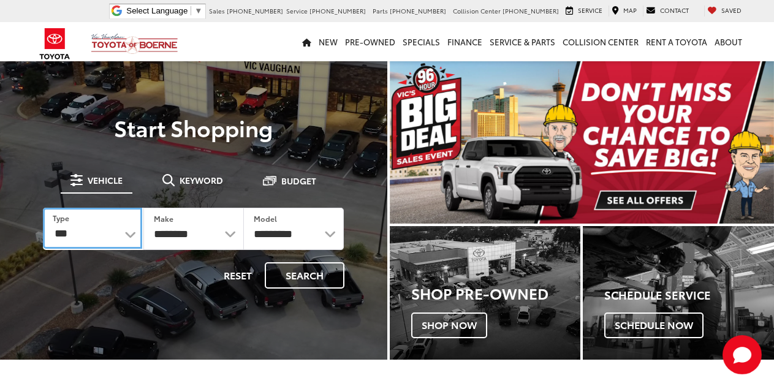
click at [132, 235] on select "*** *** **** *********" at bounding box center [92, 228] width 99 height 41
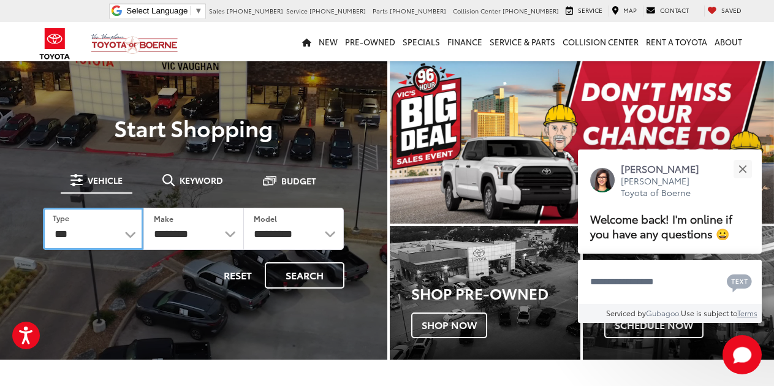
click at [130, 234] on select "*** *** **** *********" at bounding box center [93, 229] width 100 height 42
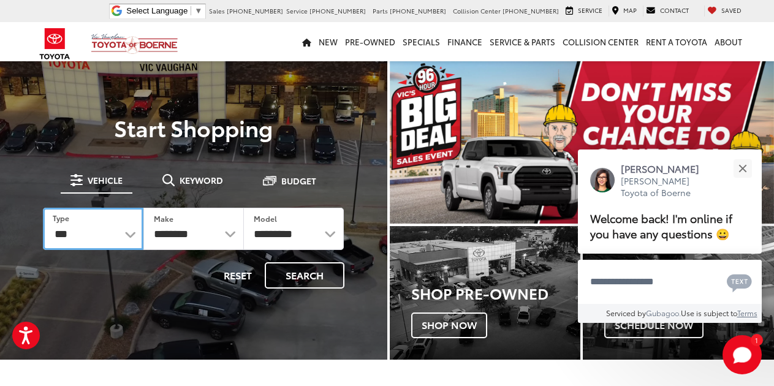
select select "******"
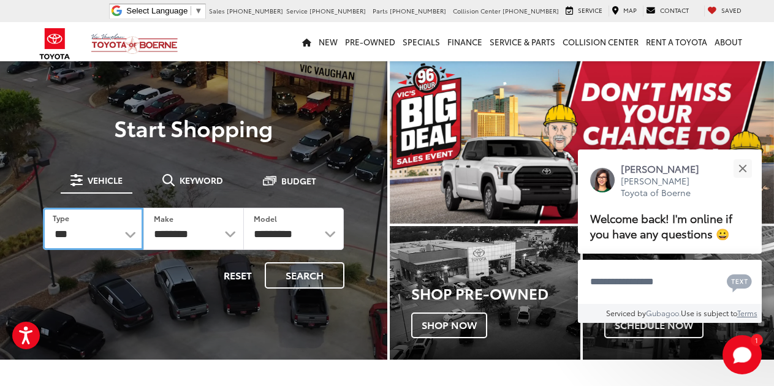
click at [43, 208] on select "*** *** **** *********" at bounding box center [93, 229] width 100 height 42
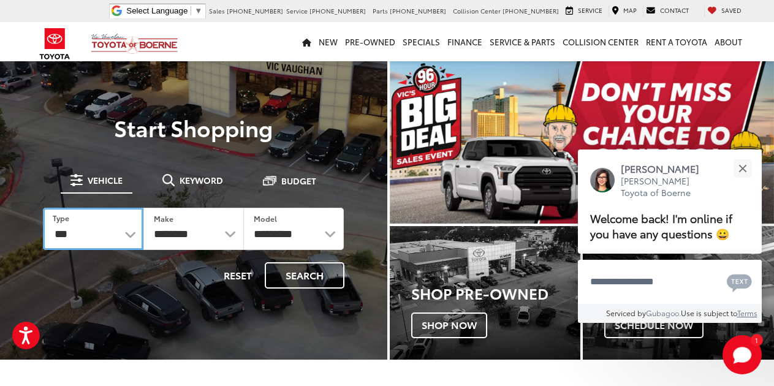
select select
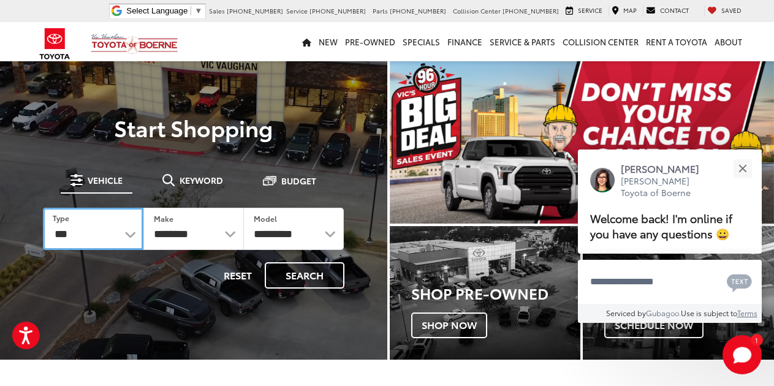
select select
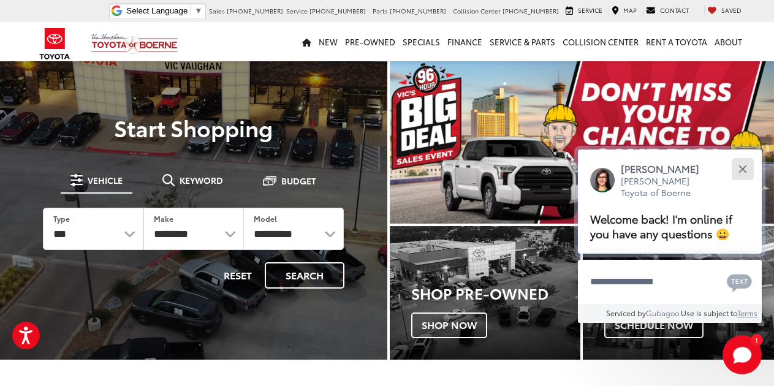
click at [746, 168] on button "Close" at bounding box center [742, 169] width 26 height 26
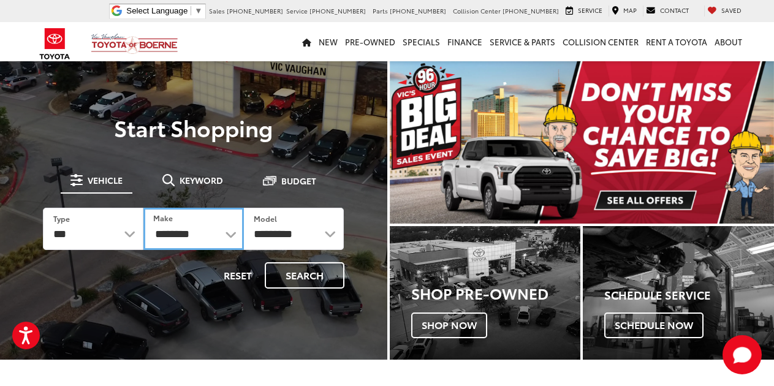
click at [228, 237] on select "**********" at bounding box center [193, 229] width 100 height 42
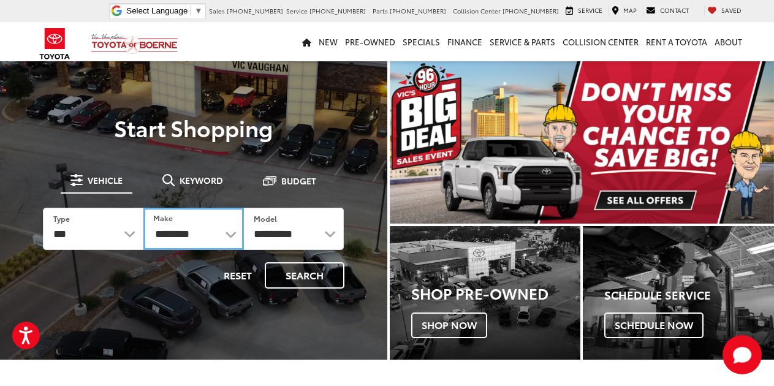
select select "******"
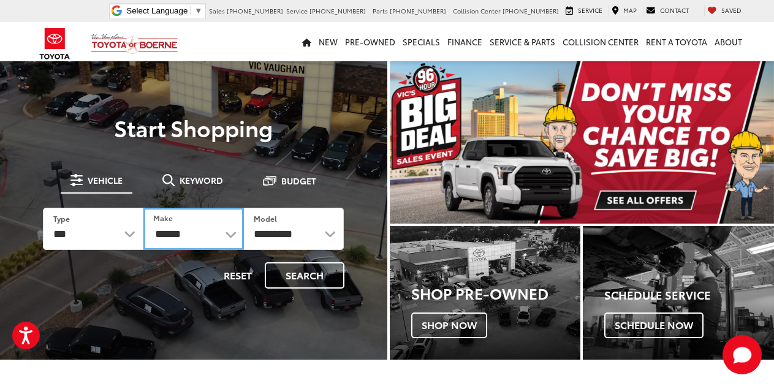
click at [143, 208] on select "**********" at bounding box center [193, 229] width 100 height 42
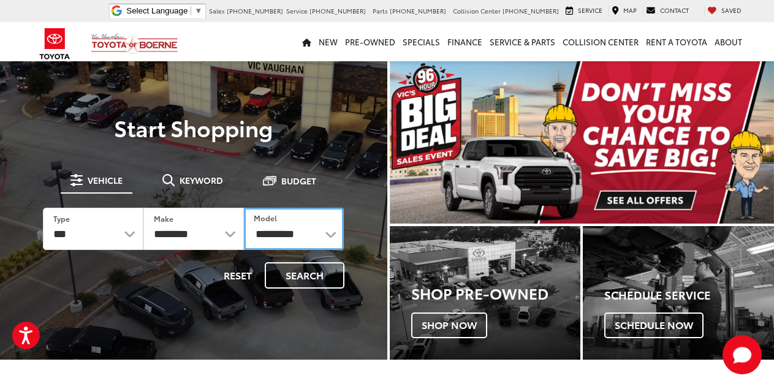
click at [330, 235] on select "**********" at bounding box center [294, 229] width 100 height 42
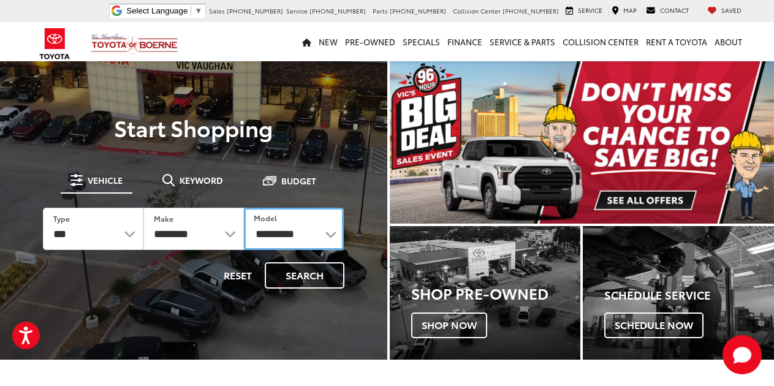
select select "*******"
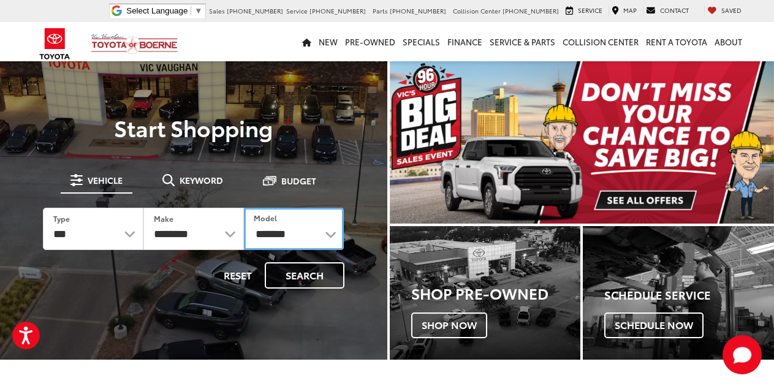
click at [244, 208] on select "**********" at bounding box center [294, 229] width 100 height 42
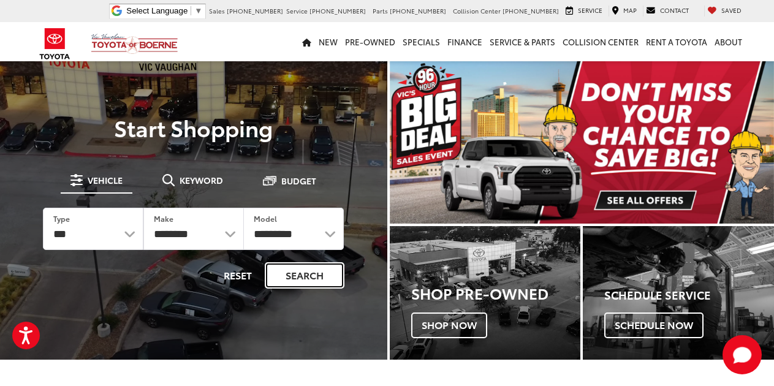
click at [305, 280] on button "Search" at bounding box center [305, 275] width 80 height 26
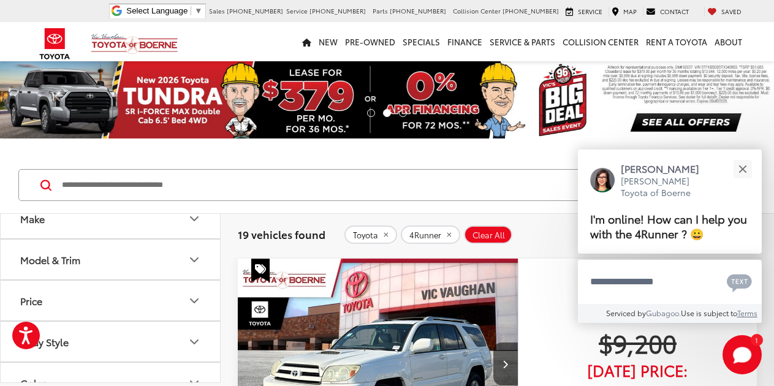
scroll to position [55, 0]
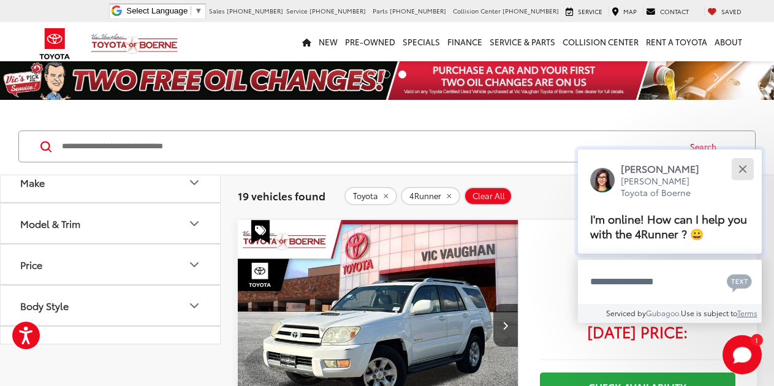
click at [743, 169] on div "Close" at bounding box center [742, 169] width 8 height 8
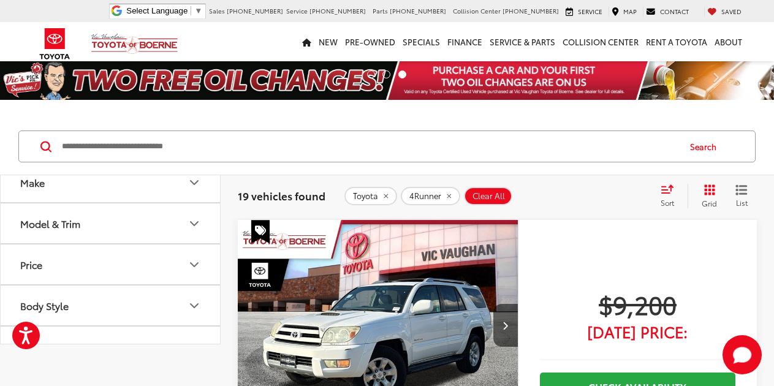
click at [194, 225] on icon "Model & Trim" at bounding box center [194, 224] width 7 height 4
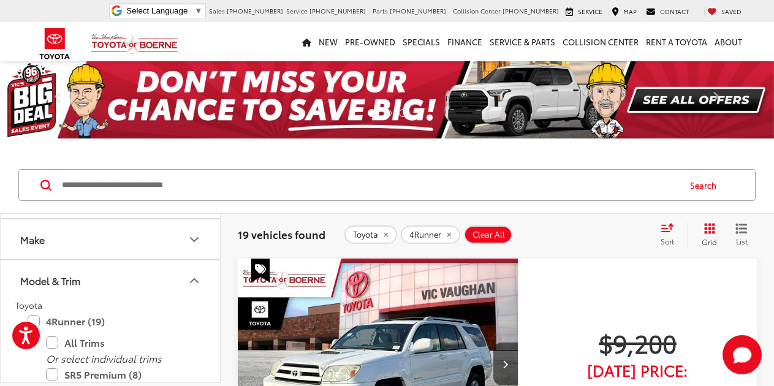
scroll to position [0, 0]
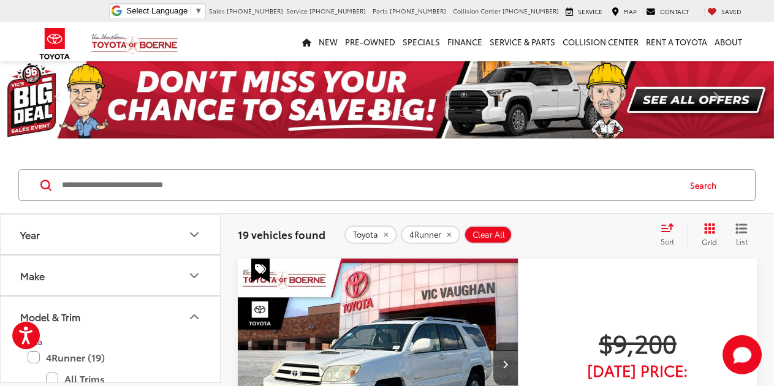
click at [195, 318] on icon "Model & Trim" at bounding box center [194, 316] width 15 height 15
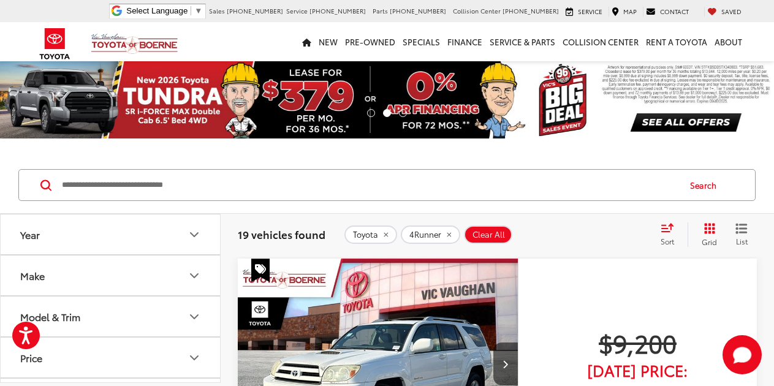
click at [197, 231] on icon "Year" at bounding box center [194, 234] width 15 height 15
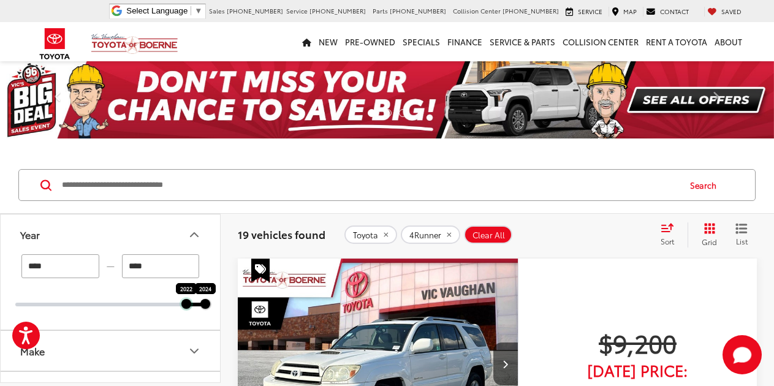
drag, startPoint x: 18, startPoint y: 302, endPoint x: 192, endPoint y: 293, distance: 174.8
click at [191, 299] on div "2022" at bounding box center [186, 304] width 10 height 10
type input "****"
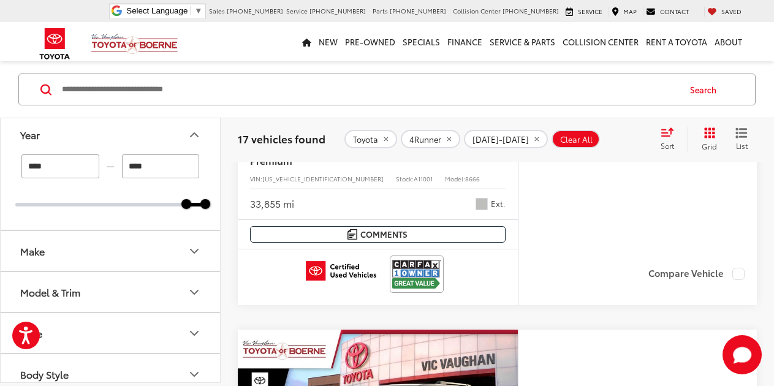
click at [196, 138] on icon "Year" at bounding box center [194, 134] width 15 height 15
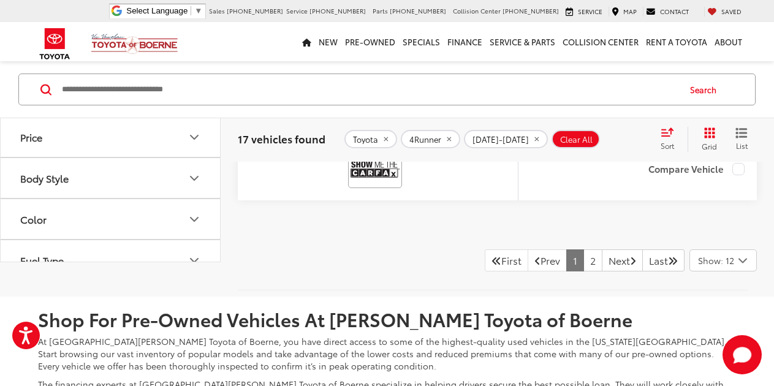
scroll to position [5550, 0]
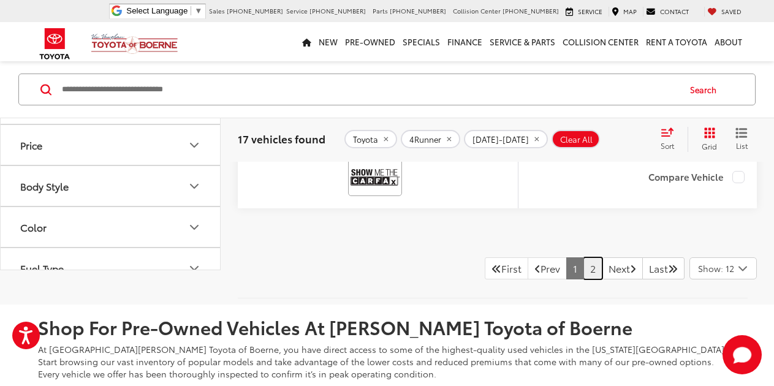
click at [583, 279] on link "2" at bounding box center [592, 268] width 19 height 22
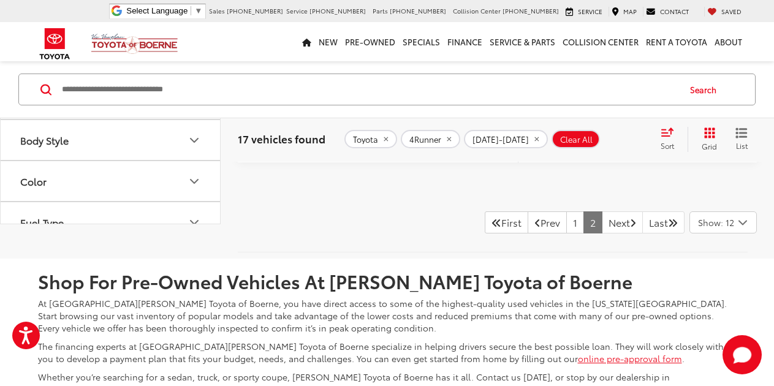
scroll to position [2267, 0]
click at [605, 231] on link "Next" at bounding box center [622, 222] width 41 height 22
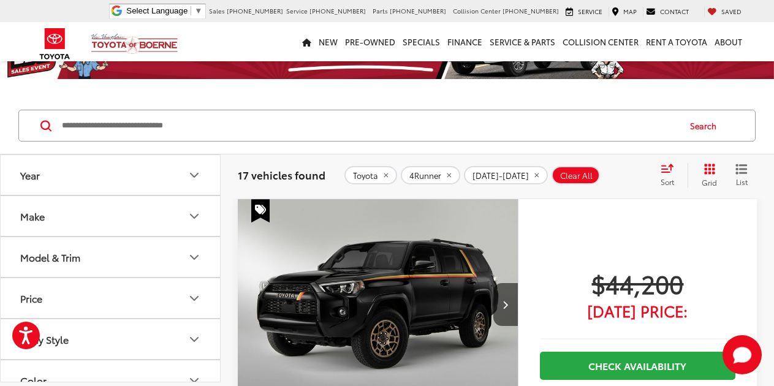
scroll to position [0, 0]
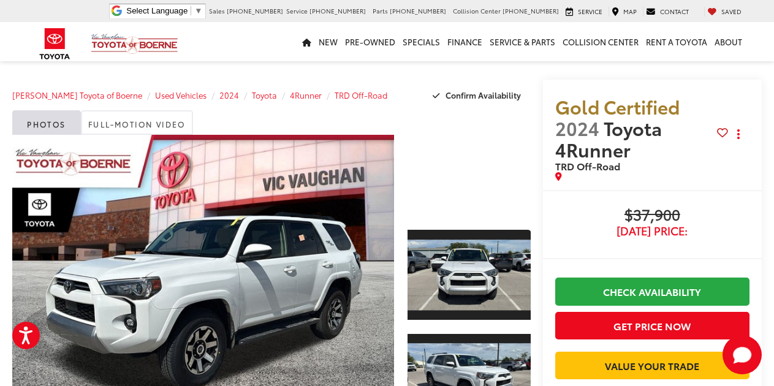
click at [425, 183] on div at bounding box center [468, 176] width 123 height 82
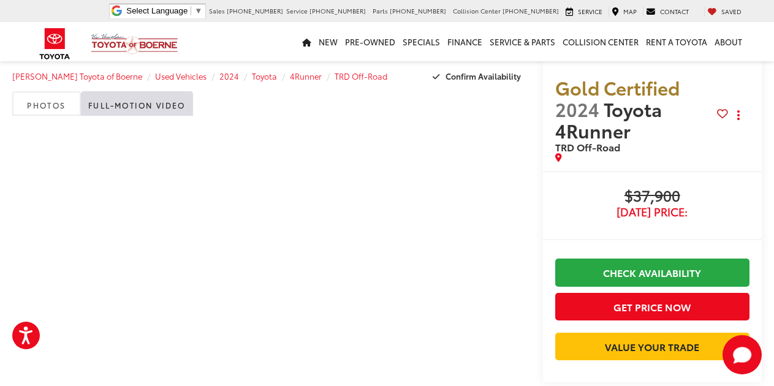
scroll to position [19, 0]
click at [62, 107] on link "Photos" at bounding box center [46, 103] width 69 height 25
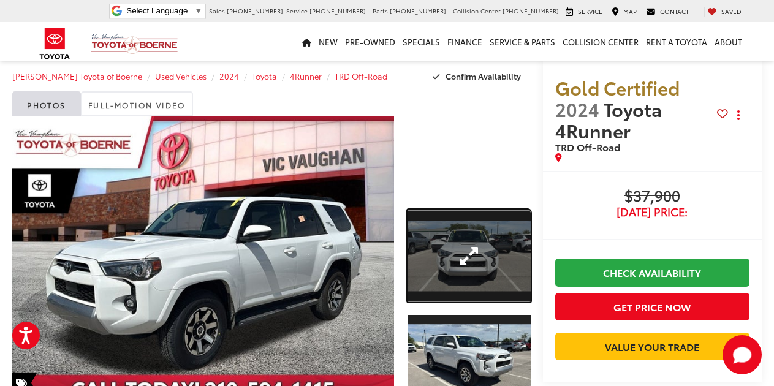
click at [458, 233] on link "Expand Photo 1" at bounding box center [468, 255] width 123 height 92
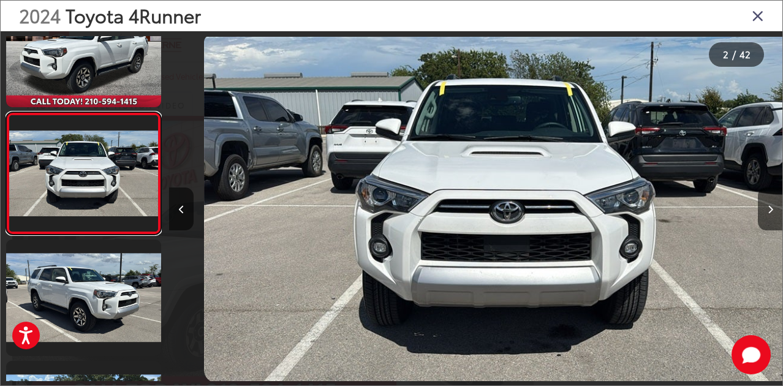
scroll to position [0, 613]
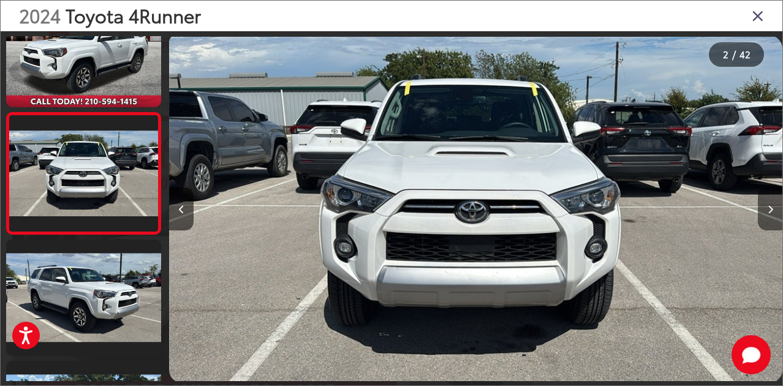
click at [772, 212] on button "Next image" at bounding box center [770, 208] width 25 height 43
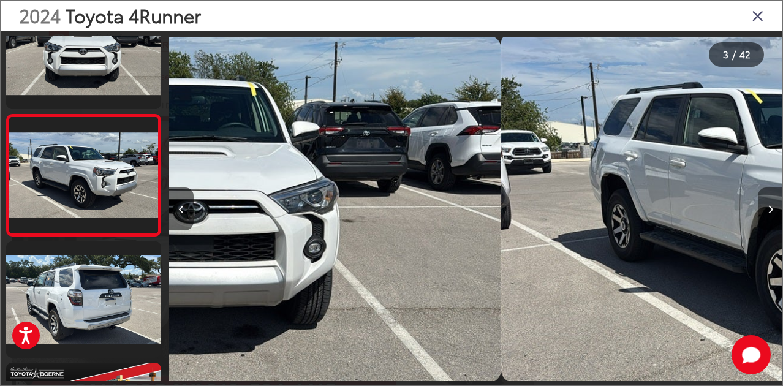
scroll to position [167, 0]
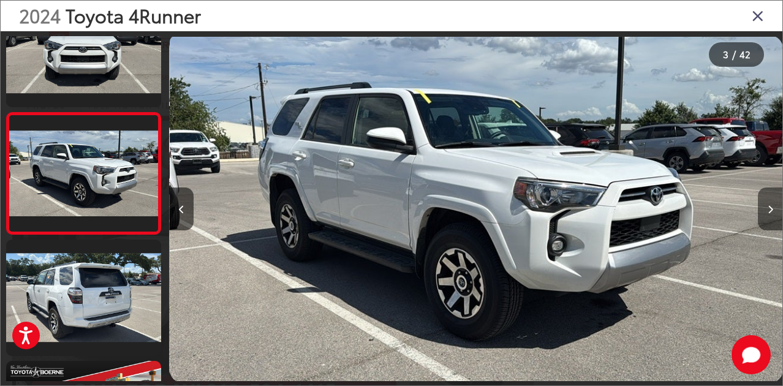
click at [772, 212] on button "Next image" at bounding box center [770, 208] width 25 height 43
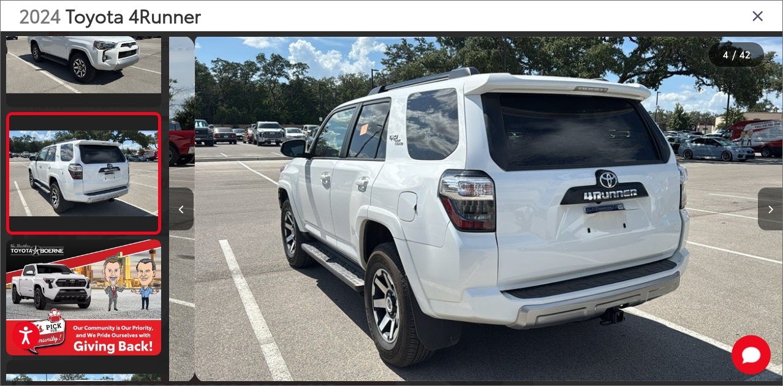
scroll to position [0, 1839]
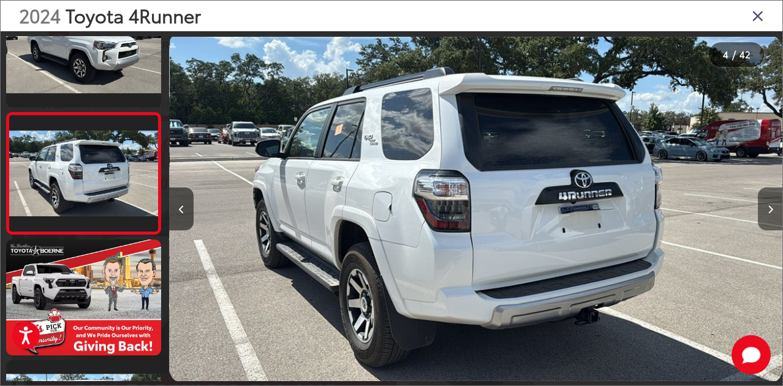
click at [772, 212] on button "Next image" at bounding box center [770, 208] width 25 height 43
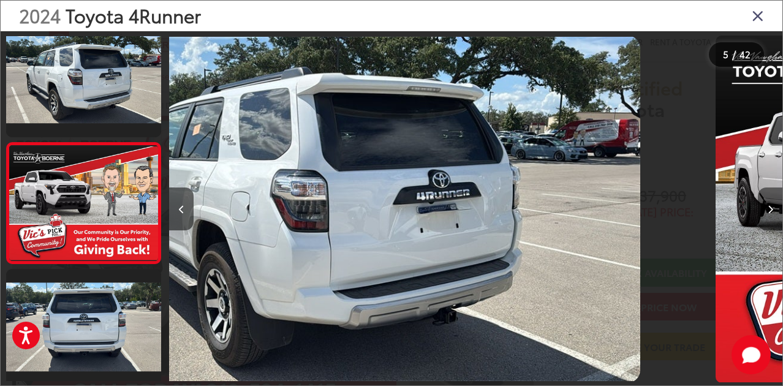
scroll to position [410, 0]
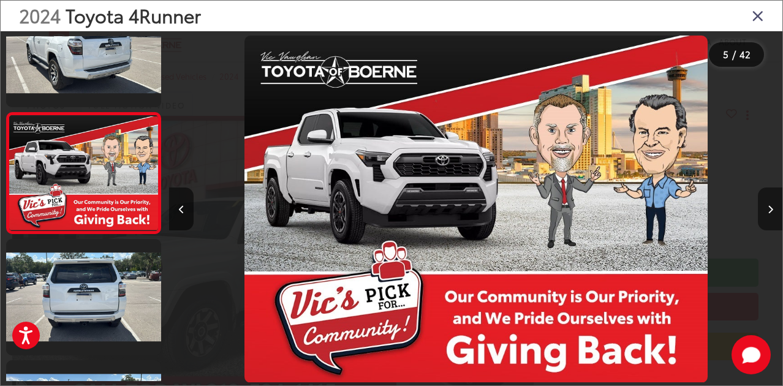
click at [772, 212] on button "Next image" at bounding box center [770, 208] width 25 height 43
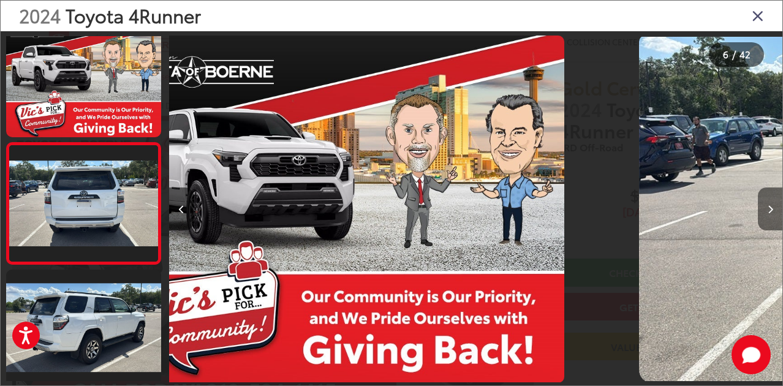
scroll to position [530, 0]
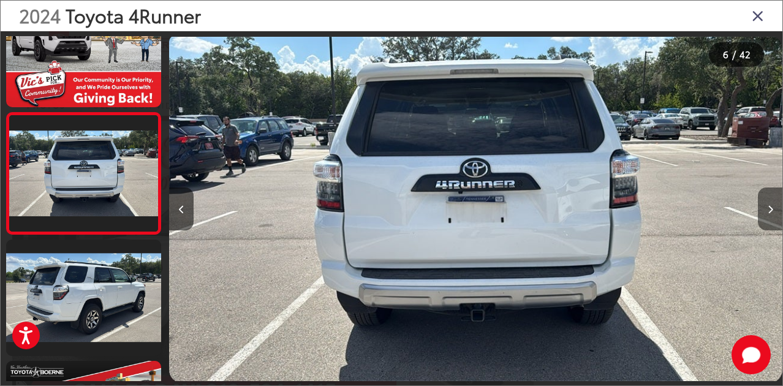
click at [772, 212] on button "Next image" at bounding box center [770, 208] width 25 height 43
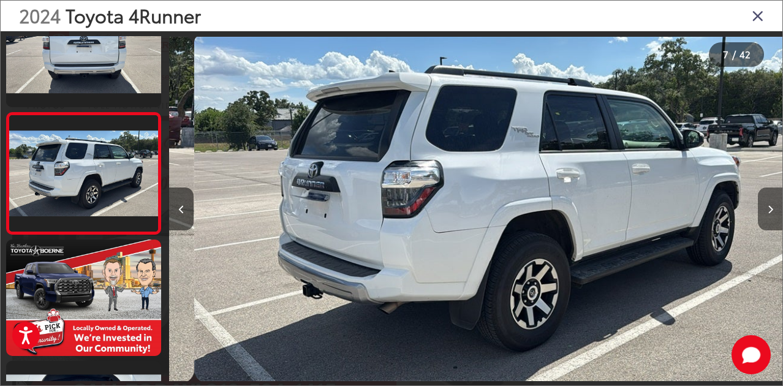
scroll to position [0, 3678]
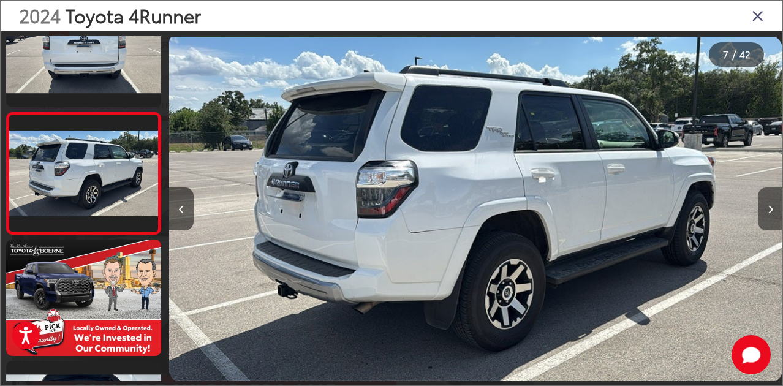
click at [766, 208] on button "Next image" at bounding box center [770, 208] width 25 height 43
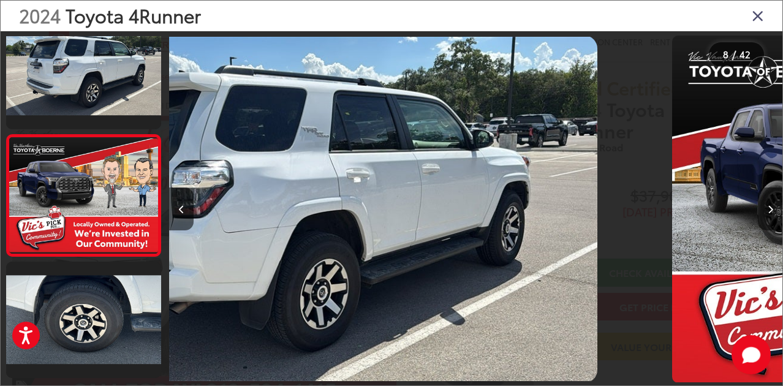
scroll to position [773, 0]
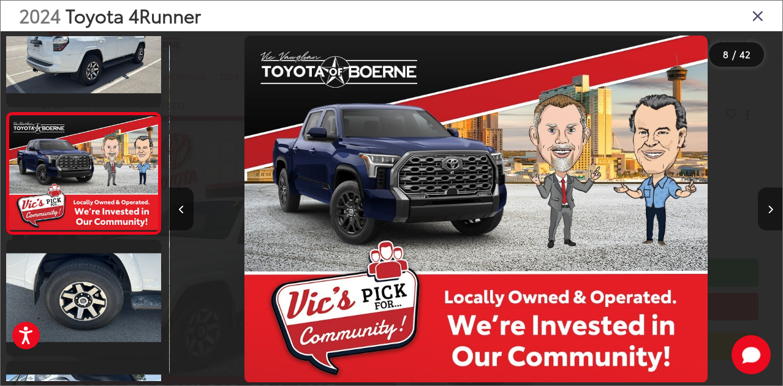
click at [766, 209] on button "Next image" at bounding box center [770, 208] width 25 height 43
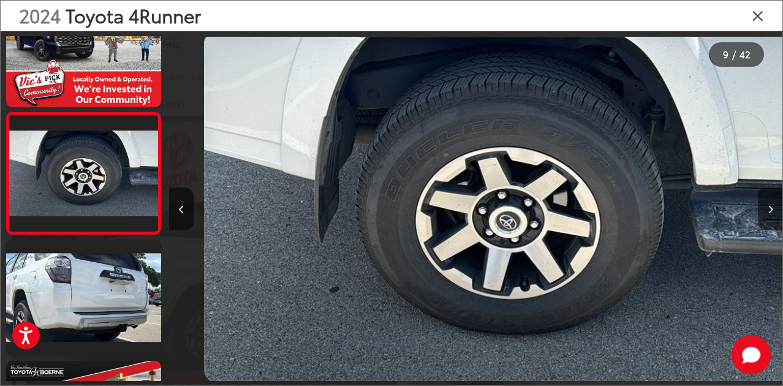
scroll to position [0, 4904]
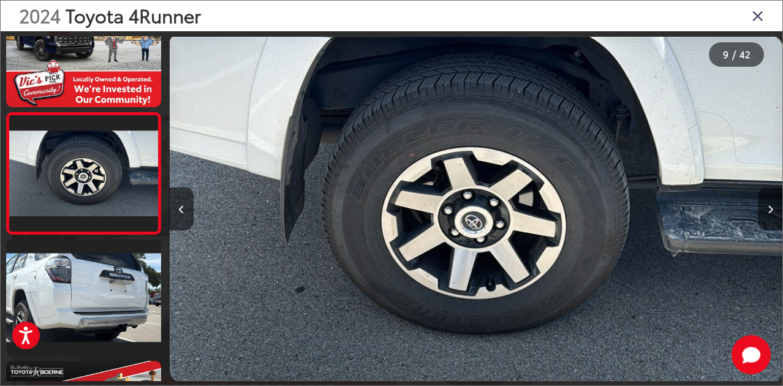
click at [766, 209] on button "Next image" at bounding box center [770, 208] width 25 height 43
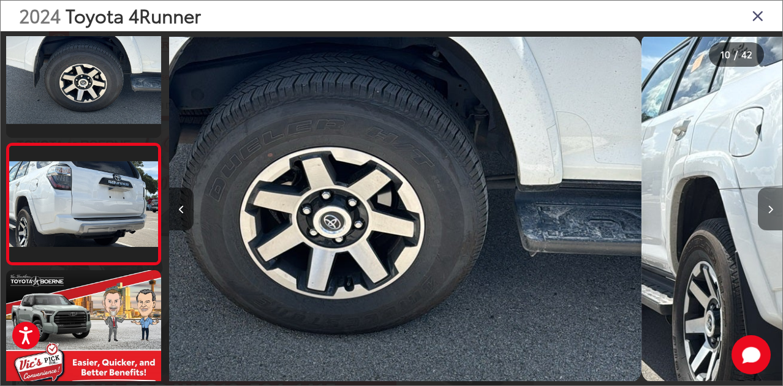
scroll to position [1016, 0]
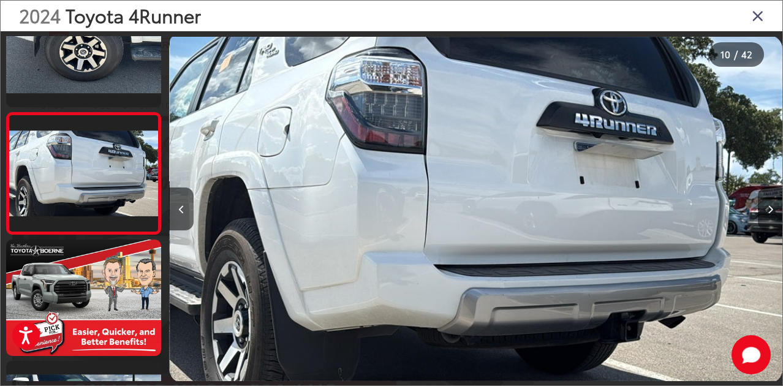
click at [766, 209] on button "Next image" at bounding box center [770, 208] width 25 height 43
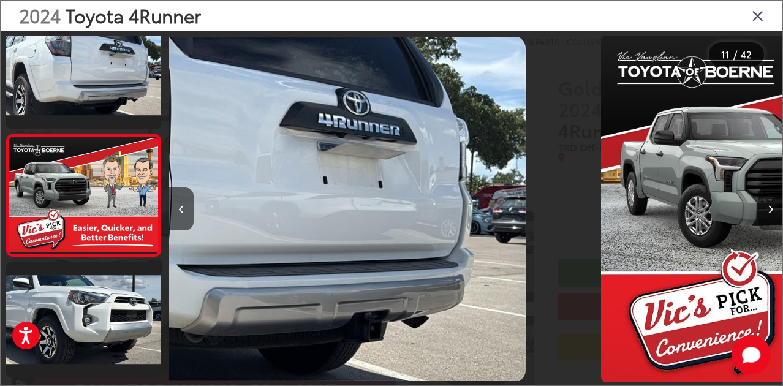
scroll to position [1137, 0]
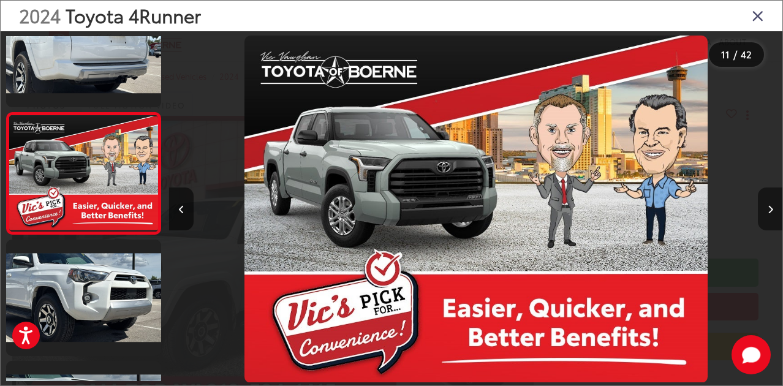
click at [766, 209] on button "Next image" at bounding box center [770, 208] width 25 height 43
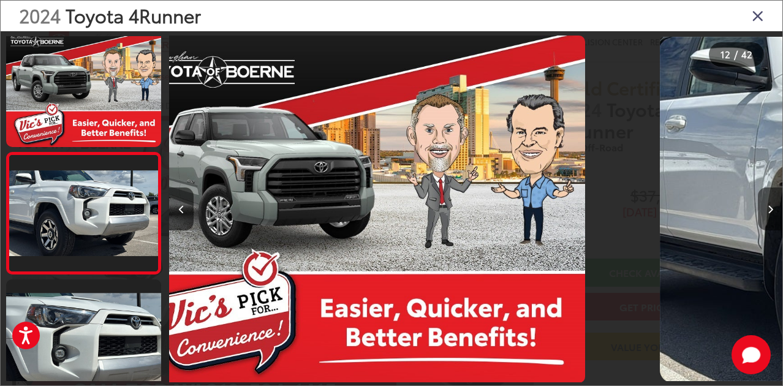
scroll to position [1258, 0]
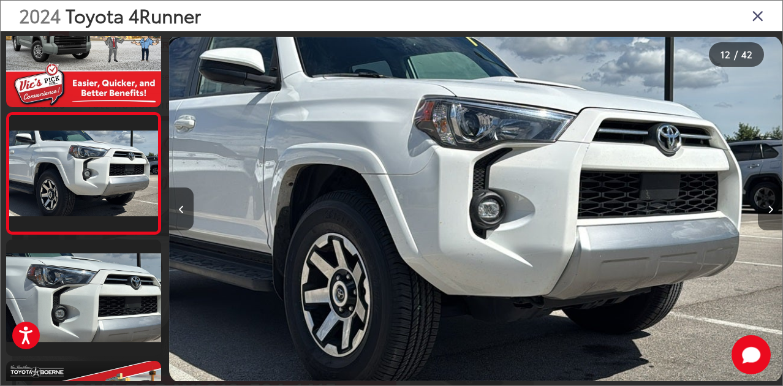
click at [766, 209] on button "Next image" at bounding box center [770, 208] width 25 height 43
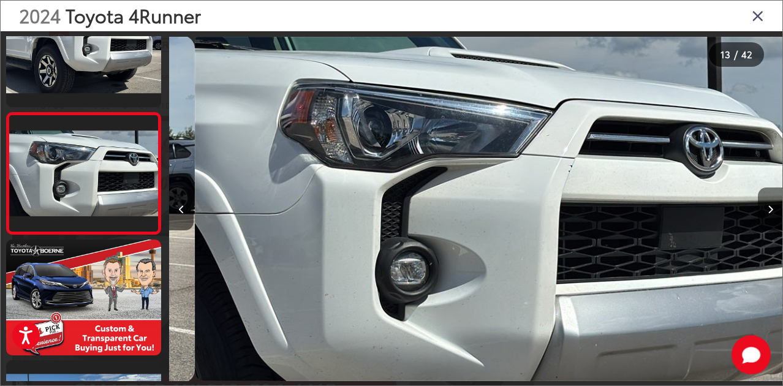
scroll to position [0, 7356]
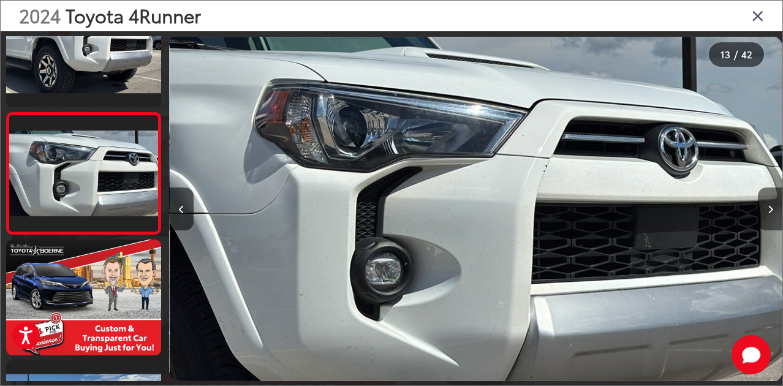
click at [766, 209] on button "Next image" at bounding box center [770, 208] width 25 height 43
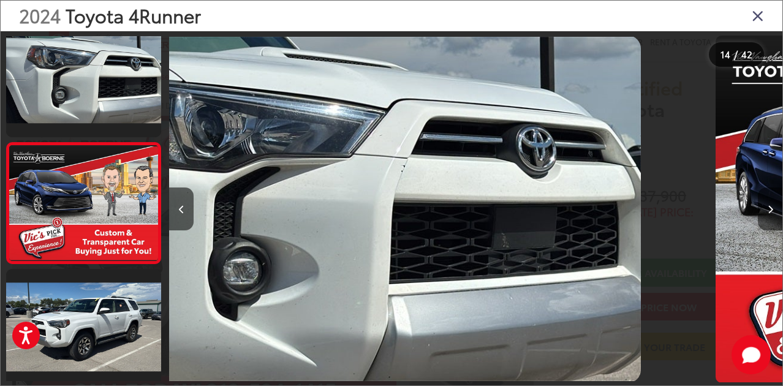
scroll to position [1501, 0]
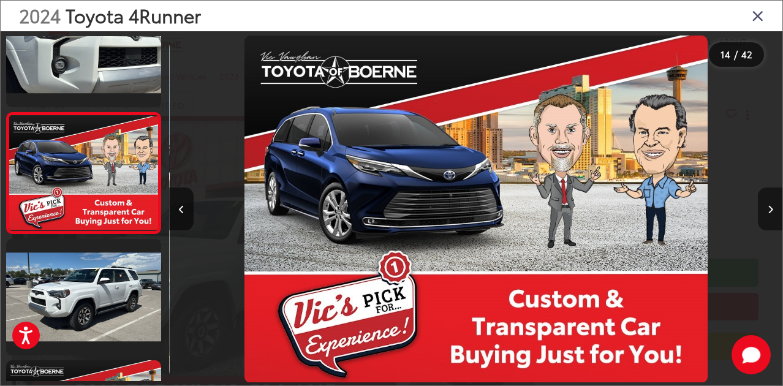
click at [766, 209] on button "Next image" at bounding box center [770, 208] width 25 height 43
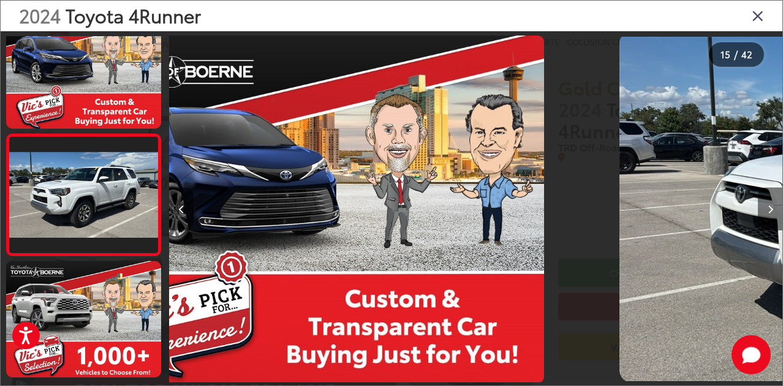
scroll to position [1621, 0]
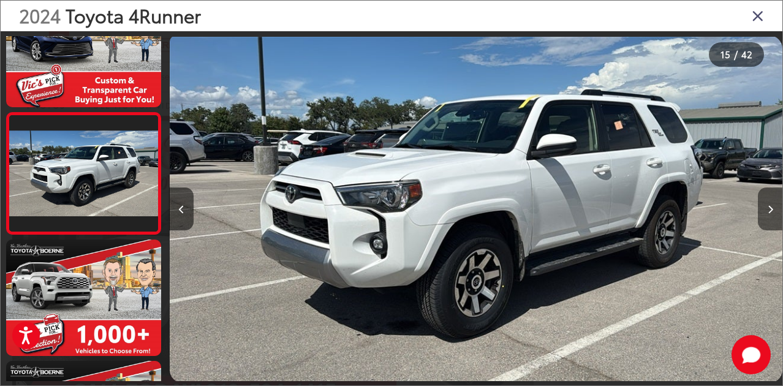
click at [766, 209] on button "Next image" at bounding box center [770, 208] width 25 height 43
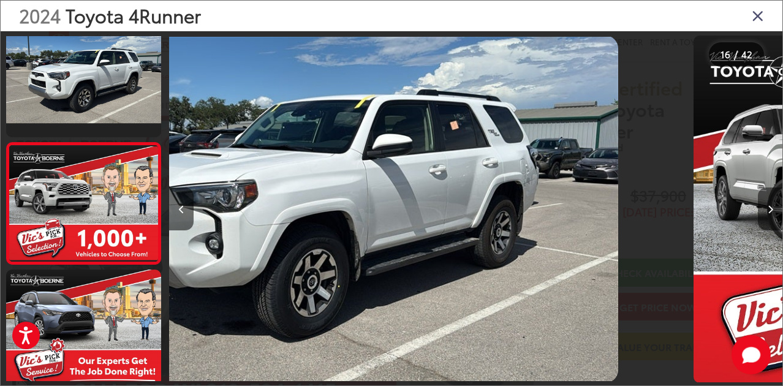
scroll to position [1743, 0]
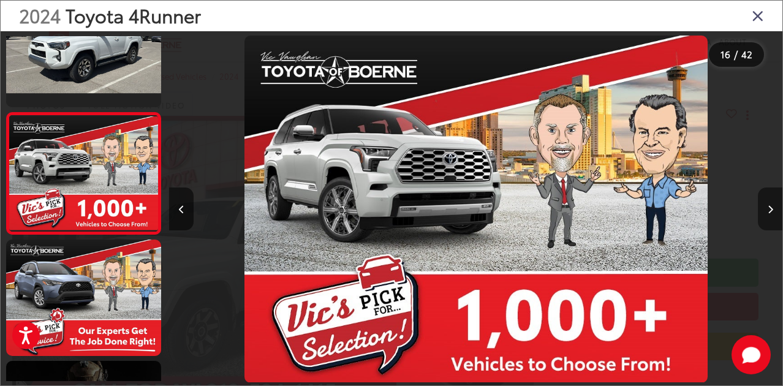
click at [766, 209] on button "Next image" at bounding box center [770, 208] width 25 height 43
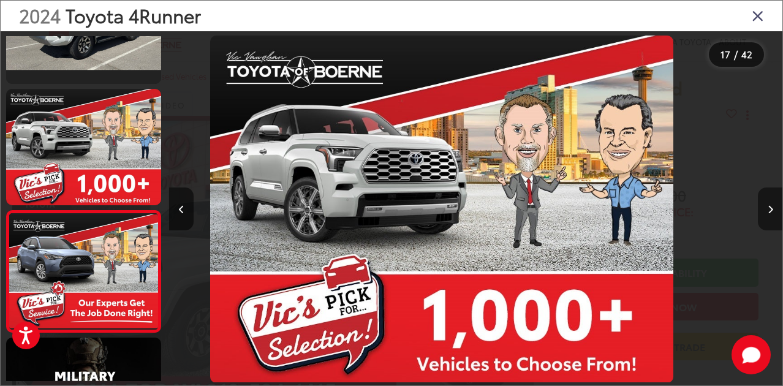
scroll to position [0, 0]
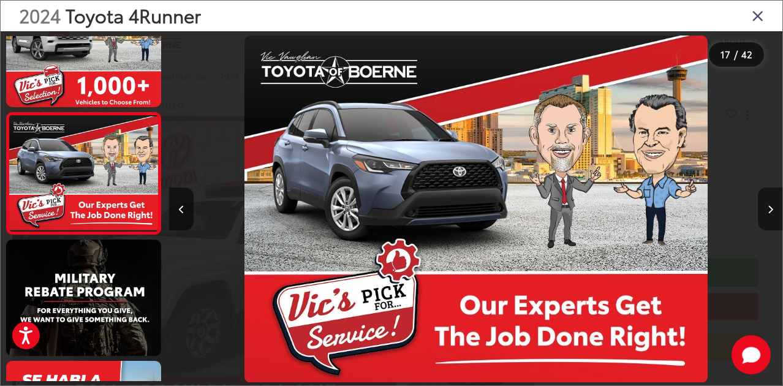
click at [766, 209] on button "Next image" at bounding box center [770, 208] width 25 height 43
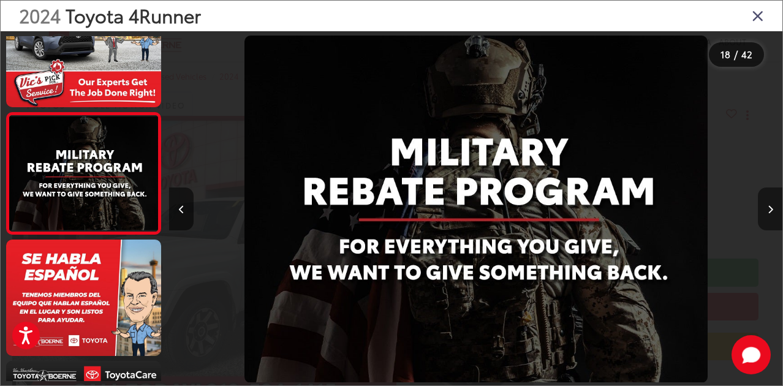
click at [766, 209] on button "Next image" at bounding box center [770, 208] width 25 height 43
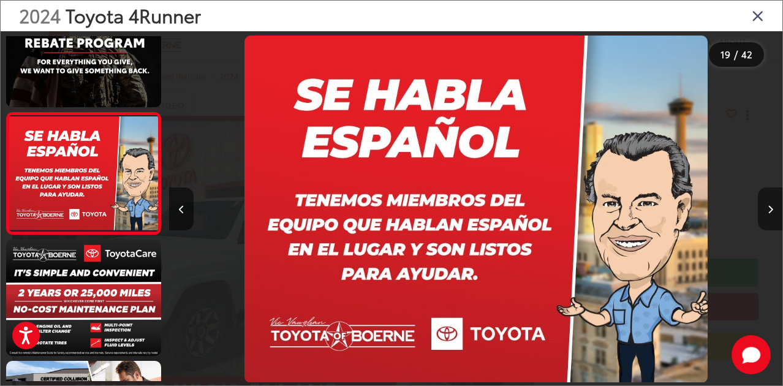
click at [766, 209] on button "Next image" at bounding box center [770, 208] width 25 height 43
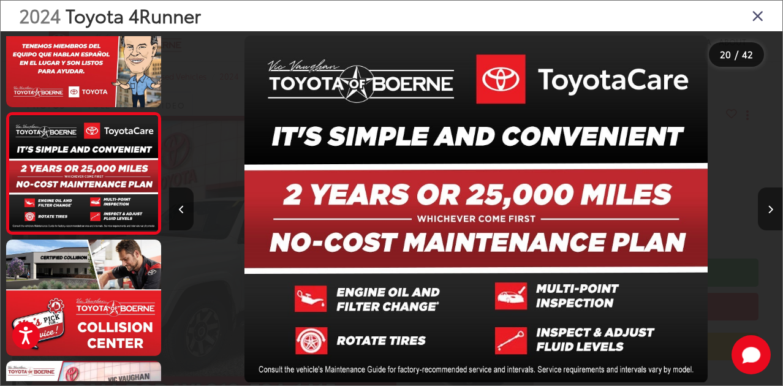
click at [766, 209] on button "Next image" at bounding box center [770, 208] width 25 height 43
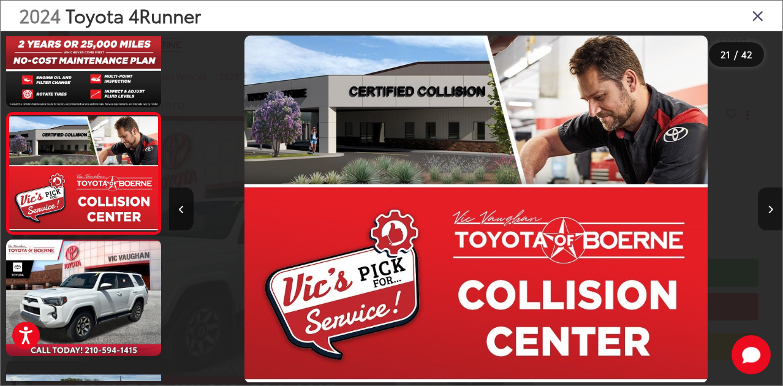
click at [766, 209] on button "Next image" at bounding box center [770, 208] width 25 height 43
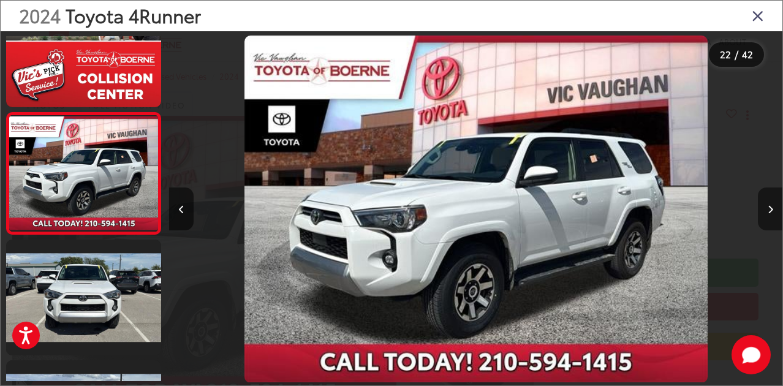
click at [766, 209] on button "Next image" at bounding box center [770, 208] width 25 height 43
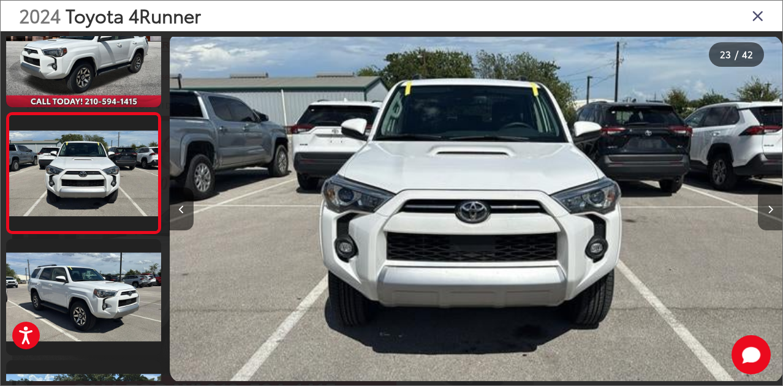
click at [766, 209] on button "Next image" at bounding box center [770, 208] width 25 height 43
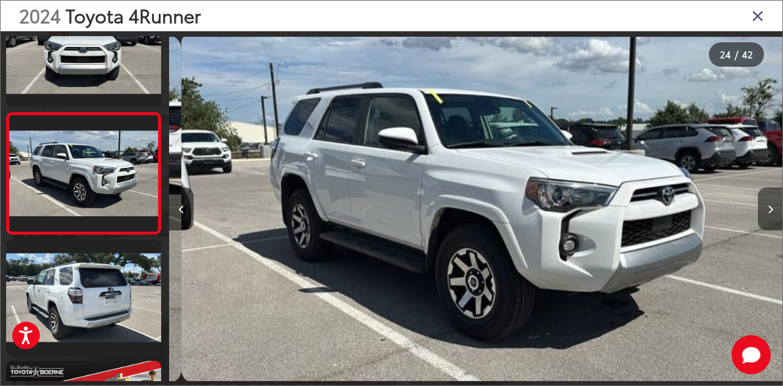
click at [766, 209] on button "Next image" at bounding box center [770, 208] width 25 height 43
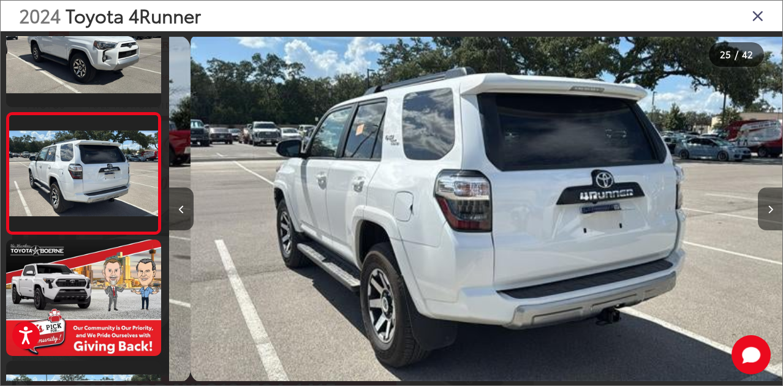
click at [766, 209] on button "Next image" at bounding box center [770, 208] width 25 height 43
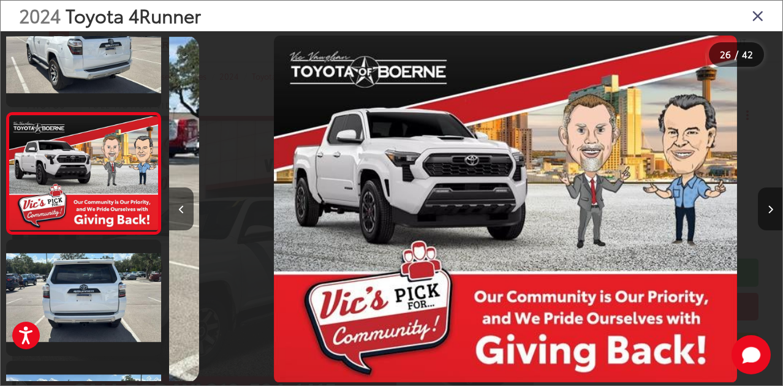
click at [766, 209] on button "Next image" at bounding box center [770, 208] width 25 height 43
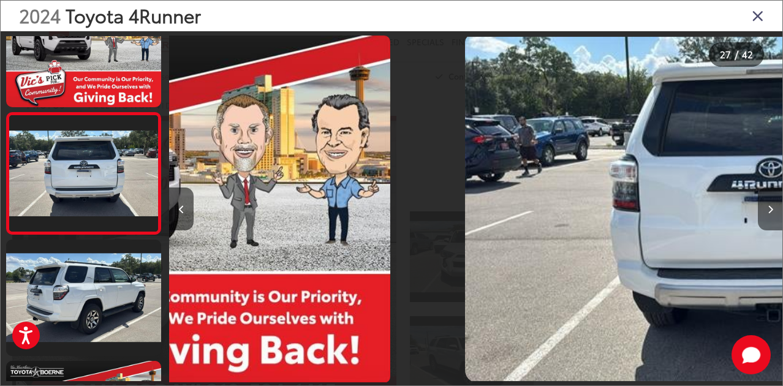
click at [766, 209] on button "Next image" at bounding box center [770, 208] width 25 height 43
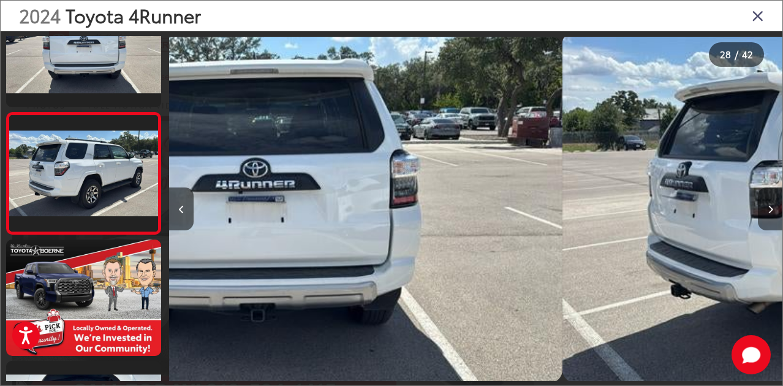
click at [766, 209] on button "Next image" at bounding box center [770, 208] width 25 height 43
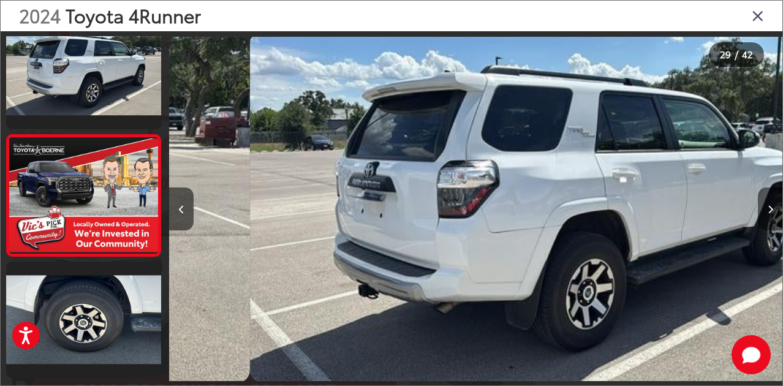
click at [766, 209] on button "Next image" at bounding box center [770, 208] width 25 height 43
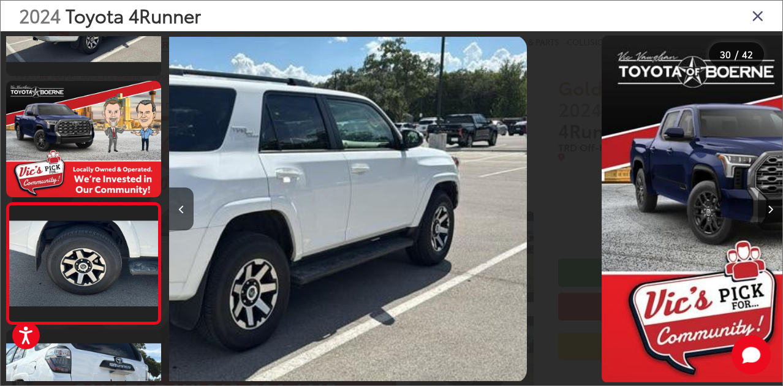
click at [766, 209] on button "Next image" at bounding box center [770, 208] width 25 height 43
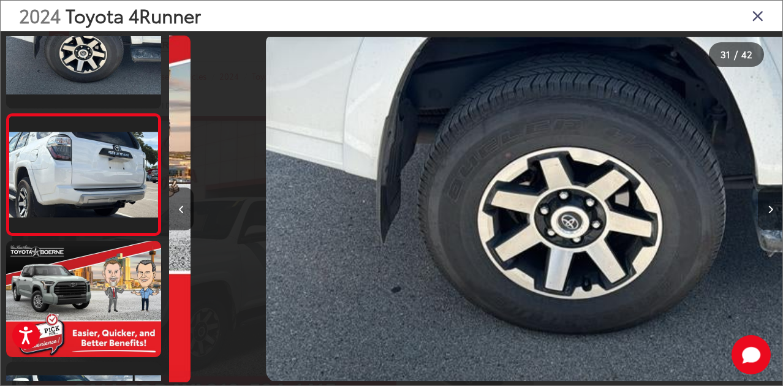
click at [766, 209] on button "Next image" at bounding box center [770, 208] width 25 height 43
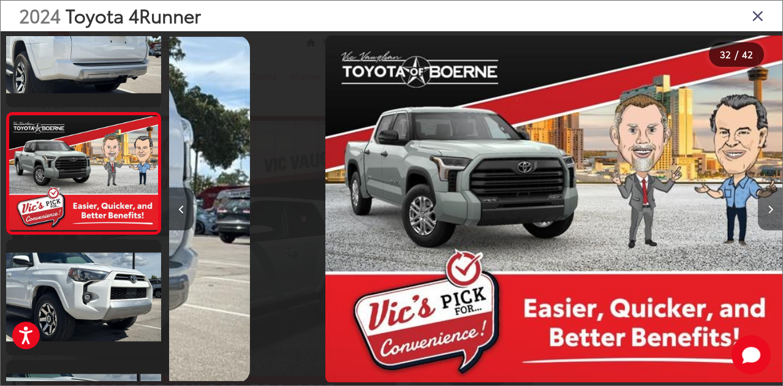
click at [766, 209] on button "Next image" at bounding box center [770, 208] width 25 height 43
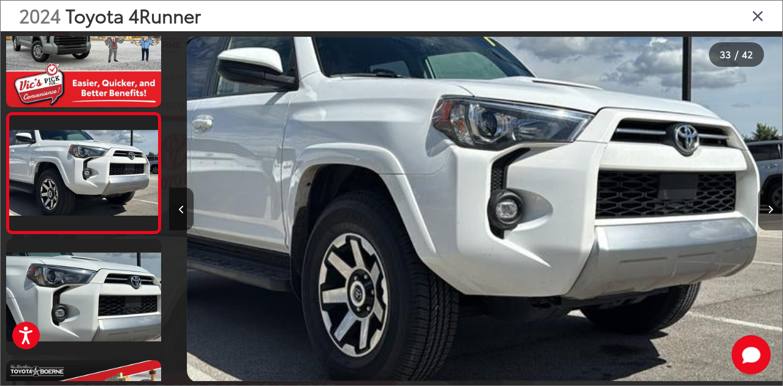
click at [766, 209] on button "Next image" at bounding box center [770, 208] width 25 height 43
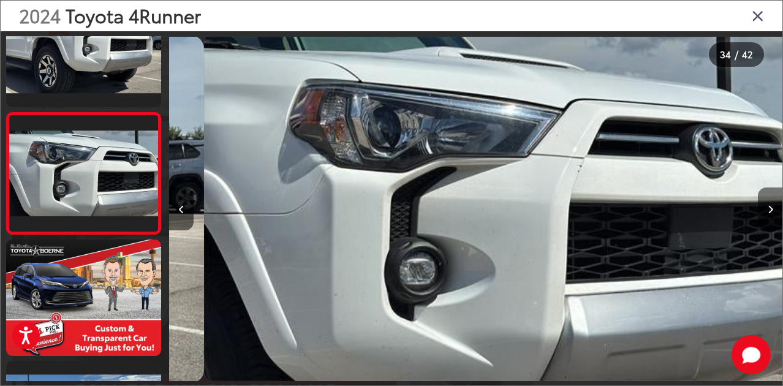
click at [766, 209] on button "Next image" at bounding box center [770, 208] width 25 height 43
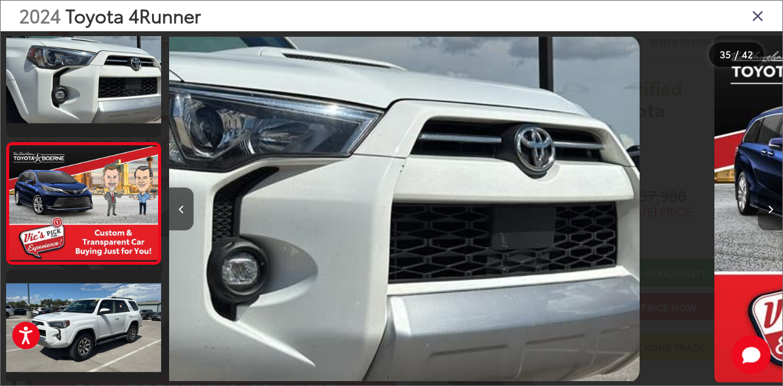
click at [766, 209] on button "Next image" at bounding box center [770, 208] width 25 height 43
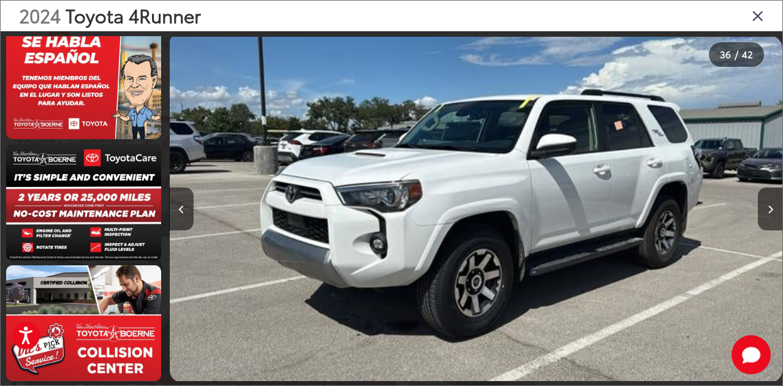
click at [758, 17] on icon "Close gallery" at bounding box center [758, 15] width 12 height 16
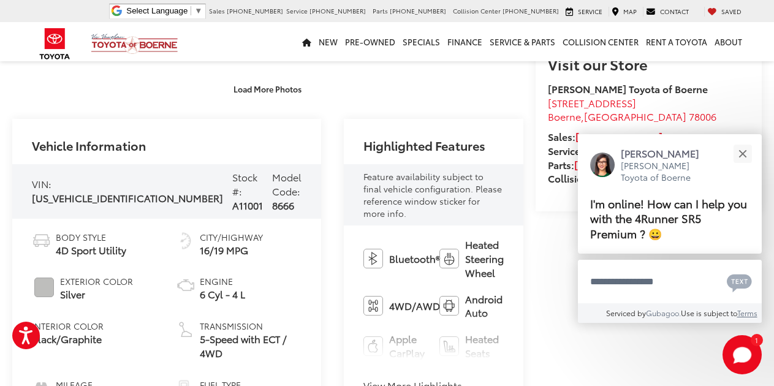
scroll to position [375, 0]
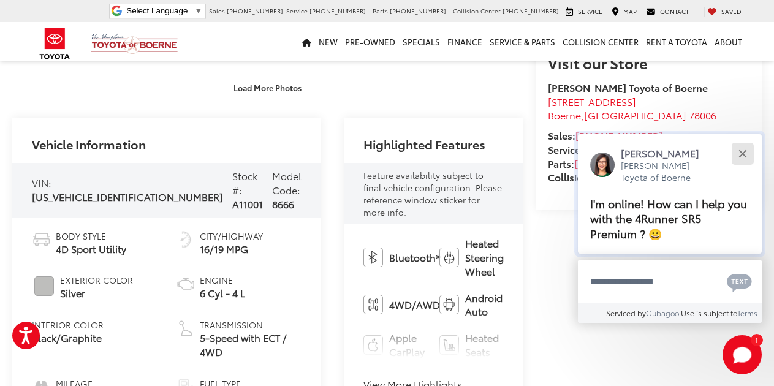
click at [741, 153] on div "Close" at bounding box center [742, 153] width 8 height 8
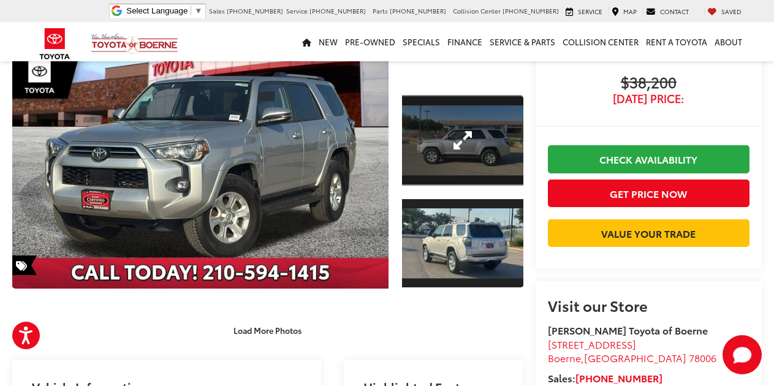
scroll to position [0, 0]
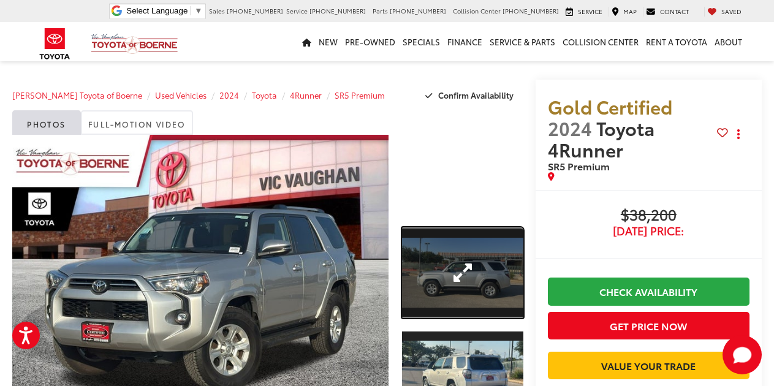
click at [456, 265] on link "Expand Photo 1" at bounding box center [462, 272] width 121 height 91
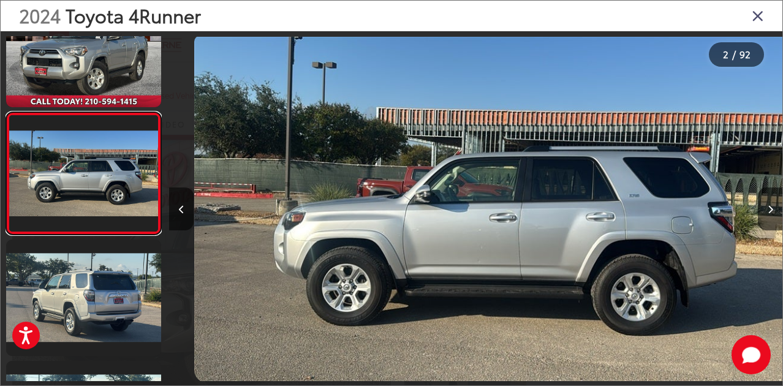
scroll to position [0, 613]
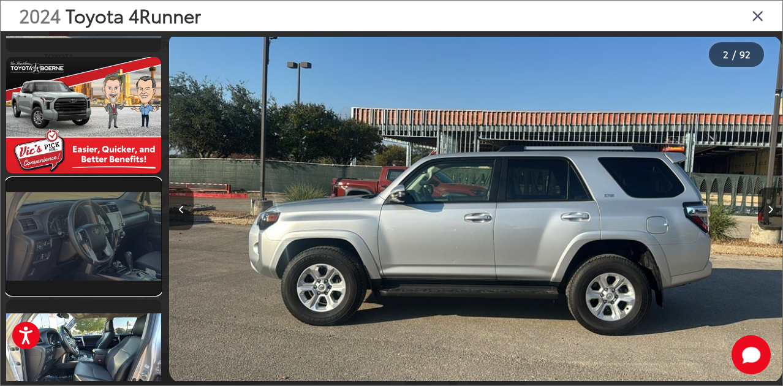
click at [109, 242] on link at bounding box center [83, 236] width 155 height 116
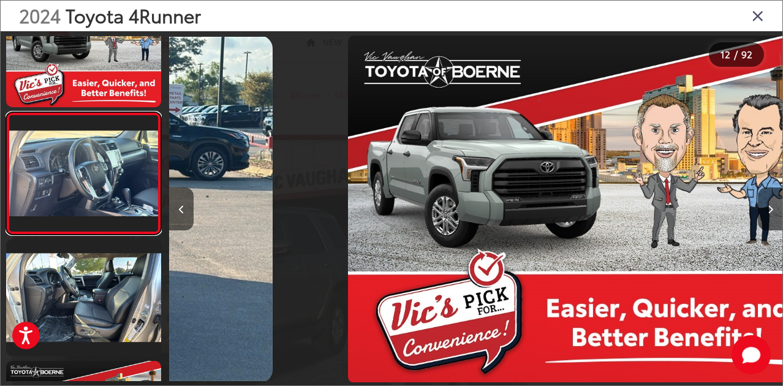
scroll to position [0, 6744]
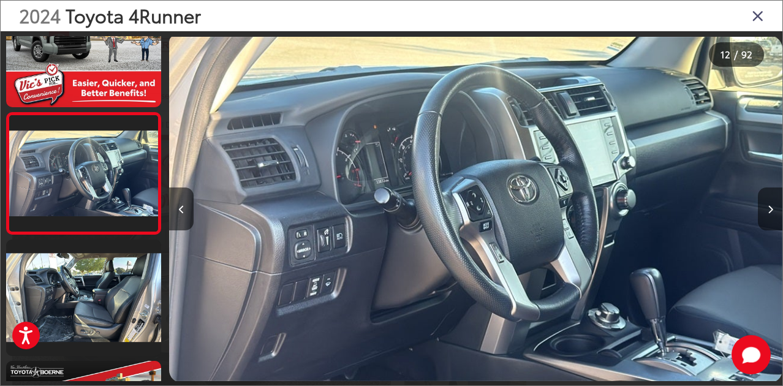
click at [773, 208] on button "Next image" at bounding box center [770, 208] width 25 height 43
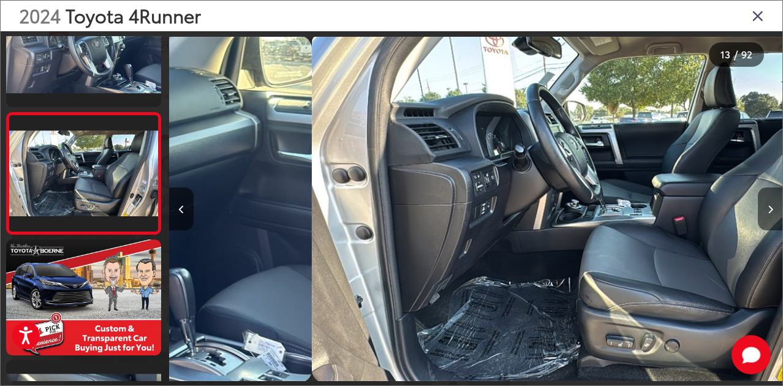
scroll to position [0, 7356]
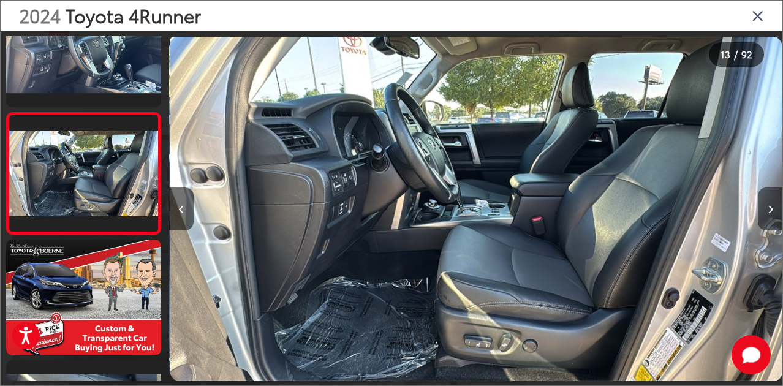
click at [773, 208] on button "Next image" at bounding box center [770, 208] width 25 height 43
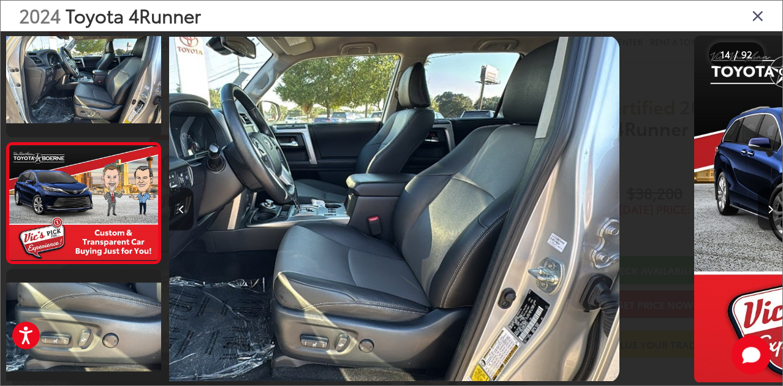
scroll to position [1501, 0]
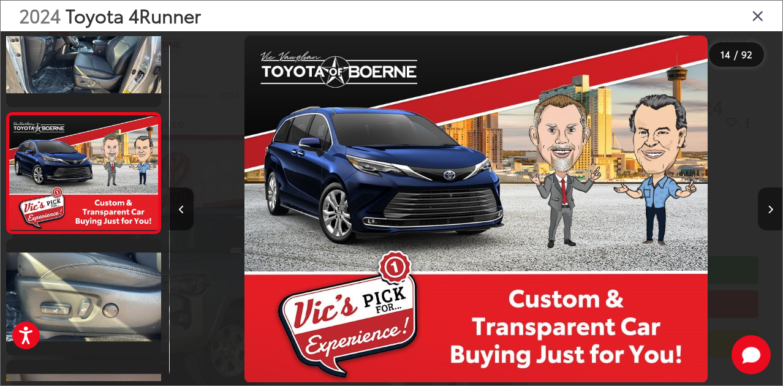
click at [773, 208] on button "Next image" at bounding box center [770, 208] width 25 height 43
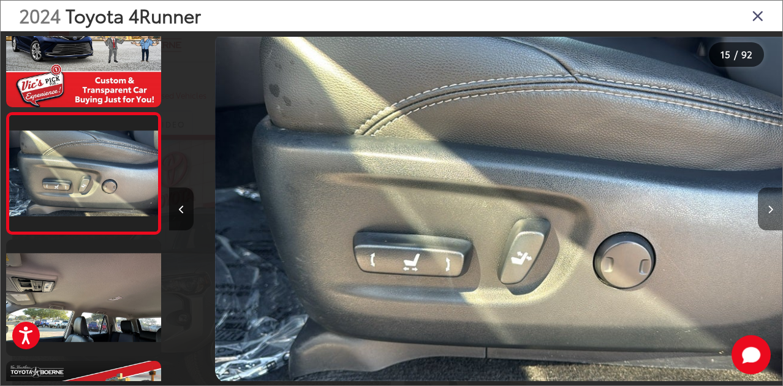
scroll to position [0, 8583]
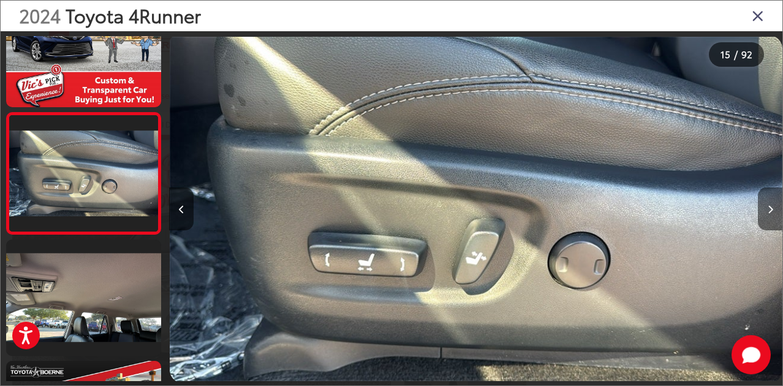
click at [773, 208] on button "Next image" at bounding box center [770, 208] width 25 height 43
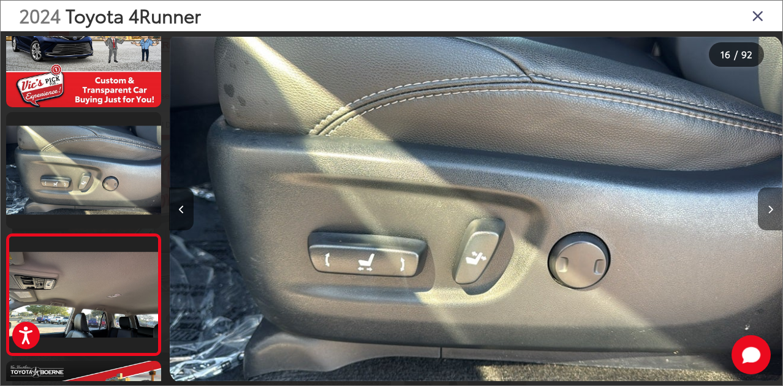
scroll to position [0, 0]
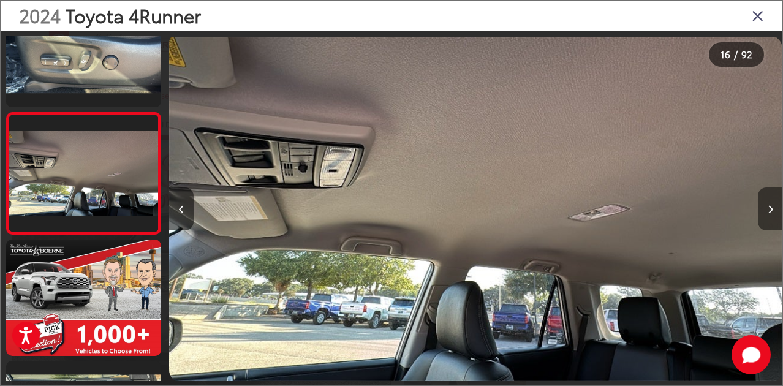
click at [773, 208] on button "Next image" at bounding box center [770, 208] width 25 height 43
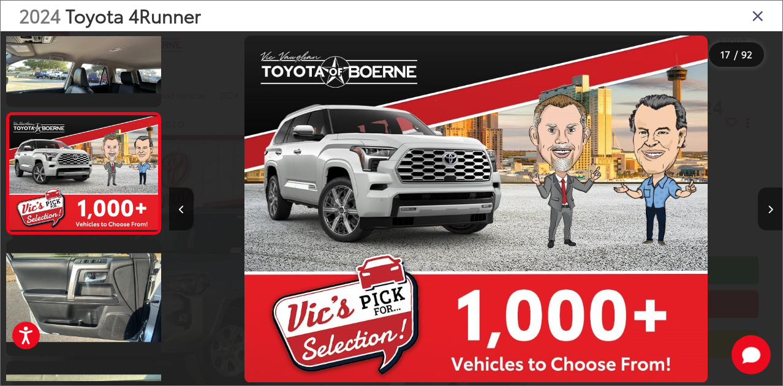
click at [773, 208] on button "Next image" at bounding box center [770, 208] width 25 height 43
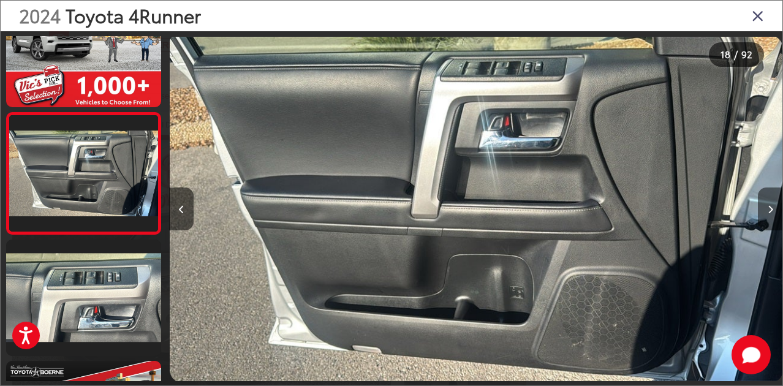
click at [773, 208] on button "Next image" at bounding box center [770, 208] width 25 height 43
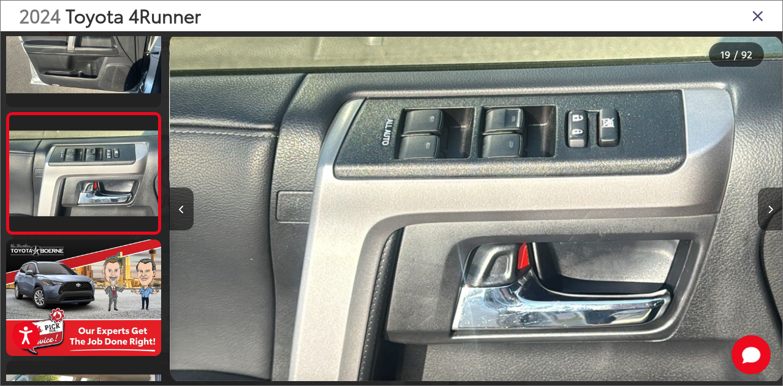
click at [773, 208] on button "Next image" at bounding box center [770, 208] width 25 height 43
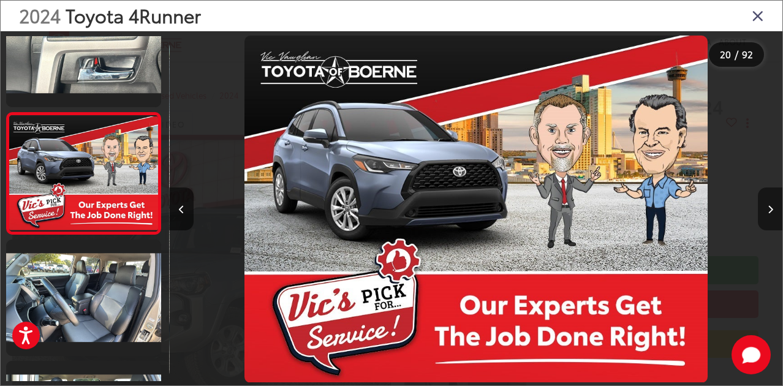
click at [773, 208] on button "Next image" at bounding box center [770, 208] width 25 height 43
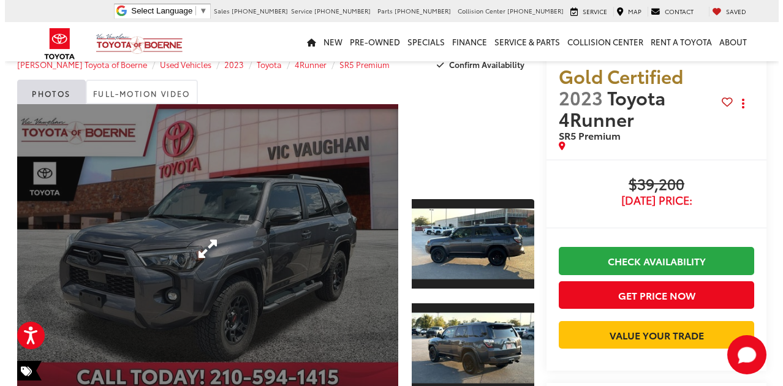
scroll to position [44, 0]
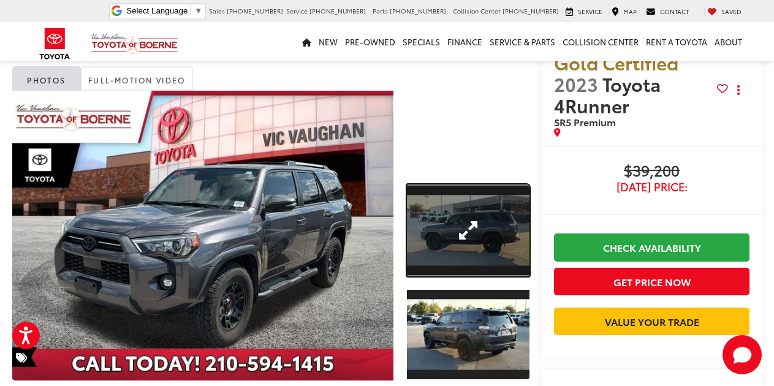
click at [472, 230] on link "Expand Photo 1" at bounding box center [468, 230] width 123 height 92
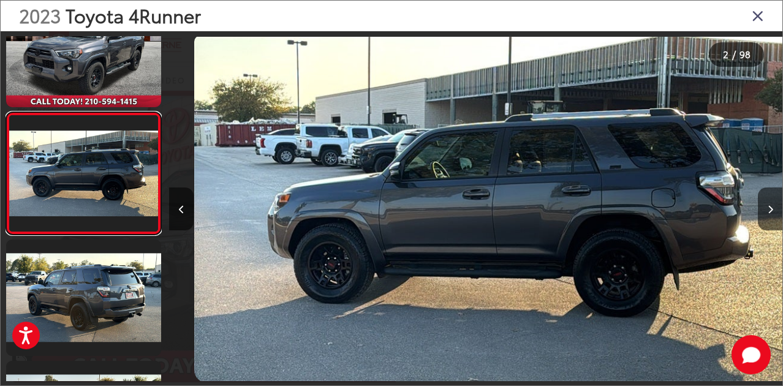
scroll to position [0, 613]
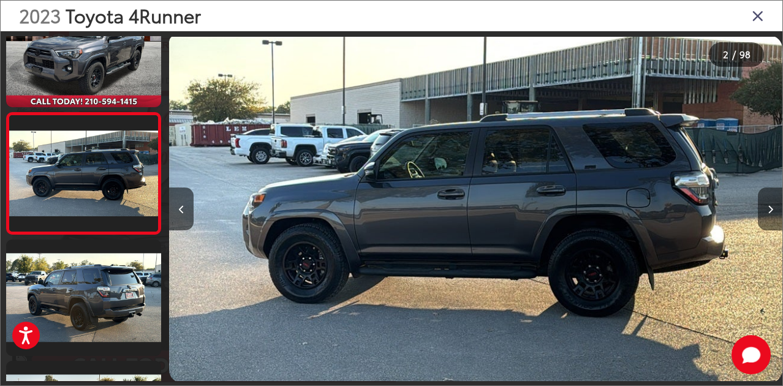
click at [773, 211] on button "Next image" at bounding box center [770, 208] width 25 height 43
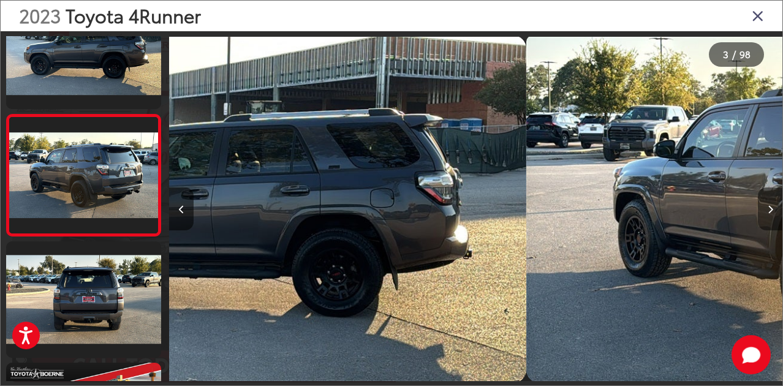
scroll to position [167, 0]
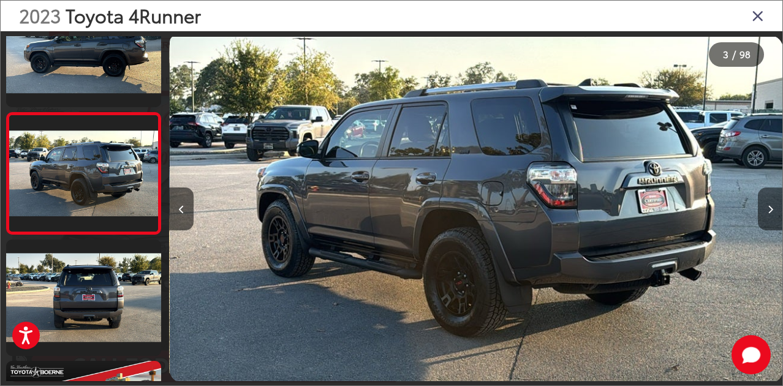
click at [773, 211] on button "Next image" at bounding box center [770, 208] width 25 height 43
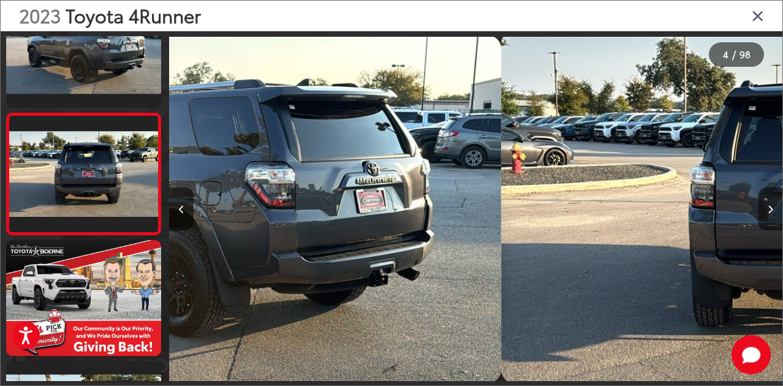
scroll to position [289, 0]
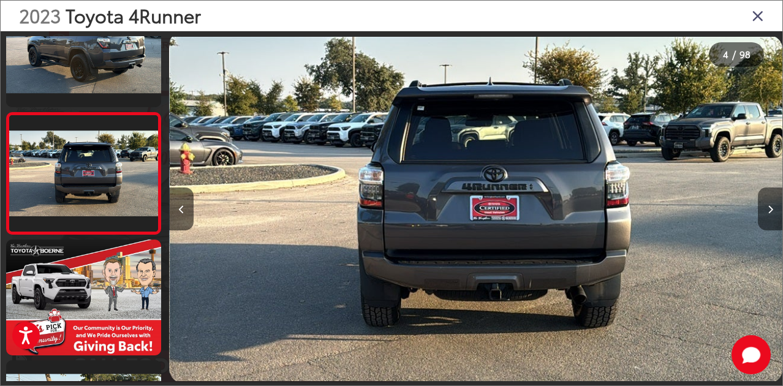
click at [773, 211] on button "Next image" at bounding box center [770, 208] width 25 height 43
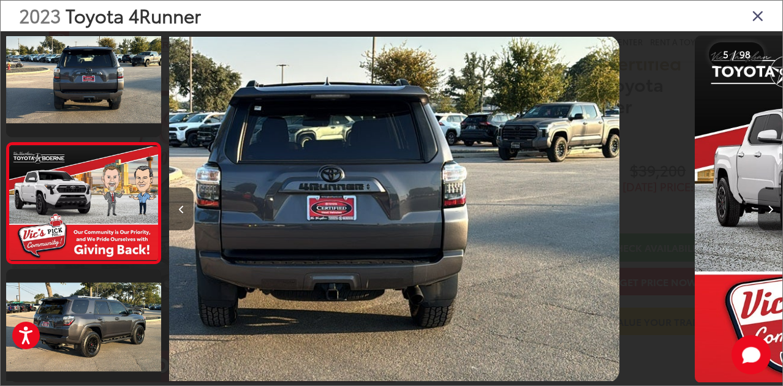
scroll to position [410, 0]
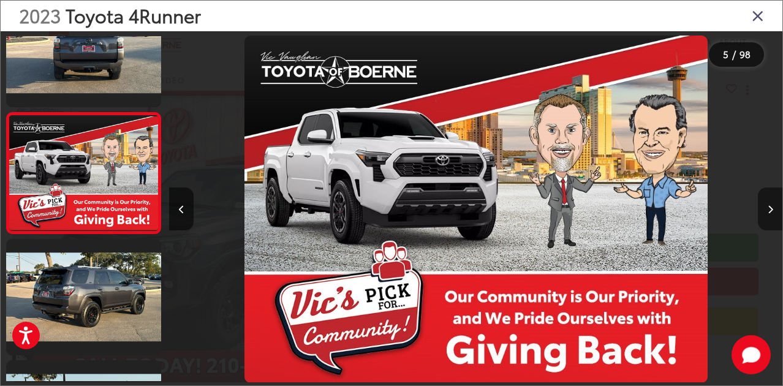
click at [773, 211] on button "Next image" at bounding box center [770, 208] width 25 height 43
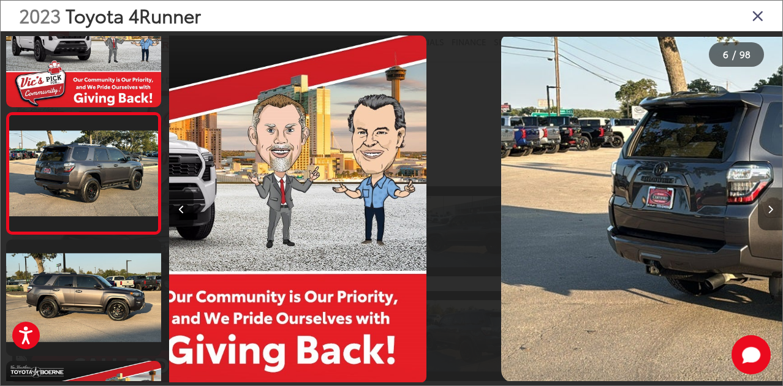
scroll to position [530, 0]
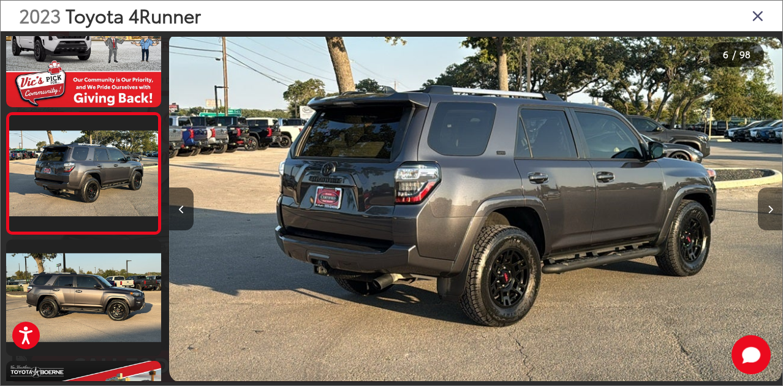
click at [773, 211] on button "Next image" at bounding box center [770, 208] width 25 height 43
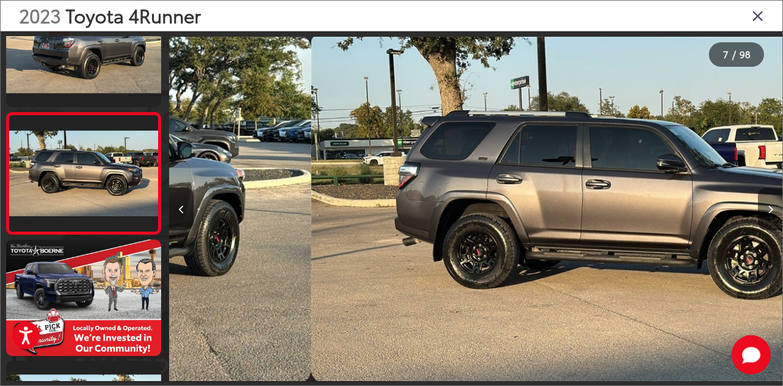
scroll to position [0, 3678]
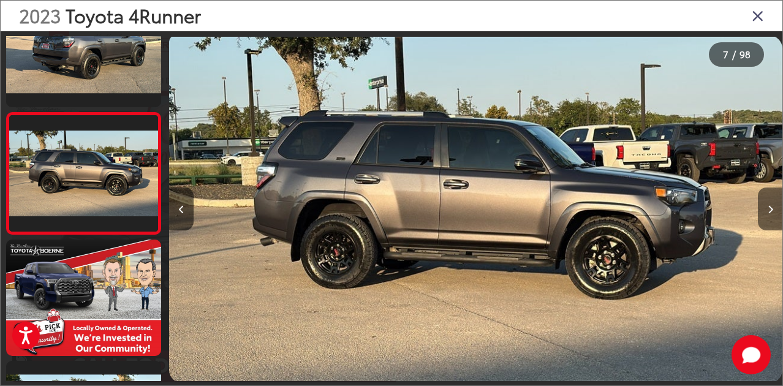
click at [773, 211] on button "Next image" at bounding box center [770, 208] width 25 height 43
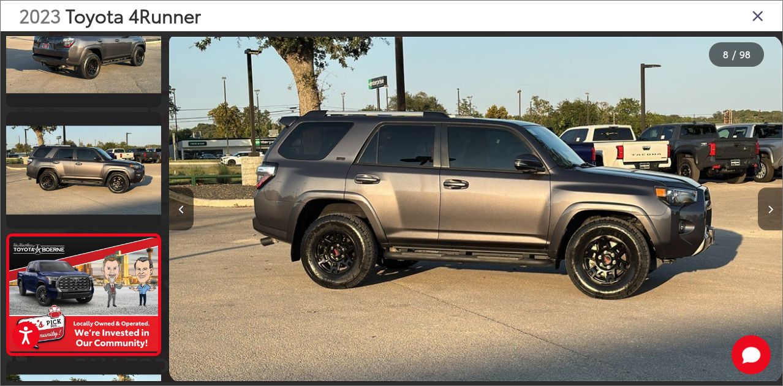
scroll to position [0, 0]
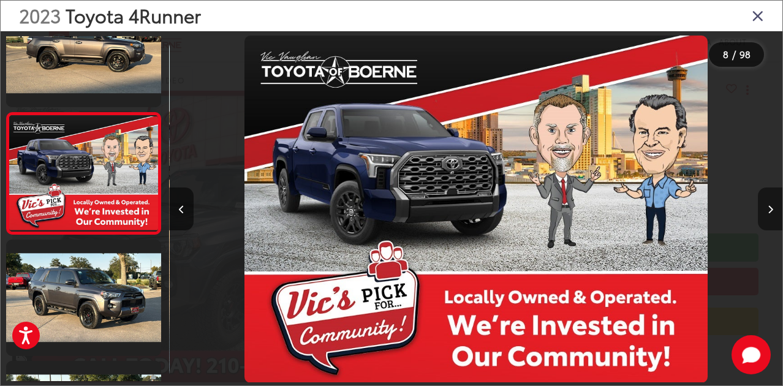
click at [773, 211] on button "Next image" at bounding box center [770, 208] width 25 height 43
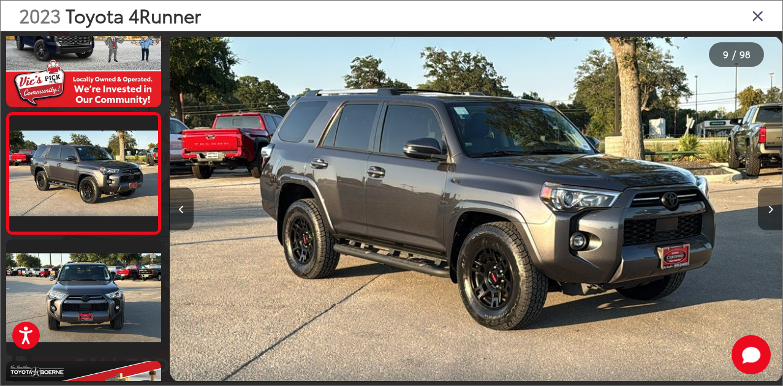
click at [773, 211] on button "Next image" at bounding box center [770, 208] width 25 height 43
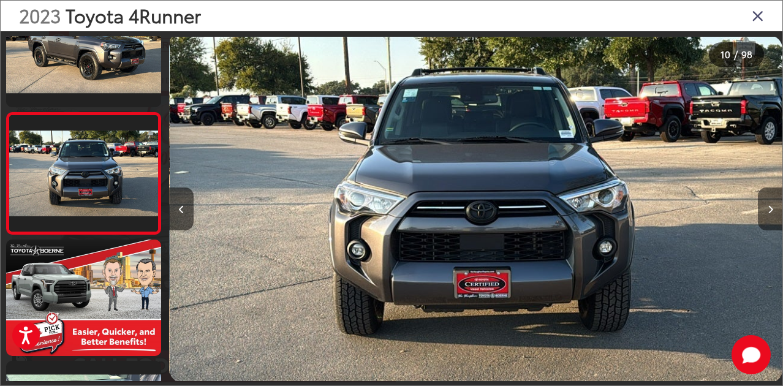
click at [773, 211] on button "Next image" at bounding box center [770, 208] width 25 height 43
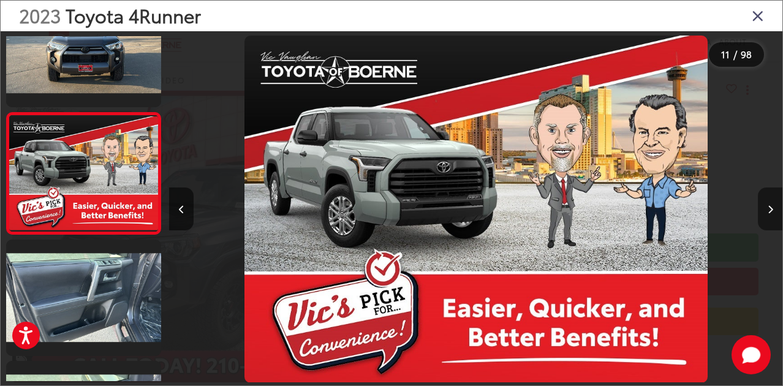
click at [773, 211] on button "Next image" at bounding box center [770, 208] width 25 height 43
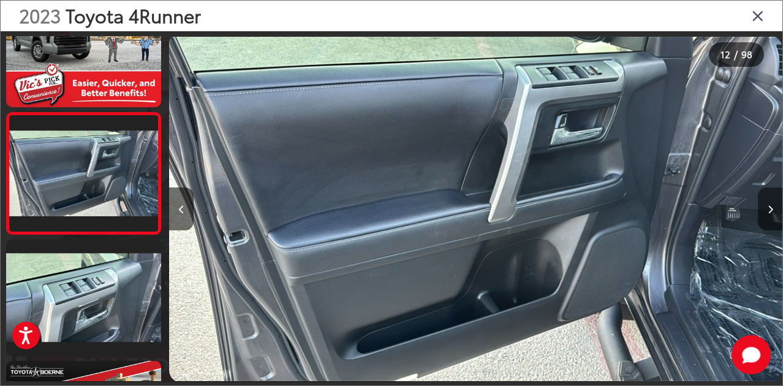
click at [773, 211] on button "Next image" at bounding box center [770, 208] width 25 height 43
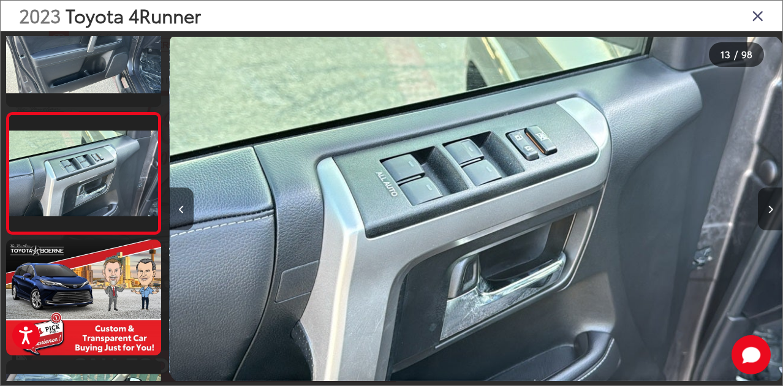
click at [773, 211] on button "Next image" at bounding box center [770, 208] width 25 height 43
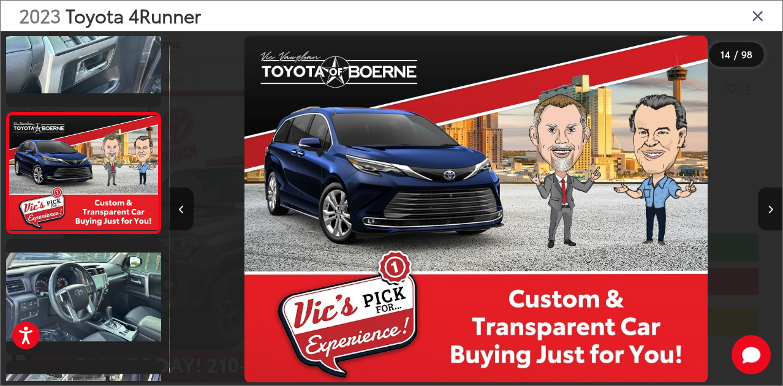
click at [773, 211] on button "Next image" at bounding box center [770, 208] width 25 height 43
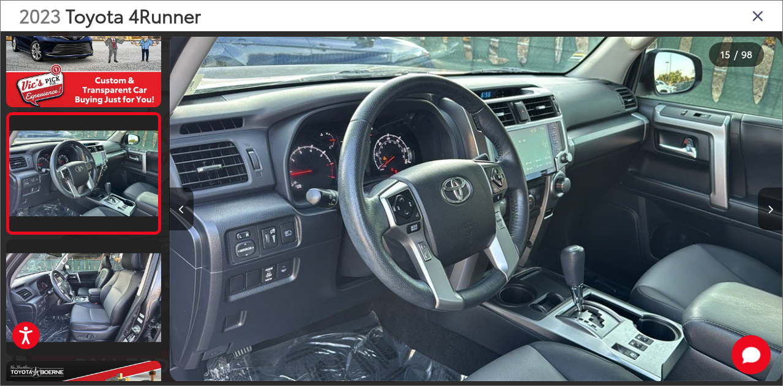
click at [773, 211] on button "Next image" at bounding box center [770, 208] width 25 height 43
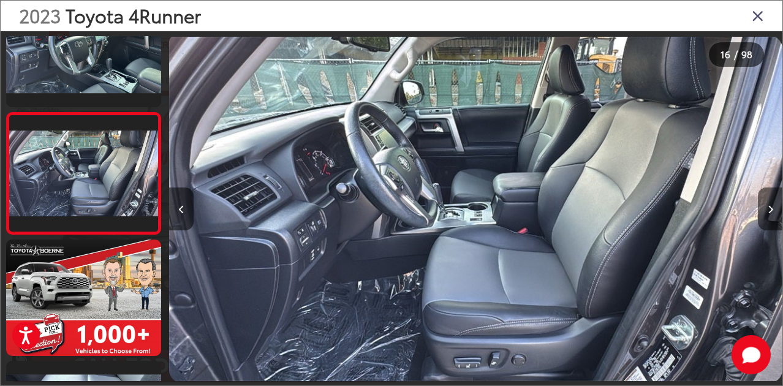
click at [773, 211] on button "Next image" at bounding box center [770, 208] width 25 height 43
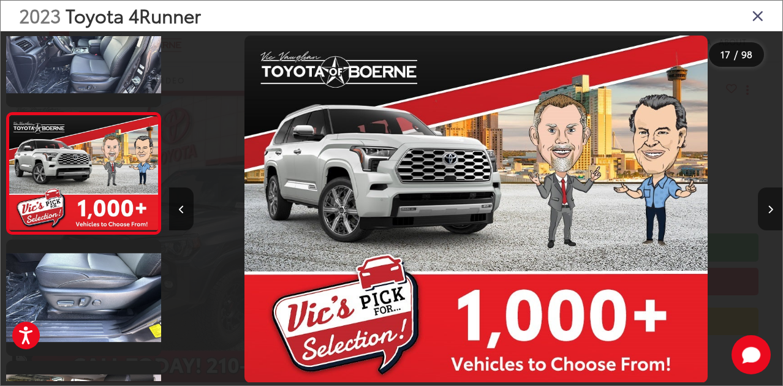
click at [773, 211] on button "Next image" at bounding box center [770, 208] width 25 height 43
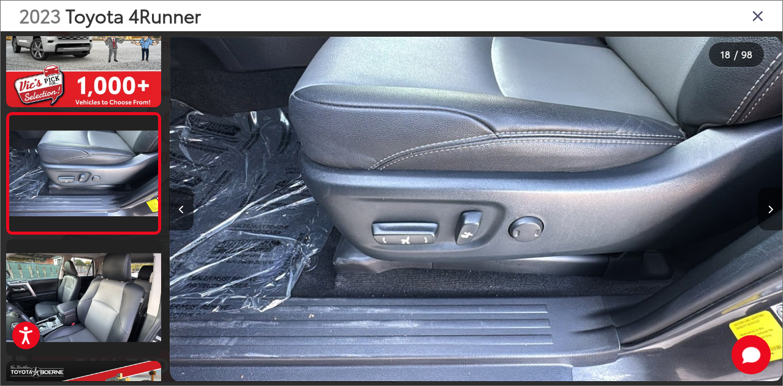
click at [773, 211] on button "Next image" at bounding box center [770, 208] width 25 height 43
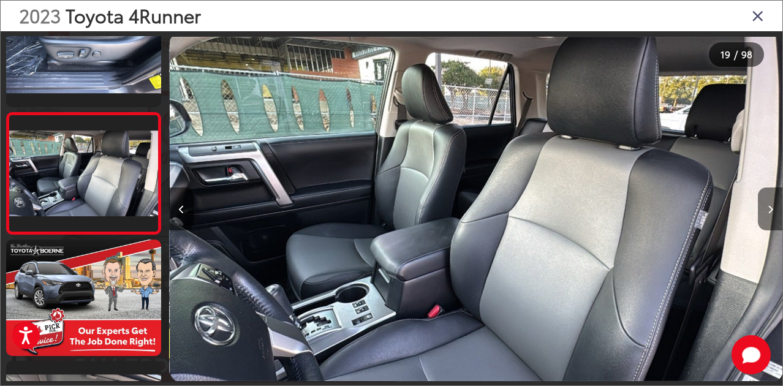
click at [771, 213] on icon "Next image" at bounding box center [771, 209] width 6 height 9
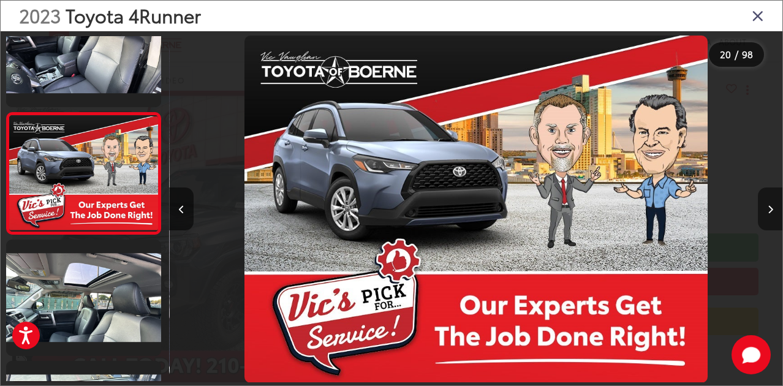
click at [771, 213] on icon "Next image" at bounding box center [771, 209] width 6 height 9
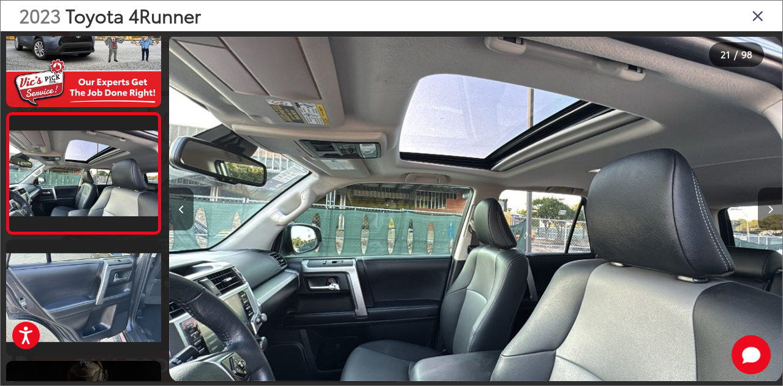
click at [771, 213] on icon "Next image" at bounding box center [771, 209] width 6 height 9
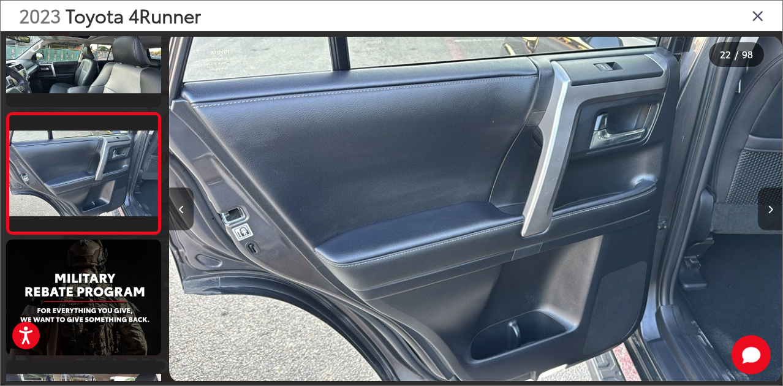
click at [771, 213] on icon "Next image" at bounding box center [771, 209] width 6 height 9
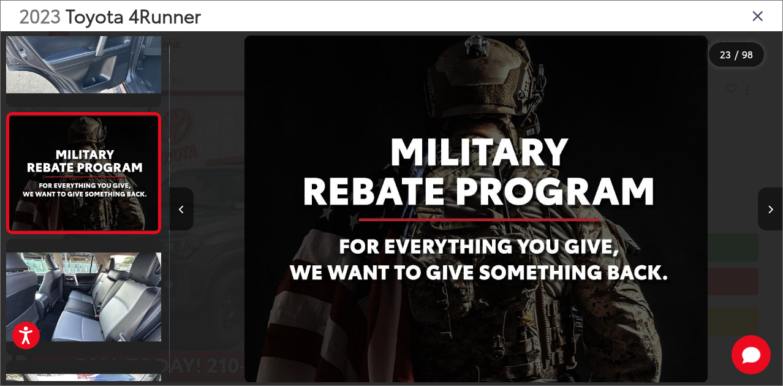
click at [771, 213] on icon "Next image" at bounding box center [771, 209] width 6 height 9
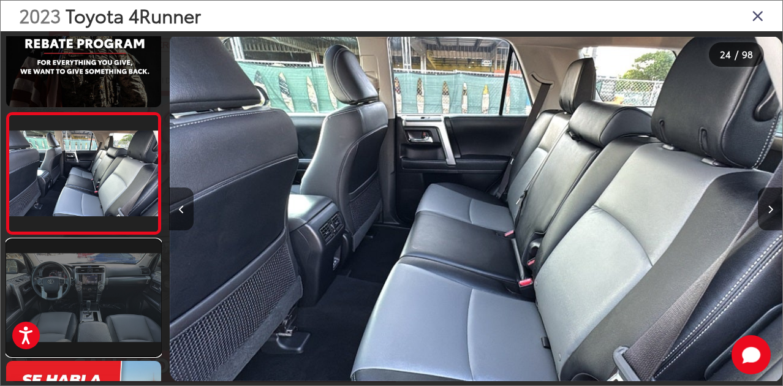
click at [97, 308] on link at bounding box center [83, 298] width 155 height 116
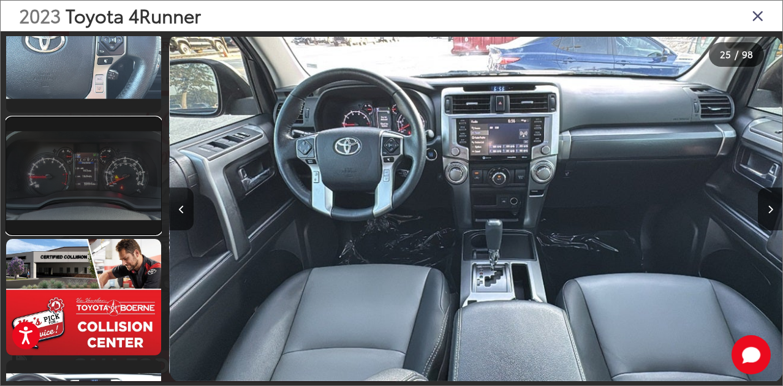
click at [95, 167] on link at bounding box center [83, 176] width 155 height 116
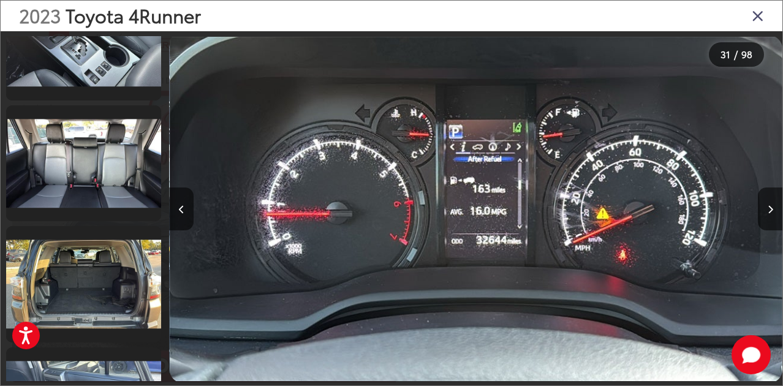
scroll to position [10374, 0]
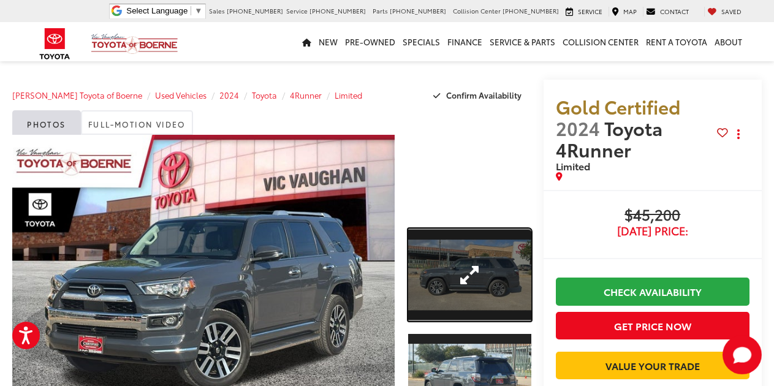
click at [450, 268] on link "Expand Photo 1" at bounding box center [469, 274] width 123 height 92
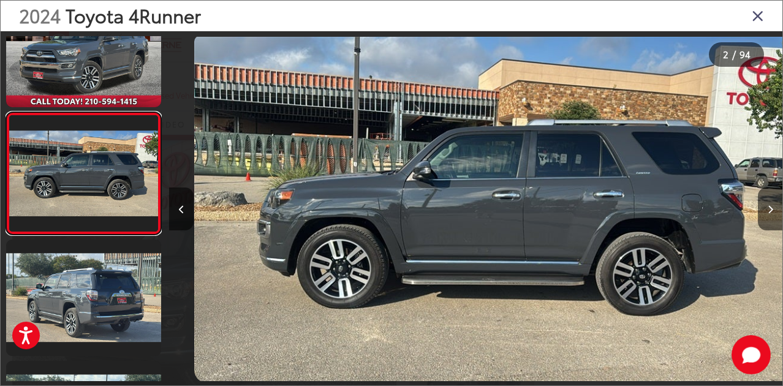
scroll to position [0, 613]
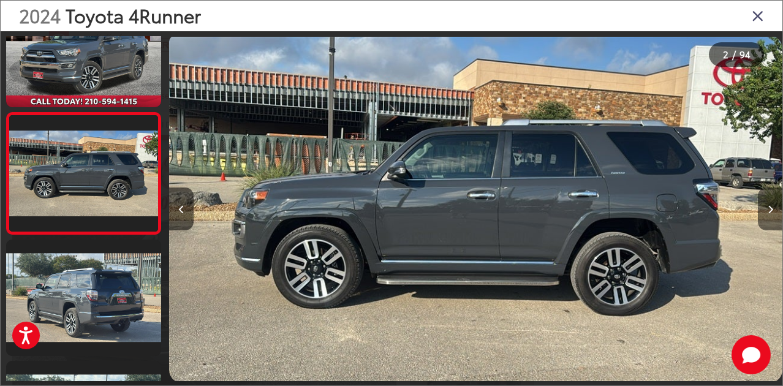
click at [773, 213] on button "Next image" at bounding box center [770, 208] width 25 height 43
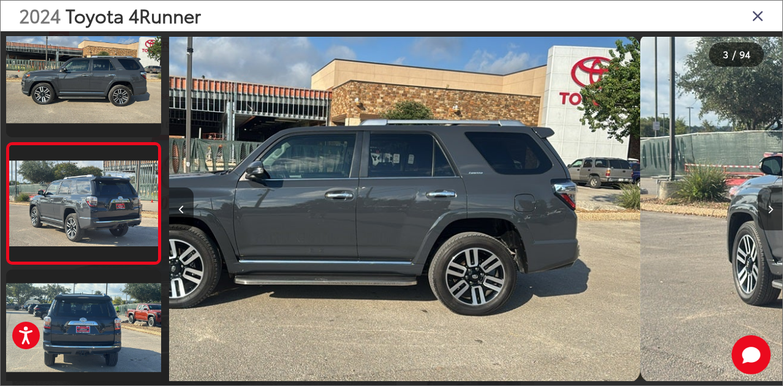
scroll to position [167, 0]
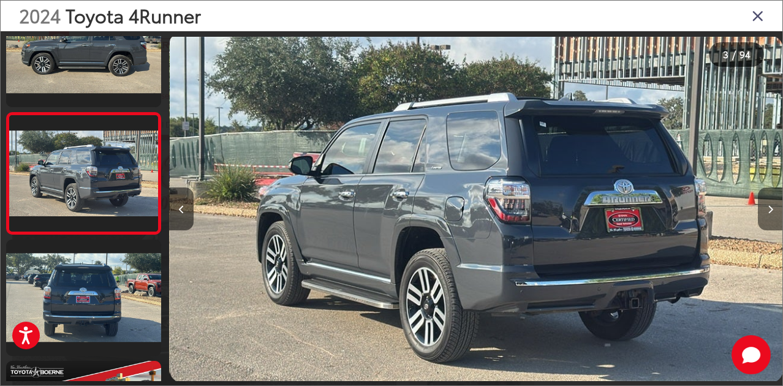
click at [773, 213] on button "Next image" at bounding box center [770, 208] width 25 height 43
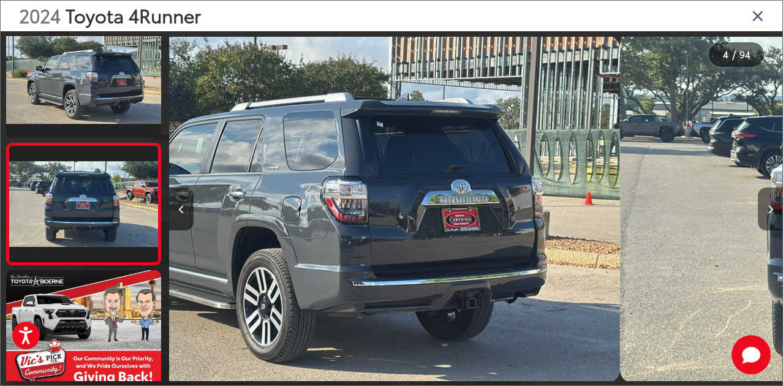
scroll to position [289, 0]
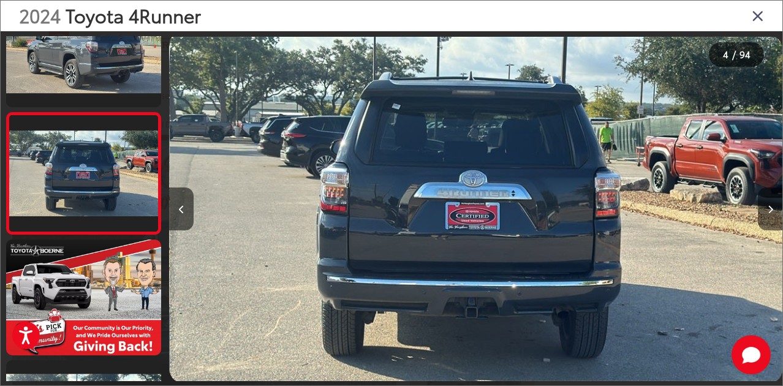
click at [773, 213] on button "Next image" at bounding box center [770, 208] width 25 height 43
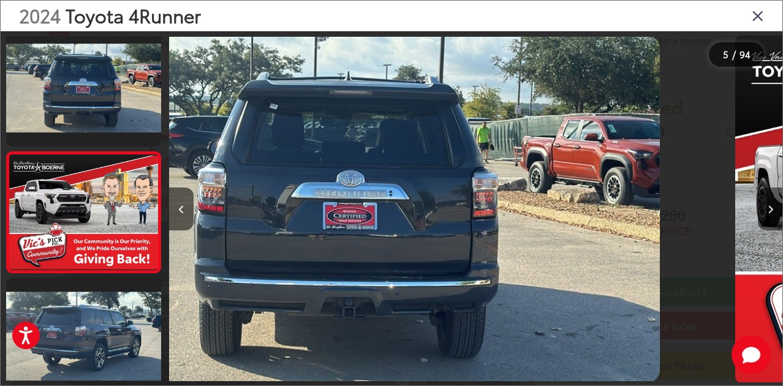
scroll to position [410, 0]
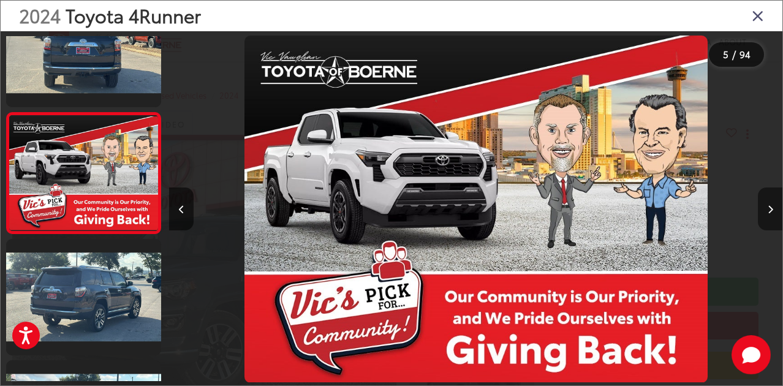
click at [773, 213] on button "Next image" at bounding box center [770, 208] width 25 height 43
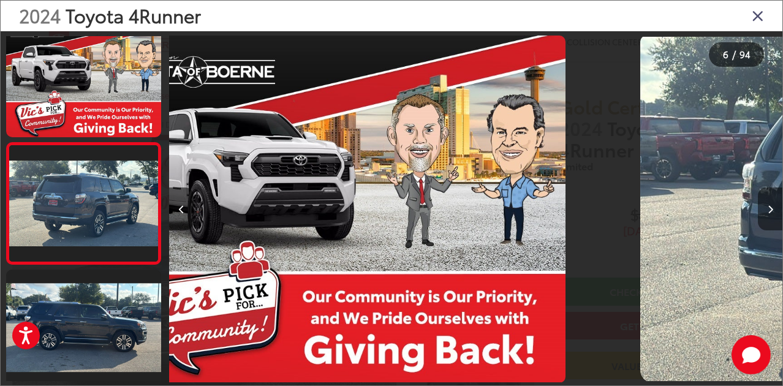
scroll to position [530, 0]
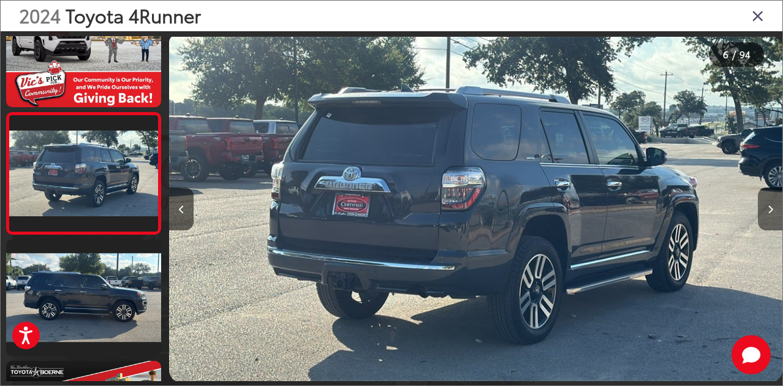
click at [773, 213] on button "Next image" at bounding box center [770, 208] width 25 height 43
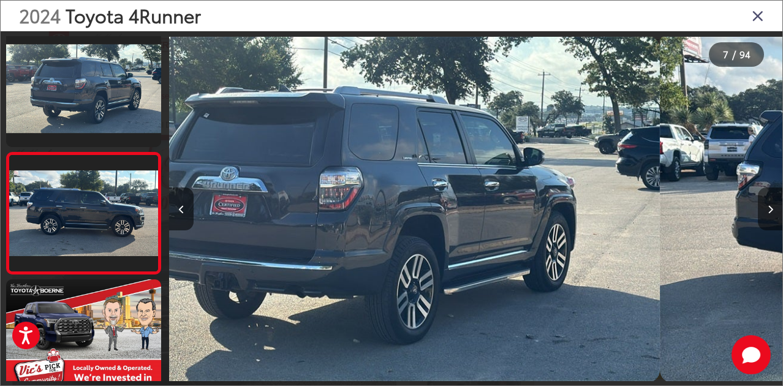
scroll to position [652, 0]
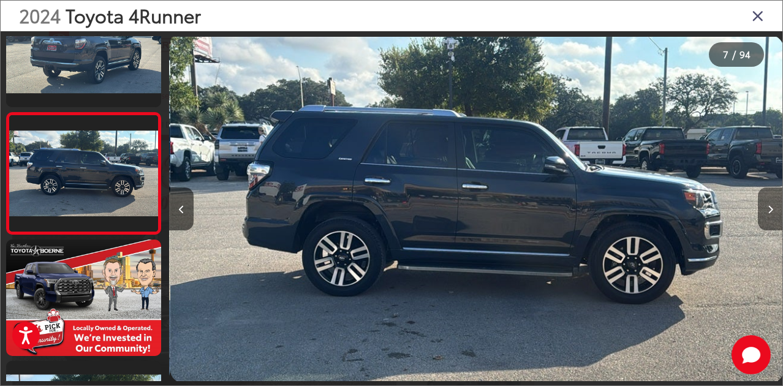
click at [773, 213] on button "Next image" at bounding box center [770, 208] width 25 height 43
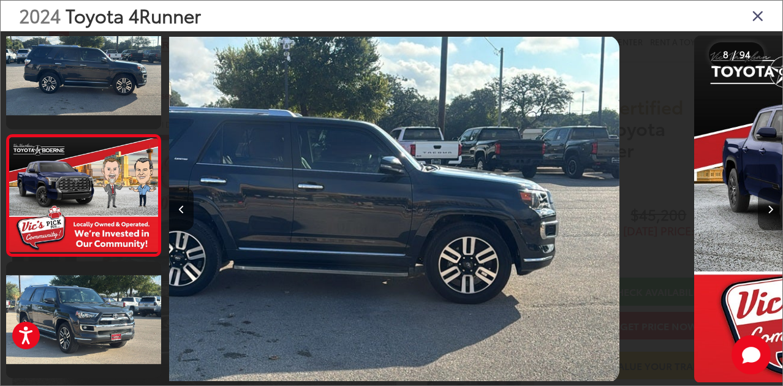
scroll to position [773, 0]
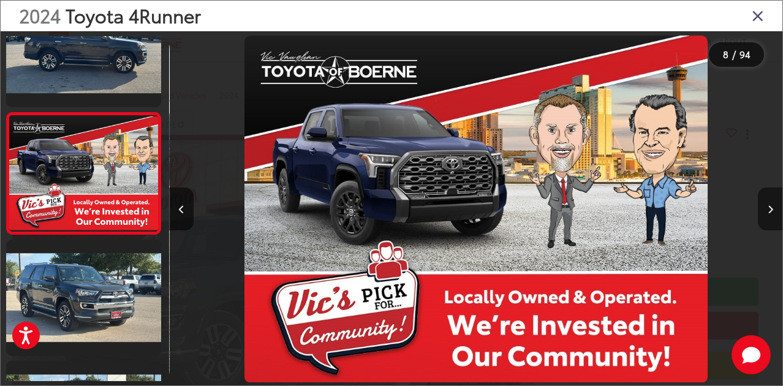
click at [773, 213] on button "Next image" at bounding box center [770, 208] width 25 height 43
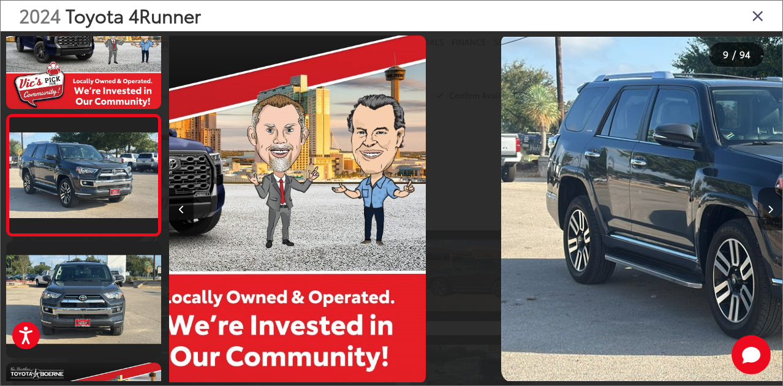
scroll to position [894, 0]
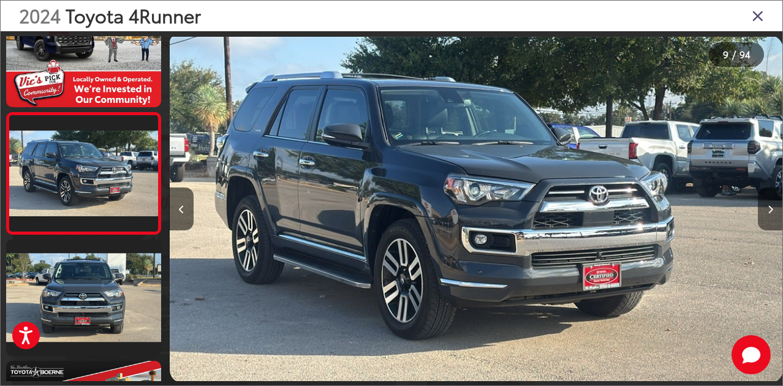
click at [773, 213] on button "Next image" at bounding box center [770, 208] width 25 height 43
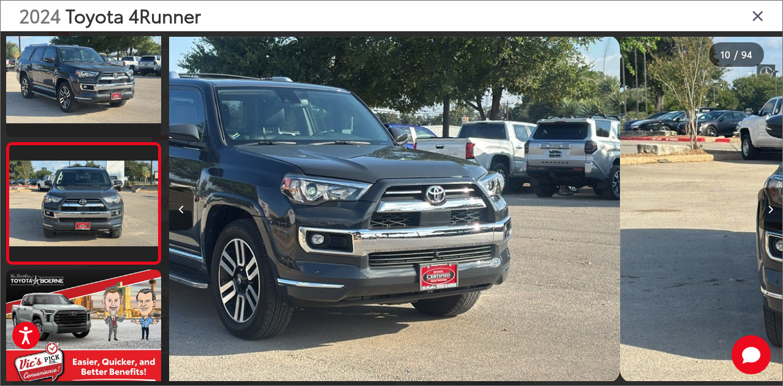
scroll to position [1016, 0]
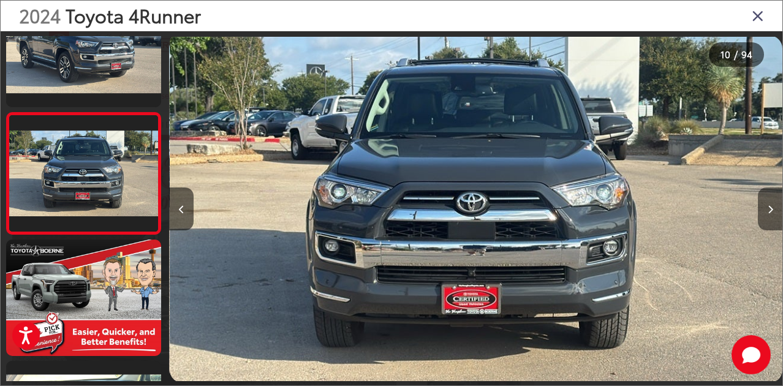
click at [773, 213] on button "Next image" at bounding box center [770, 208] width 25 height 43
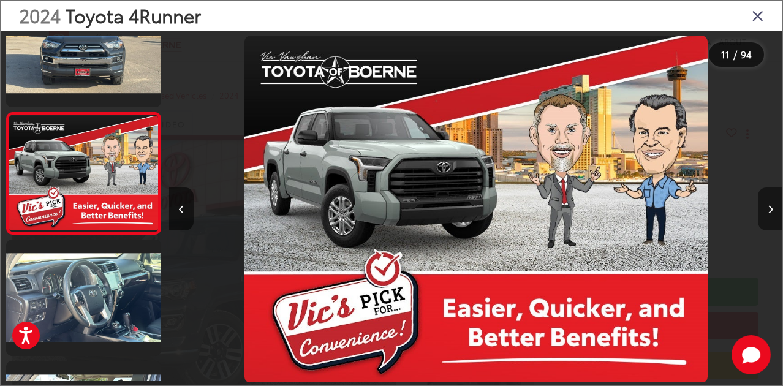
click at [773, 213] on button "Next image" at bounding box center [770, 208] width 25 height 43
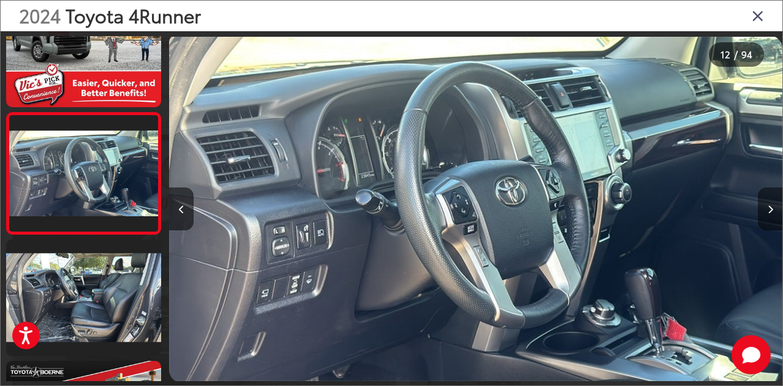
click at [773, 213] on button "Next image" at bounding box center [770, 208] width 25 height 43
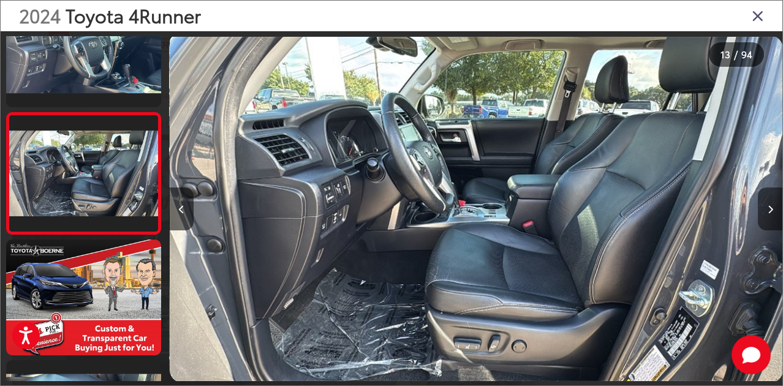
click at [773, 213] on button "Next image" at bounding box center [770, 208] width 25 height 43
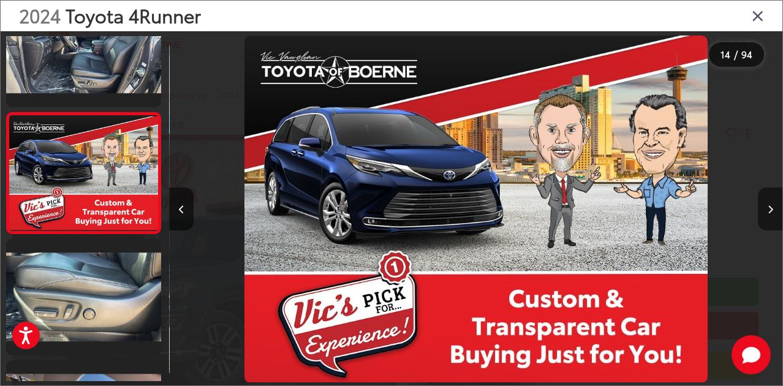
click at [773, 213] on button "Next image" at bounding box center [770, 208] width 25 height 43
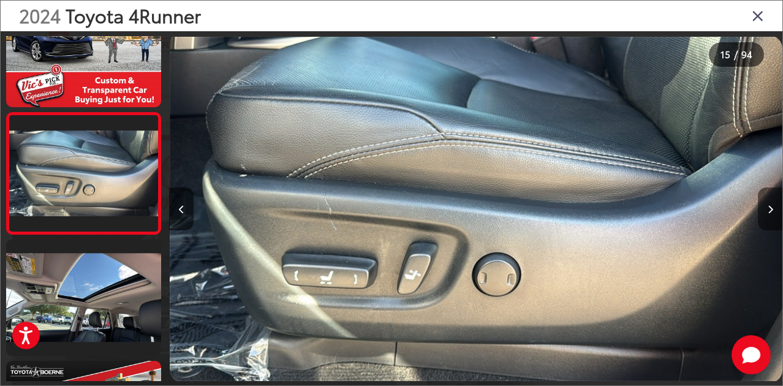
click at [773, 213] on button "Next image" at bounding box center [770, 208] width 25 height 43
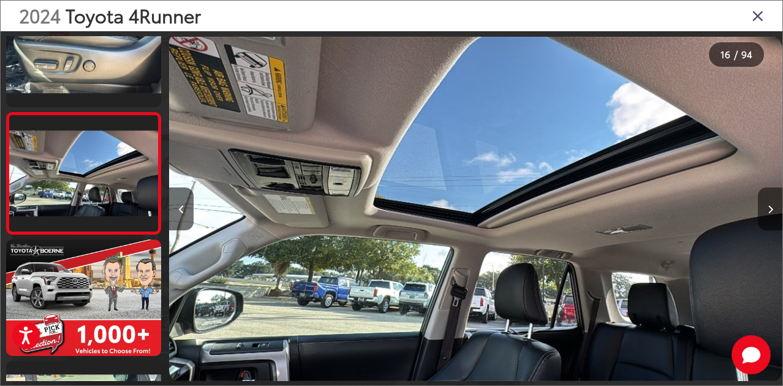
click at [773, 213] on button "Next image" at bounding box center [770, 208] width 25 height 43
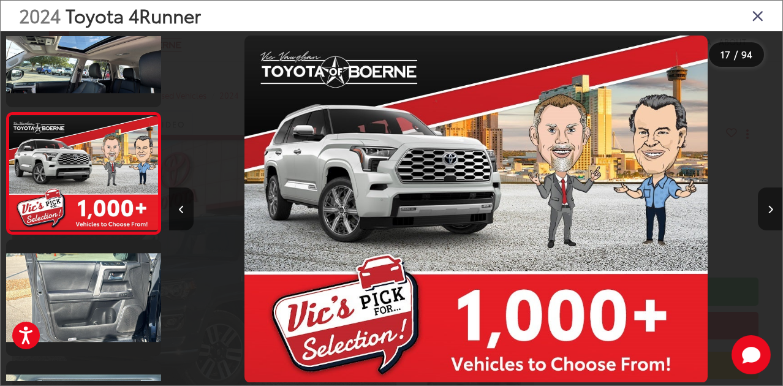
click at [773, 213] on button "Next image" at bounding box center [770, 208] width 25 height 43
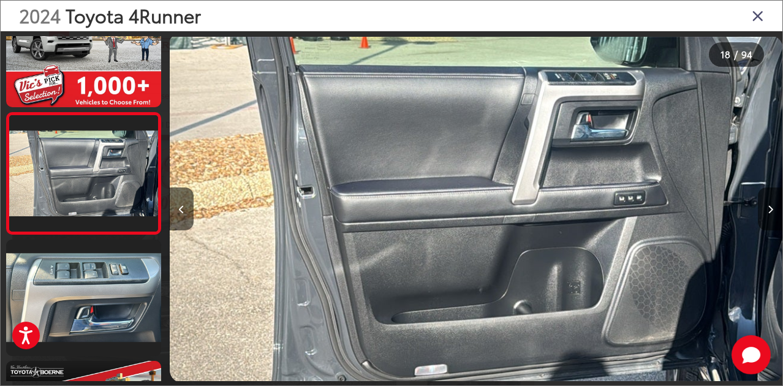
click at [773, 213] on button "Next image" at bounding box center [770, 208] width 25 height 43
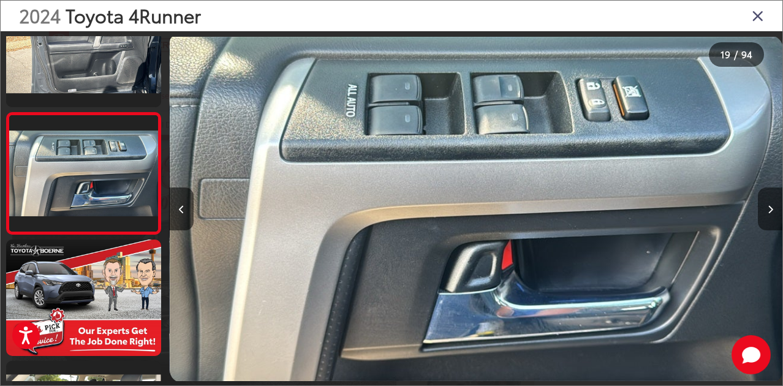
click at [773, 213] on button "Next image" at bounding box center [770, 208] width 25 height 43
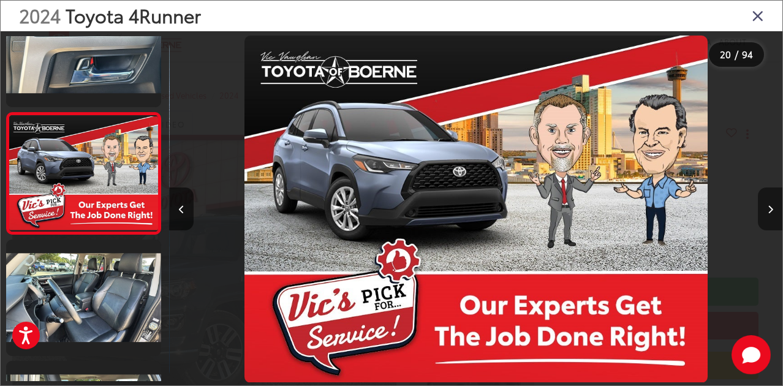
click at [773, 213] on button "Next image" at bounding box center [770, 208] width 25 height 43
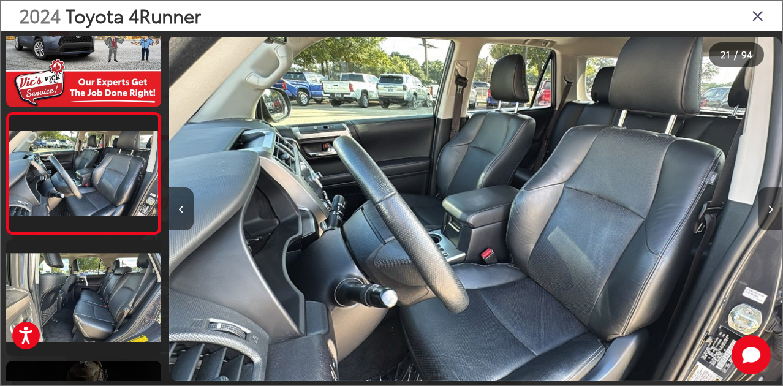
click at [773, 213] on button "Next image" at bounding box center [770, 208] width 25 height 43
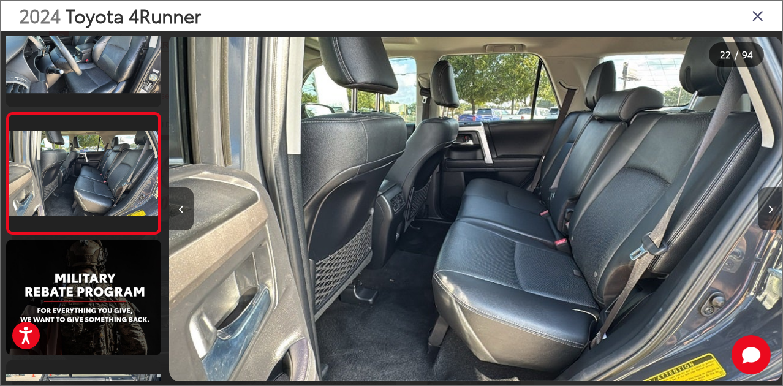
click at [773, 213] on button "Next image" at bounding box center [770, 208] width 25 height 43
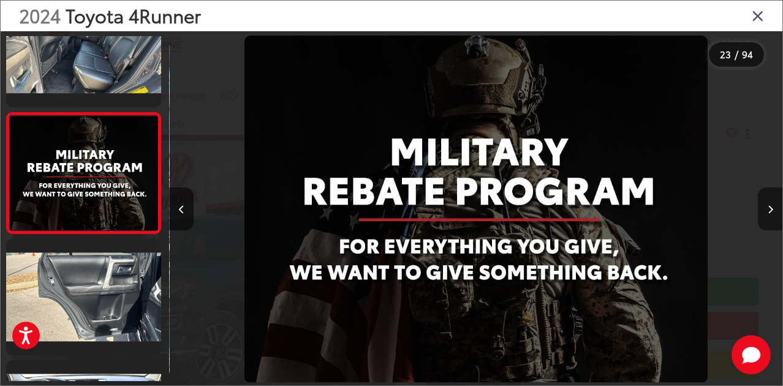
click at [773, 213] on button "Next image" at bounding box center [770, 208] width 25 height 43
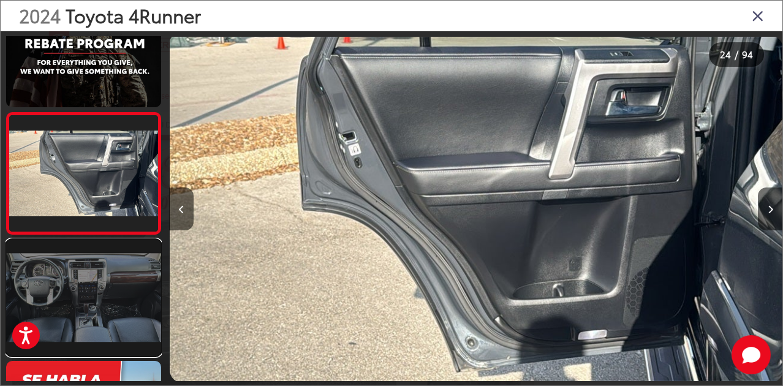
click at [86, 294] on link at bounding box center [83, 298] width 155 height 116
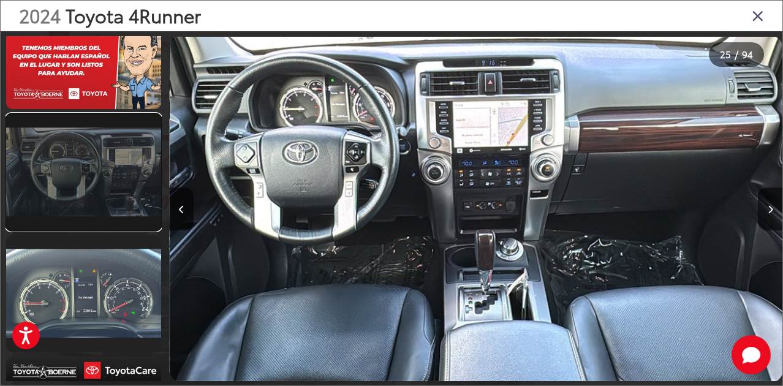
click at [95, 209] on link at bounding box center [83, 172] width 155 height 116
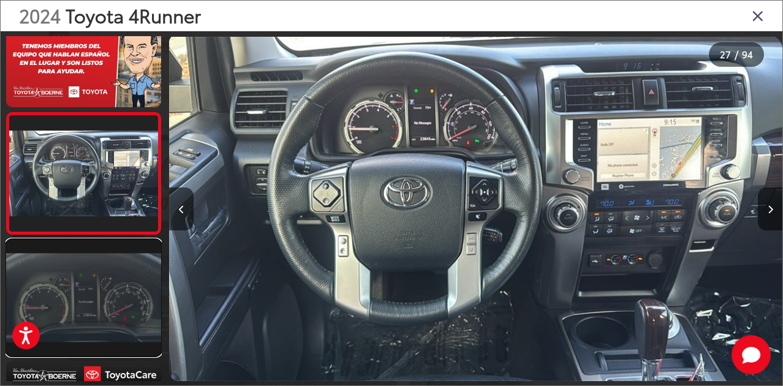
click at [88, 289] on link at bounding box center [83, 298] width 155 height 116
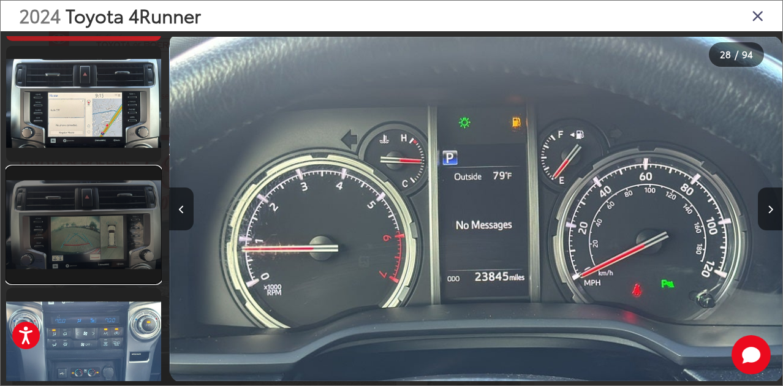
click at [91, 269] on link at bounding box center [83, 225] width 155 height 116
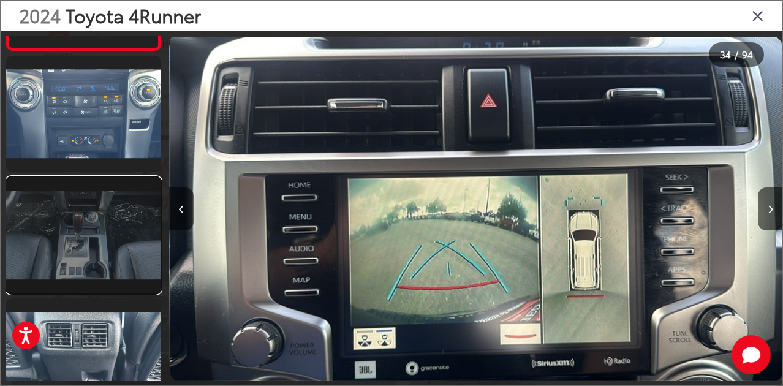
click at [91, 266] on link at bounding box center [83, 235] width 155 height 116
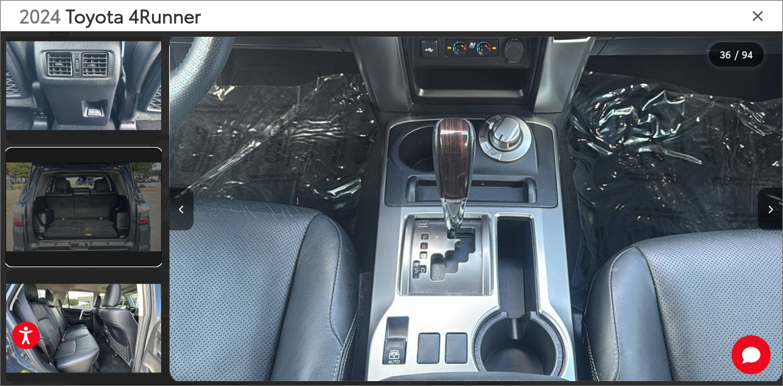
click at [88, 229] on link at bounding box center [83, 207] width 155 height 116
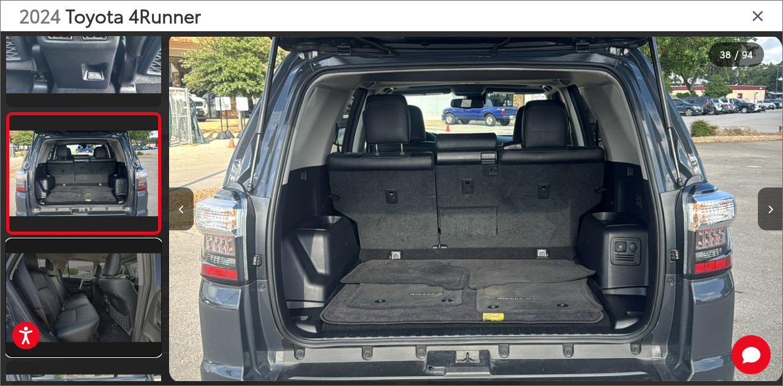
click at [75, 308] on link at bounding box center [83, 298] width 155 height 116
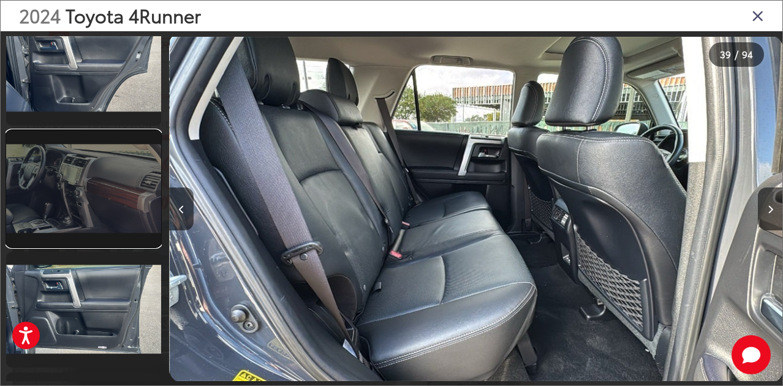
click at [87, 222] on link at bounding box center [83, 188] width 155 height 116
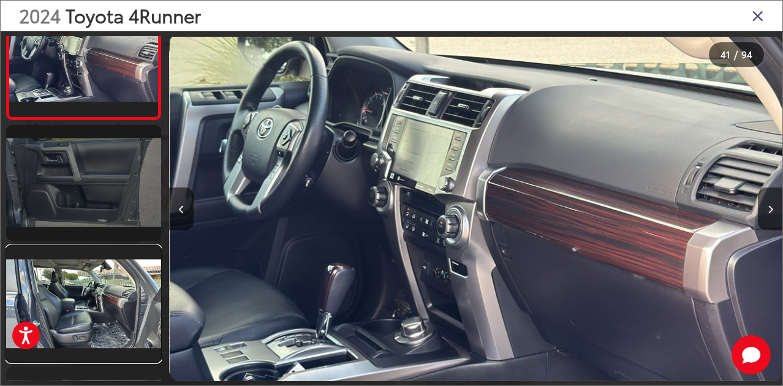
click at [86, 247] on link at bounding box center [83, 304] width 155 height 116
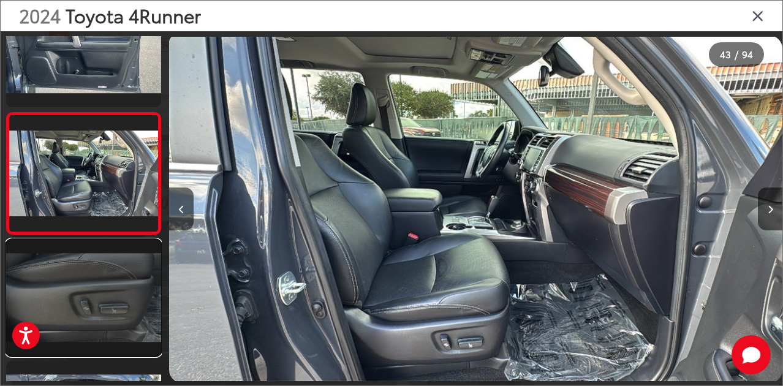
click at [79, 279] on link at bounding box center [83, 298] width 155 height 116
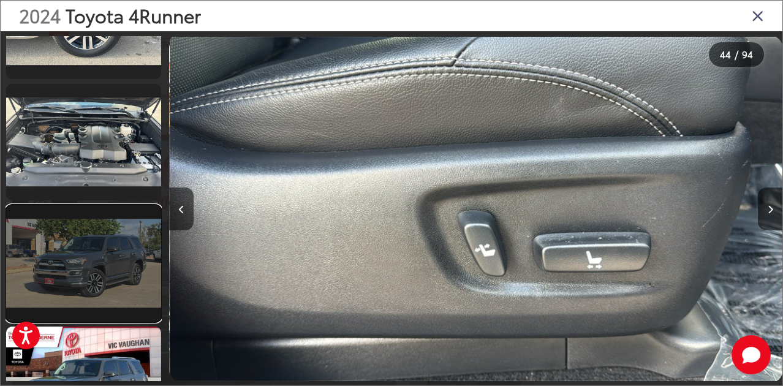
click at [79, 278] on link at bounding box center [83, 263] width 155 height 116
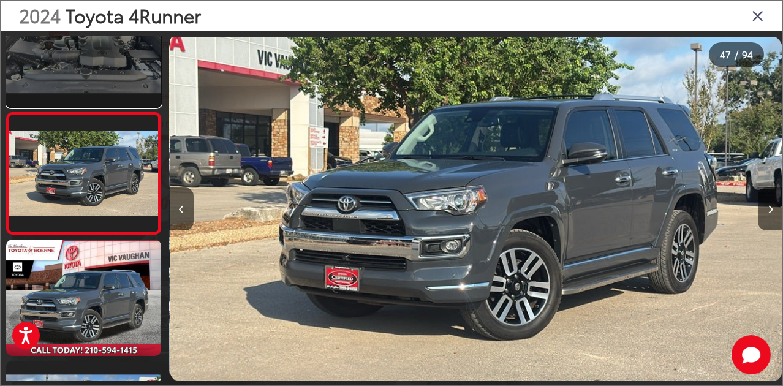
click at [115, 62] on link at bounding box center [83, 49] width 155 height 116
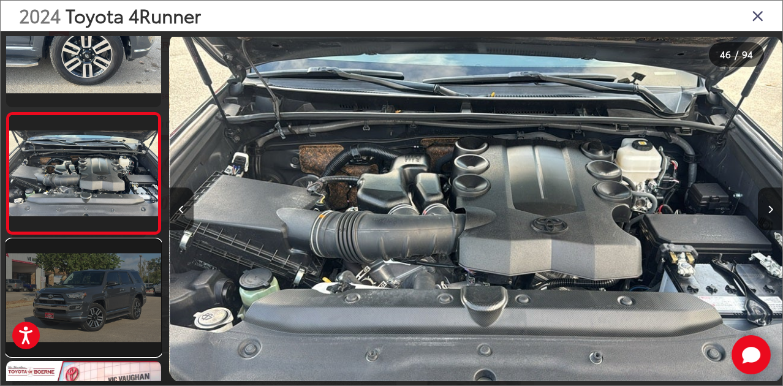
click at [80, 336] on link at bounding box center [83, 298] width 155 height 116
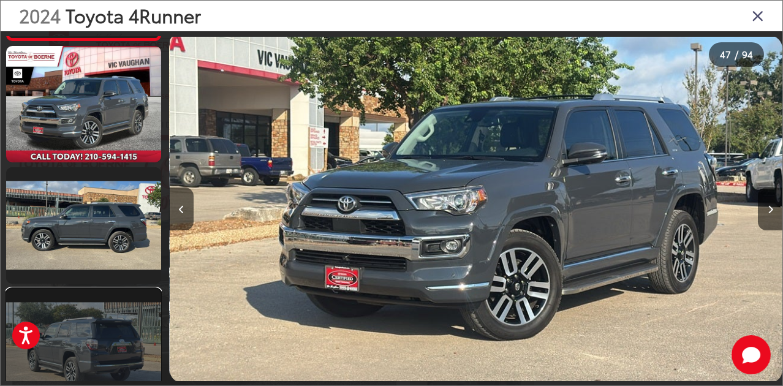
click at [96, 347] on link at bounding box center [83, 347] width 155 height 116
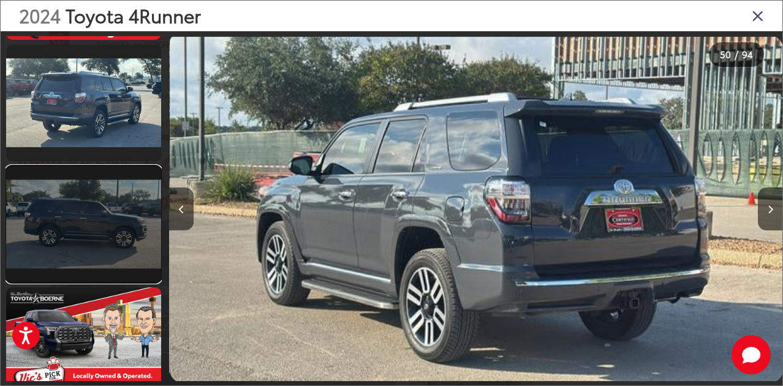
click at [91, 262] on link at bounding box center [83, 224] width 155 height 116
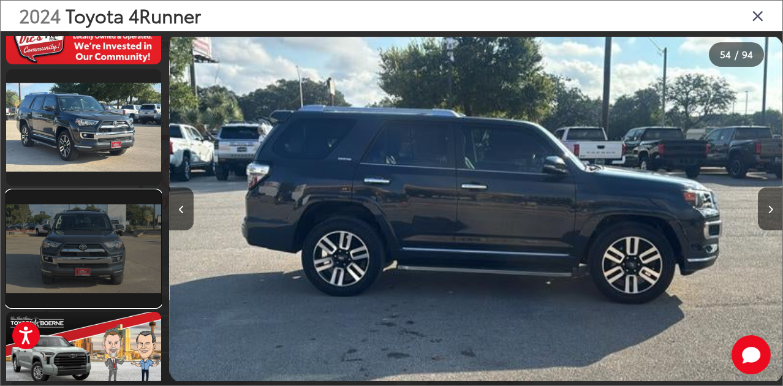
click at [92, 271] on link at bounding box center [83, 249] width 155 height 116
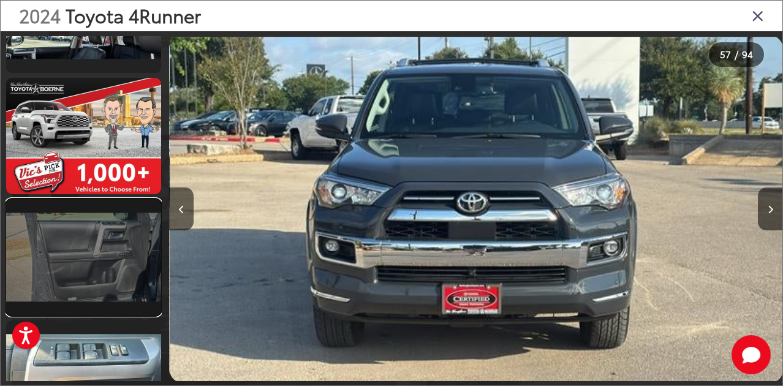
click at [92, 271] on link at bounding box center [83, 257] width 155 height 116
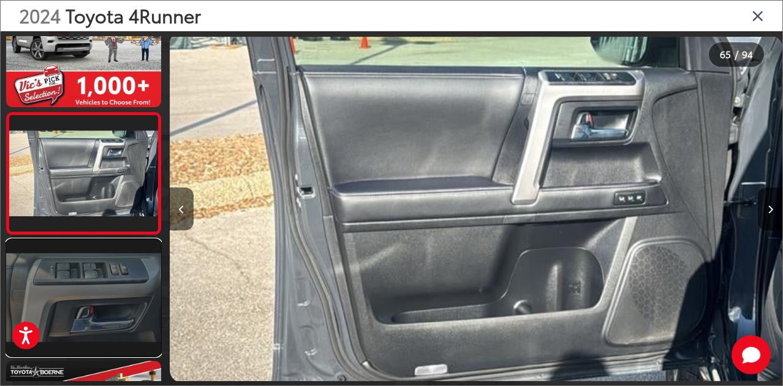
click at [91, 285] on link at bounding box center [83, 298] width 155 height 116
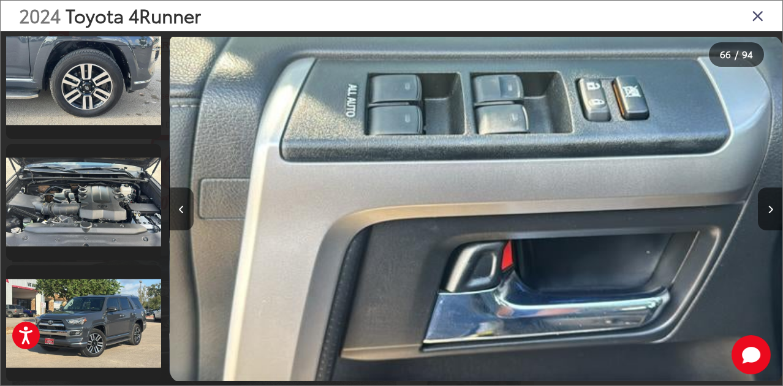
click at [764, 12] on div "2024 Toyota 4Runner" at bounding box center [392, 16] width 782 height 31
click at [753, 17] on icon "Close gallery" at bounding box center [758, 15] width 12 height 16
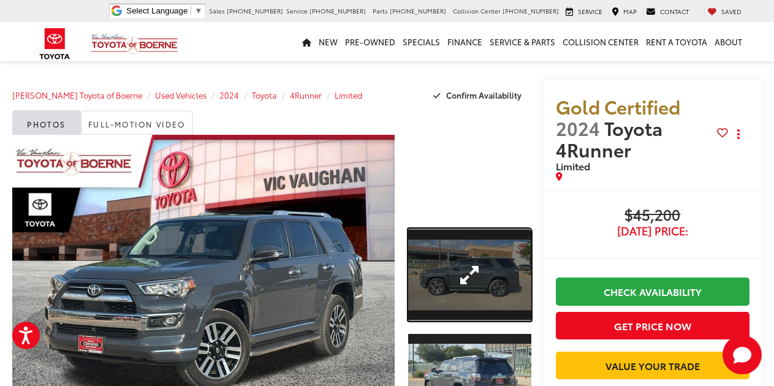
click at [477, 272] on link "Expand Photo 1" at bounding box center [469, 274] width 123 height 92
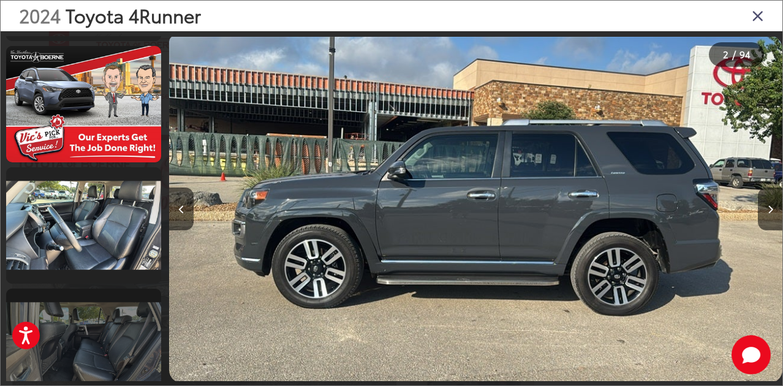
scroll to position [2537, 0]
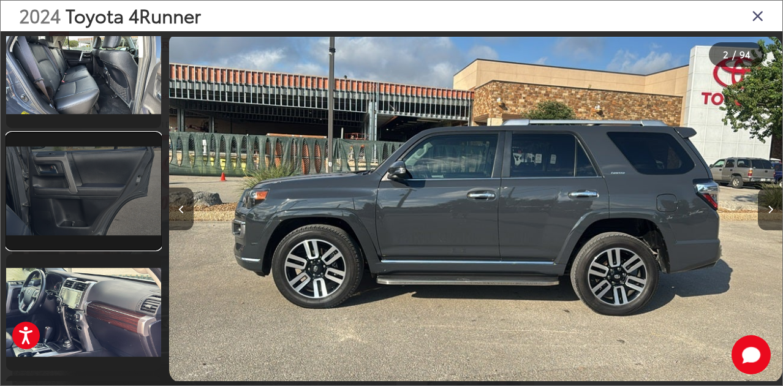
click at [88, 194] on link at bounding box center [83, 191] width 155 height 116
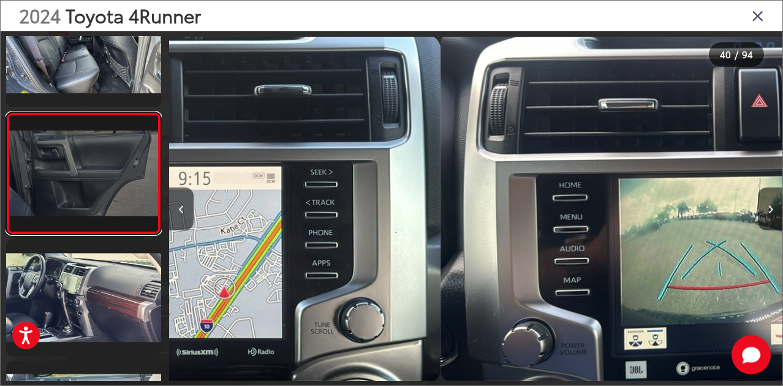
scroll to position [0, 23909]
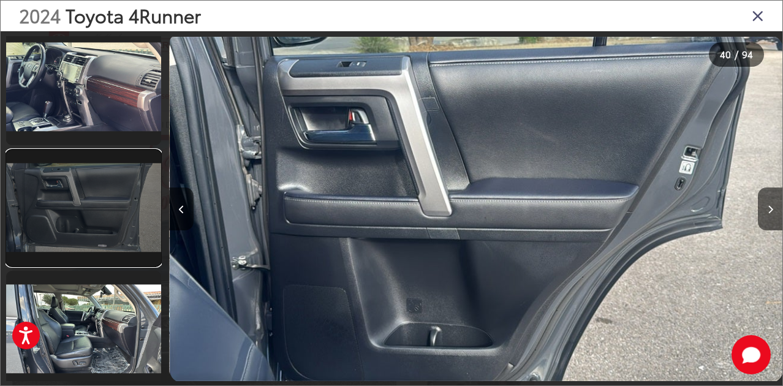
click at [83, 220] on link at bounding box center [83, 208] width 155 height 116
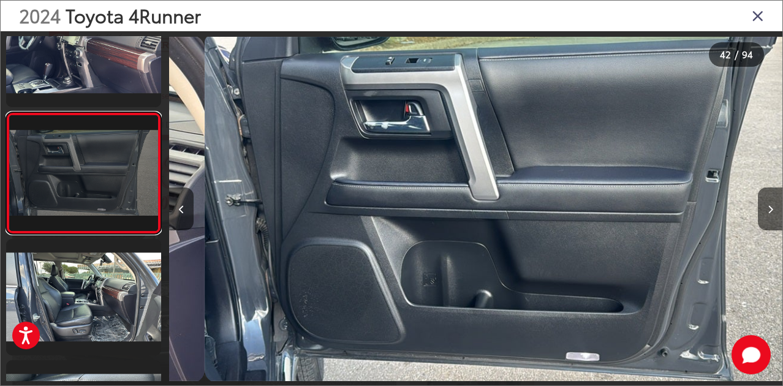
scroll to position [0, 25136]
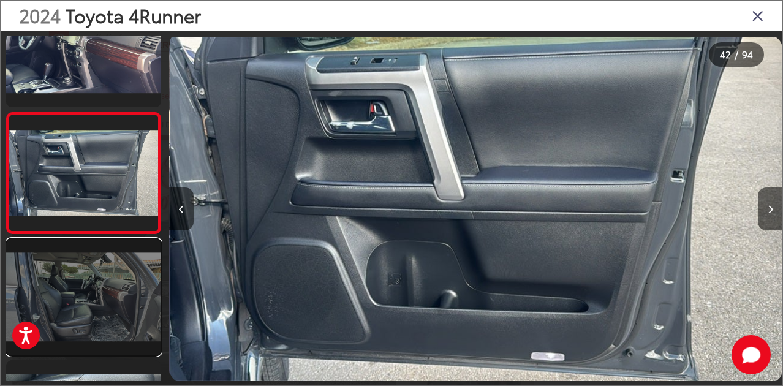
click at [90, 307] on link at bounding box center [83, 297] width 155 height 116
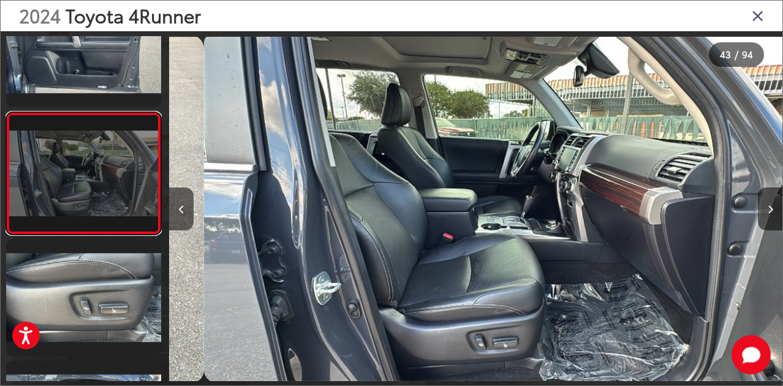
scroll to position [0, 25749]
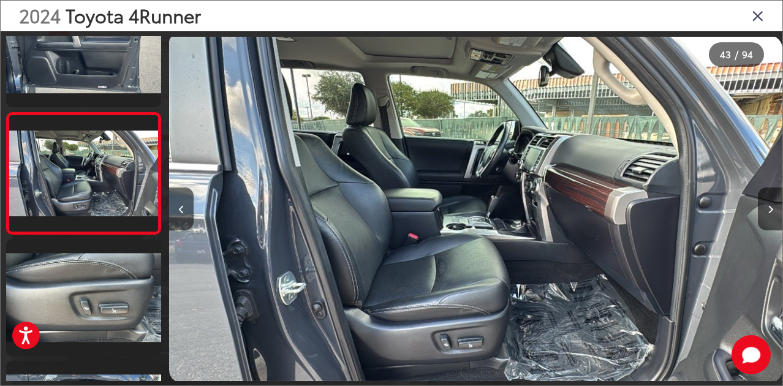
click at [449, 294] on img "2024 Toyota 4Runner Limited 42" at bounding box center [475, 209] width 613 height 347
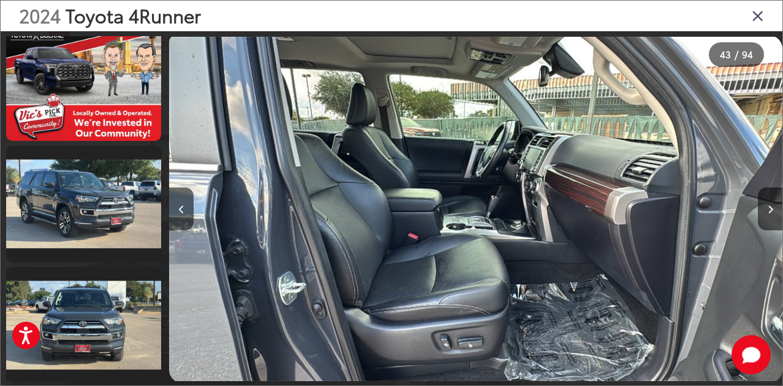
scroll to position [7037, 0]
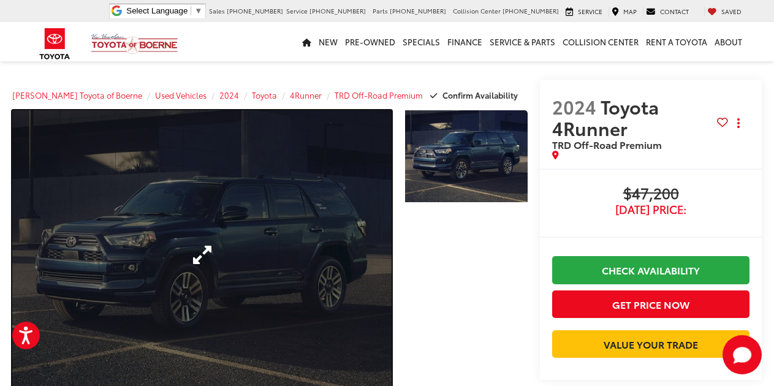
click at [239, 262] on link "Expand Photo 0" at bounding box center [201, 254] width 379 height 289
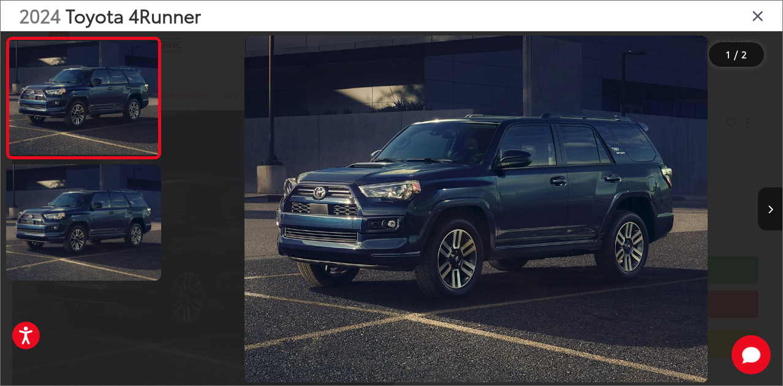
click at [759, 17] on icon "Close gallery" at bounding box center [758, 15] width 12 height 16
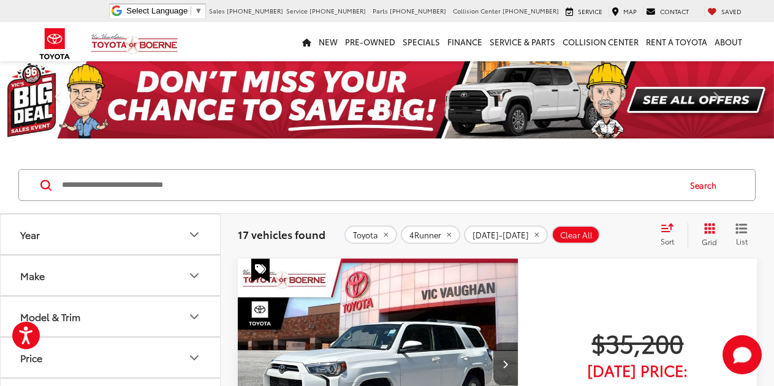
click at [190, 273] on icon "Make" at bounding box center [194, 275] width 15 height 15
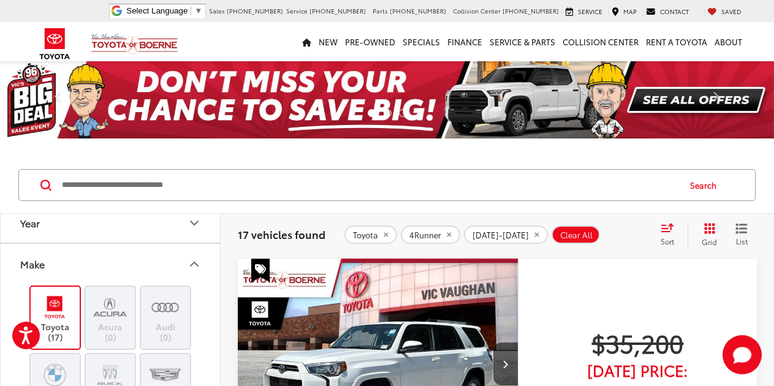
scroll to position [7, 0]
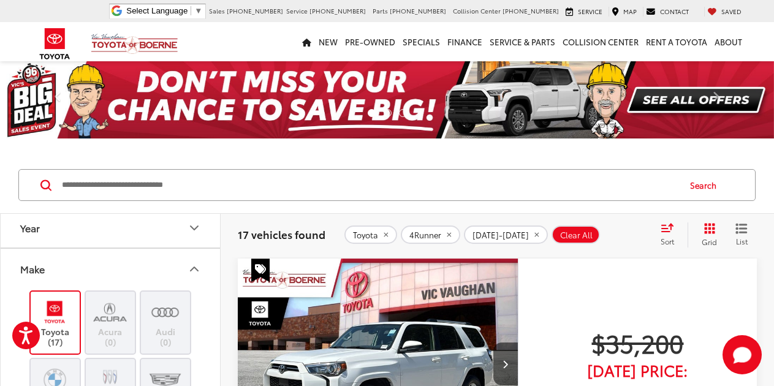
click at [192, 272] on icon "Make" at bounding box center [194, 269] width 15 height 15
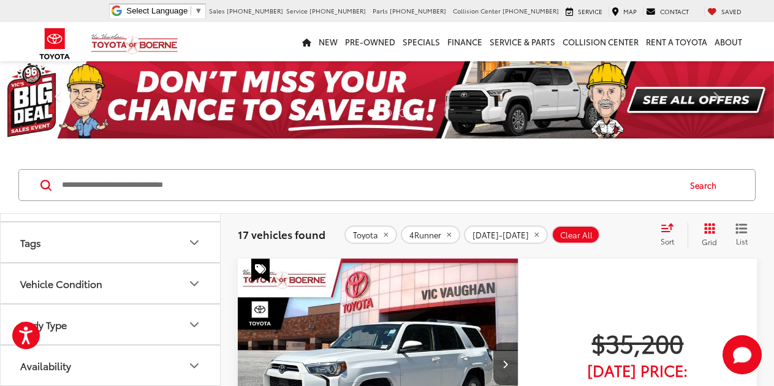
scroll to position [0, 0]
click at [385, 235] on icon "remove Toyota" at bounding box center [386, 234] width 8 height 7
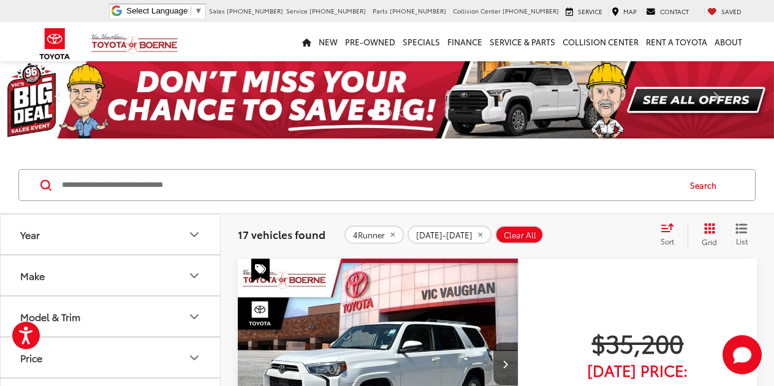
click at [394, 235] on button "4Runner" at bounding box center [373, 234] width 59 height 18
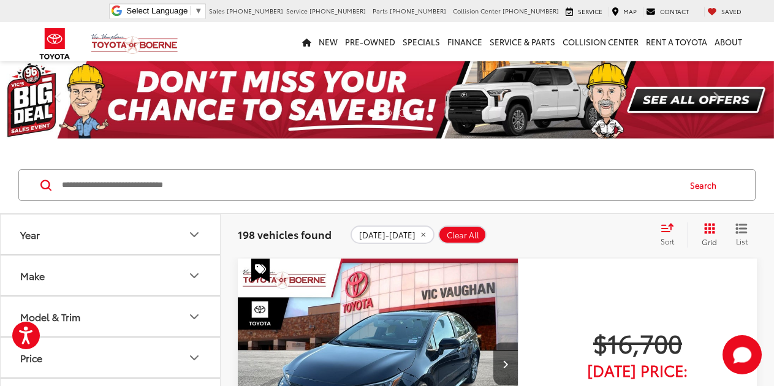
click at [194, 273] on icon "Make" at bounding box center [194, 275] width 15 height 15
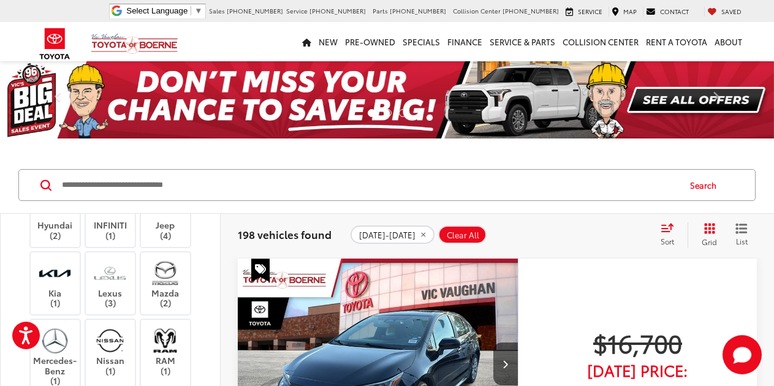
scroll to position [197, 0]
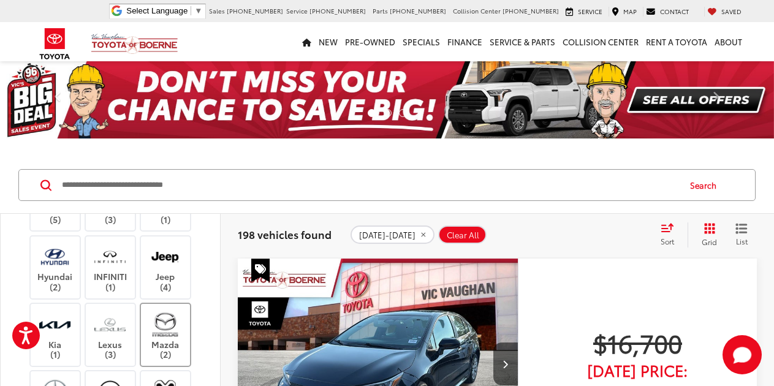
click at [178, 336] on img at bounding box center [165, 324] width 34 height 29
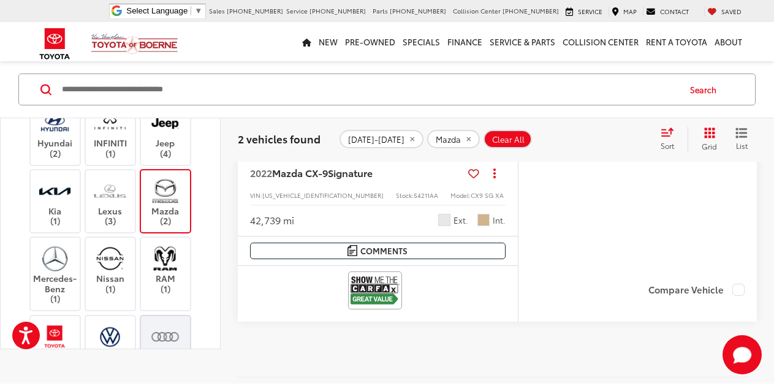
scroll to position [761, 0]
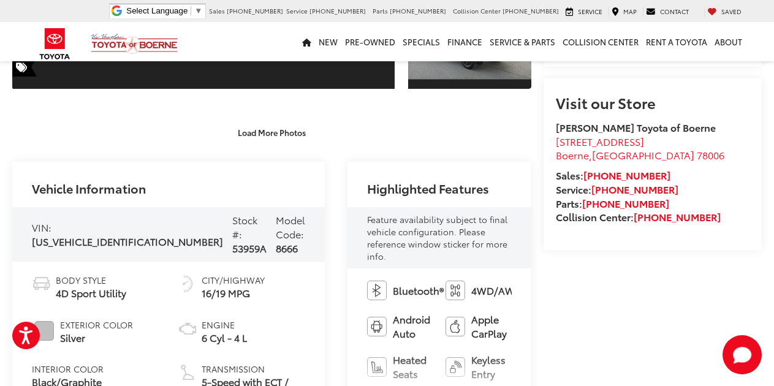
scroll to position [225, 0]
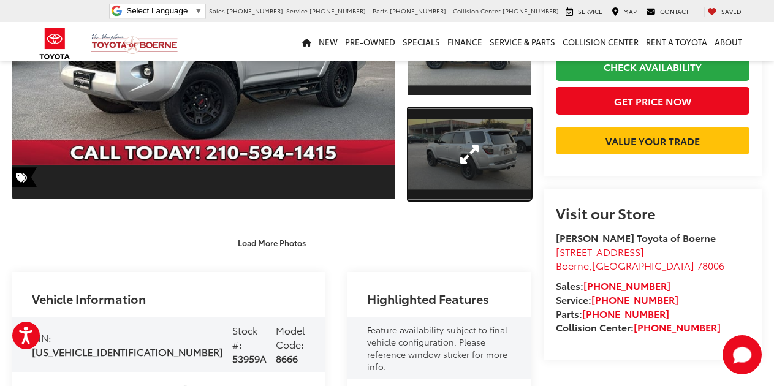
click at [443, 148] on link "Expand Photo 2" at bounding box center [469, 154] width 123 height 92
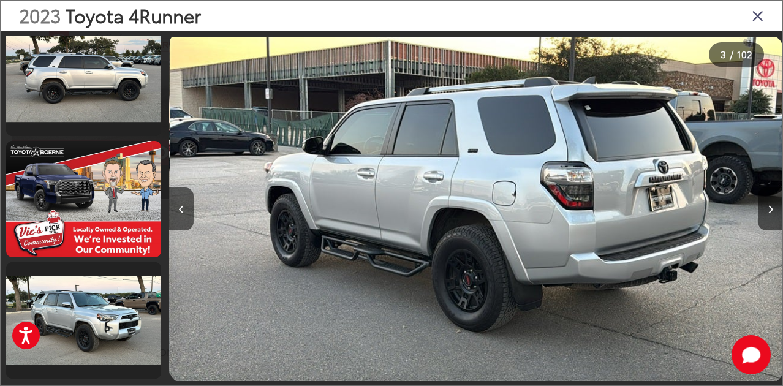
scroll to position [1137, 0]
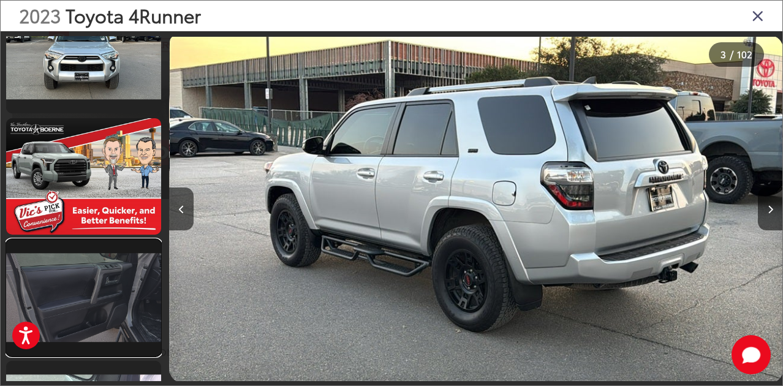
click at [135, 279] on link at bounding box center [83, 298] width 155 height 116
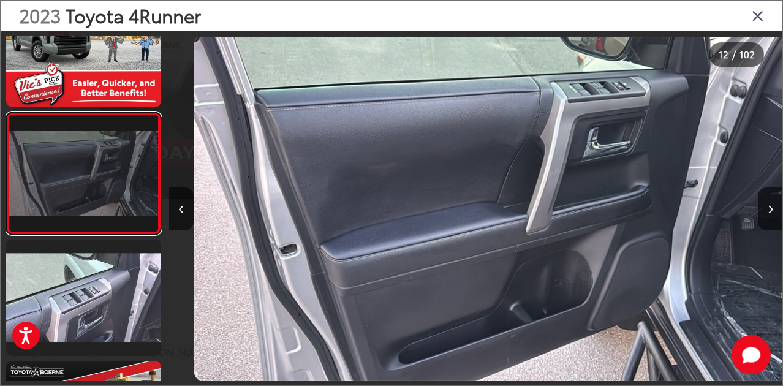
scroll to position [0, 6744]
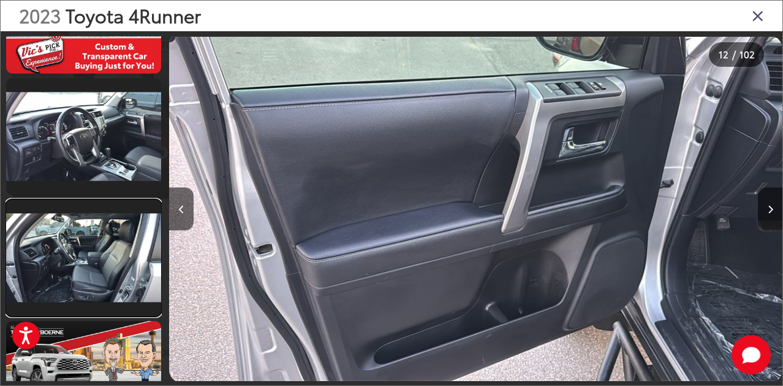
click at [135, 279] on link at bounding box center [83, 258] width 155 height 116
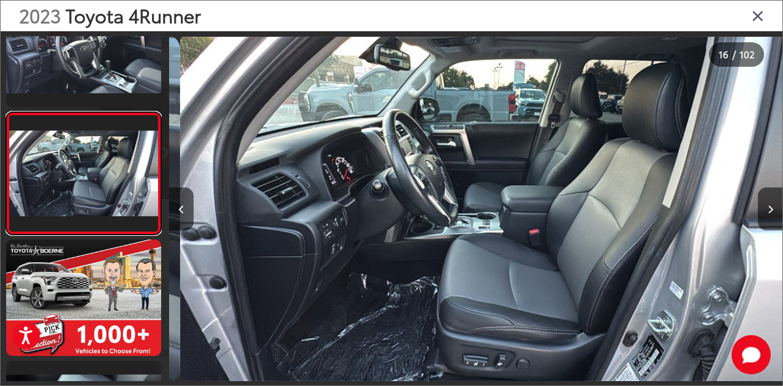
scroll to position [0, 9196]
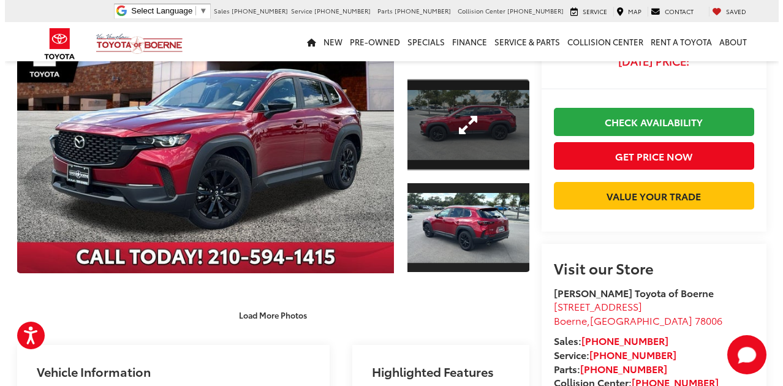
scroll to position [153, 0]
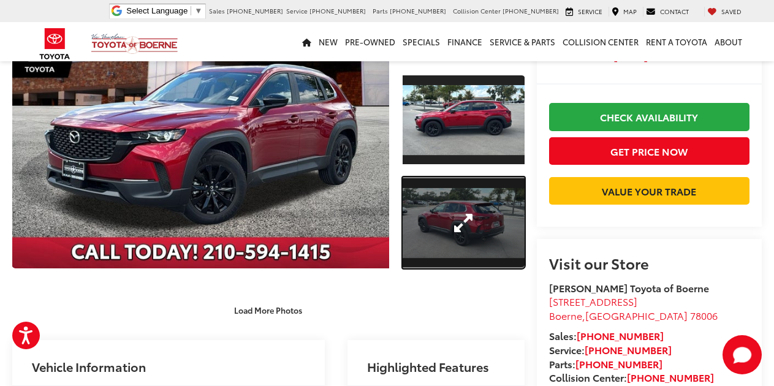
click at [450, 224] on link "Expand Photo 2" at bounding box center [462, 222] width 121 height 91
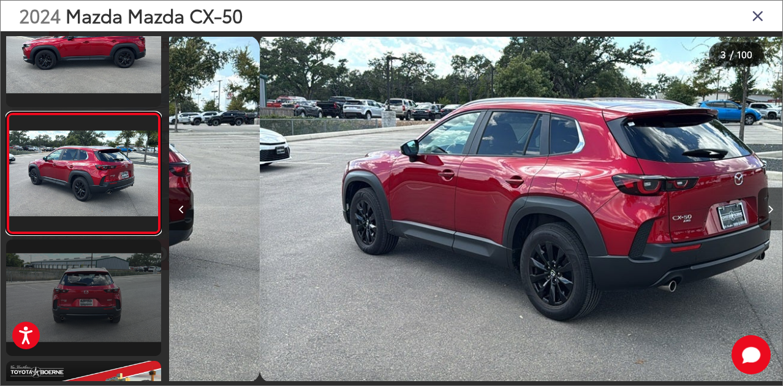
scroll to position [0, 1226]
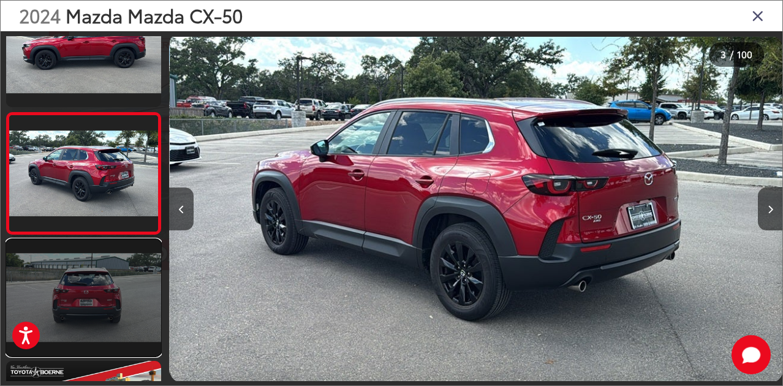
click at [87, 303] on link at bounding box center [83, 298] width 155 height 116
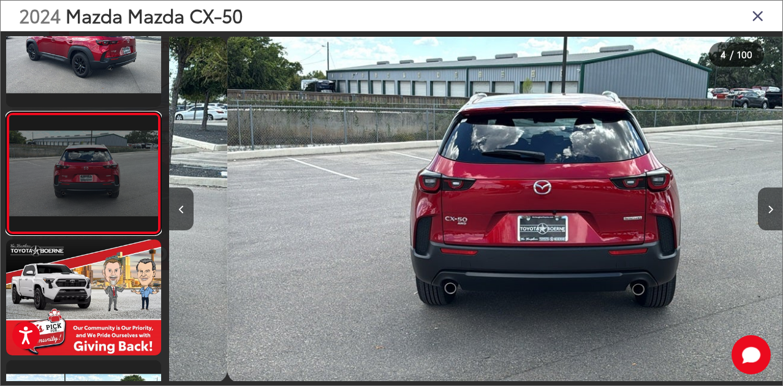
scroll to position [0, 1839]
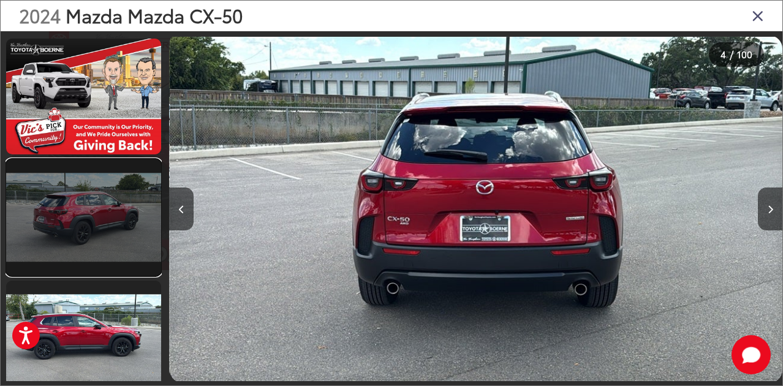
click at [109, 234] on link at bounding box center [83, 217] width 155 height 116
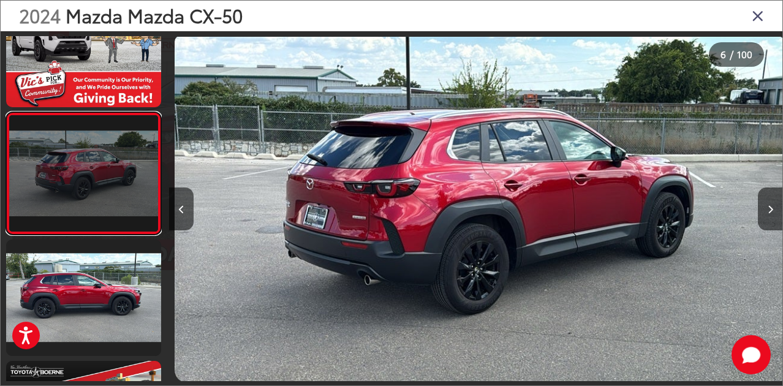
scroll to position [0, 3065]
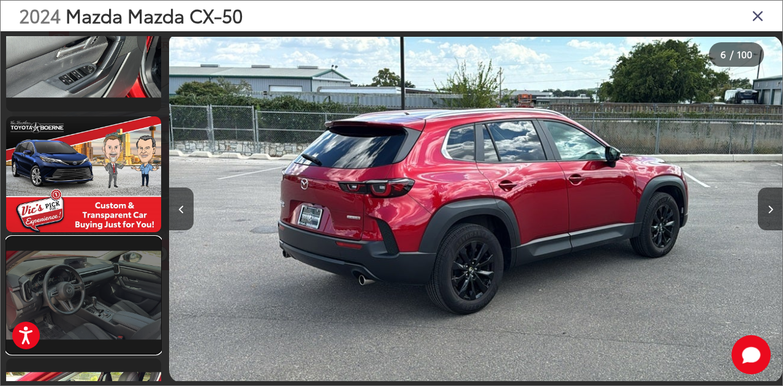
click at [104, 312] on link at bounding box center [83, 295] width 155 height 116
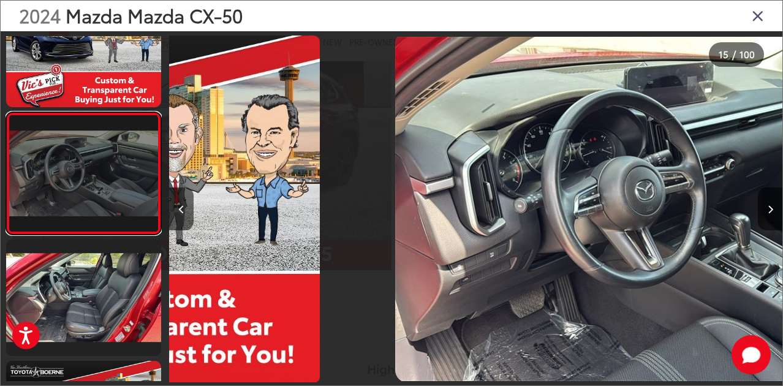
scroll to position [0, 8583]
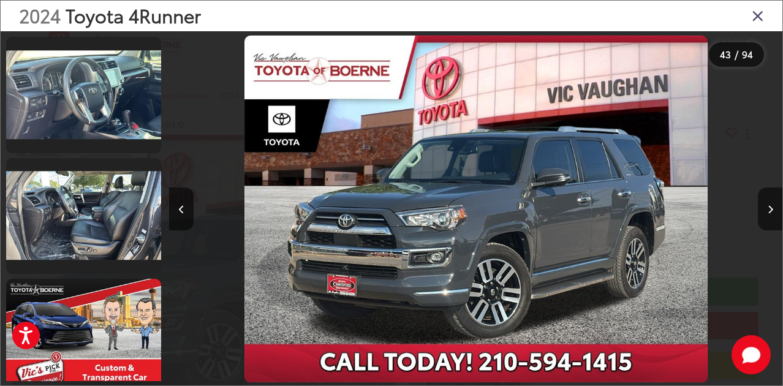
scroll to position [0, 25749]
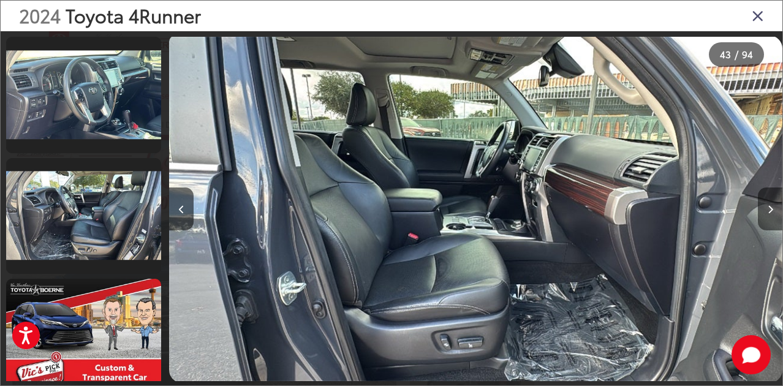
click at [772, 214] on button "Next image" at bounding box center [770, 208] width 25 height 43
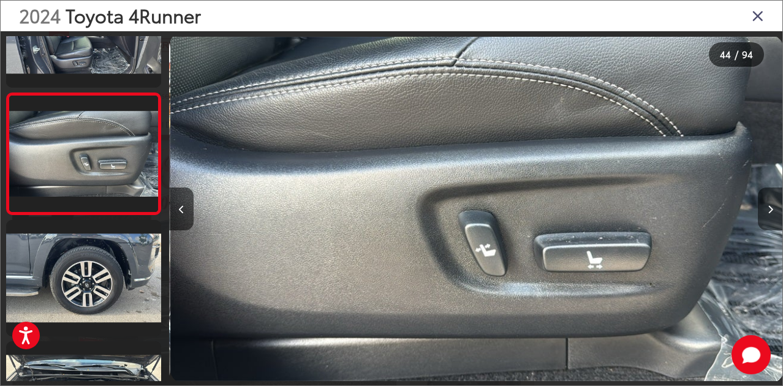
scroll to position [5137, 0]
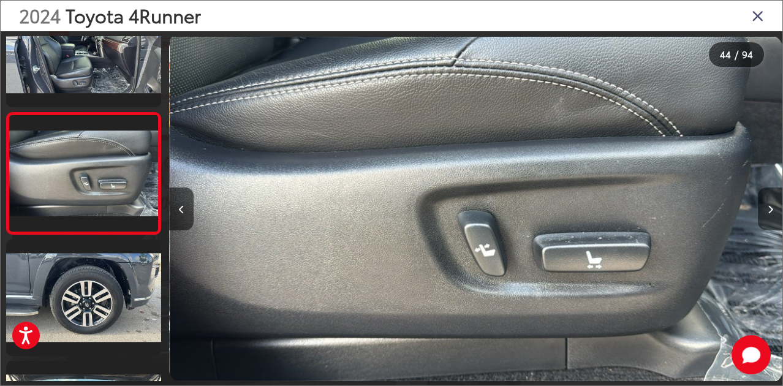
click at [772, 214] on button "Next image" at bounding box center [770, 208] width 25 height 43
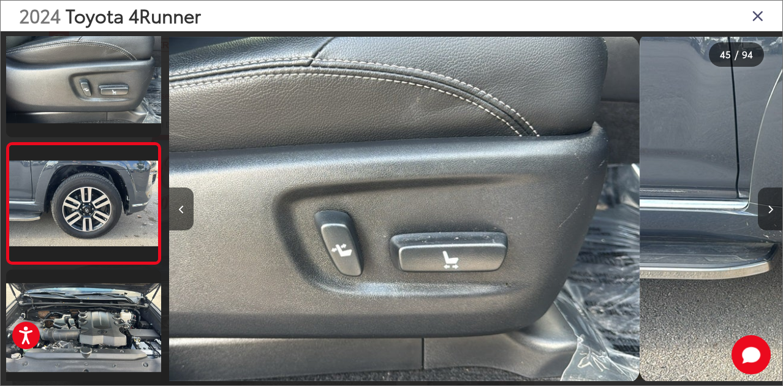
scroll to position [5258, 0]
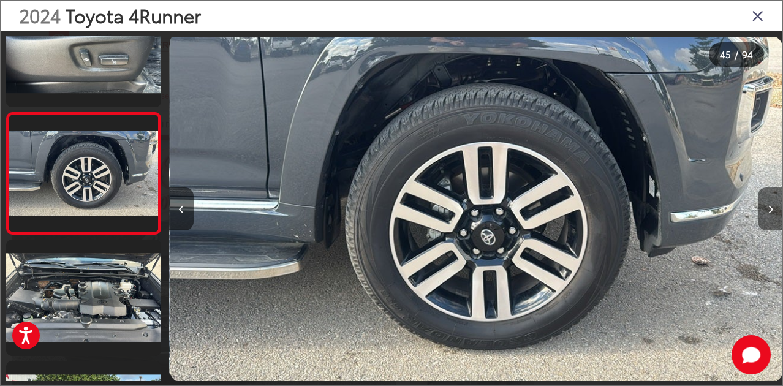
click at [772, 214] on button "Next image" at bounding box center [770, 208] width 25 height 43
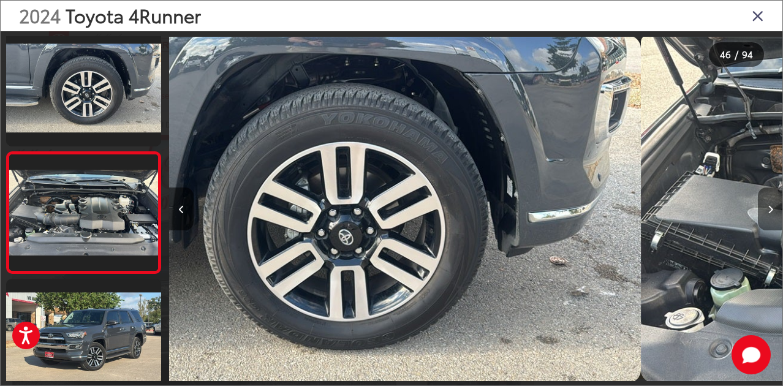
scroll to position [5380, 0]
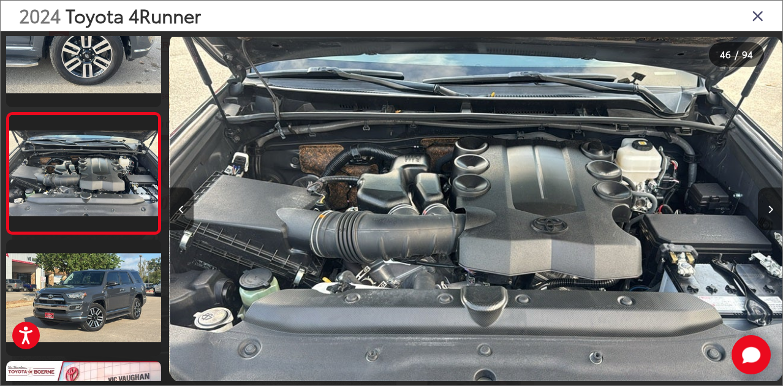
click at [772, 214] on button "Next image" at bounding box center [770, 208] width 25 height 43
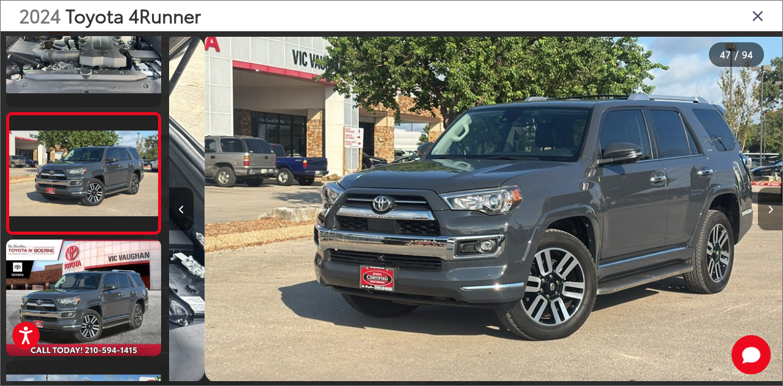
scroll to position [0, 28201]
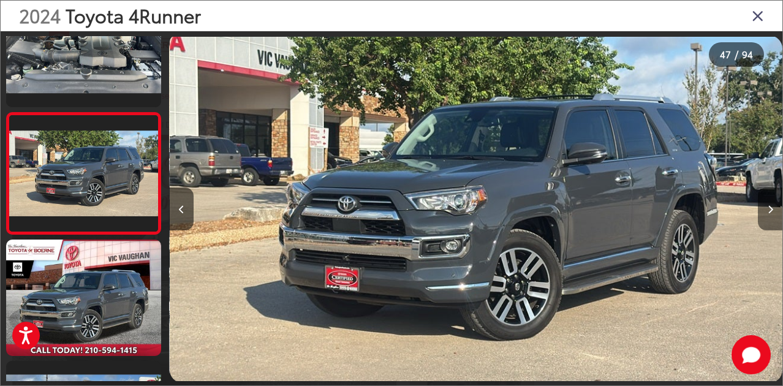
click at [768, 216] on button "Next image" at bounding box center [770, 208] width 25 height 43
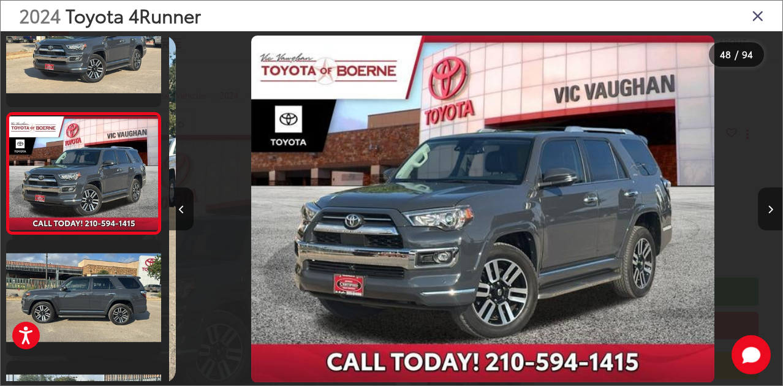
scroll to position [0, 28814]
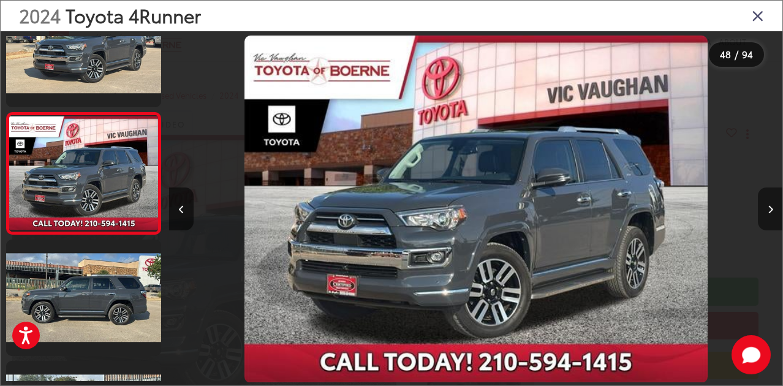
click at [766, 216] on button "Next image" at bounding box center [770, 208] width 25 height 43
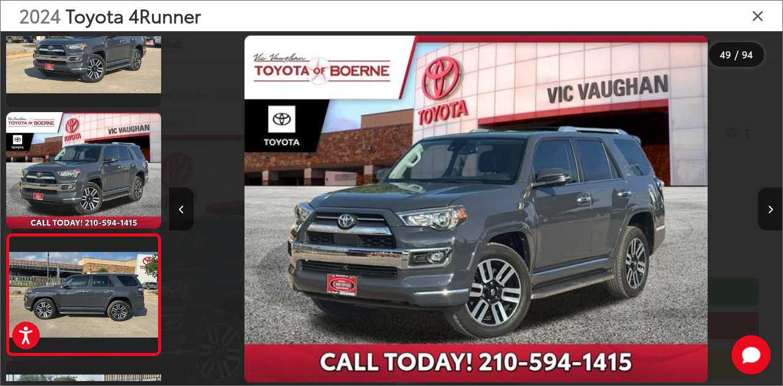
scroll to position [0, 0]
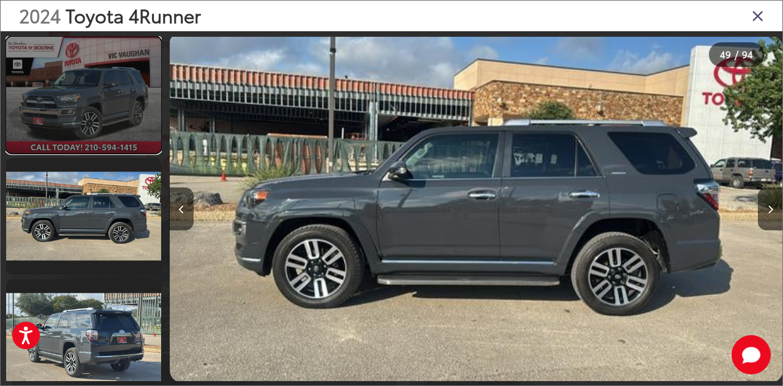
click at [92, 116] on link at bounding box center [83, 95] width 155 height 116
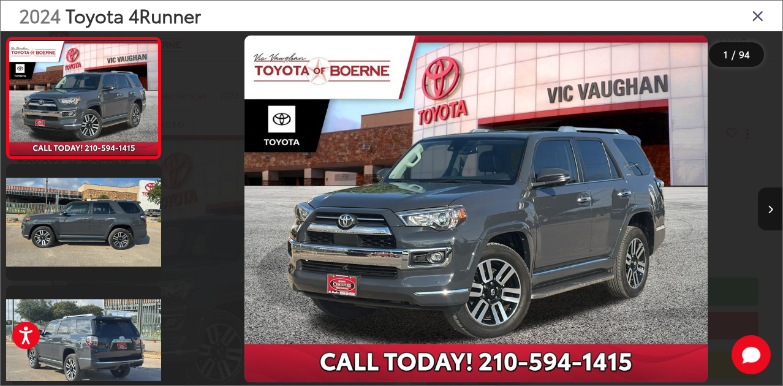
click at [766, 211] on button "Next image" at bounding box center [770, 208] width 25 height 43
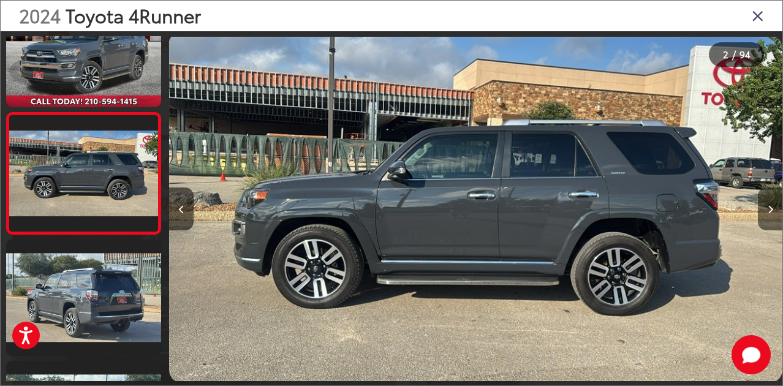
click at [766, 211] on button "Next image" at bounding box center [770, 208] width 25 height 43
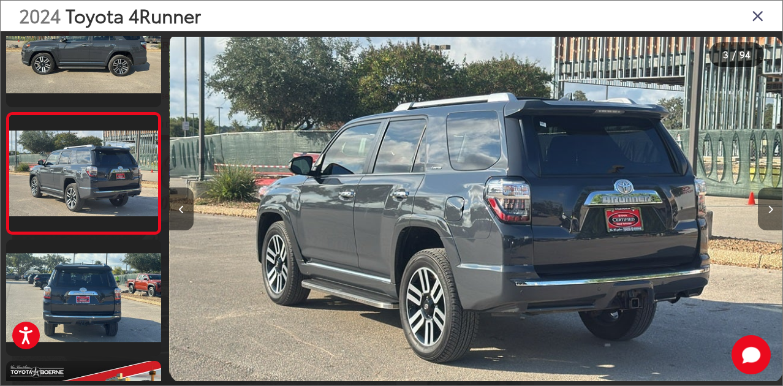
click at [766, 211] on button "Next image" at bounding box center [770, 208] width 25 height 43
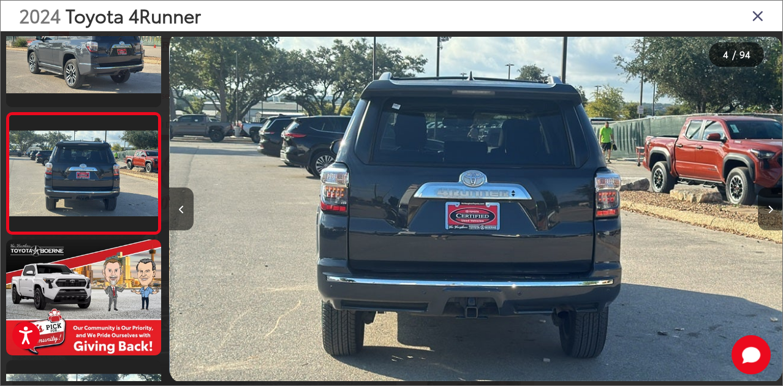
click at [766, 211] on button "Next image" at bounding box center [770, 208] width 25 height 43
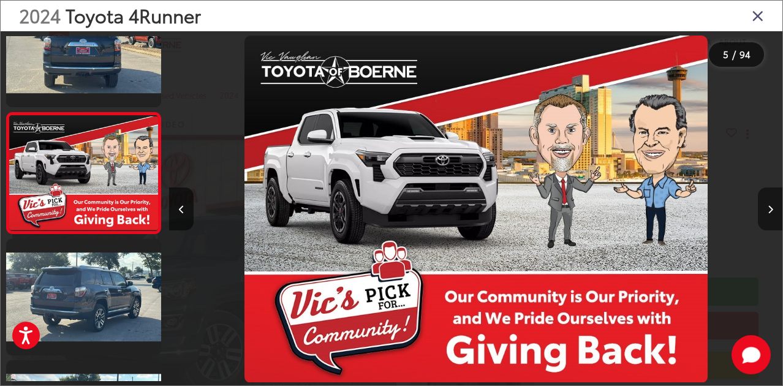
click at [766, 211] on button "Next image" at bounding box center [770, 208] width 25 height 43
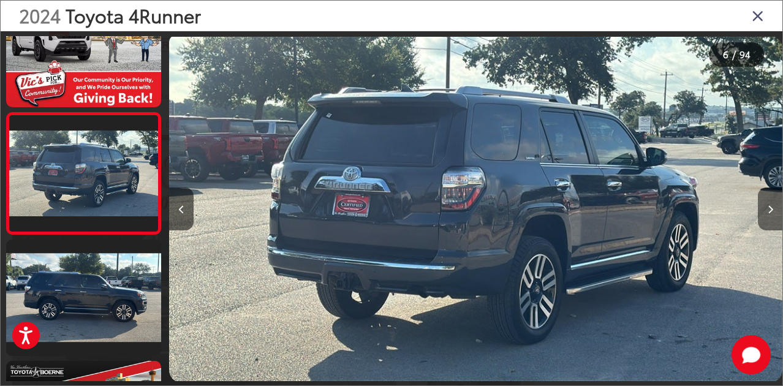
click at [765, 211] on button "Next image" at bounding box center [770, 208] width 25 height 43
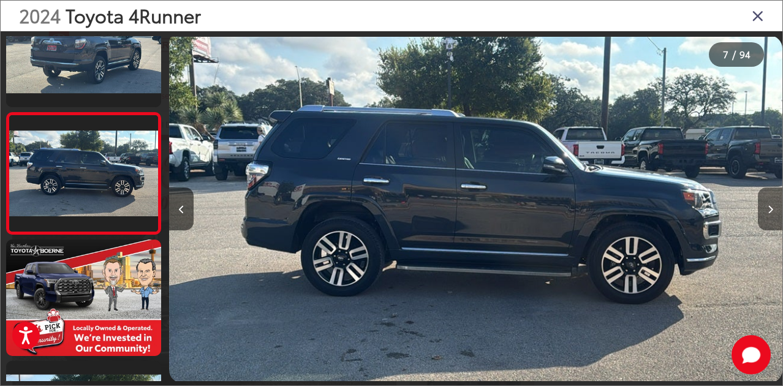
click at [765, 211] on button "Next image" at bounding box center [770, 208] width 25 height 43
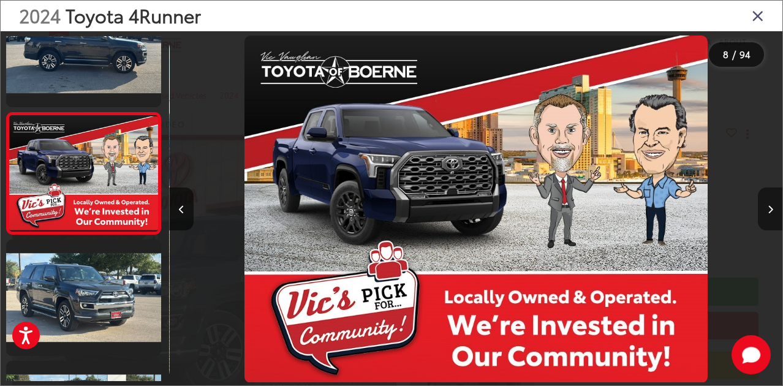
click at [765, 211] on button "Next image" at bounding box center [770, 208] width 25 height 43
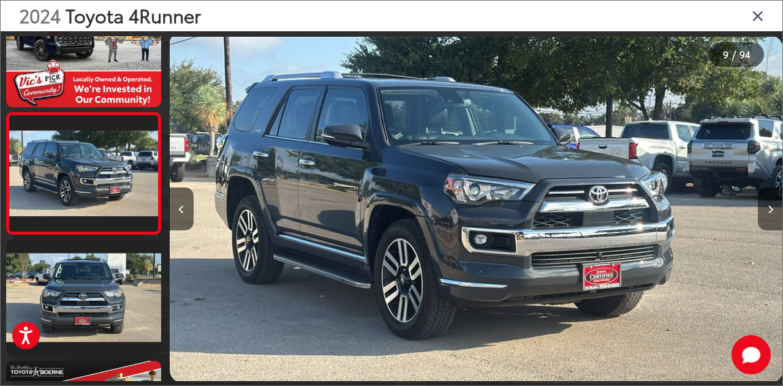
click at [765, 211] on button "Next image" at bounding box center [770, 208] width 25 height 43
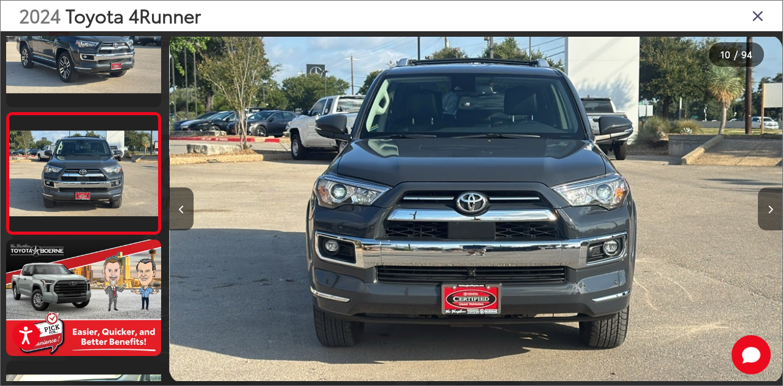
click at [765, 211] on button "Next image" at bounding box center [770, 208] width 25 height 43
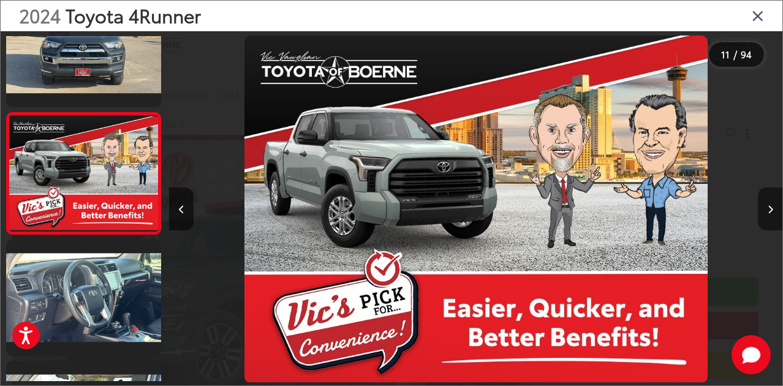
click at [765, 211] on button "Next image" at bounding box center [770, 208] width 25 height 43
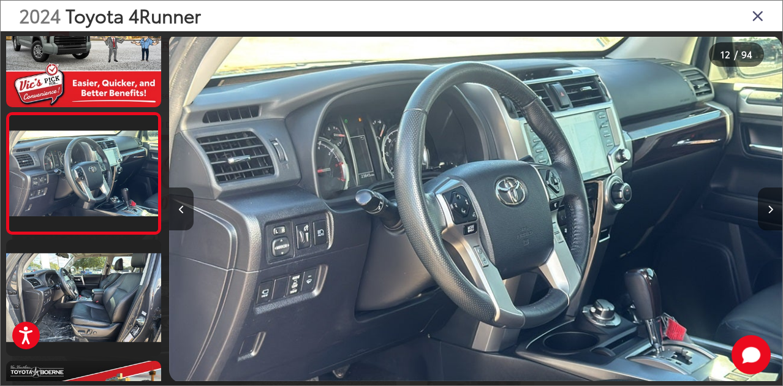
click at [765, 211] on button "Next image" at bounding box center [770, 208] width 25 height 43
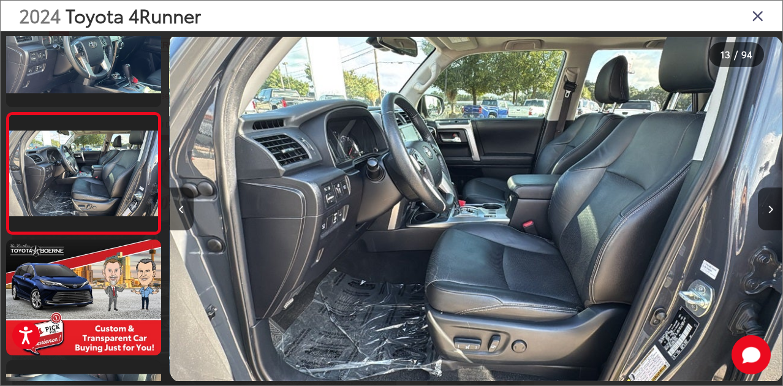
click at [777, 211] on button "Next image" at bounding box center [770, 208] width 25 height 43
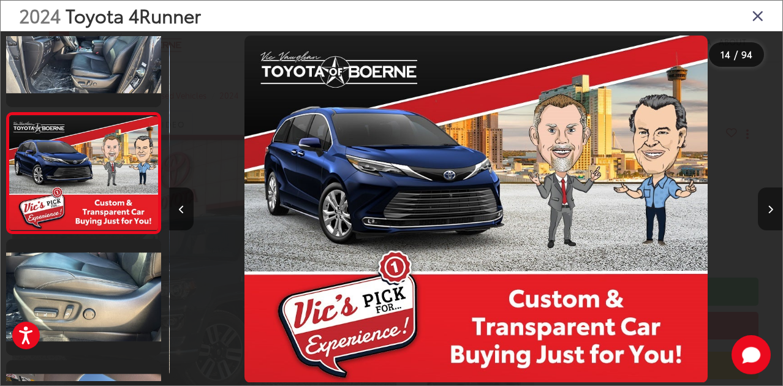
click at [777, 211] on button "Next image" at bounding box center [770, 208] width 25 height 43
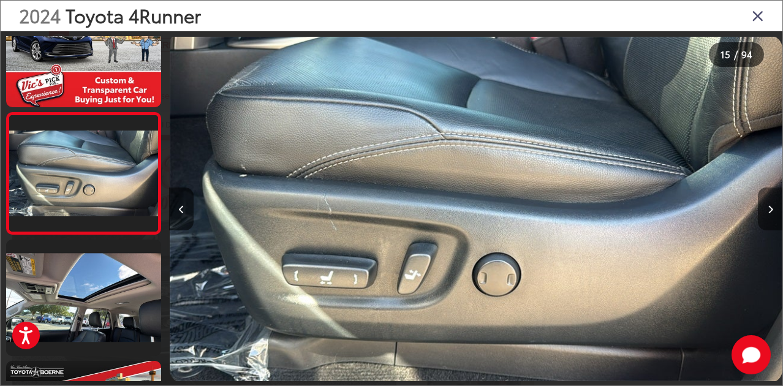
click at [777, 211] on button "Next image" at bounding box center [770, 208] width 25 height 43
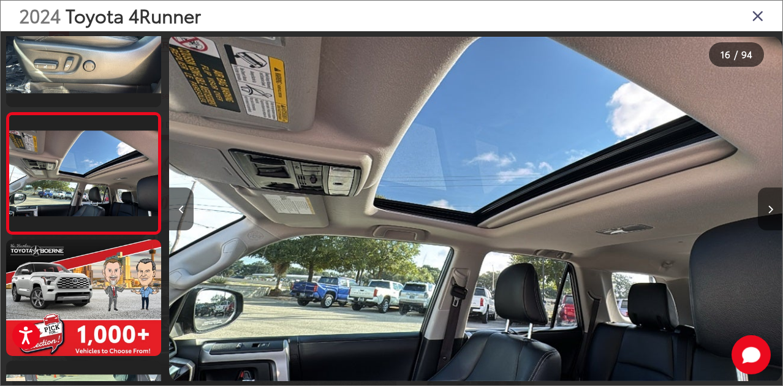
click at [777, 211] on button "Next image" at bounding box center [770, 208] width 25 height 43
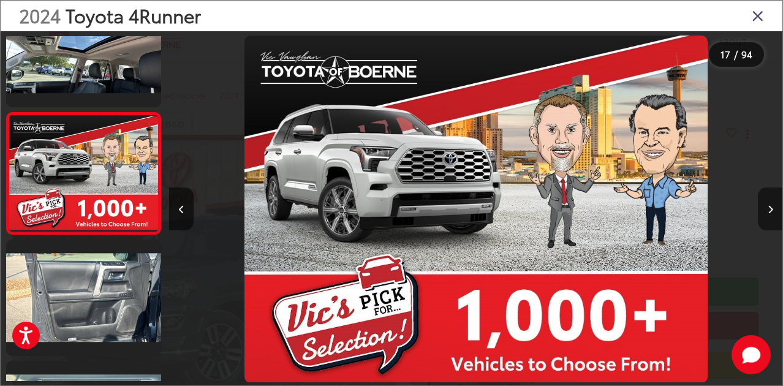
click at [777, 211] on button "Next image" at bounding box center [770, 208] width 25 height 43
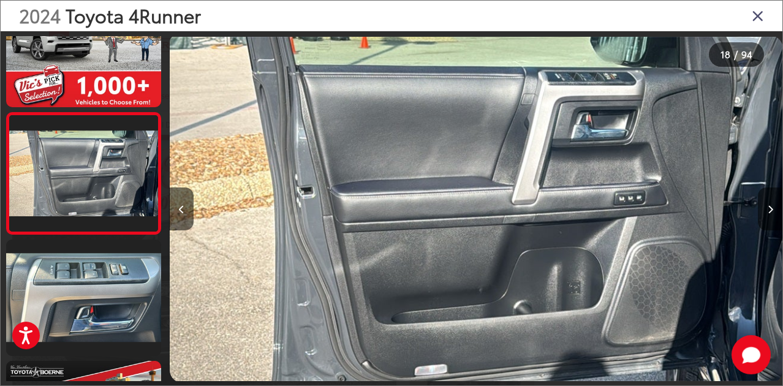
click at [777, 211] on button "Next image" at bounding box center [770, 208] width 25 height 43
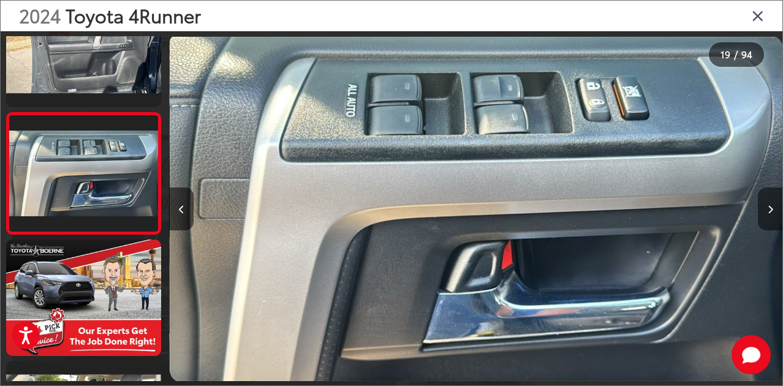
click at [777, 211] on button "Next image" at bounding box center [770, 208] width 25 height 43
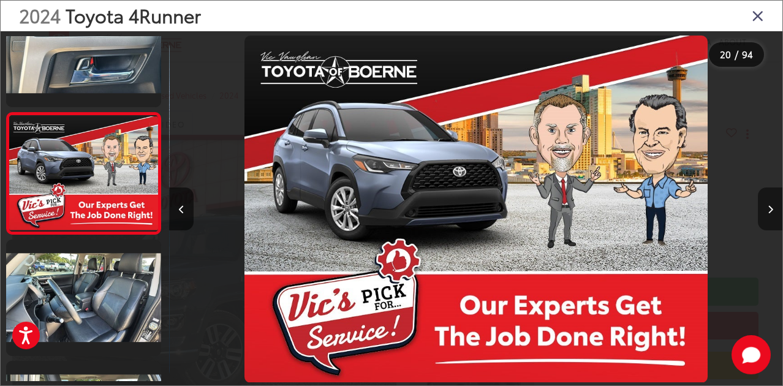
click at [777, 211] on button "Next image" at bounding box center [770, 208] width 25 height 43
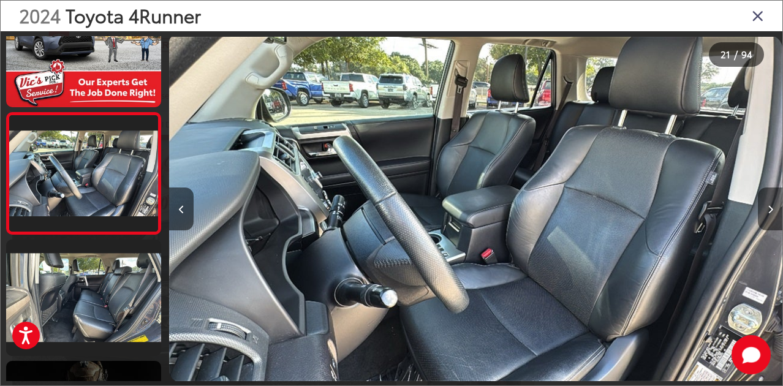
click at [777, 211] on button "Next image" at bounding box center [770, 208] width 25 height 43
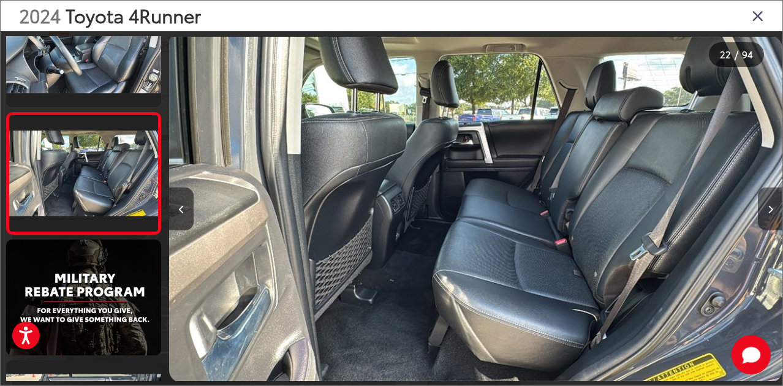
click at [777, 211] on button "Next image" at bounding box center [770, 208] width 25 height 43
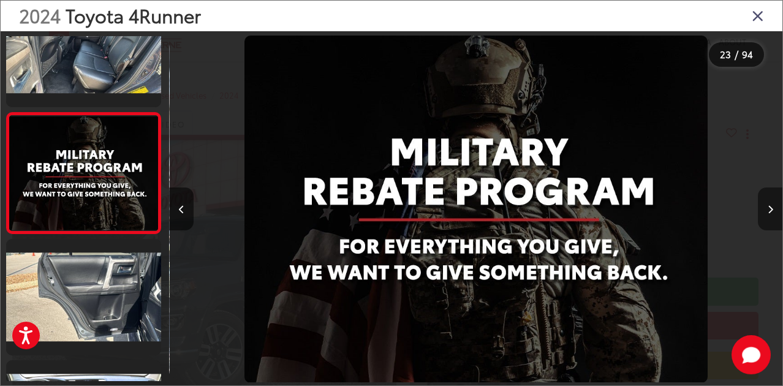
click at [777, 211] on button "Next image" at bounding box center [770, 208] width 25 height 43
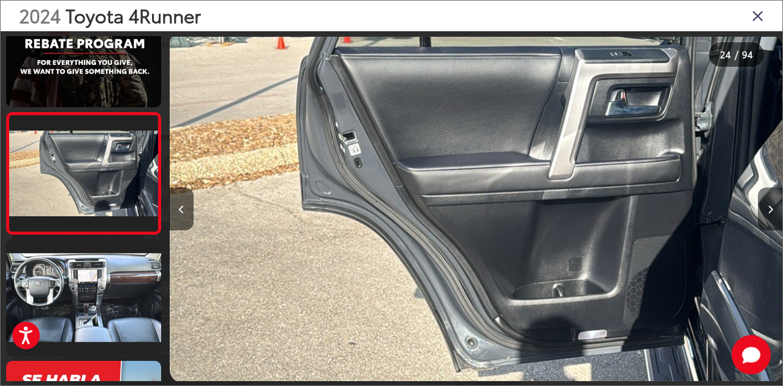
click at [777, 211] on button "Next image" at bounding box center [770, 208] width 25 height 43
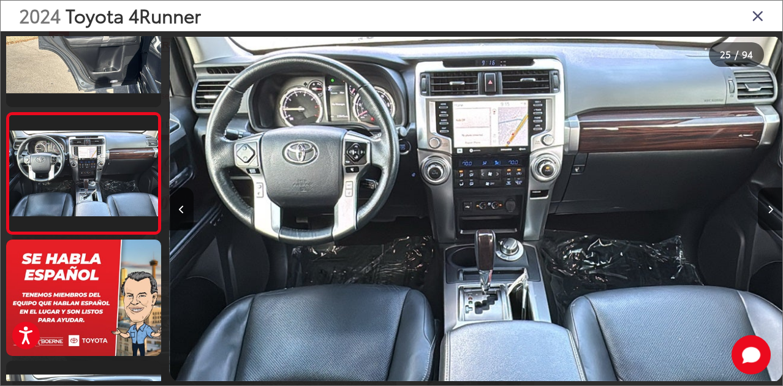
click at [767, 217] on button "Next image" at bounding box center [770, 208] width 25 height 43
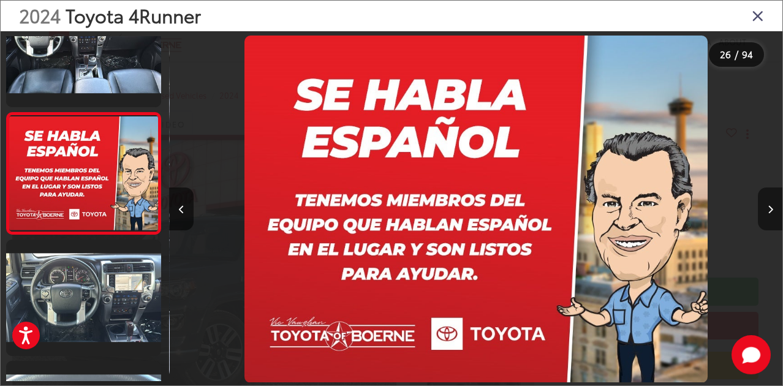
click at [767, 217] on button "Next image" at bounding box center [770, 208] width 25 height 43
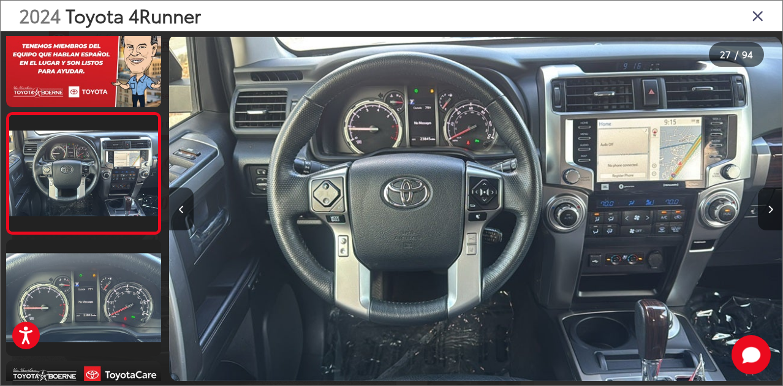
click at [767, 217] on button "Next image" at bounding box center [770, 208] width 25 height 43
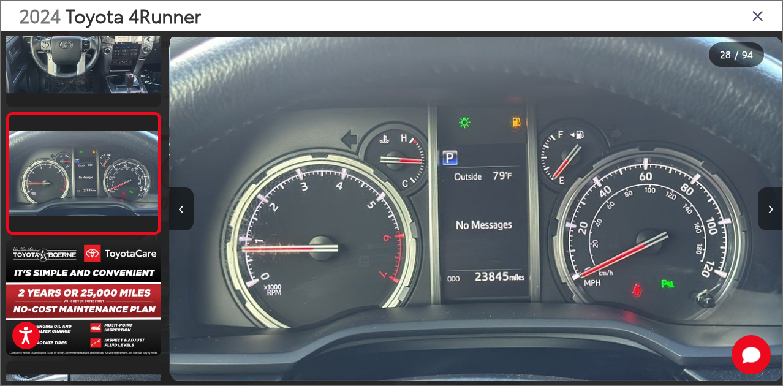
click at [767, 217] on button "Next image" at bounding box center [770, 208] width 25 height 43
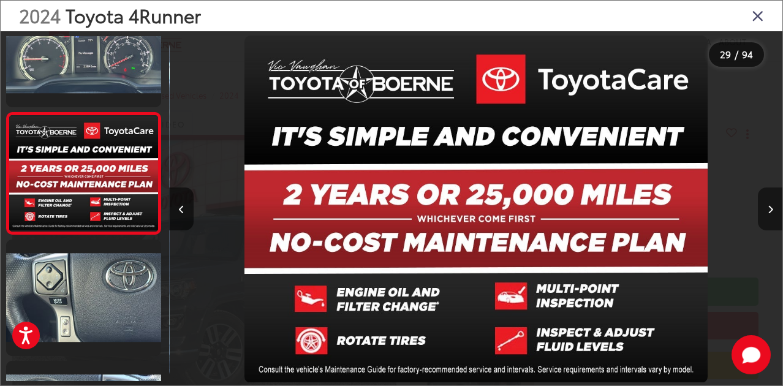
click at [767, 217] on button "Next image" at bounding box center [770, 208] width 25 height 43
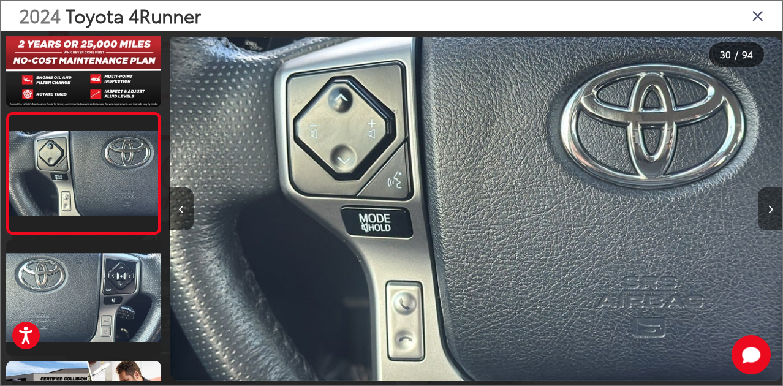
click at [767, 217] on button "Next image" at bounding box center [770, 208] width 25 height 43
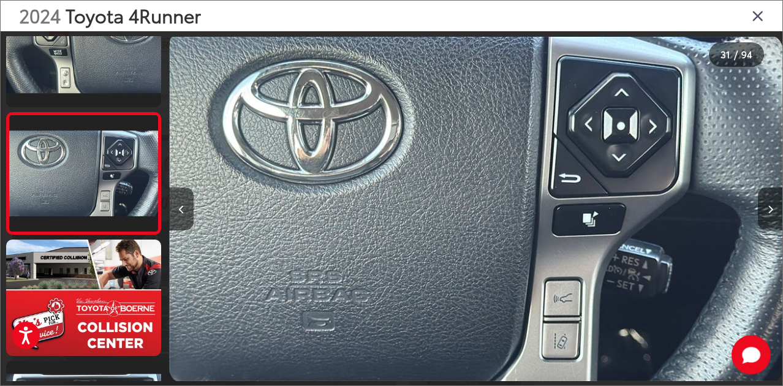
click at [767, 217] on button "Next image" at bounding box center [770, 208] width 25 height 43
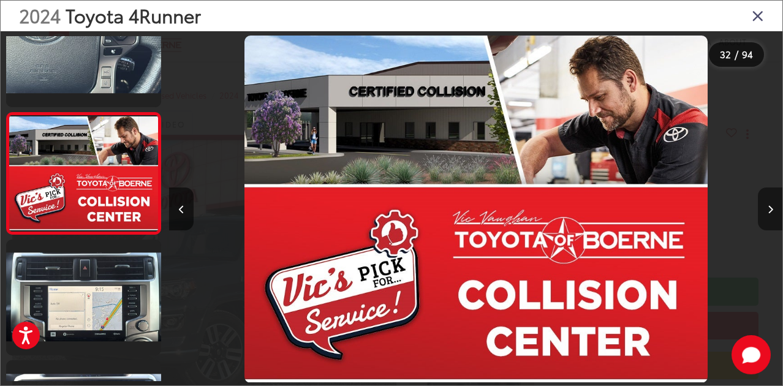
click at [767, 217] on button "Next image" at bounding box center [770, 208] width 25 height 43
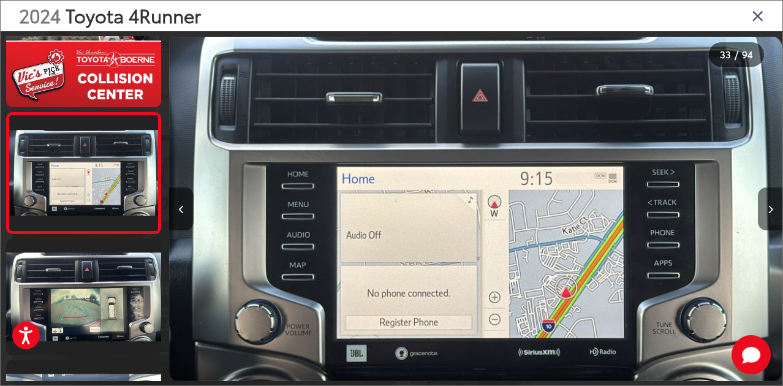
click at [767, 217] on button "Next image" at bounding box center [770, 208] width 25 height 43
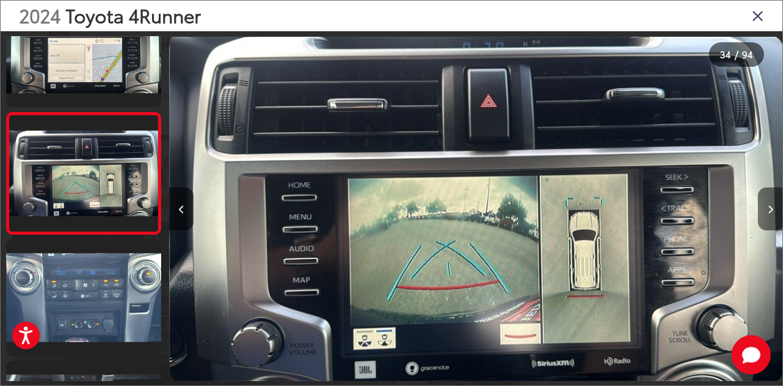
click at [767, 217] on button "Next image" at bounding box center [770, 208] width 25 height 43
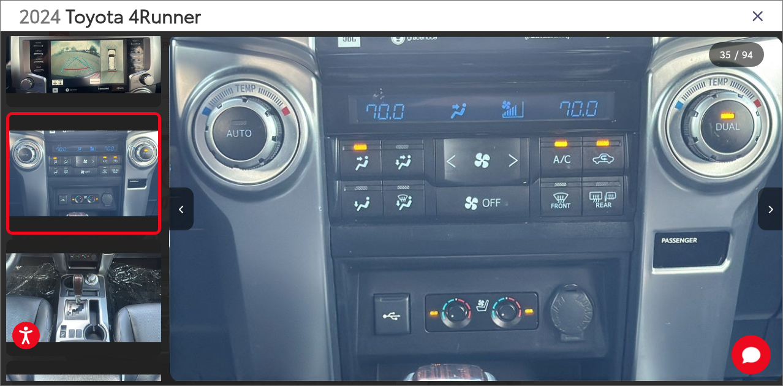
click at [767, 217] on button "Next image" at bounding box center [770, 208] width 25 height 43
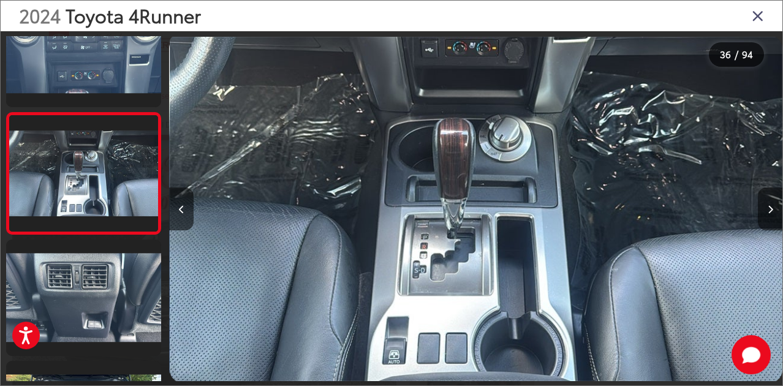
click at [767, 217] on button "Next image" at bounding box center [770, 208] width 25 height 43
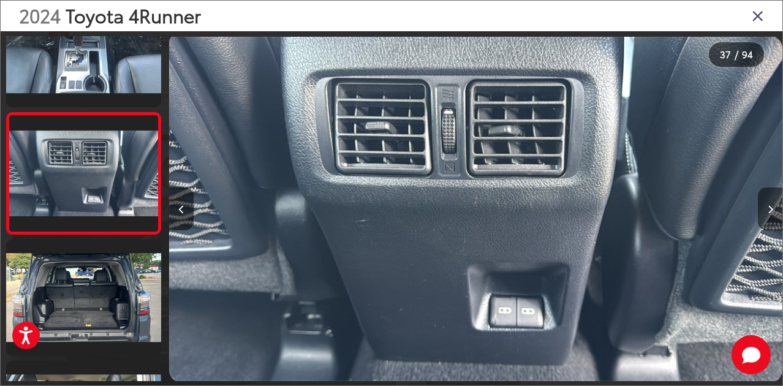
click at [767, 217] on button "Next image" at bounding box center [770, 208] width 25 height 43
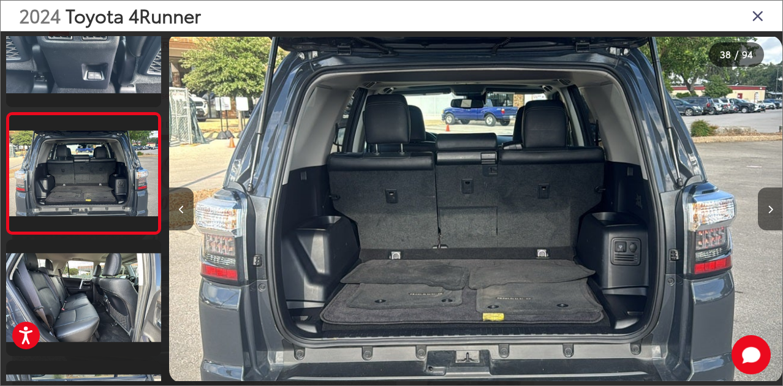
click at [767, 217] on button "Next image" at bounding box center [770, 208] width 25 height 43
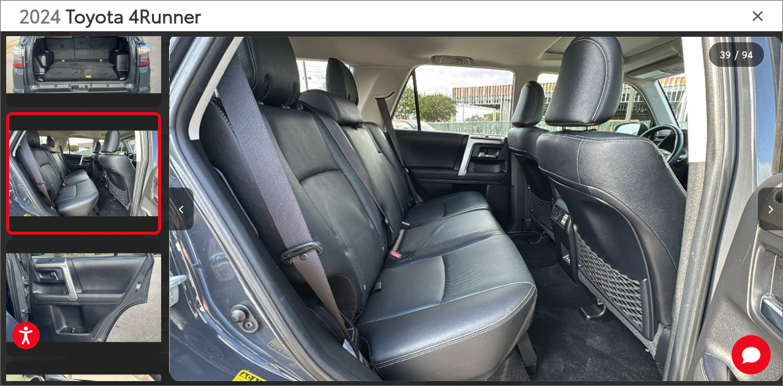
click at [767, 217] on button "Next image" at bounding box center [770, 208] width 25 height 43
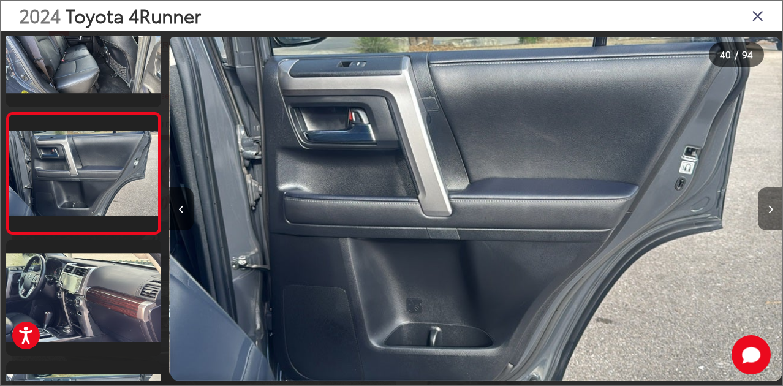
click at [767, 217] on button "Next image" at bounding box center [770, 208] width 25 height 43
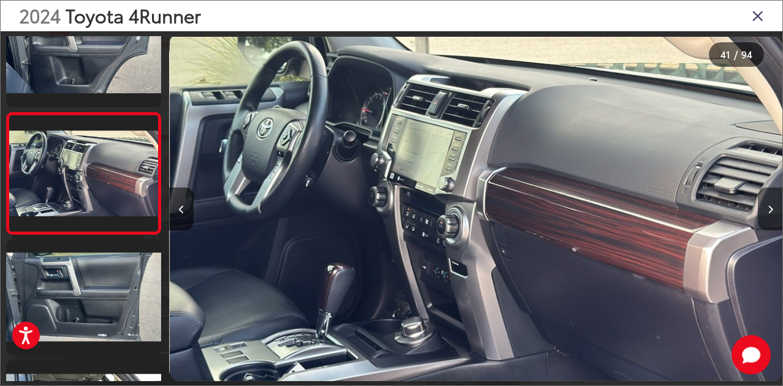
click at [768, 208] on icon "Next image" at bounding box center [771, 209] width 6 height 9
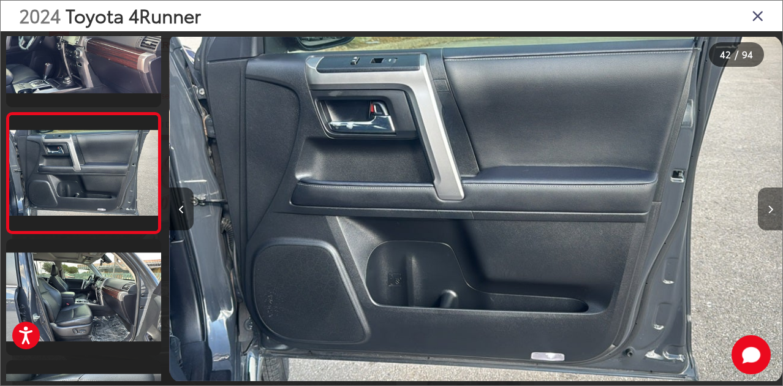
click at [768, 208] on icon "Next image" at bounding box center [771, 209] width 6 height 9
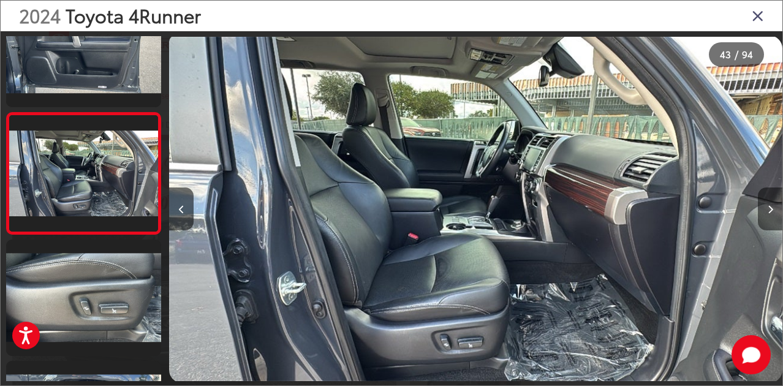
click at [768, 208] on icon "Next image" at bounding box center [771, 209] width 6 height 9
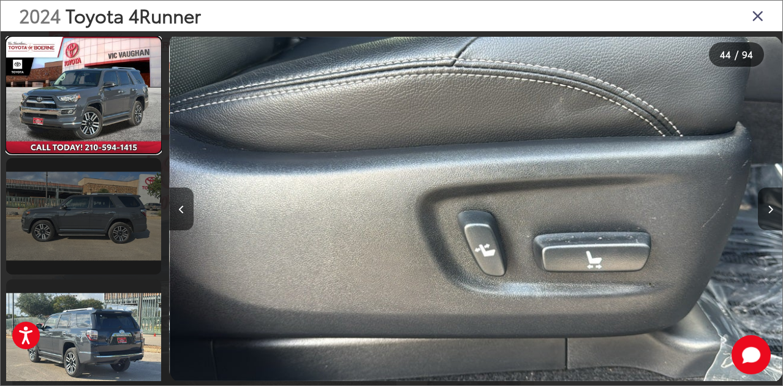
click at [88, 84] on link at bounding box center [83, 95] width 155 height 116
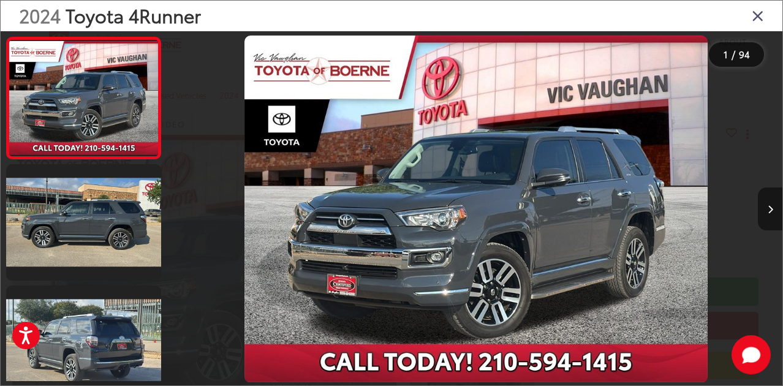
click at [769, 219] on button "Next image" at bounding box center [770, 208] width 25 height 43
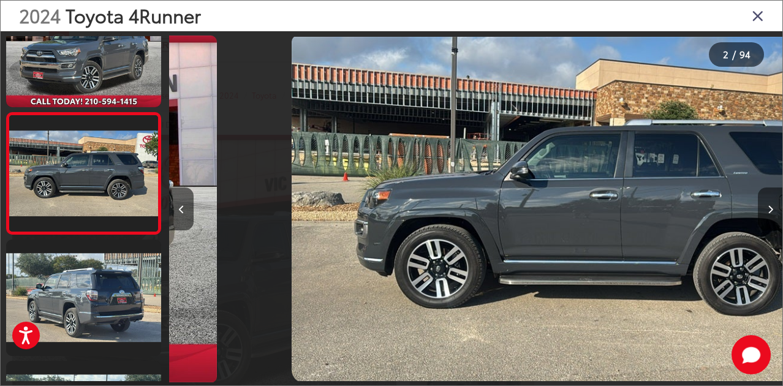
scroll to position [0, 613]
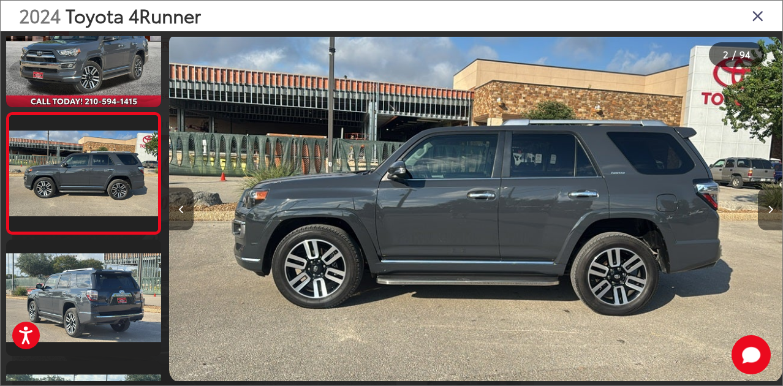
click at [769, 219] on button "Next image" at bounding box center [770, 208] width 25 height 43
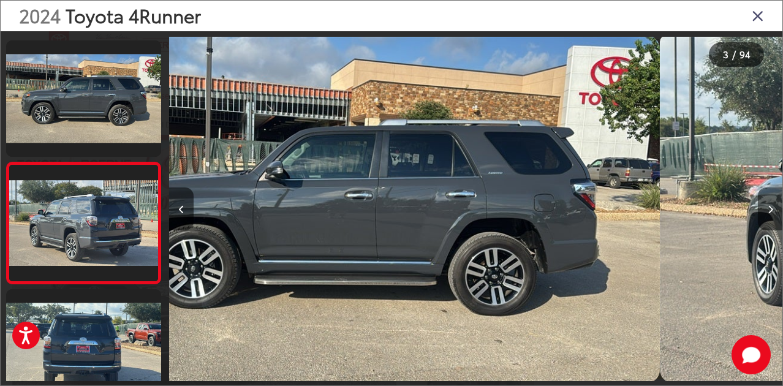
scroll to position [167, 0]
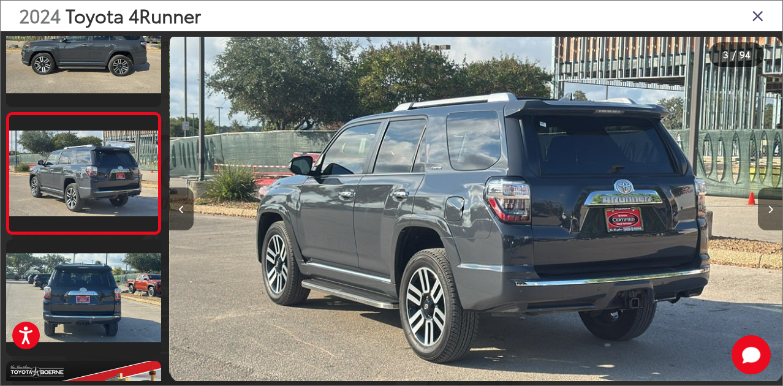
click at [769, 219] on button "Next image" at bounding box center [770, 208] width 25 height 43
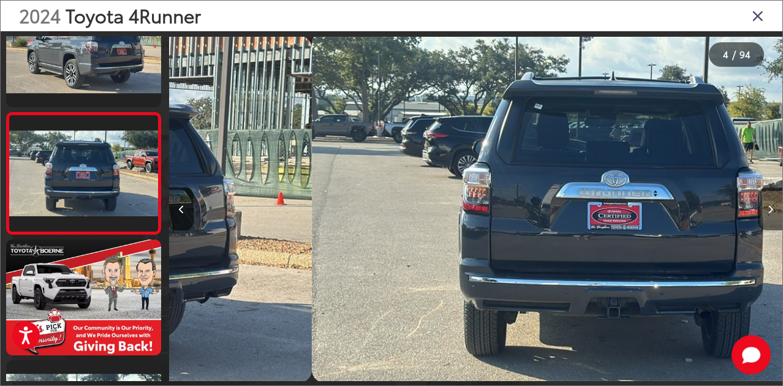
scroll to position [0, 1839]
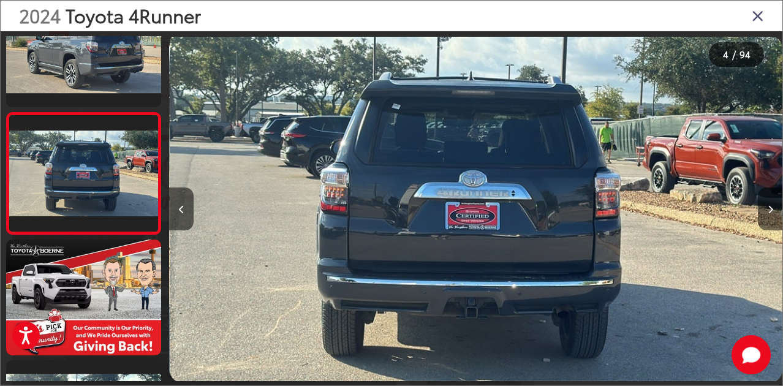
click at [769, 219] on button "Next image" at bounding box center [770, 208] width 25 height 43
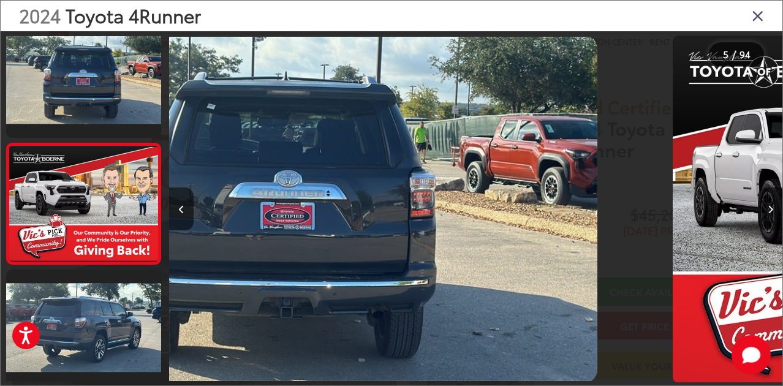
scroll to position [410, 0]
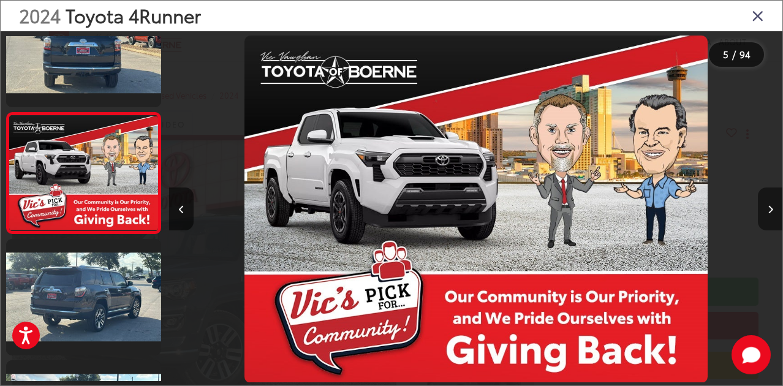
click at [769, 219] on button "Next image" at bounding box center [770, 208] width 25 height 43
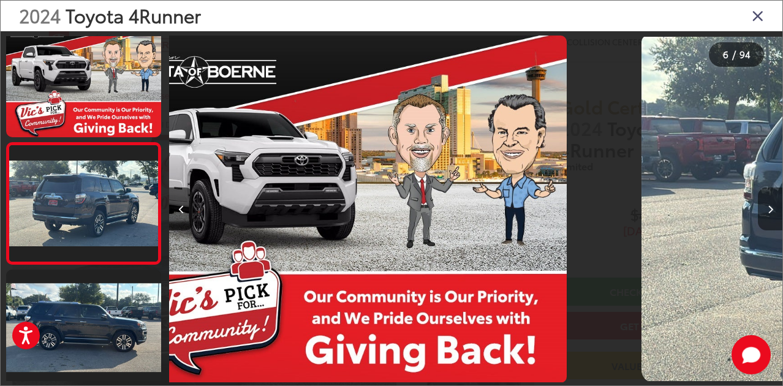
scroll to position [530, 0]
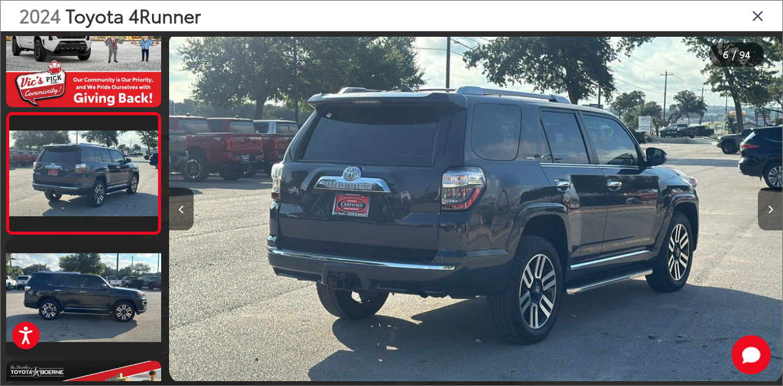
click at [769, 219] on button "Next image" at bounding box center [770, 208] width 25 height 43
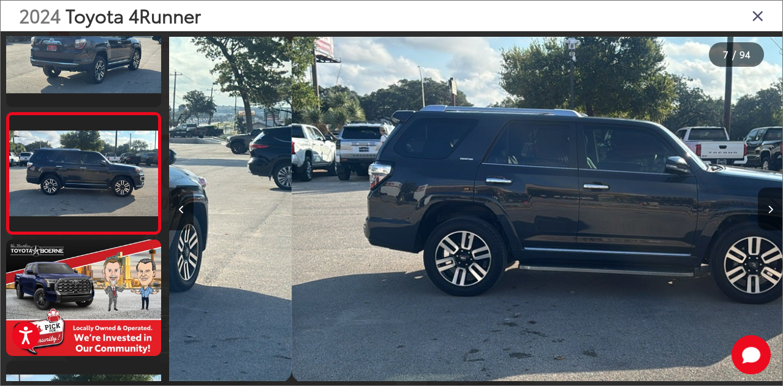
scroll to position [0, 3678]
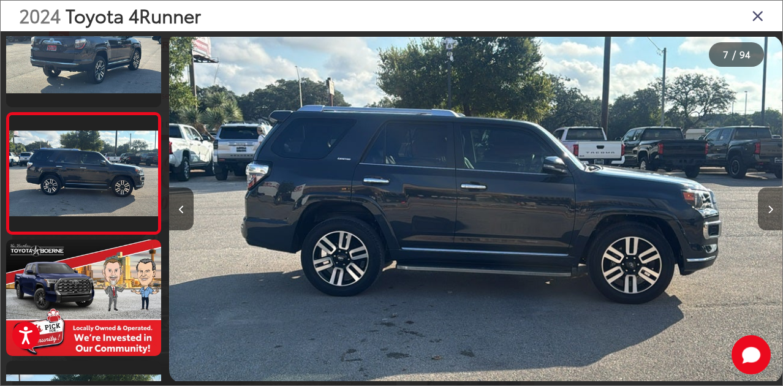
click at [769, 219] on button "Next image" at bounding box center [770, 208] width 25 height 43
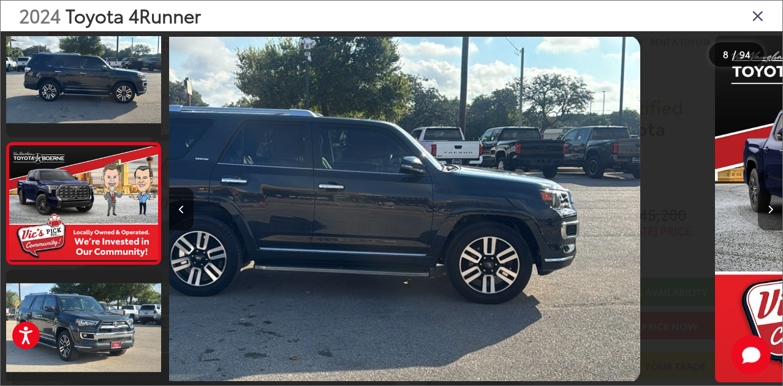
scroll to position [773, 0]
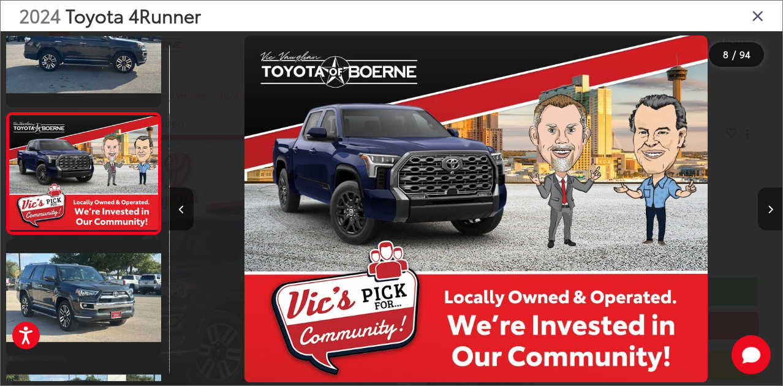
click at [769, 219] on button "Next image" at bounding box center [770, 208] width 25 height 43
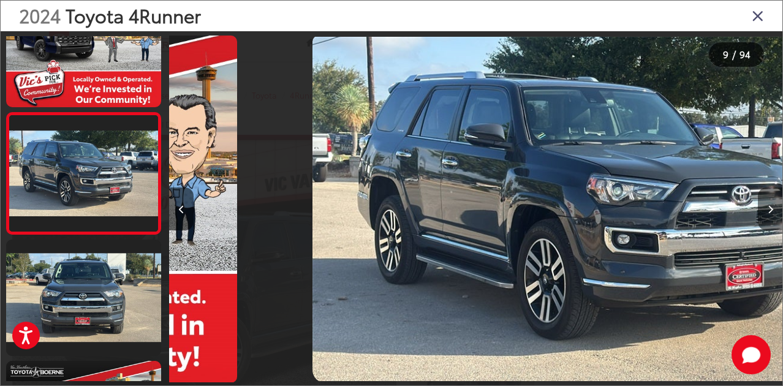
scroll to position [0, 4904]
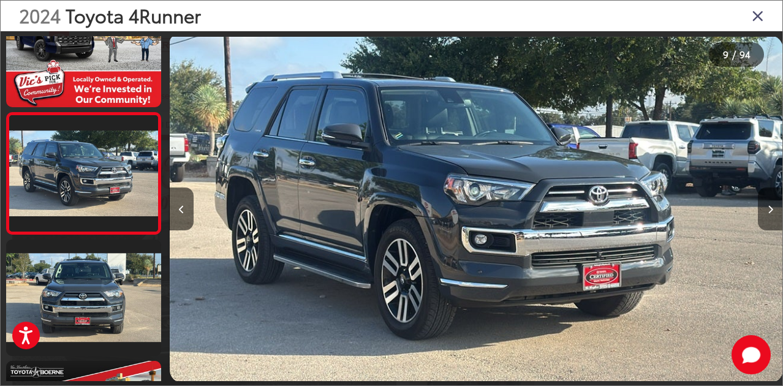
click at [769, 219] on button "Next image" at bounding box center [770, 208] width 25 height 43
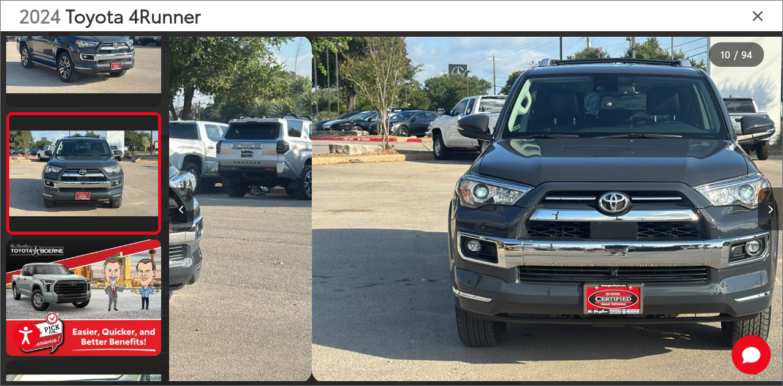
scroll to position [0, 5517]
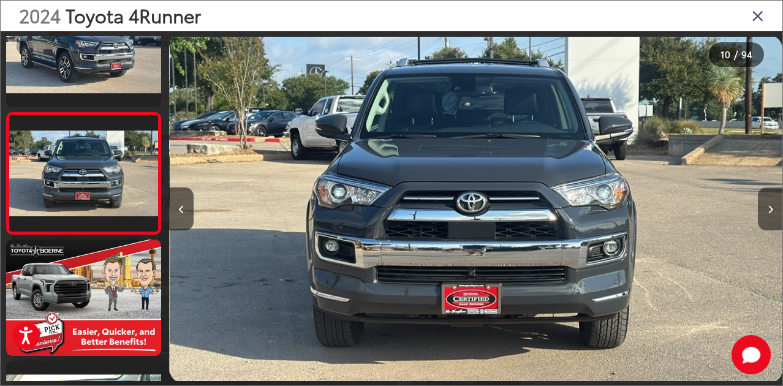
click at [769, 219] on button "Next image" at bounding box center [770, 208] width 25 height 43
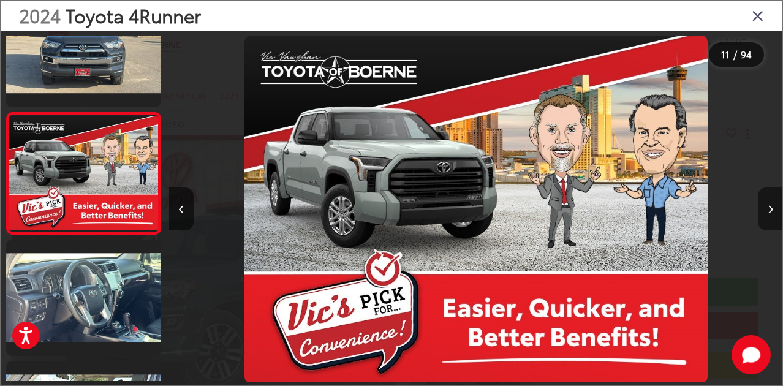
click at [769, 219] on button "Next image" at bounding box center [770, 208] width 25 height 43
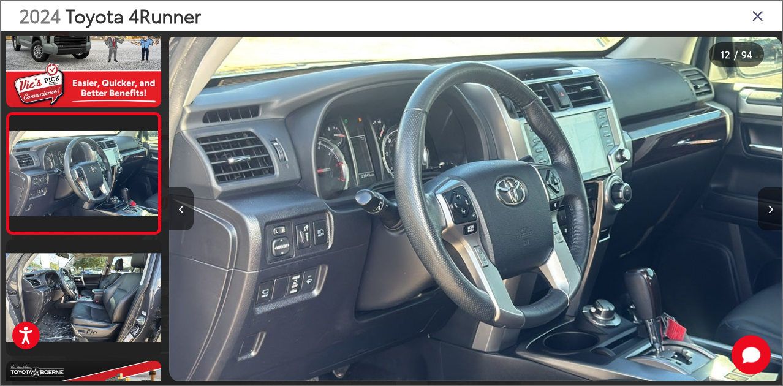
click at [769, 219] on button "Next image" at bounding box center [770, 208] width 25 height 43
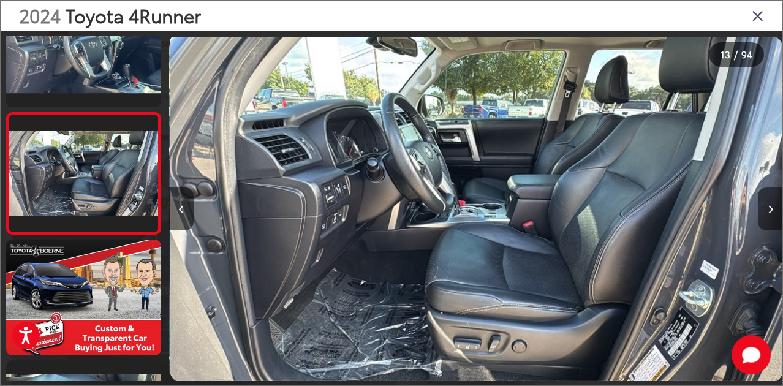
click at [769, 219] on button "Next image" at bounding box center [770, 208] width 25 height 43
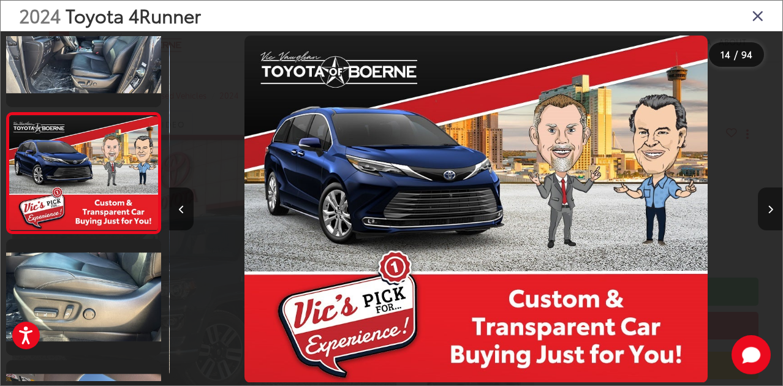
click at [769, 219] on button "Next image" at bounding box center [770, 208] width 25 height 43
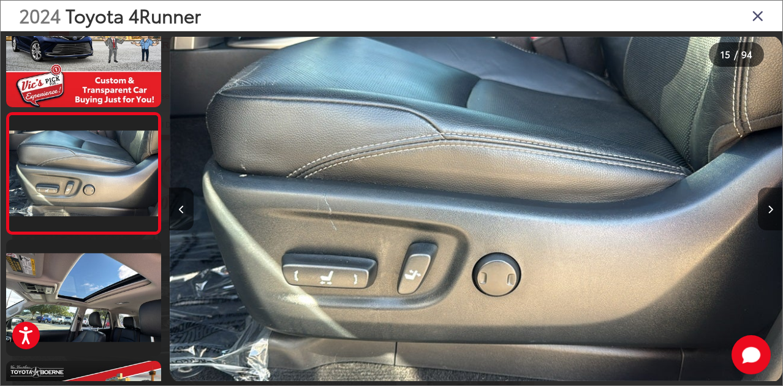
click at [769, 219] on button "Next image" at bounding box center [770, 208] width 25 height 43
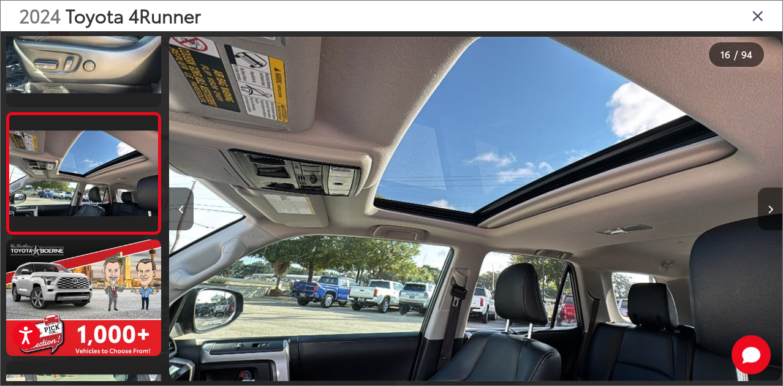
click at [769, 219] on button "Next image" at bounding box center [770, 208] width 25 height 43
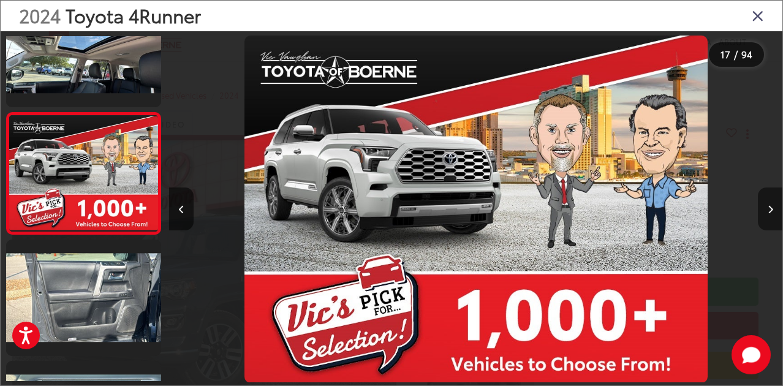
click at [769, 219] on button "Next image" at bounding box center [770, 208] width 25 height 43
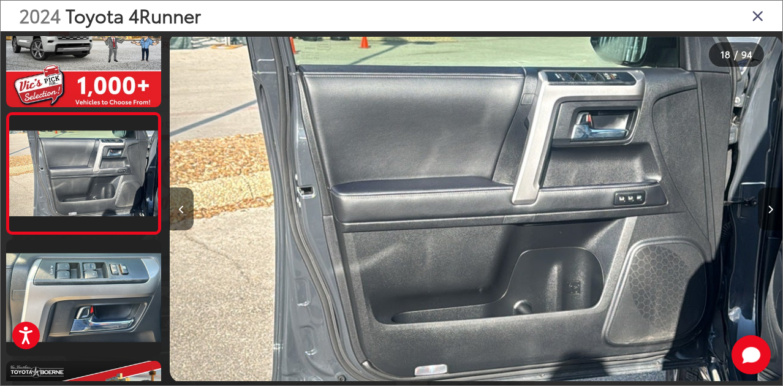
click at [769, 219] on button "Next image" at bounding box center [770, 208] width 25 height 43
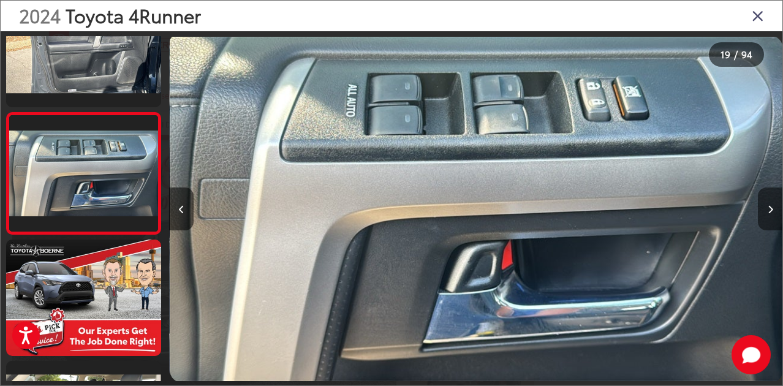
click at [769, 219] on button "Next image" at bounding box center [770, 208] width 25 height 43
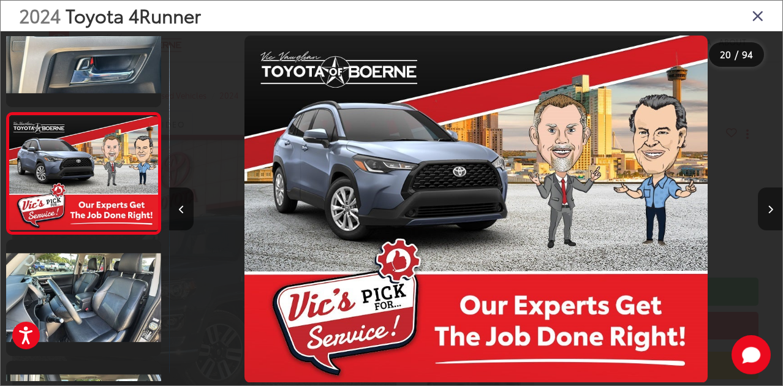
click at [769, 220] on button "Next image" at bounding box center [770, 208] width 25 height 43
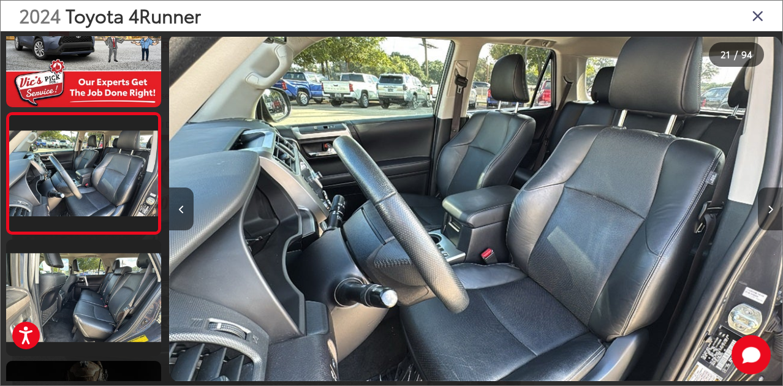
click at [768, 222] on button "Next image" at bounding box center [770, 208] width 25 height 43
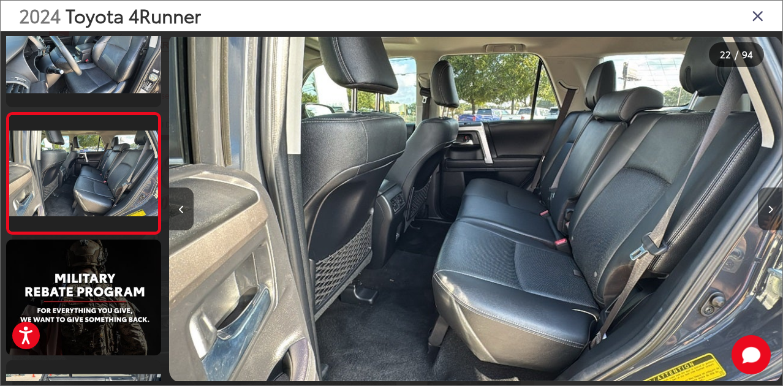
click at [768, 222] on button "Next image" at bounding box center [770, 208] width 25 height 43
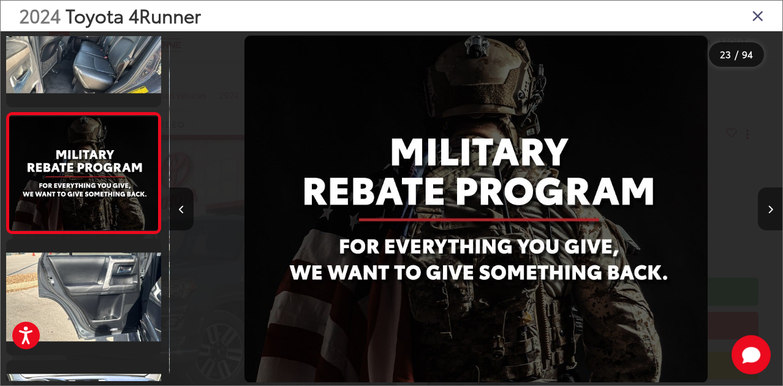
click at [768, 222] on button "Next image" at bounding box center [770, 208] width 25 height 43
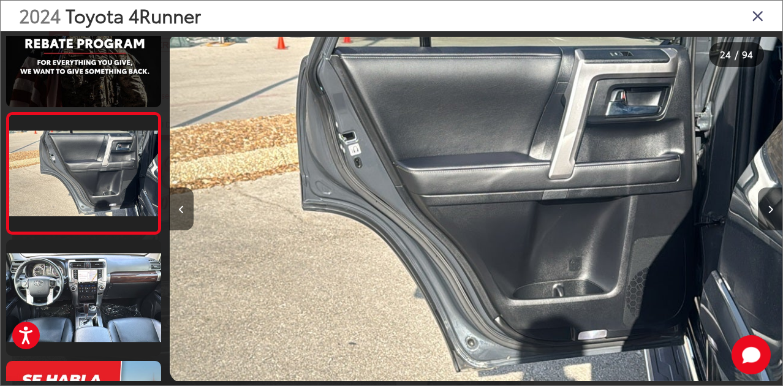
click at [768, 222] on button "Next image" at bounding box center [770, 208] width 25 height 43
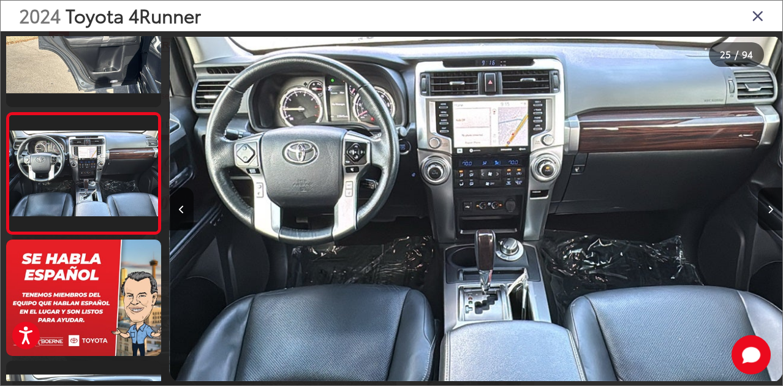
click at [773, 210] on button "Next image" at bounding box center [770, 208] width 25 height 43
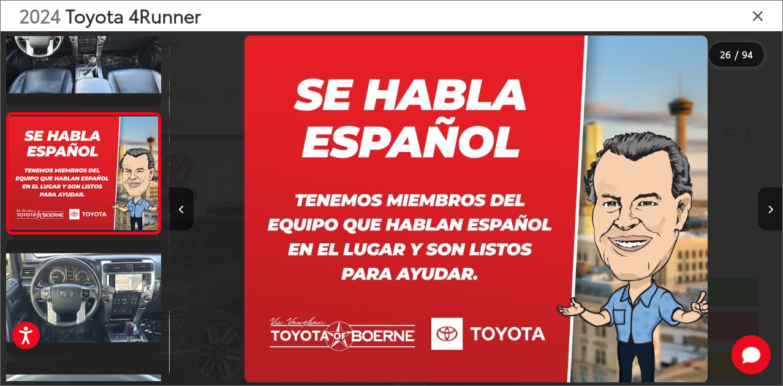
click at [773, 210] on button "Next image" at bounding box center [770, 208] width 25 height 43
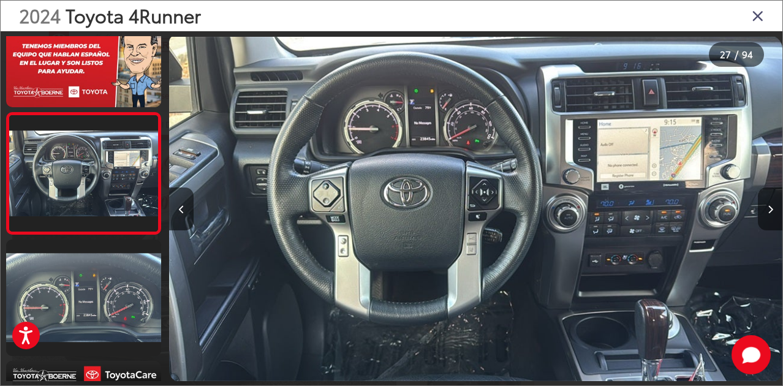
click at [773, 210] on button "Next image" at bounding box center [770, 208] width 25 height 43
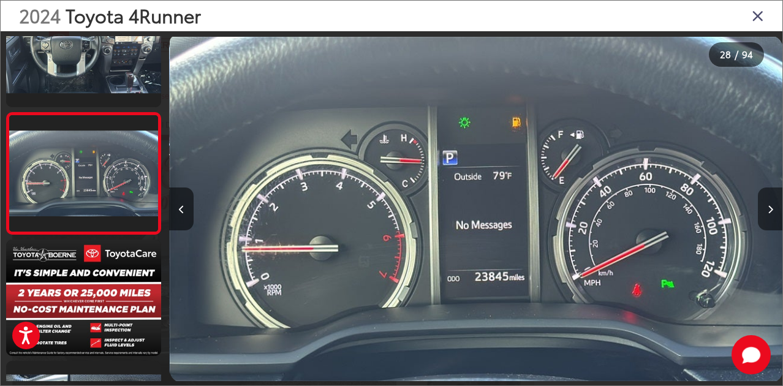
click at [773, 210] on button "Next image" at bounding box center [770, 208] width 25 height 43
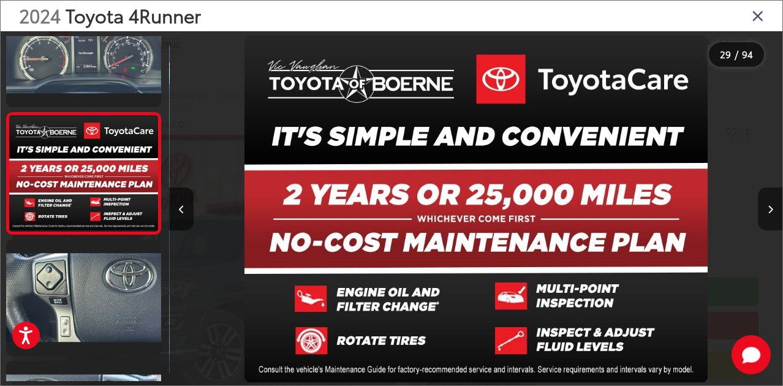
click at [773, 210] on button "Next image" at bounding box center [770, 208] width 25 height 43
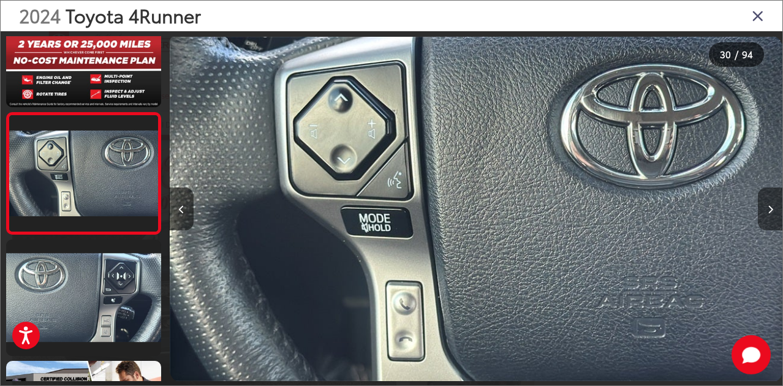
click at [773, 210] on button "Next image" at bounding box center [770, 208] width 25 height 43
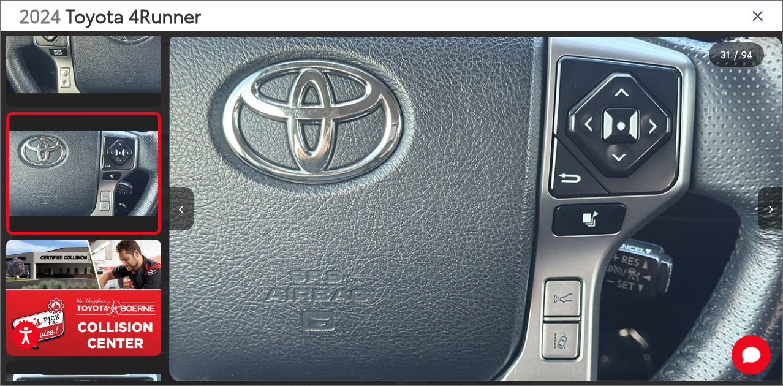
click at [773, 210] on button "Next image" at bounding box center [770, 208] width 25 height 43
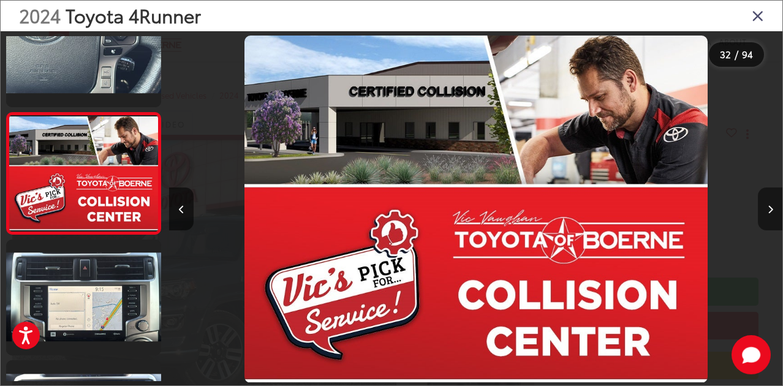
click at [773, 210] on button "Next image" at bounding box center [770, 208] width 25 height 43
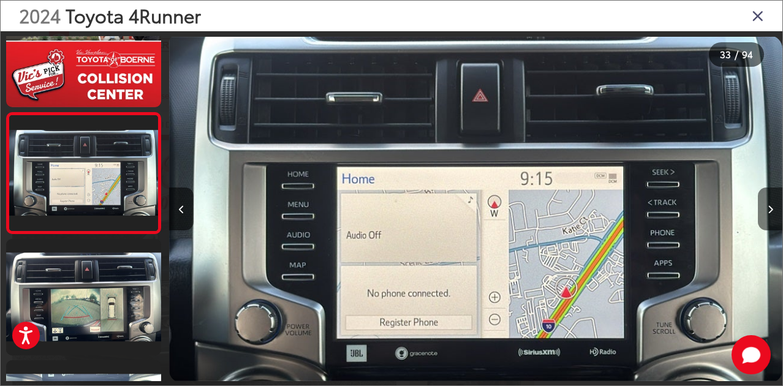
click at [773, 210] on button "Next image" at bounding box center [770, 208] width 25 height 43
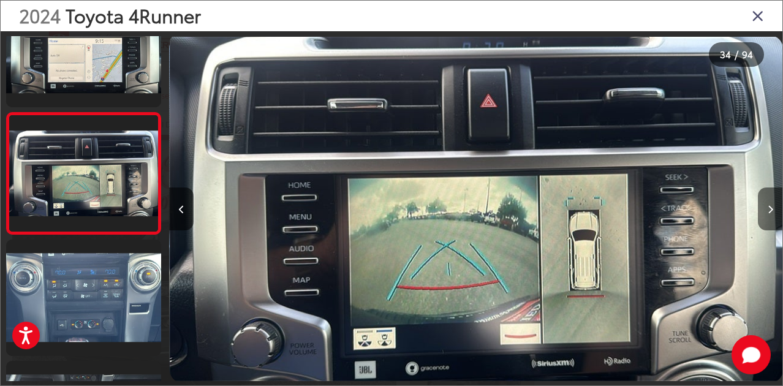
click at [773, 210] on button "Next image" at bounding box center [770, 208] width 25 height 43
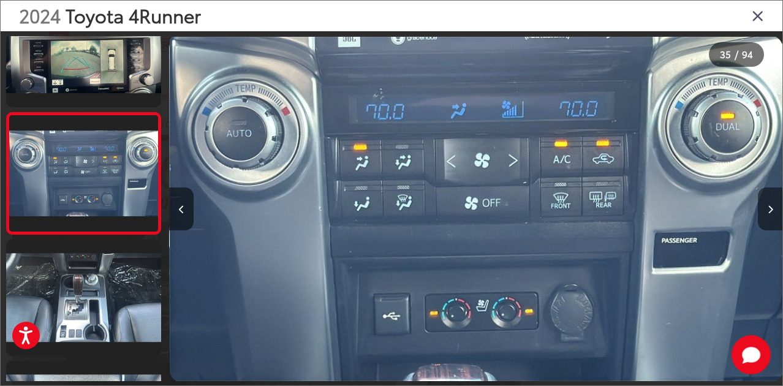
click at [773, 210] on button "Next image" at bounding box center [770, 208] width 25 height 43
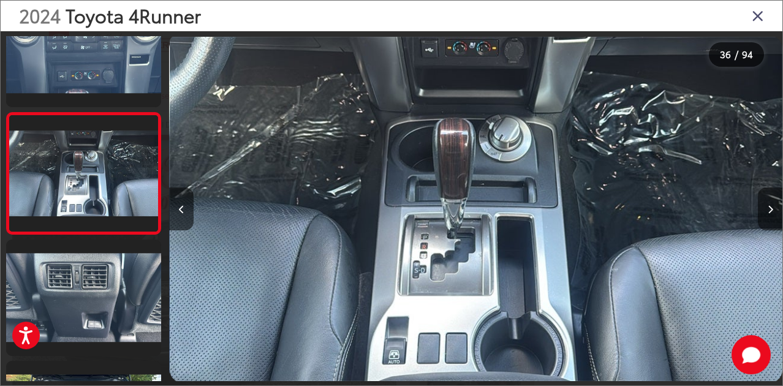
click at [773, 210] on button "Next image" at bounding box center [770, 208] width 25 height 43
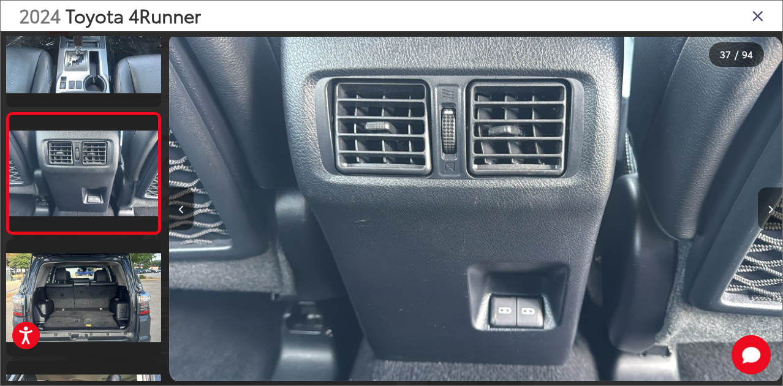
click at [773, 210] on button "Next image" at bounding box center [770, 208] width 25 height 43
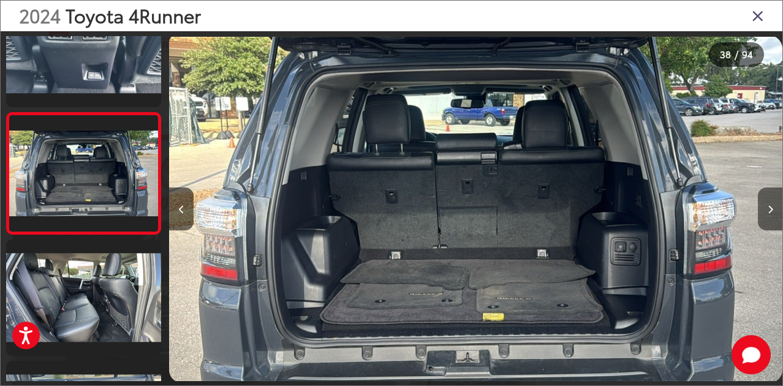
click at [773, 210] on button "Next image" at bounding box center [770, 208] width 25 height 43
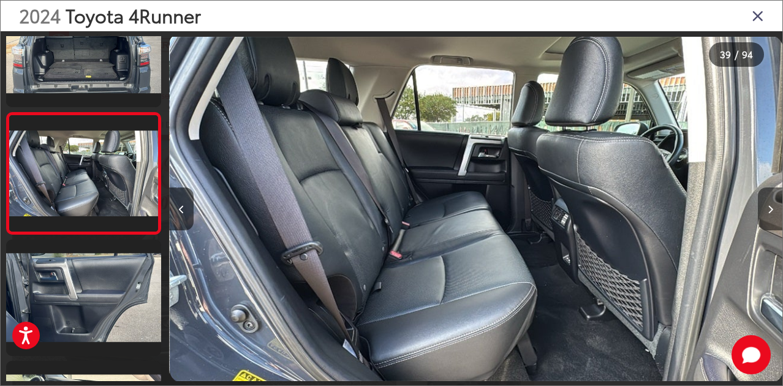
click at [773, 210] on button "Next image" at bounding box center [770, 208] width 25 height 43
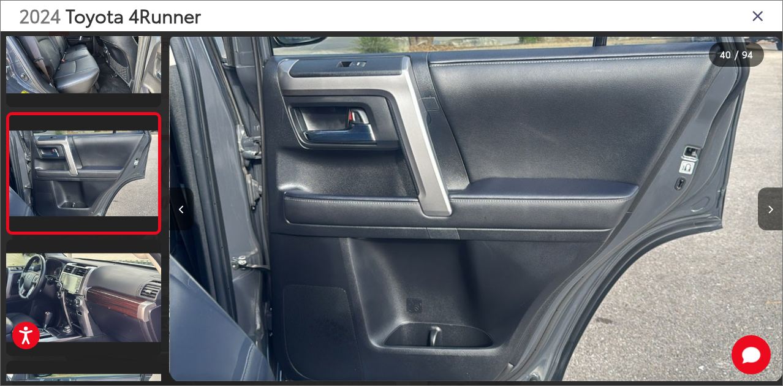
click at [184, 209] on button "Previous image" at bounding box center [181, 208] width 25 height 43
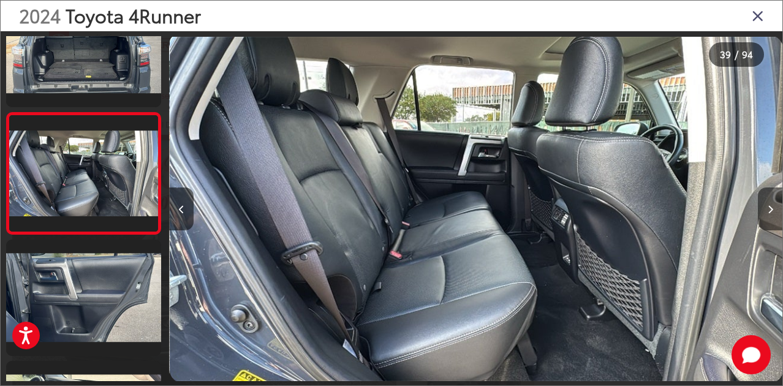
click at [769, 206] on icon "Next image" at bounding box center [771, 209] width 6 height 9
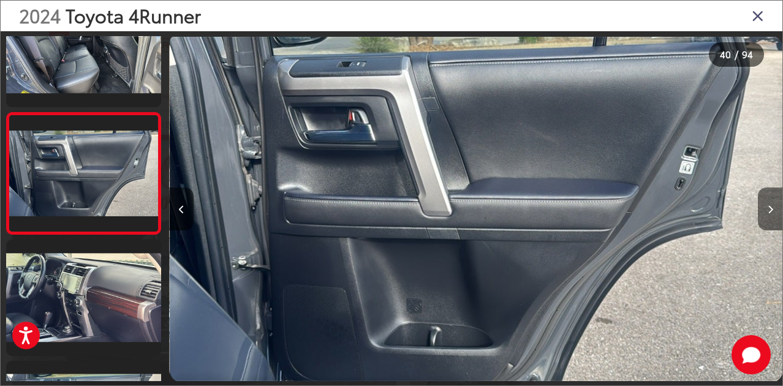
click at [769, 206] on icon "Next image" at bounding box center [771, 209] width 6 height 9
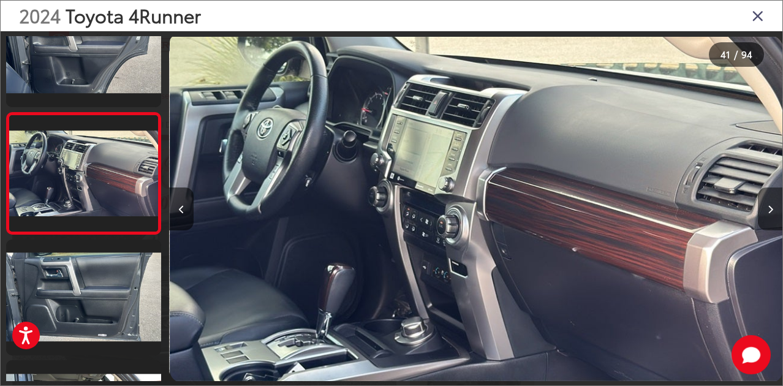
click at [769, 206] on icon "Next image" at bounding box center [771, 209] width 6 height 9
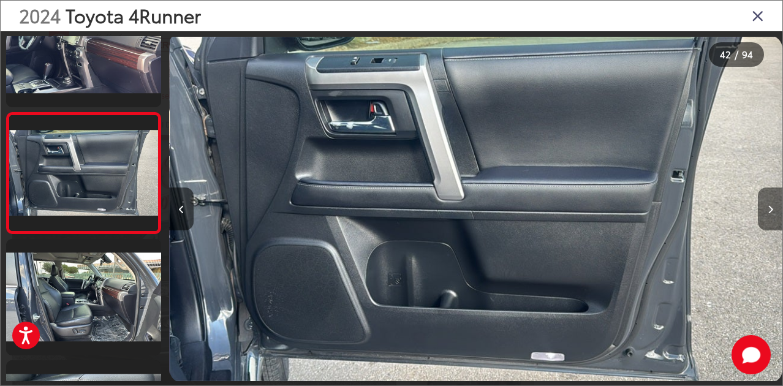
click at [769, 206] on icon "Next image" at bounding box center [771, 209] width 6 height 9
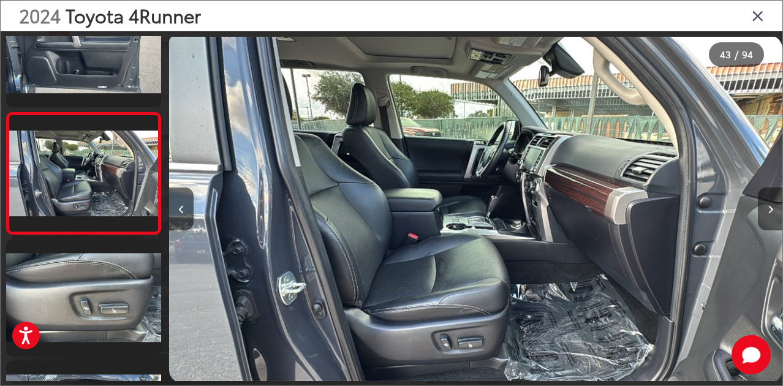
click at [769, 206] on icon "Next image" at bounding box center [771, 209] width 6 height 9
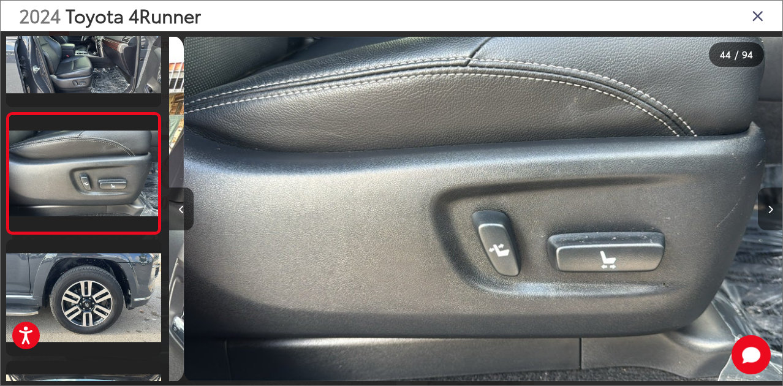
click at [769, 206] on icon "Next image" at bounding box center [771, 209] width 6 height 9
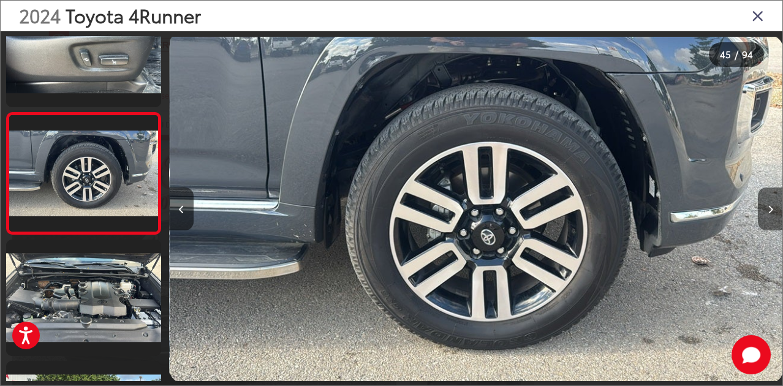
click at [769, 206] on icon "Next image" at bounding box center [771, 209] width 6 height 9
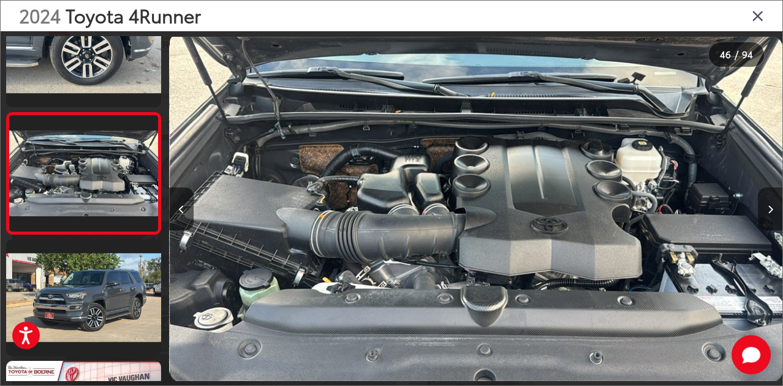
click at [769, 206] on icon "Next image" at bounding box center [771, 209] width 6 height 9
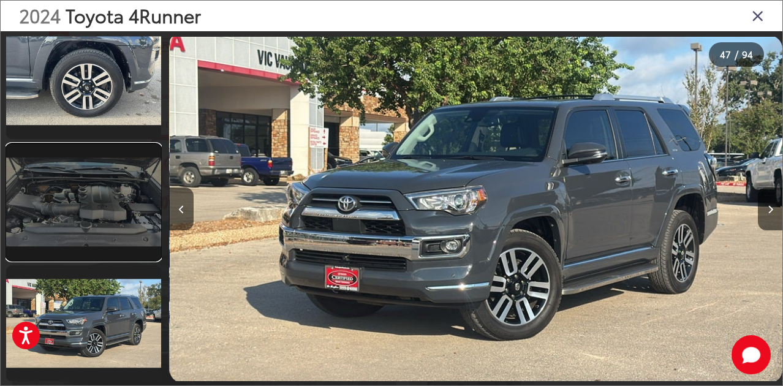
click at [99, 202] on link at bounding box center [83, 202] width 155 height 116
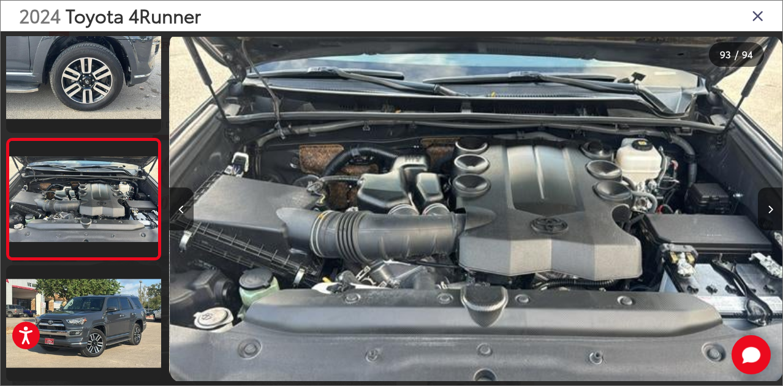
click at [758, 18] on icon "Close gallery" at bounding box center [758, 15] width 12 height 16
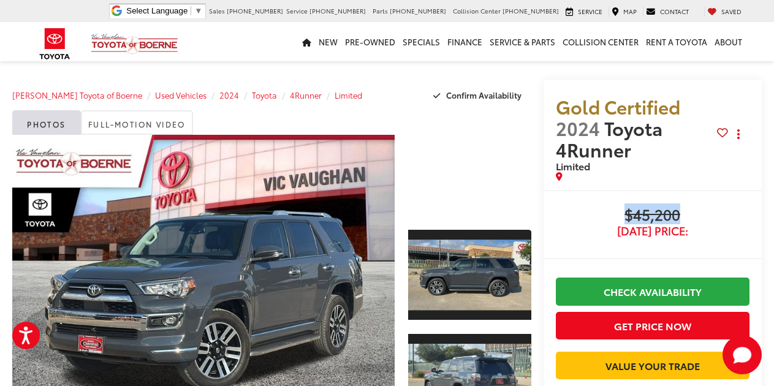
drag, startPoint x: 668, startPoint y: 192, endPoint x: 576, endPoint y: 194, distance: 91.9
click at [576, 206] on span "$45,200" at bounding box center [653, 215] width 194 height 18
click at [469, 352] on link "Expand Photo 2" at bounding box center [469, 379] width 123 height 92
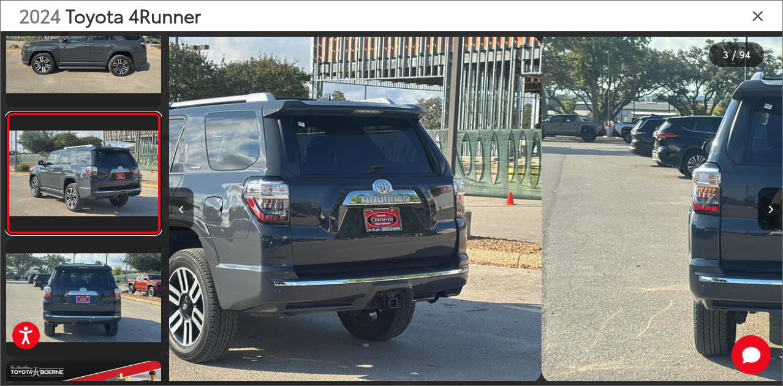
scroll to position [0, 1226]
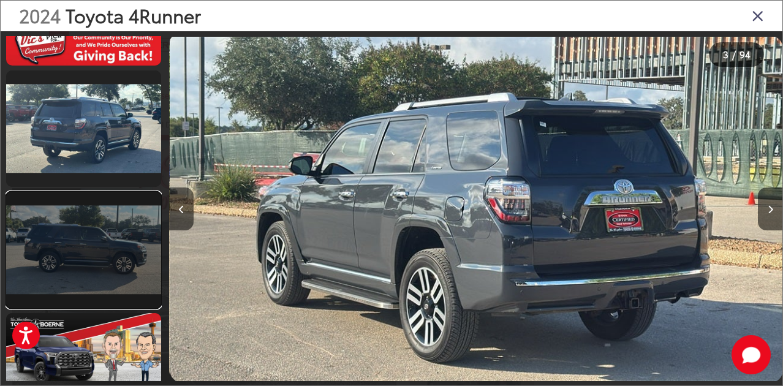
click at [92, 263] on link at bounding box center [83, 250] width 155 height 116
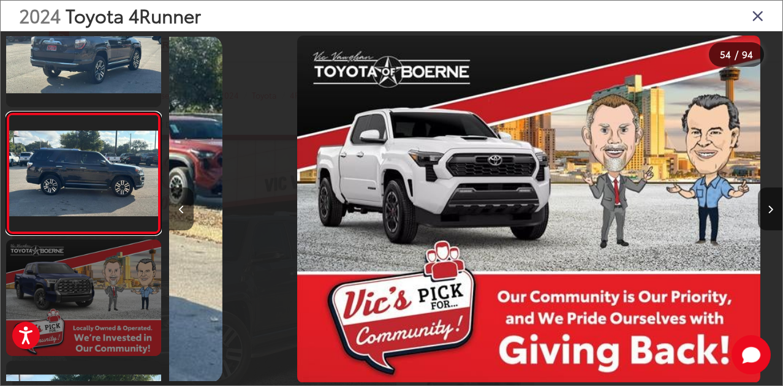
scroll to position [0, 32492]
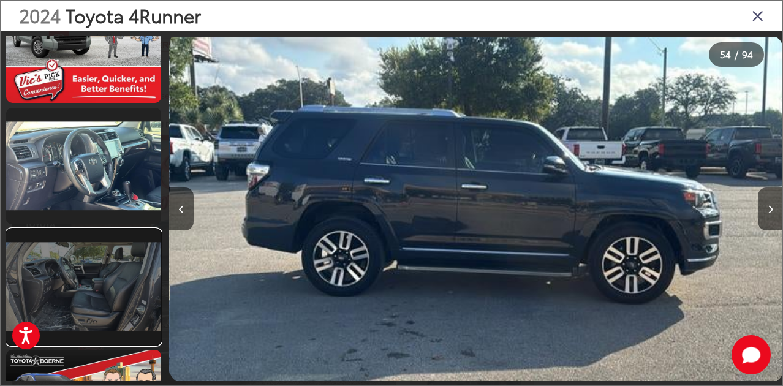
click at [89, 319] on link at bounding box center [83, 287] width 155 height 116
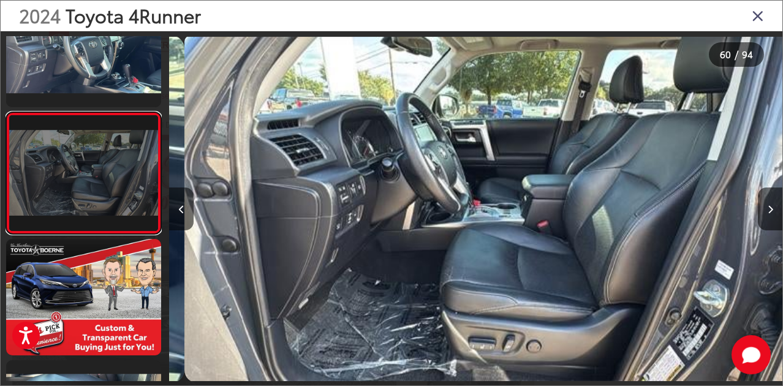
scroll to position [0, 36170]
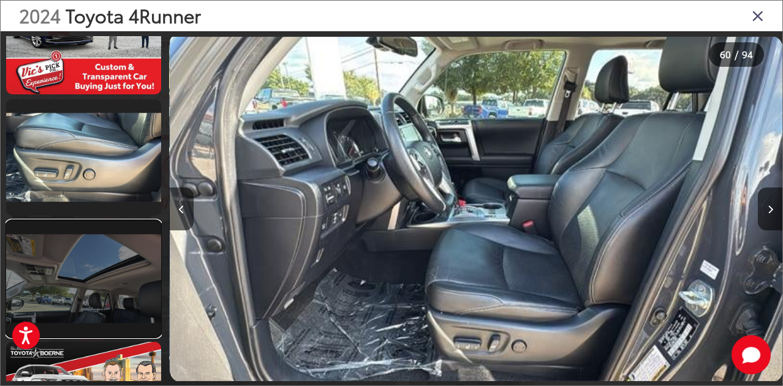
click at [92, 312] on link at bounding box center [83, 279] width 155 height 116
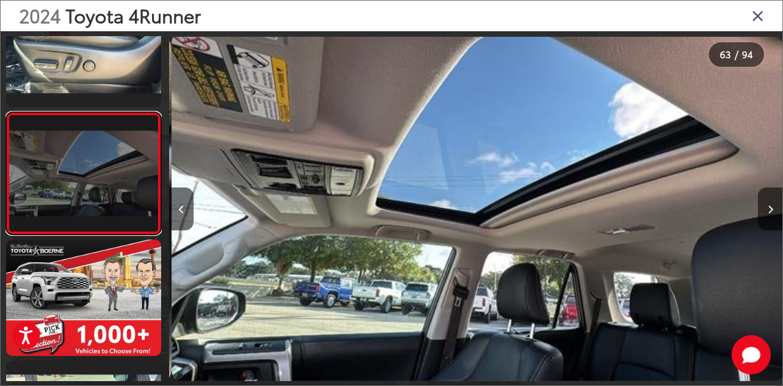
scroll to position [0, 38010]
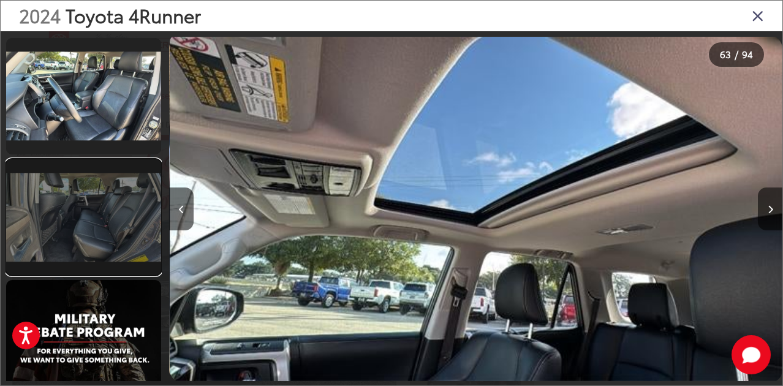
click at [93, 211] on link at bounding box center [83, 217] width 155 height 116
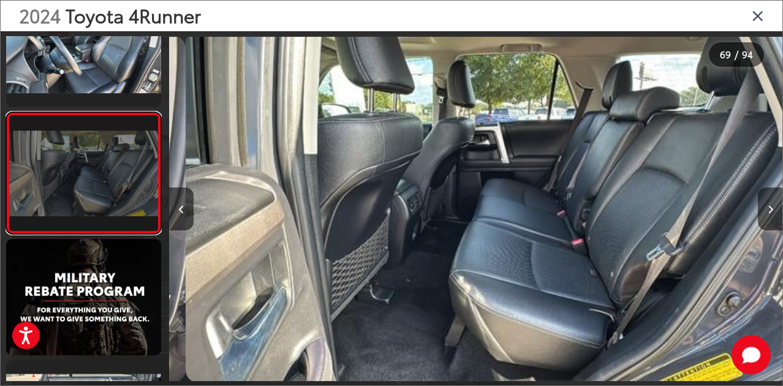
scroll to position [0, 41688]
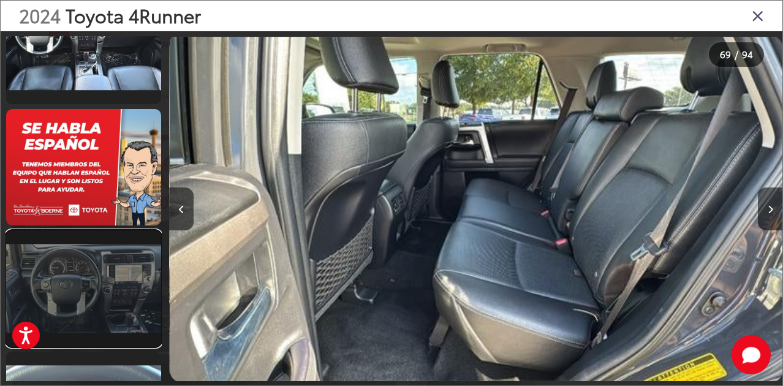
click at [89, 295] on link at bounding box center [83, 288] width 155 height 116
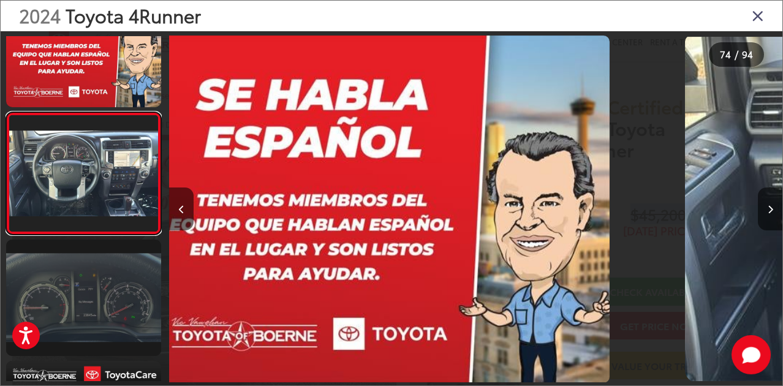
scroll to position [0, 44753]
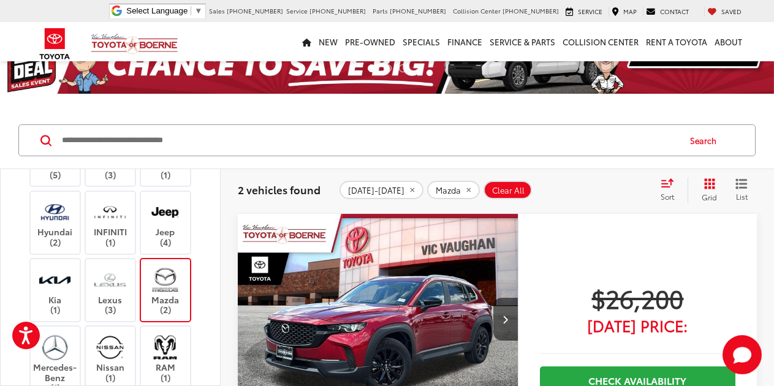
scroll to position [43, 0]
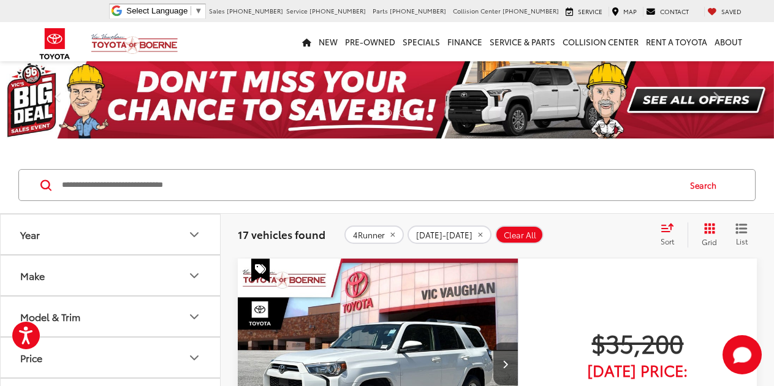
click at [196, 277] on icon "Make" at bounding box center [194, 275] width 15 height 15
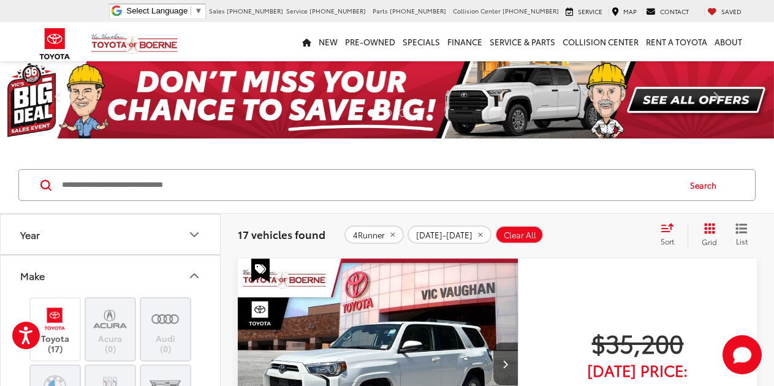
click at [196, 277] on icon "Make" at bounding box center [194, 275] width 15 height 15
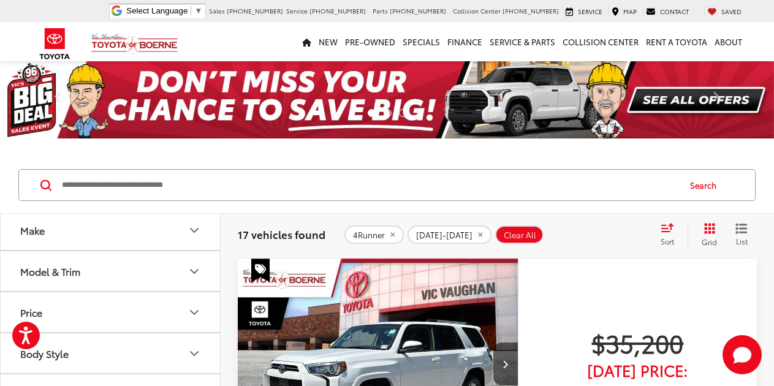
scroll to position [46, 0]
click at [392, 238] on icon "remove 4Runner" at bounding box center [392, 234] width 8 height 7
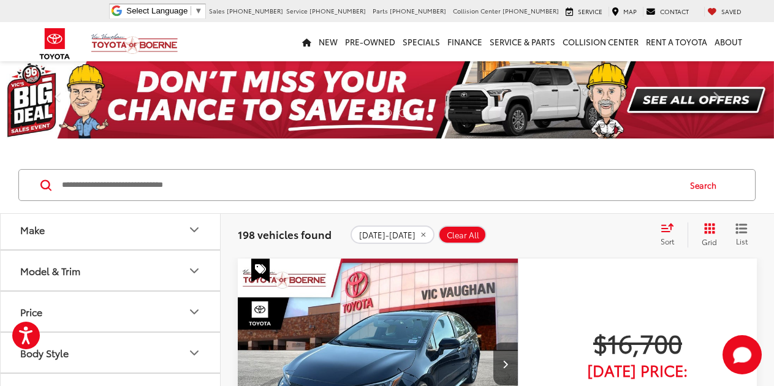
click at [191, 272] on icon "Model & Trim" at bounding box center [194, 270] width 15 height 15
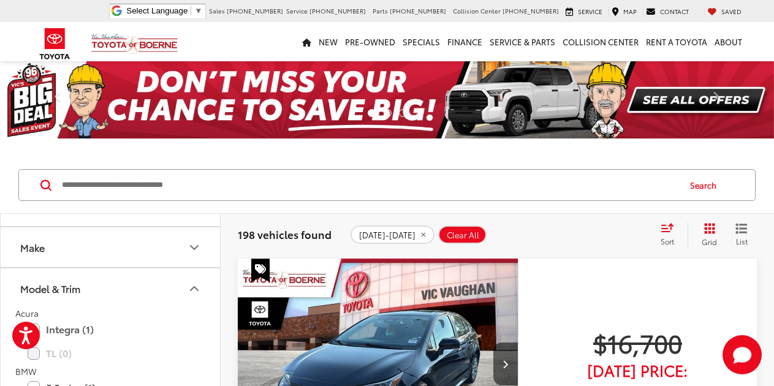
scroll to position [26, 0]
click at [192, 246] on icon "Make" at bounding box center [194, 249] width 15 height 15
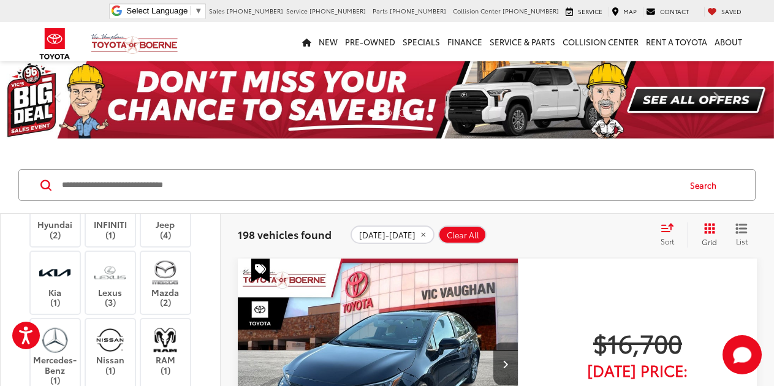
scroll to position [363, 0]
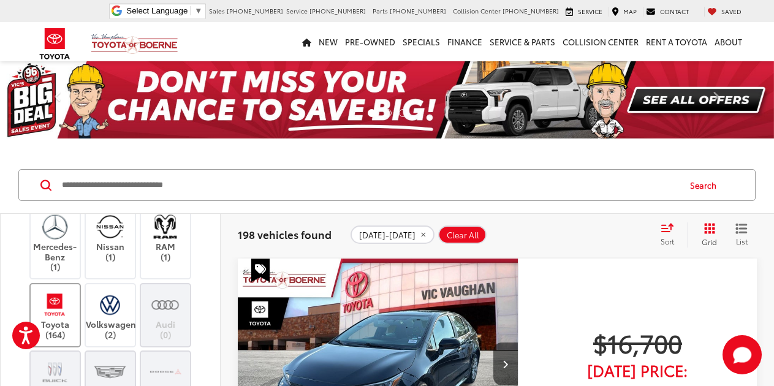
click at [47, 308] on img at bounding box center [55, 304] width 34 height 29
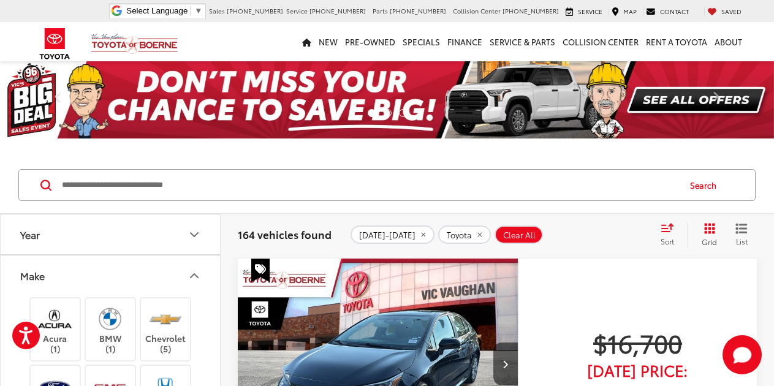
click at [195, 277] on icon "Make" at bounding box center [194, 275] width 15 height 15
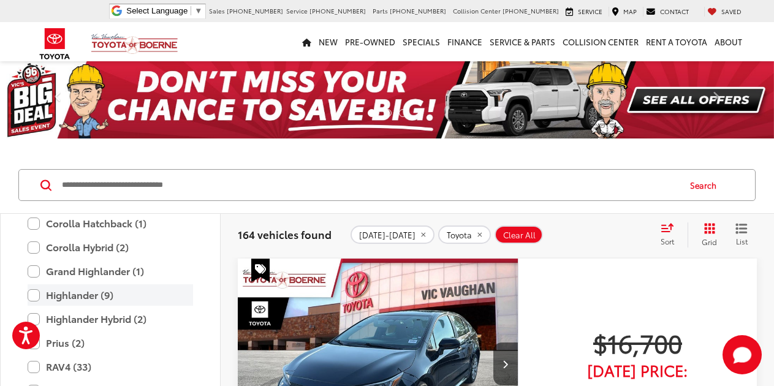
scroll to position [277, 0]
click at [29, 294] on label "Highlander (9)" at bounding box center [110, 294] width 165 height 21
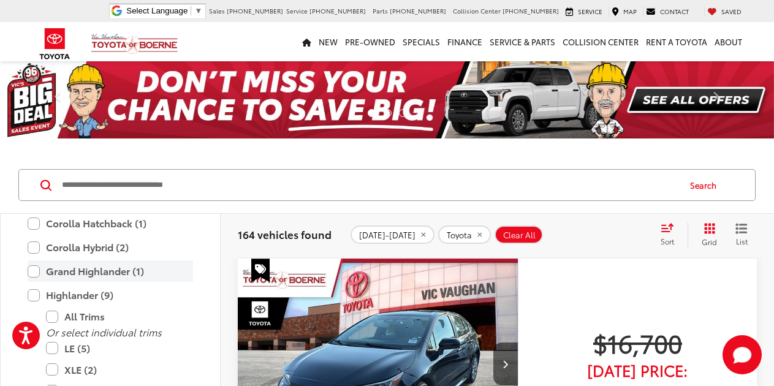
click at [35, 273] on label "Grand Highlander (1)" at bounding box center [110, 270] width 165 height 21
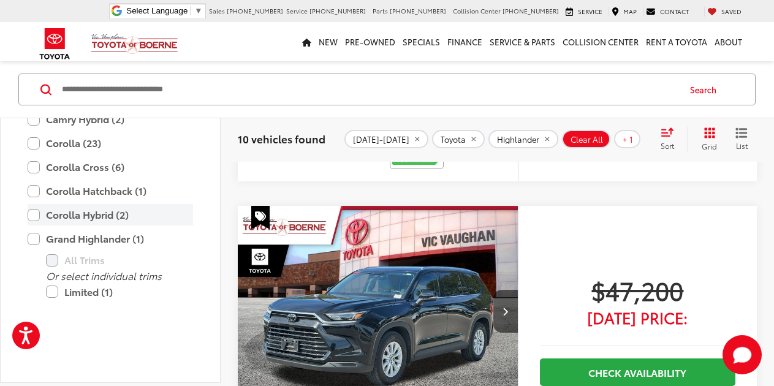
scroll to position [62, 0]
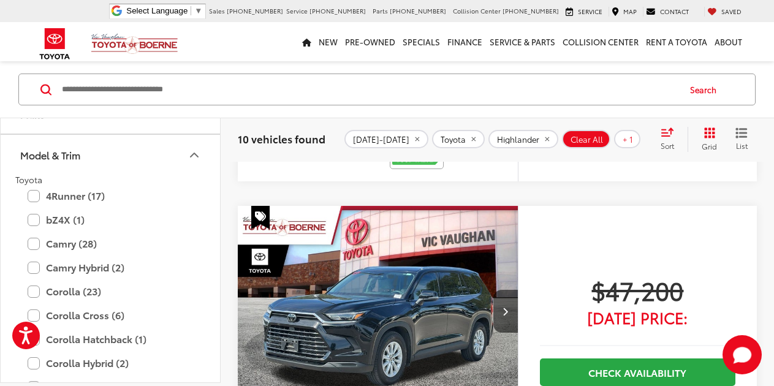
click at [545, 140] on icon "remove Highlander" at bounding box center [547, 139] width 4 height 4
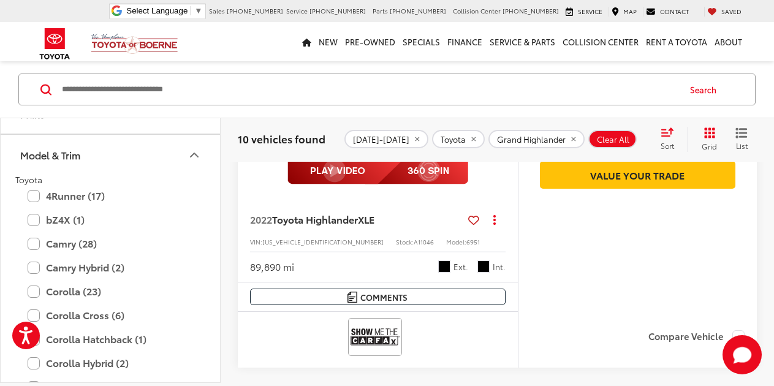
scroll to position [96, 0]
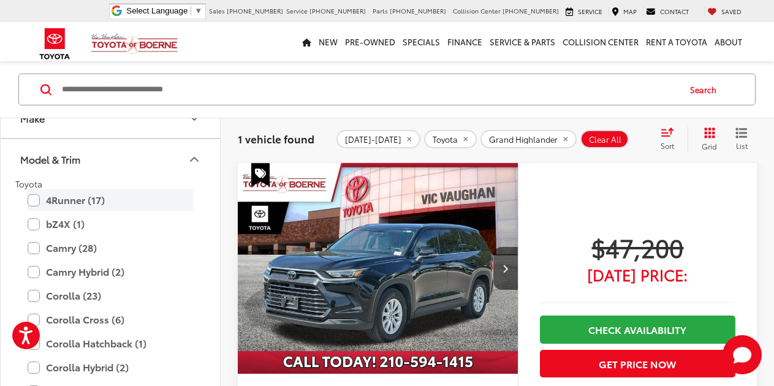
click at [38, 202] on label "4Runner (17)" at bounding box center [110, 199] width 165 height 21
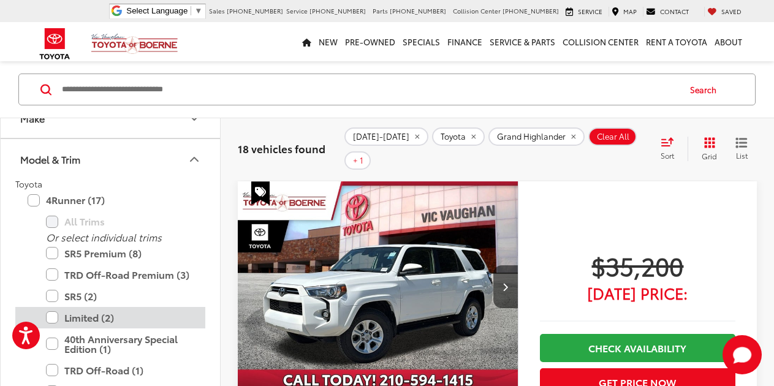
click at [53, 315] on label "Limited (2)" at bounding box center [119, 317] width 147 height 21
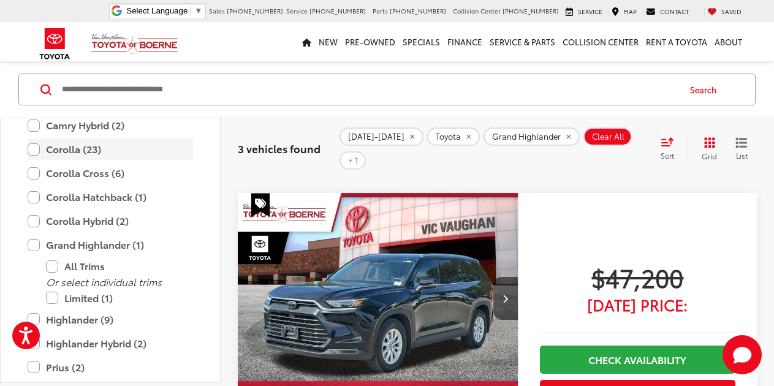
scroll to position [248, 0]
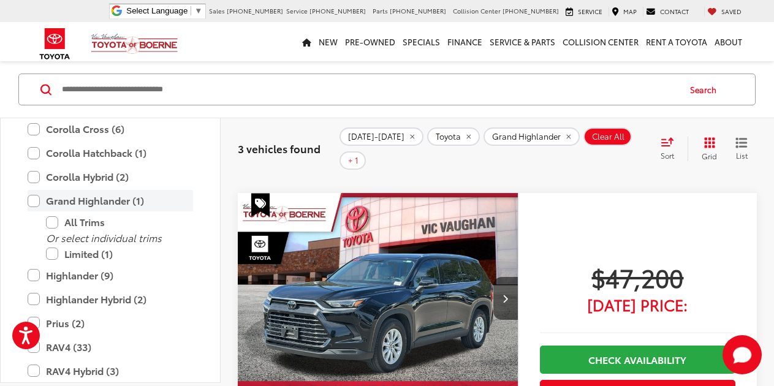
click at [35, 205] on label "Grand Highlander (1)" at bounding box center [110, 200] width 165 height 21
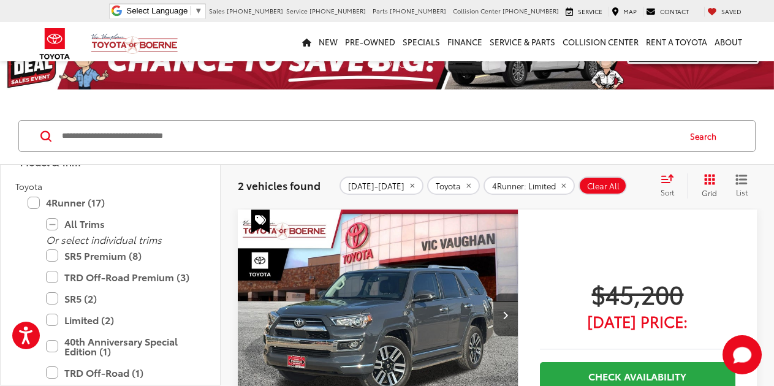
scroll to position [32, 0]
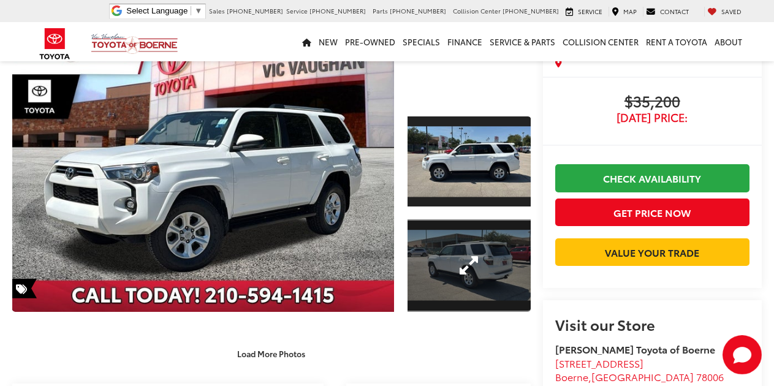
scroll to position [216, 0]
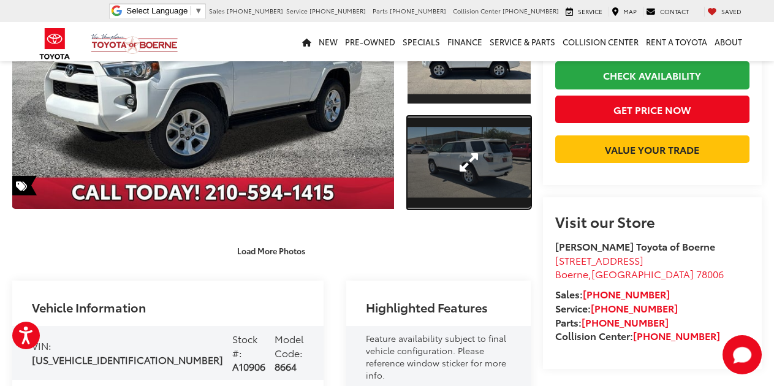
click at [415, 160] on link "Expand Photo 2" at bounding box center [468, 162] width 123 height 92
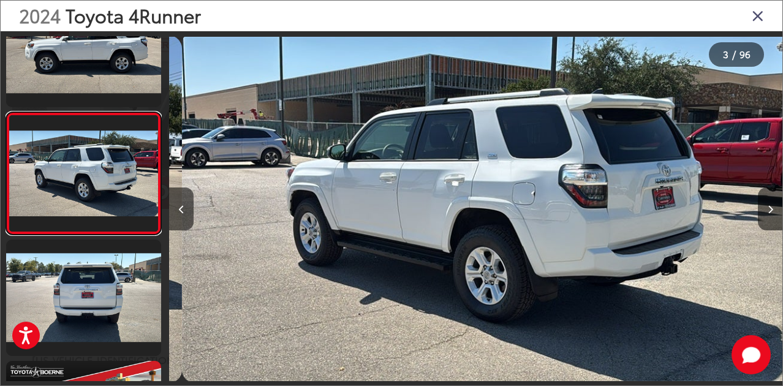
scroll to position [0, 1226]
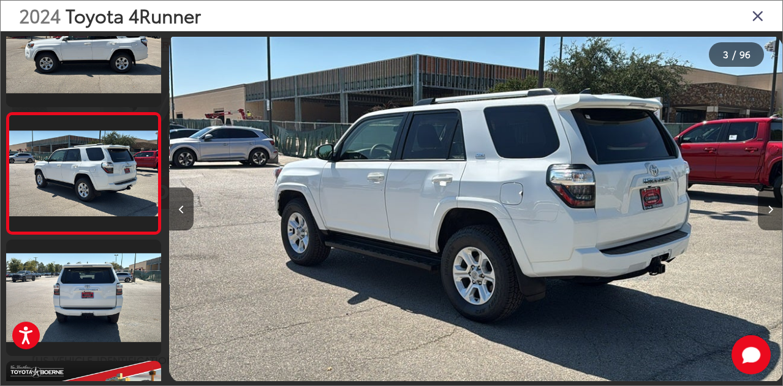
click at [769, 206] on icon "Next image" at bounding box center [771, 209] width 6 height 9
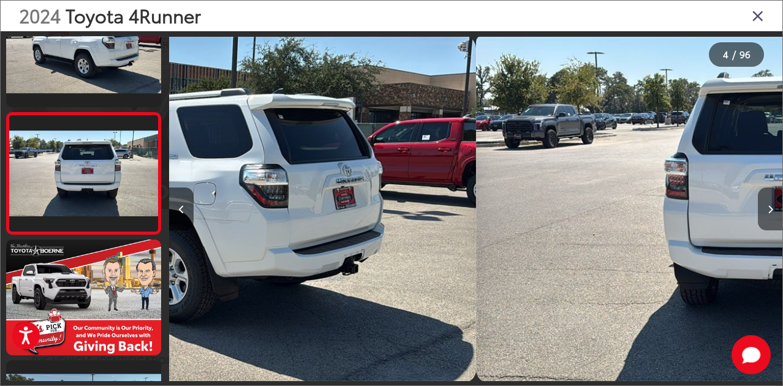
scroll to position [289, 0]
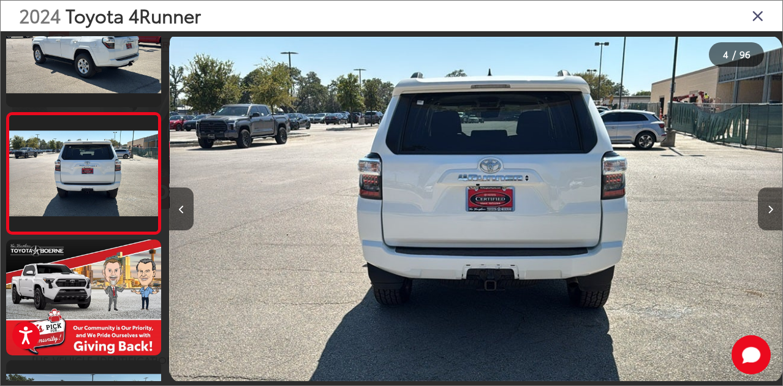
click at [769, 206] on icon "Next image" at bounding box center [771, 209] width 6 height 9
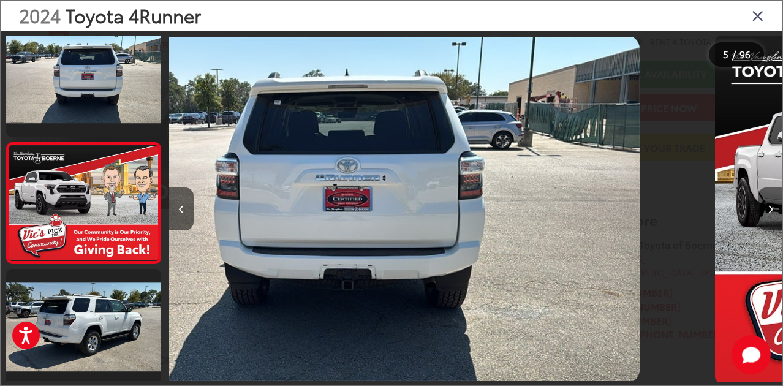
scroll to position [410, 0]
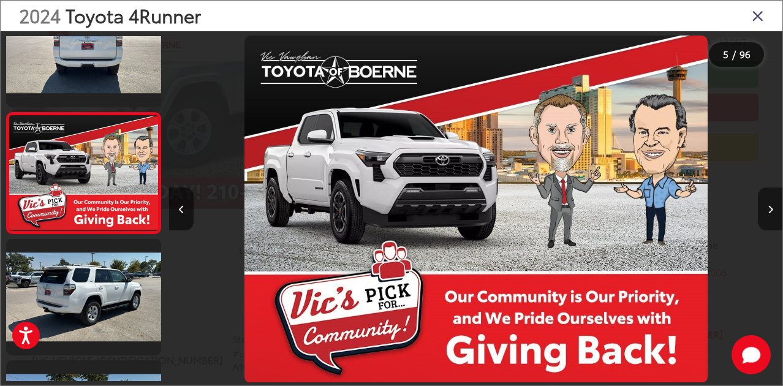
click at [769, 206] on icon "Next image" at bounding box center [771, 209] width 6 height 9
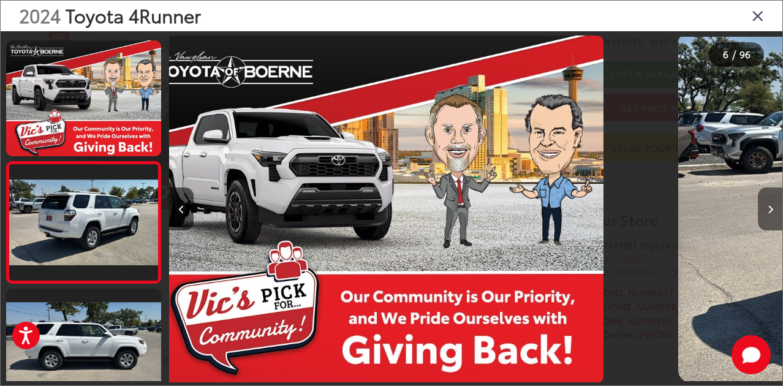
scroll to position [0, 2709]
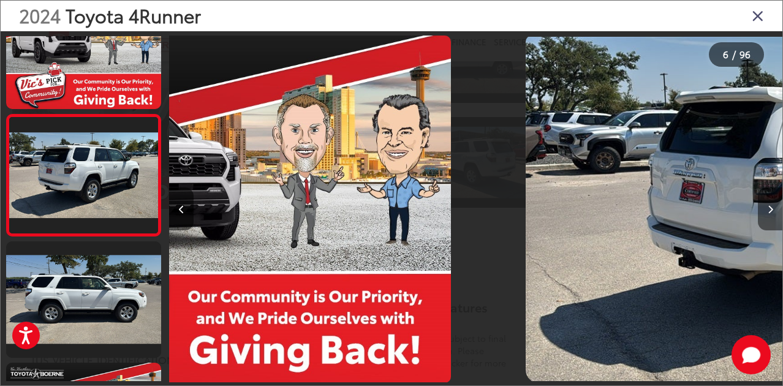
click at [769, 206] on icon "Next image" at bounding box center [771, 209] width 6 height 9
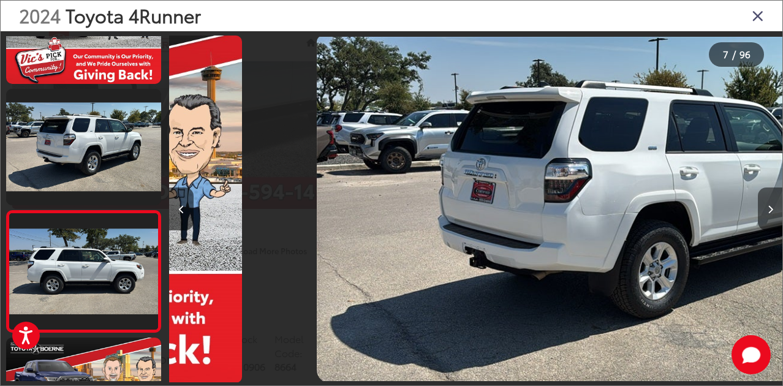
scroll to position [652, 0]
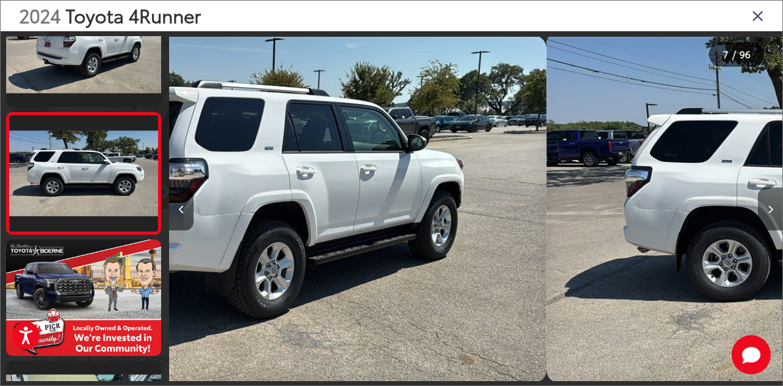
click at [769, 206] on icon "Next image" at bounding box center [771, 209] width 6 height 9
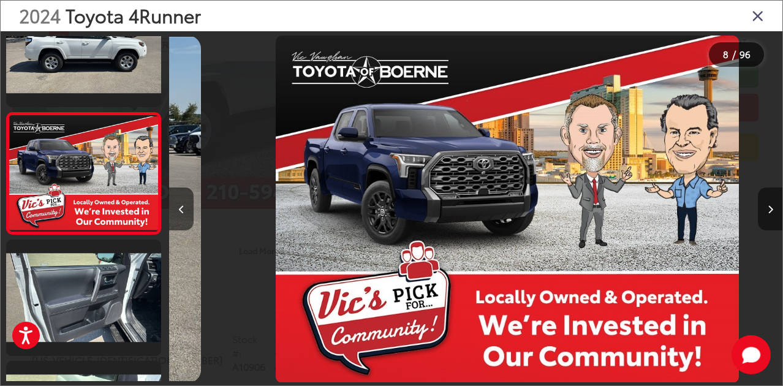
scroll to position [0, 4291]
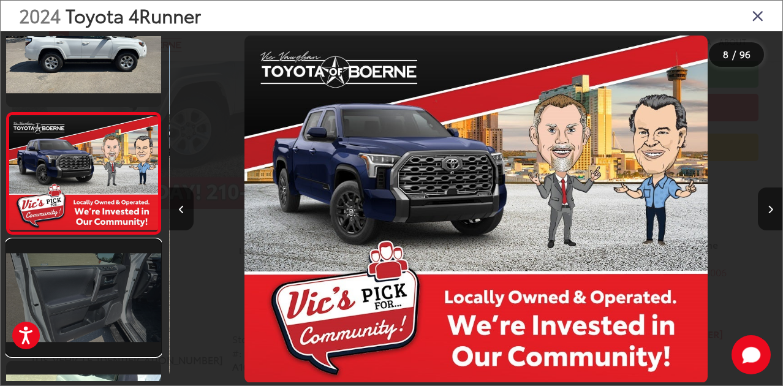
click at [90, 303] on link at bounding box center [83, 298] width 155 height 116
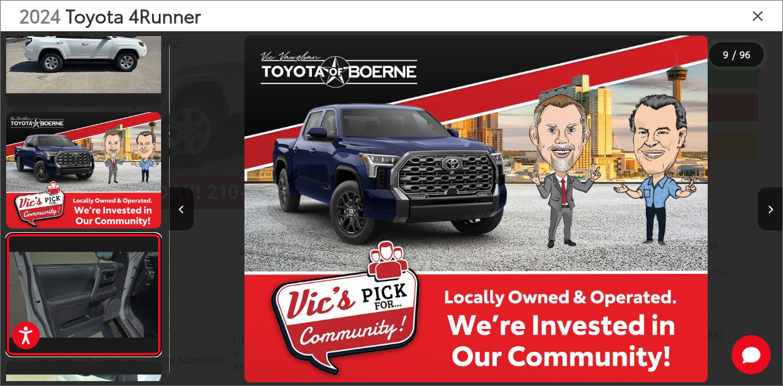
scroll to position [0, 0]
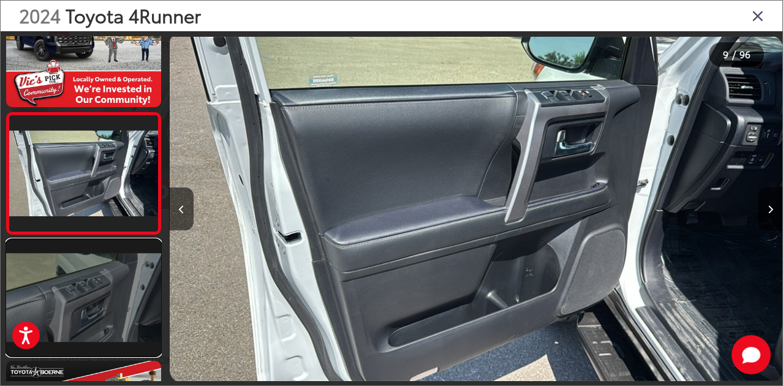
click at [90, 303] on link at bounding box center [83, 298] width 155 height 116
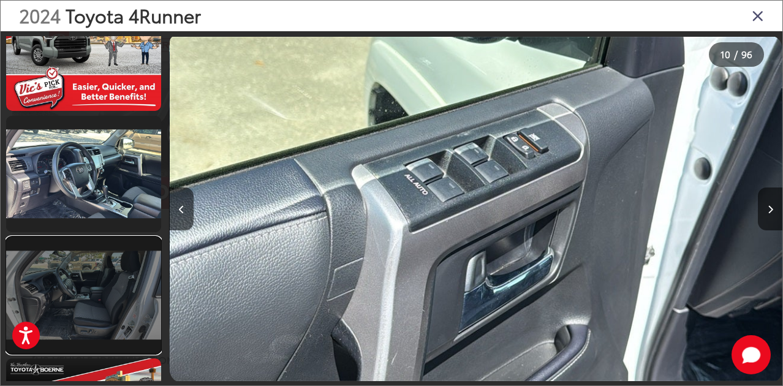
click at [72, 303] on link at bounding box center [83, 295] width 155 height 116
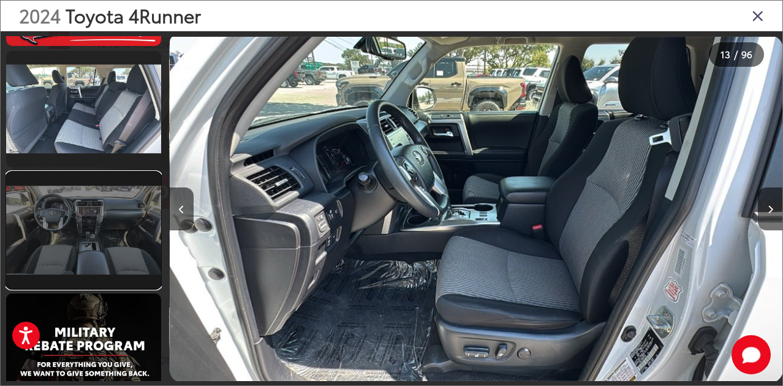
click at [76, 237] on link at bounding box center [83, 230] width 155 height 116
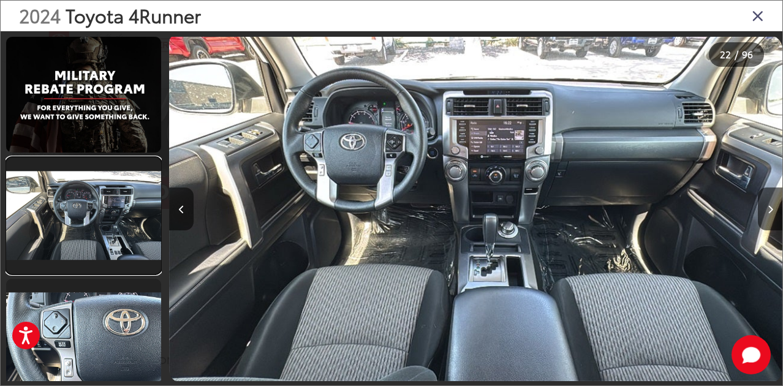
click at [66, 225] on link at bounding box center [83, 215] width 155 height 116
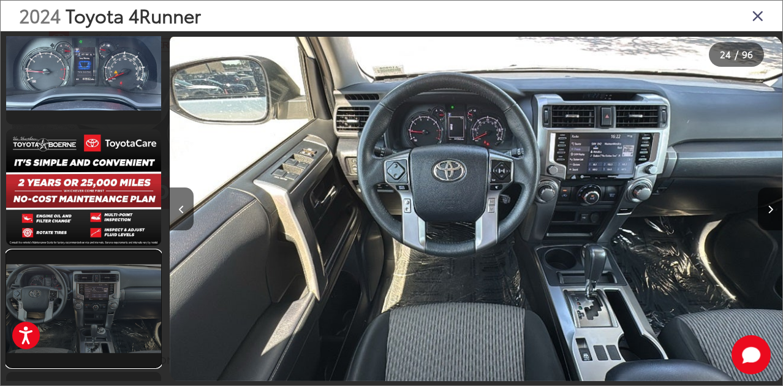
click at [83, 299] on link at bounding box center [83, 309] width 155 height 116
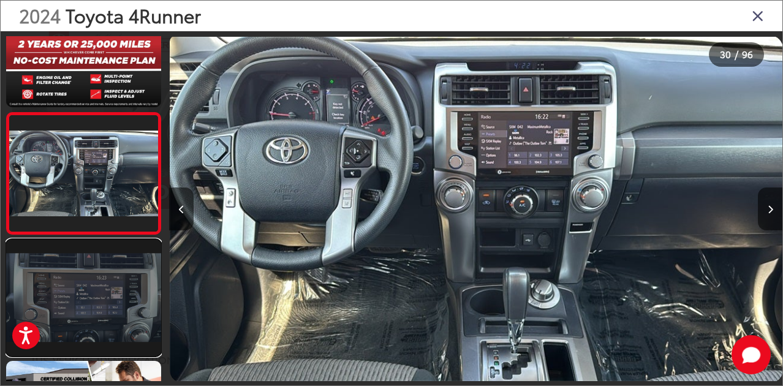
click at [74, 312] on link at bounding box center [83, 298] width 155 height 116
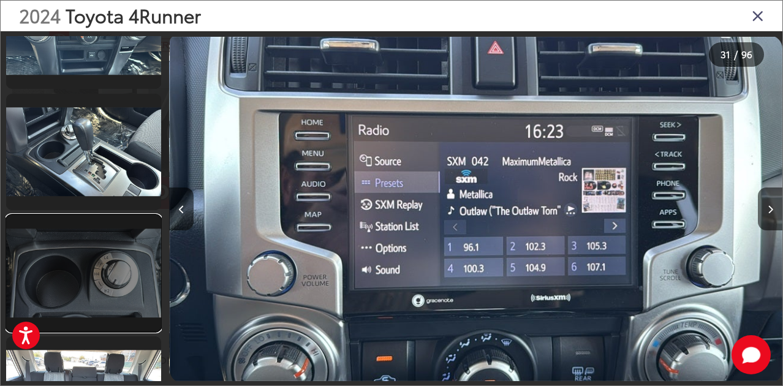
click at [73, 289] on link at bounding box center [83, 273] width 155 height 116
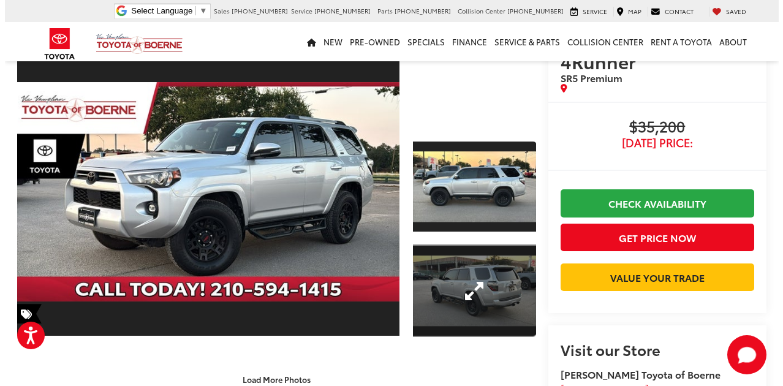
scroll to position [89, 0]
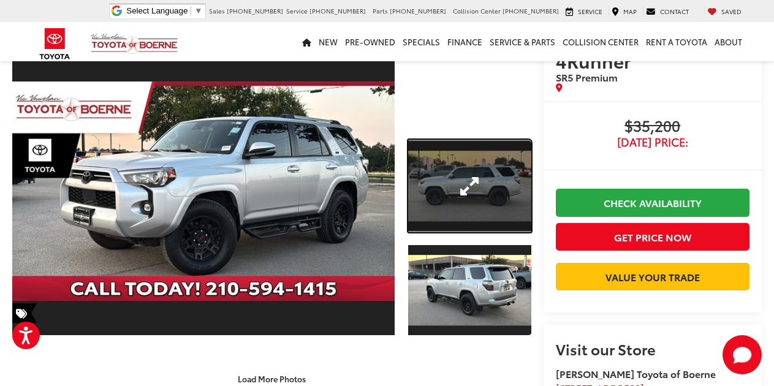
click at [455, 192] on link "Expand Photo 1" at bounding box center [469, 186] width 123 height 92
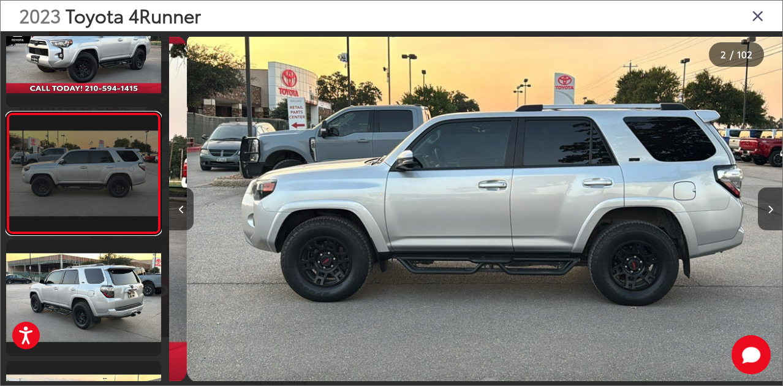
scroll to position [0, 613]
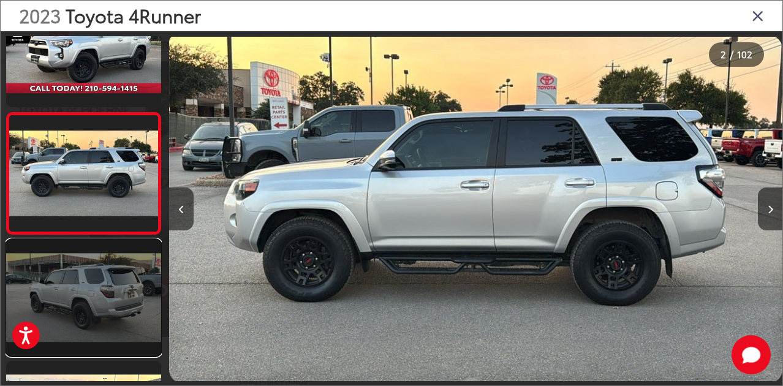
click at [107, 301] on link at bounding box center [83, 298] width 155 height 116
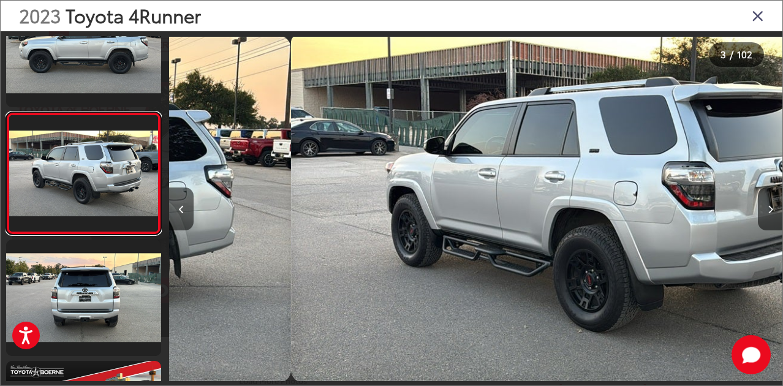
scroll to position [0, 1226]
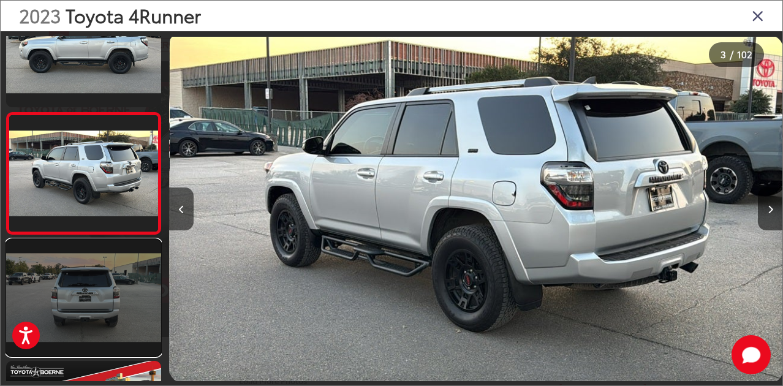
click at [112, 296] on link at bounding box center [83, 298] width 155 height 116
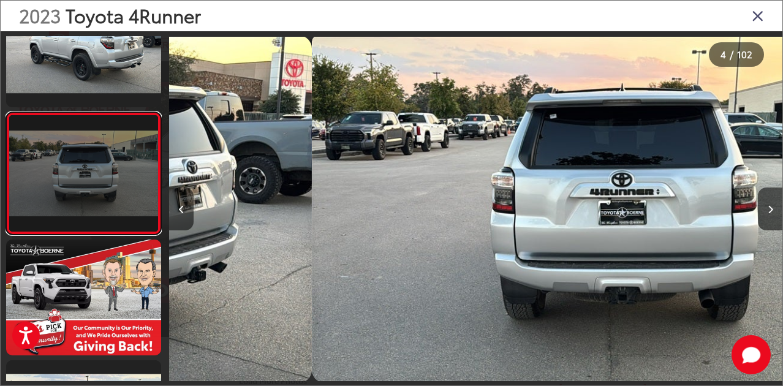
scroll to position [0, 1839]
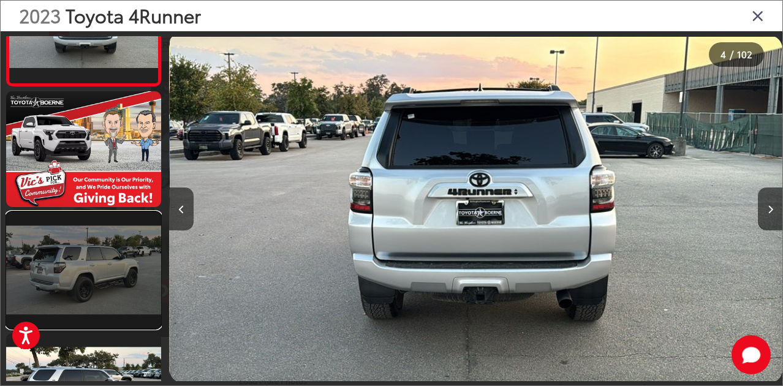
click at [104, 263] on link at bounding box center [83, 270] width 155 height 116
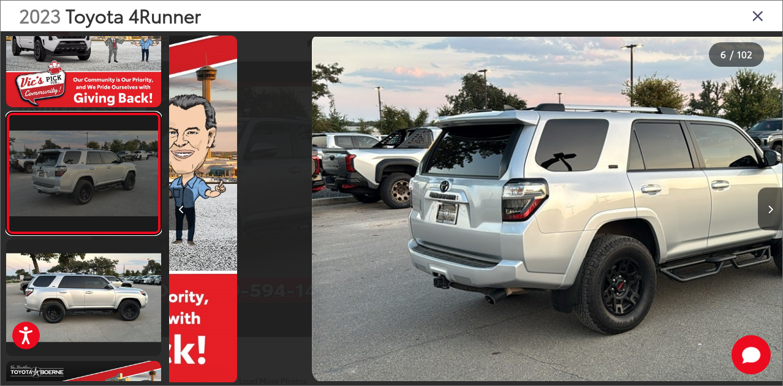
scroll to position [0, 3065]
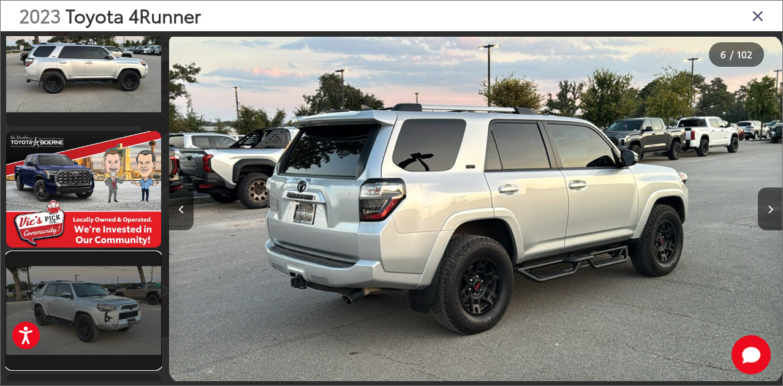
click at [105, 275] on link at bounding box center [83, 310] width 155 height 116
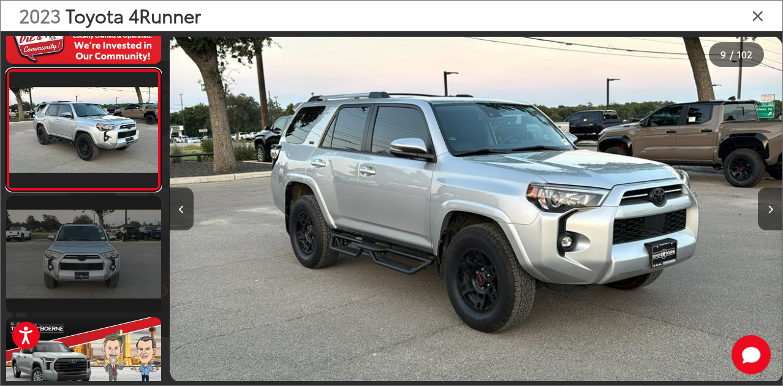
scroll to position [943, 0]
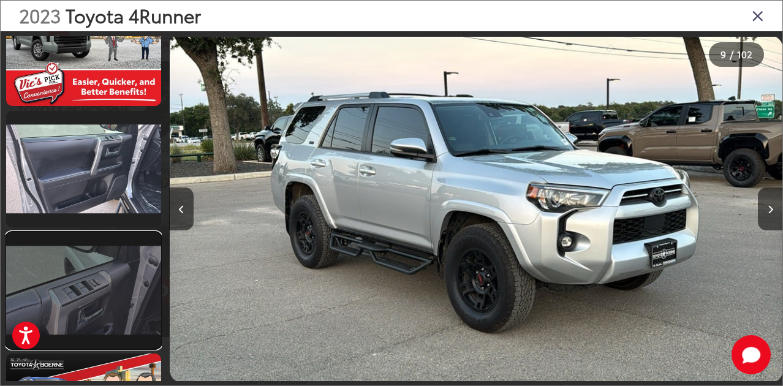
click at [116, 295] on link at bounding box center [83, 290] width 155 height 116
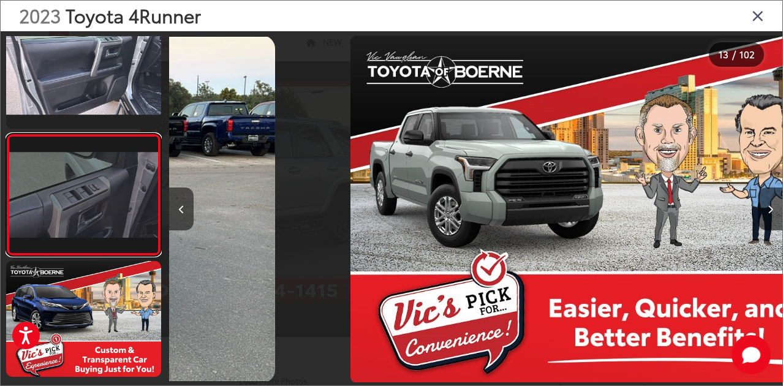
scroll to position [0, 0]
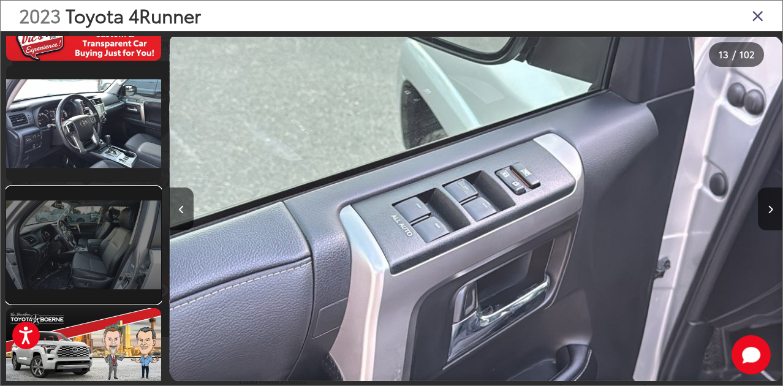
click at [102, 249] on link at bounding box center [83, 245] width 155 height 116
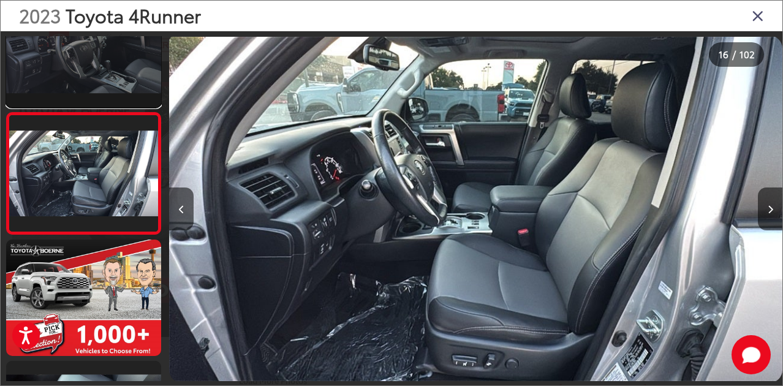
click at [100, 65] on link at bounding box center [83, 49] width 155 height 116
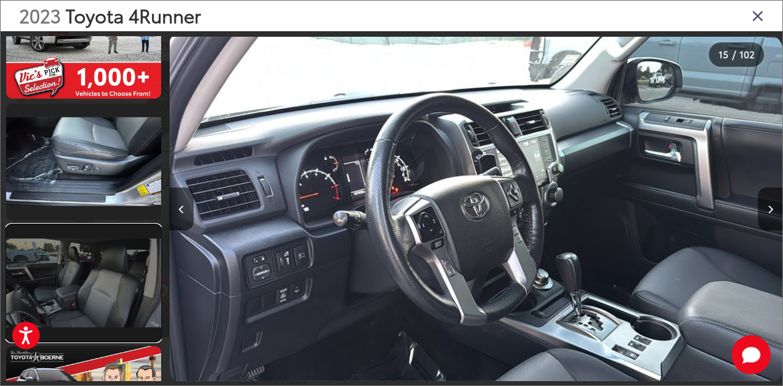
click at [113, 273] on link at bounding box center [83, 283] width 155 height 116
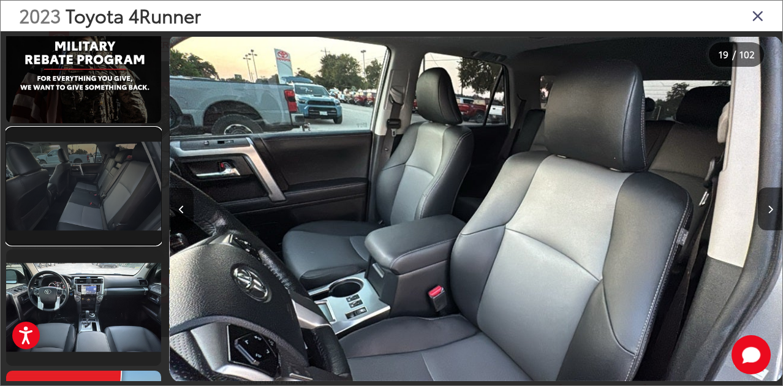
click at [86, 172] on link at bounding box center [83, 186] width 155 height 116
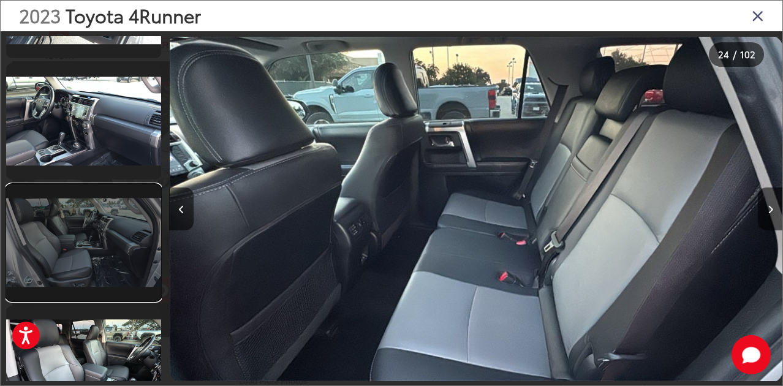
click at [93, 251] on link at bounding box center [83, 242] width 155 height 116
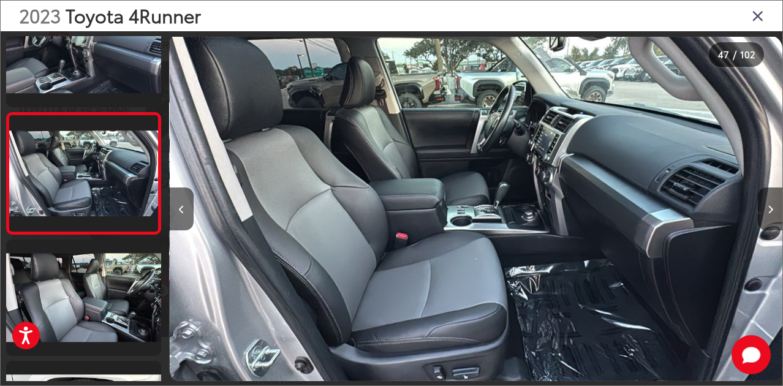
click at [624, 207] on img "2023 Toyota 4Runner SR5 Premium 46" at bounding box center [476, 209] width 613 height 347
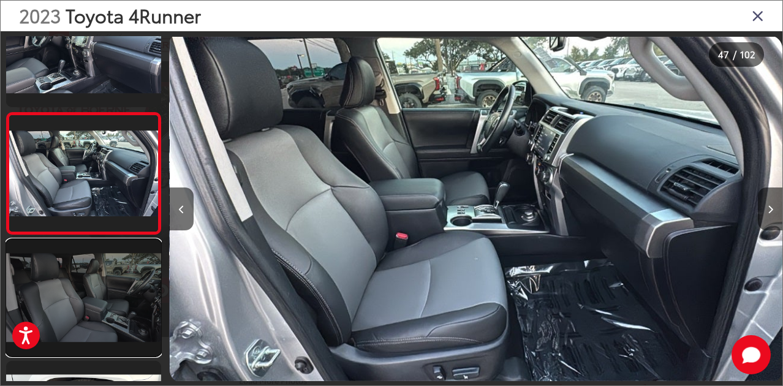
click at [94, 297] on link at bounding box center [83, 298] width 155 height 116
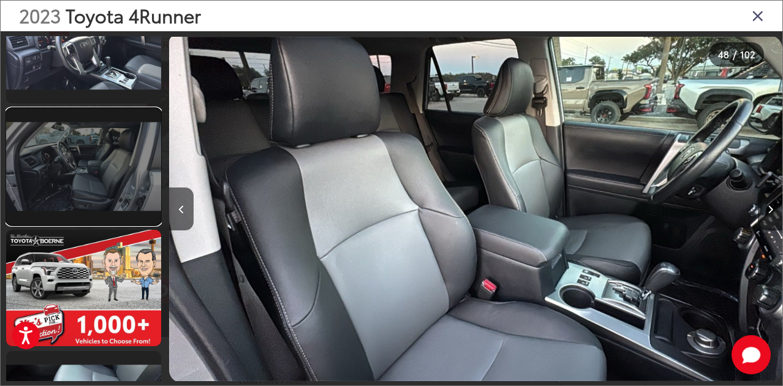
click at [64, 167] on link at bounding box center [83, 166] width 155 height 116
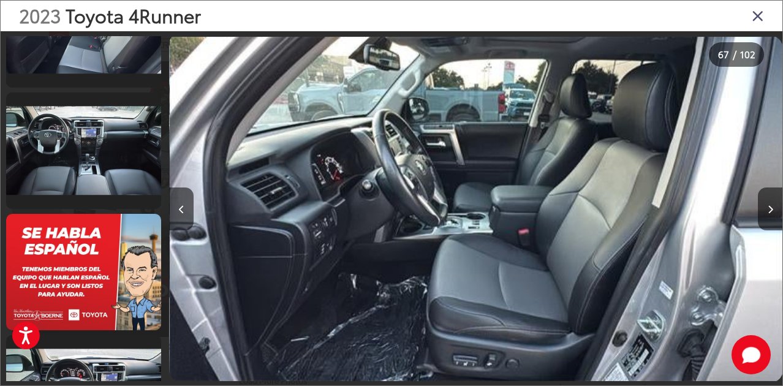
click at [757, 14] on icon "Close gallery" at bounding box center [758, 15] width 12 height 16
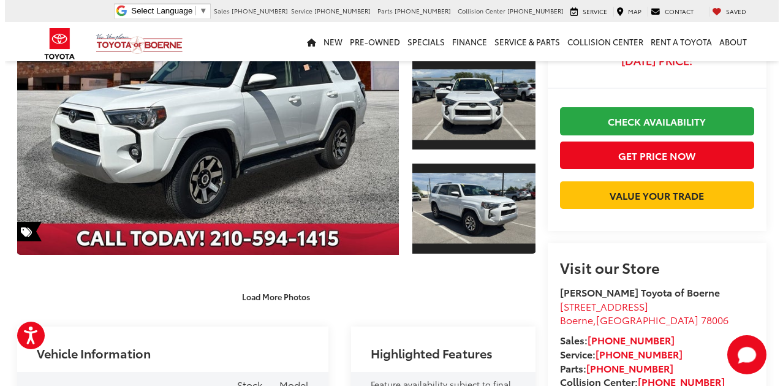
scroll to position [125, 0]
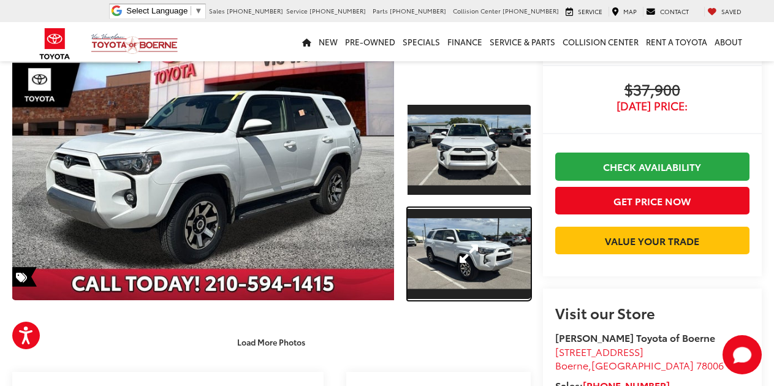
click at [456, 238] on link "Expand Photo 2" at bounding box center [468, 254] width 123 height 92
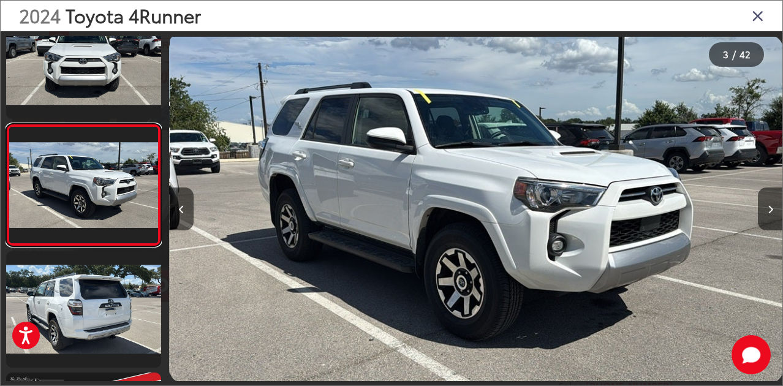
scroll to position [0, 0]
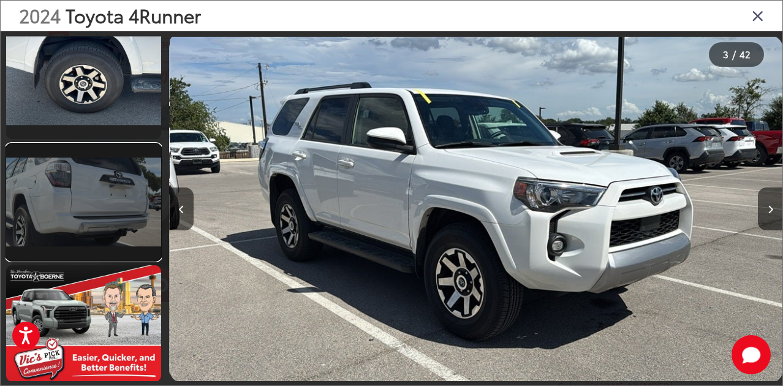
click at [99, 200] on link at bounding box center [83, 202] width 155 height 116
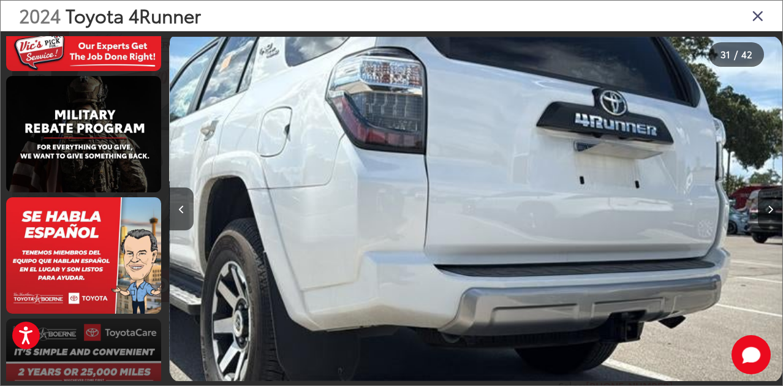
scroll to position [4748, 0]
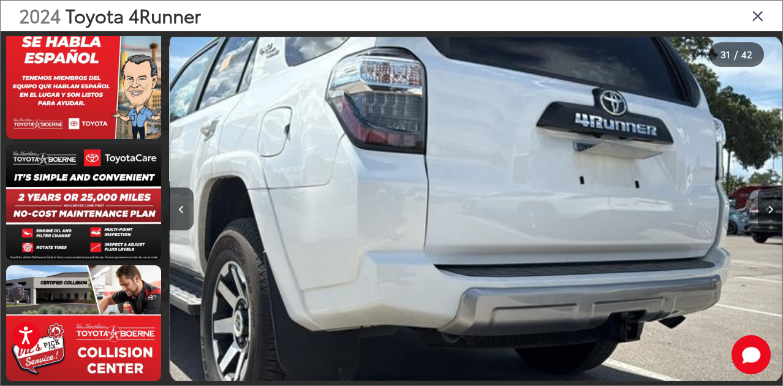
click at [770, 214] on icon "Next image" at bounding box center [771, 209] width 6 height 9
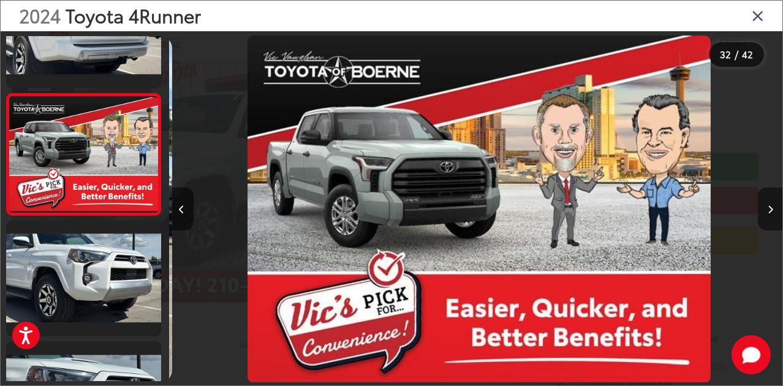
scroll to position [3683, 0]
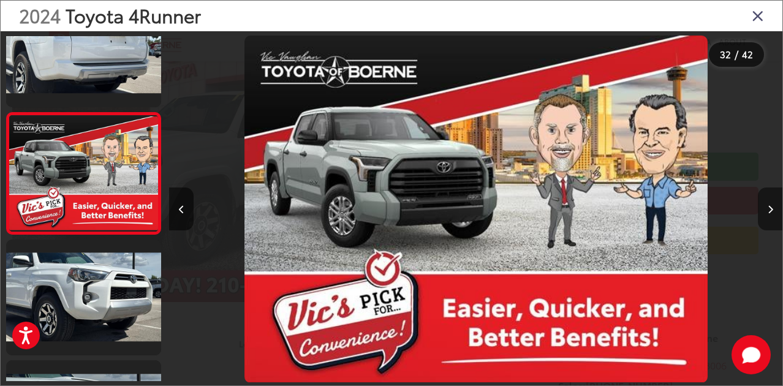
click at [770, 214] on icon "Next image" at bounding box center [771, 209] width 6 height 9
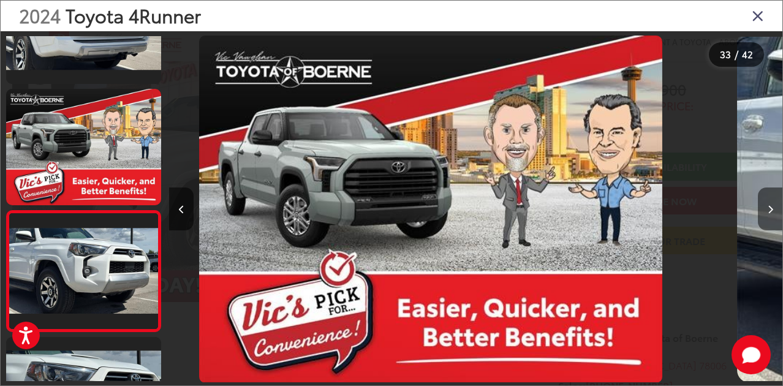
scroll to position [0, 0]
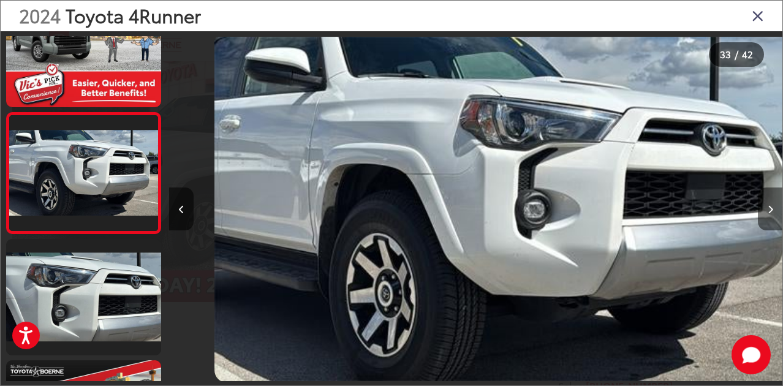
click at [769, 214] on icon "Next image" at bounding box center [771, 209] width 6 height 9
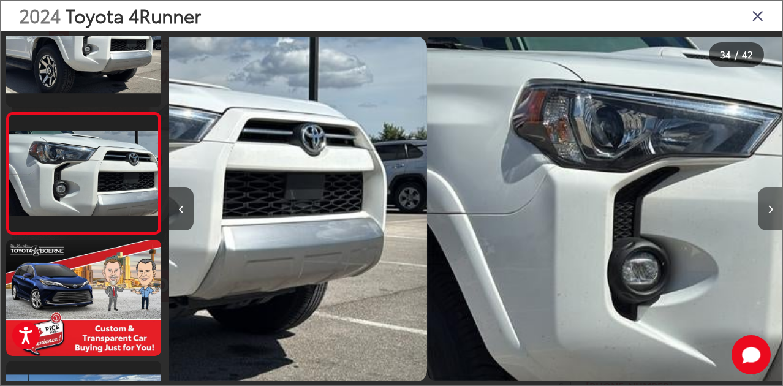
click at [769, 214] on icon "Next image" at bounding box center [771, 209] width 6 height 9
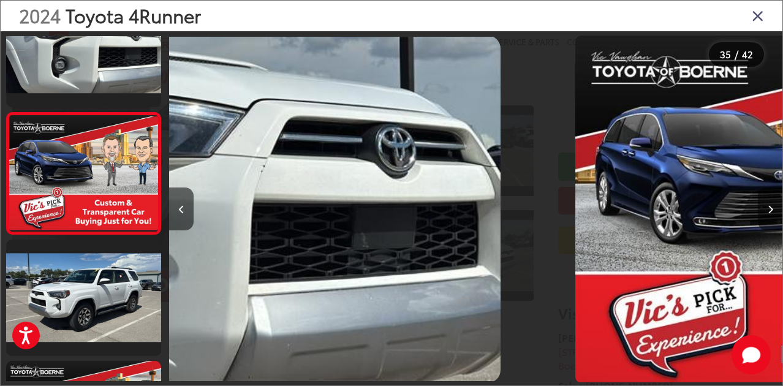
click at [769, 214] on icon "Next image" at bounding box center [771, 209] width 6 height 9
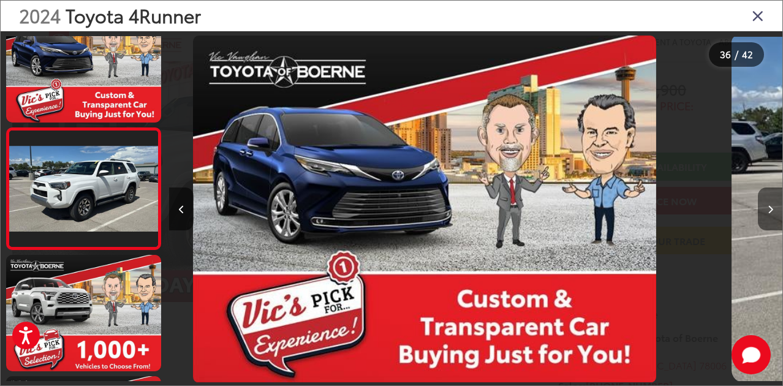
click at [769, 214] on icon "Next image" at bounding box center [771, 209] width 6 height 9
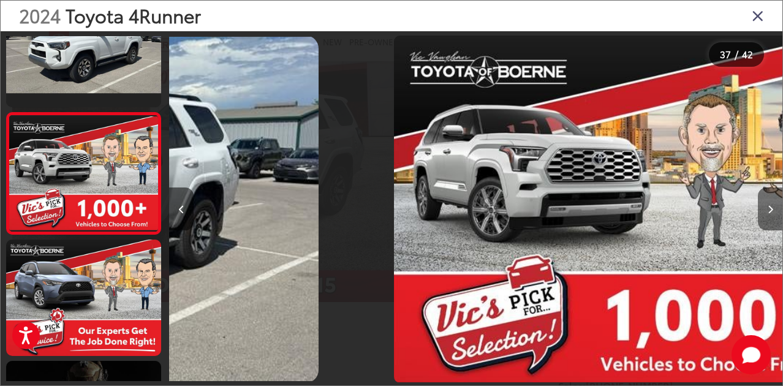
click at [769, 214] on icon "Next image" at bounding box center [771, 209] width 6 height 9
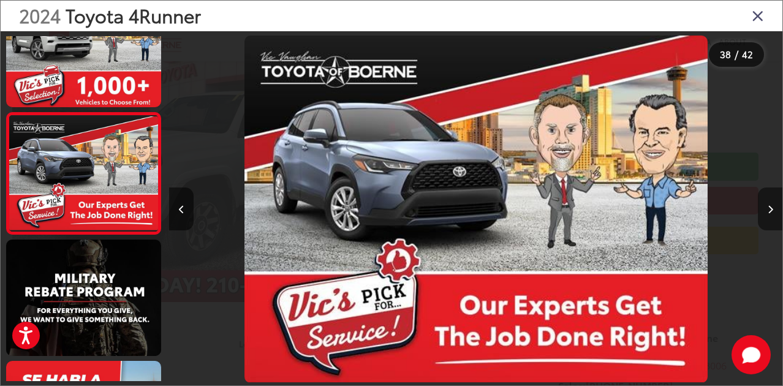
click at [769, 214] on icon "Next image" at bounding box center [771, 209] width 6 height 9
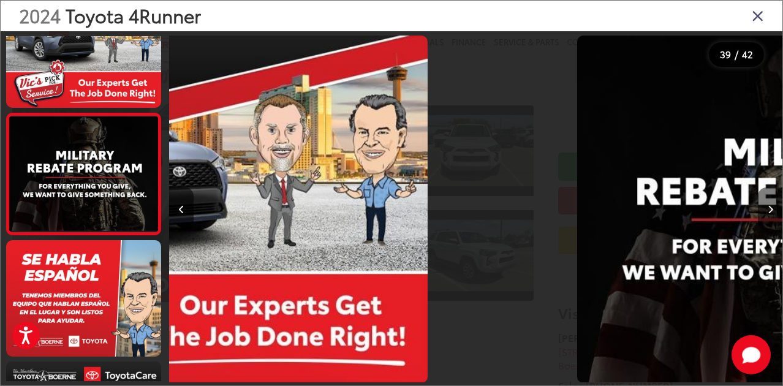
click at [769, 214] on icon "Next image" at bounding box center [771, 209] width 6 height 9
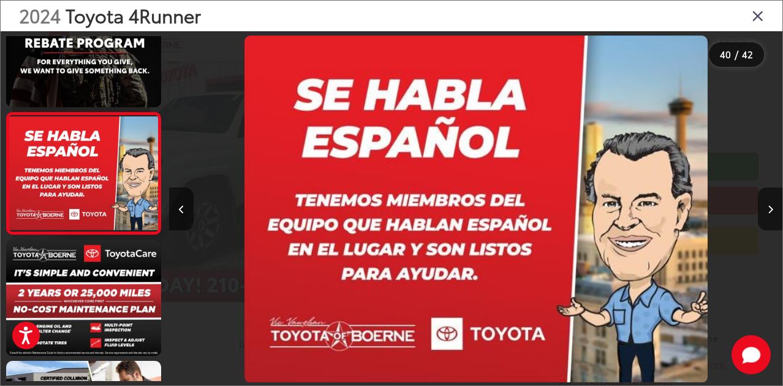
click at [753, 15] on icon "Close gallery" at bounding box center [758, 15] width 12 height 16
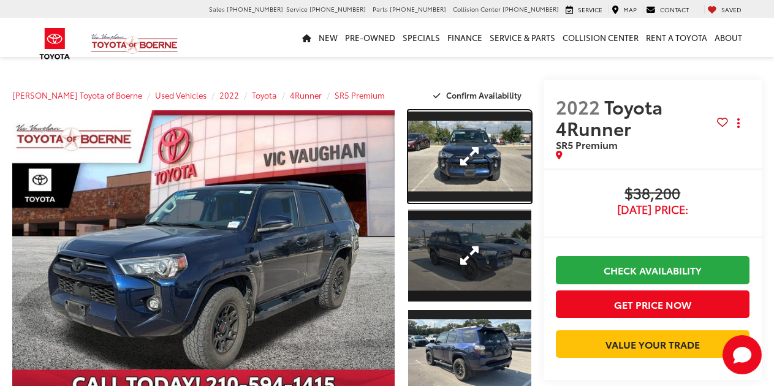
click at [436, 203] on link "Expand Photo 1" at bounding box center [469, 156] width 123 height 92
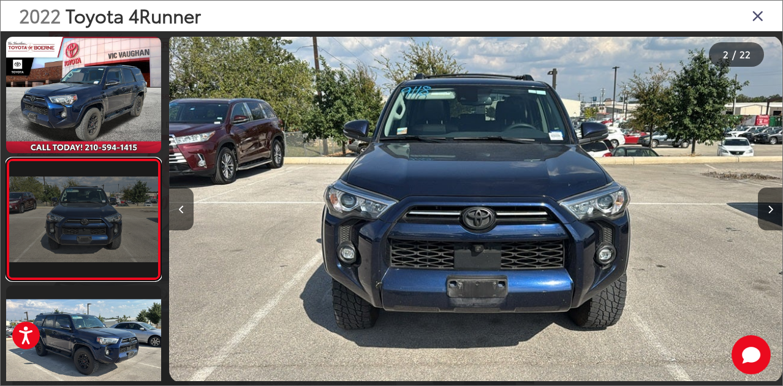
click at [101, 250] on link at bounding box center [83, 219] width 155 height 123
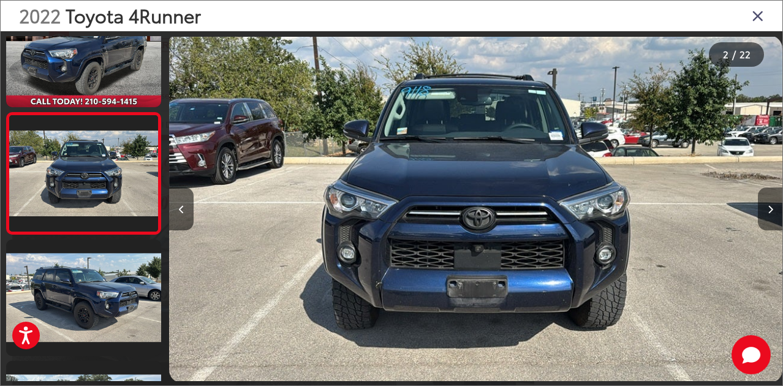
click at [764, 209] on button "Next image" at bounding box center [770, 208] width 25 height 43
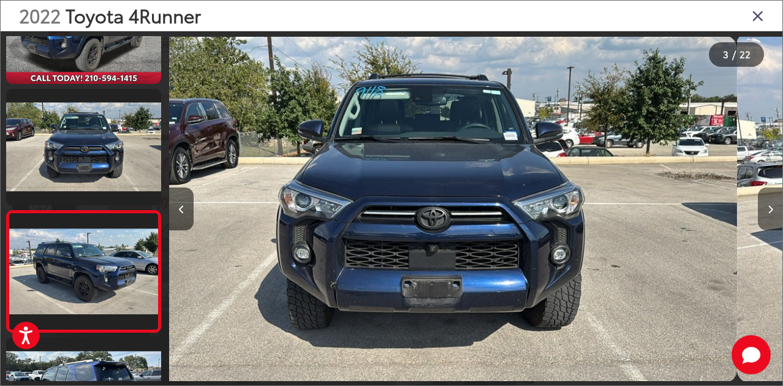
scroll to position [167, 0]
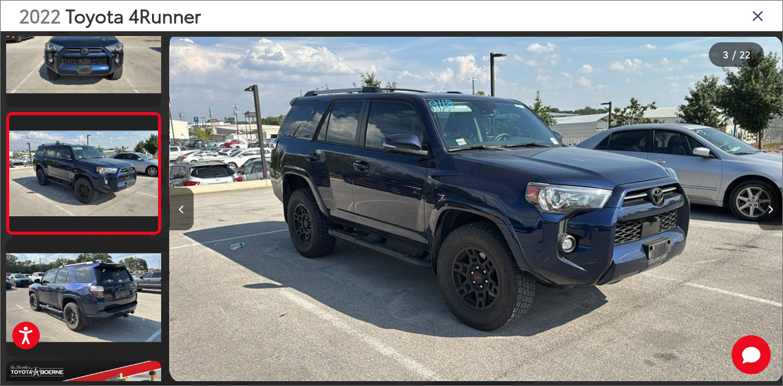
click at [764, 209] on button "Next image" at bounding box center [770, 208] width 25 height 43
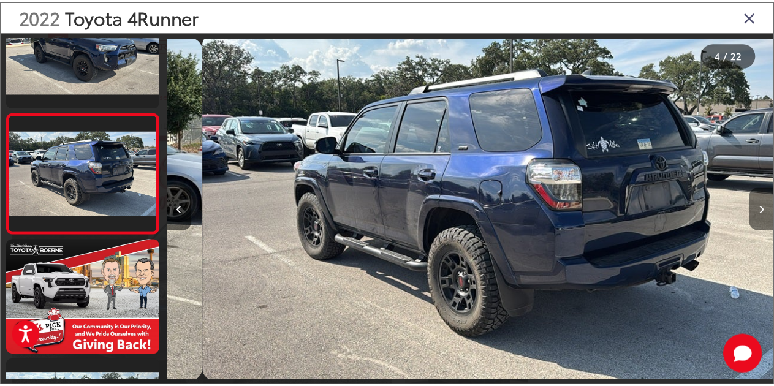
scroll to position [0, 1839]
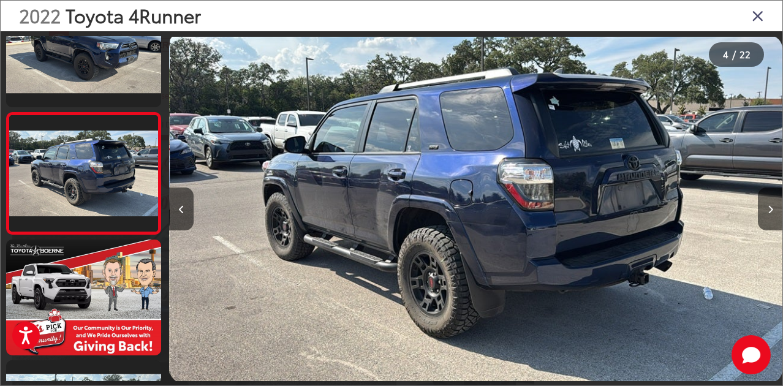
click at [757, 16] on icon "Close gallery" at bounding box center [758, 15] width 12 height 16
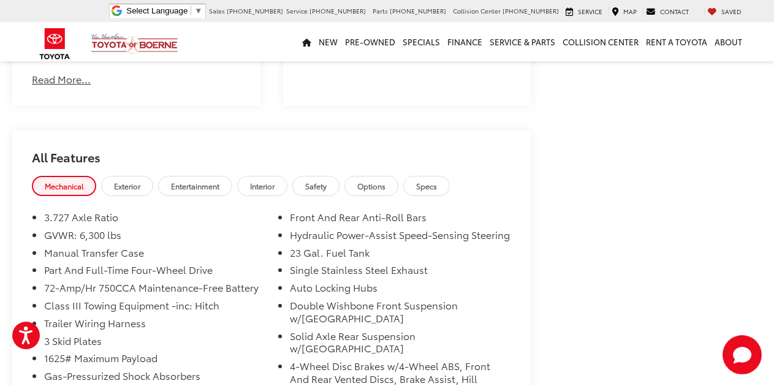
scroll to position [938, 0]
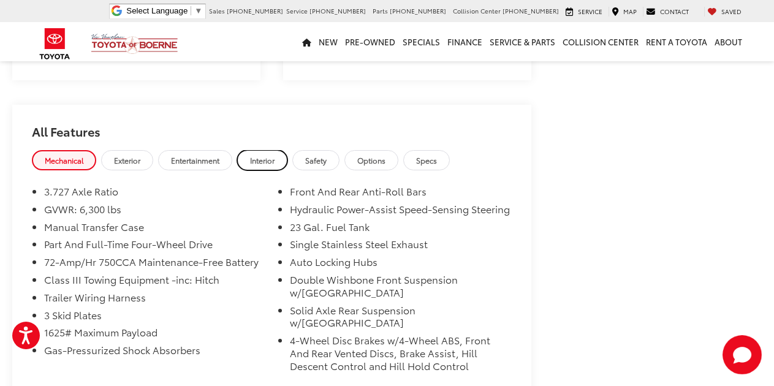
click at [256, 165] on span "Interior" at bounding box center [262, 160] width 25 height 10
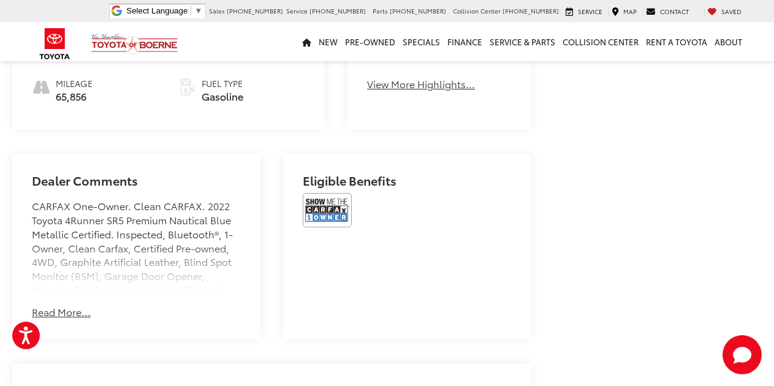
scroll to position [542, 0]
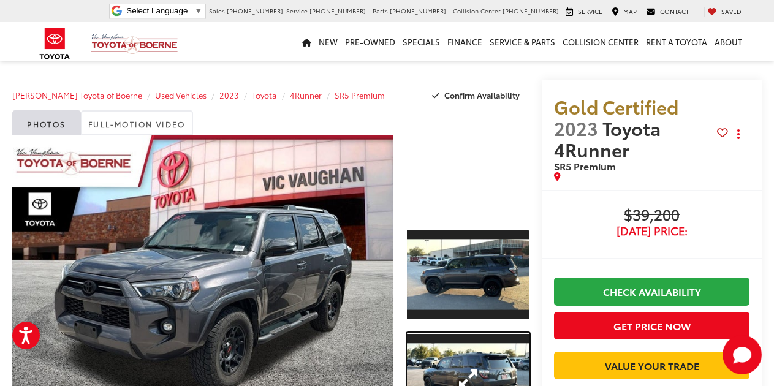
click at [444, 366] on link "Expand Photo 2" at bounding box center [468, 379] width 123 height 92
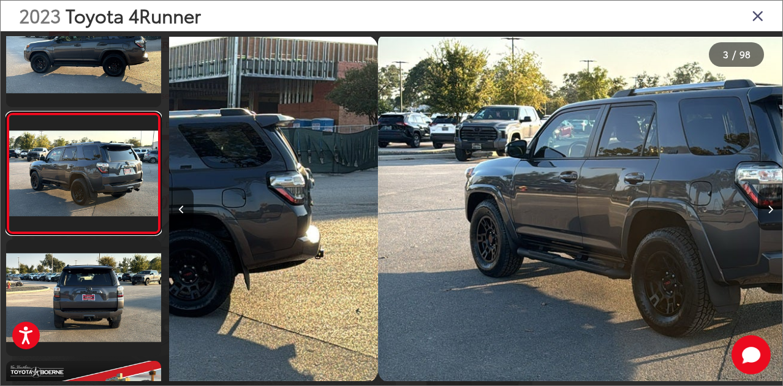
scroll to position [0, 1226]
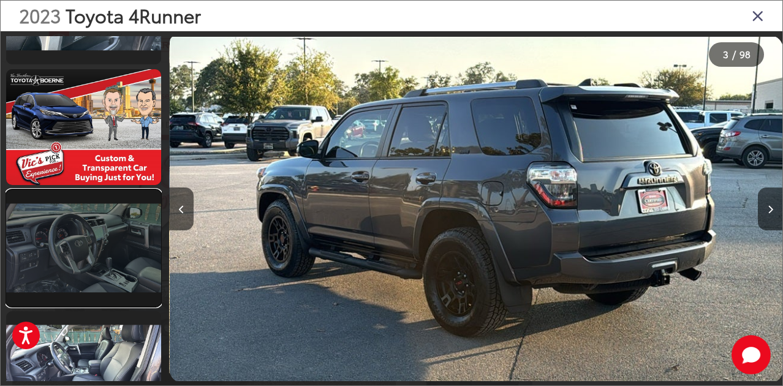
click at [80, 251] on link at bounding box center [83, 248] width 155 height 116
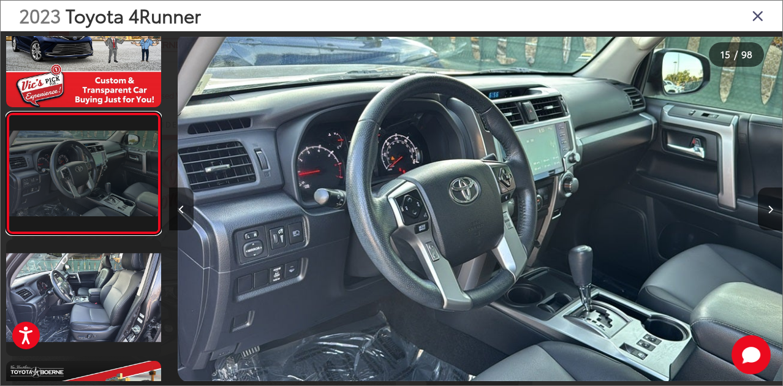
scroll to position [0, 8583]
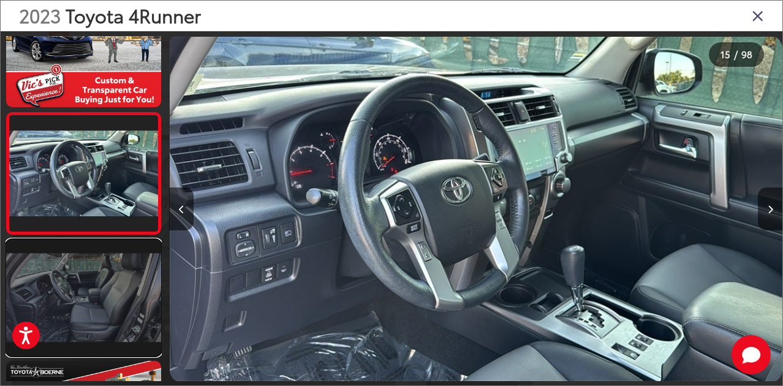
click at [70, 329] on link at bounding box center [83, 298] width 155 height 116
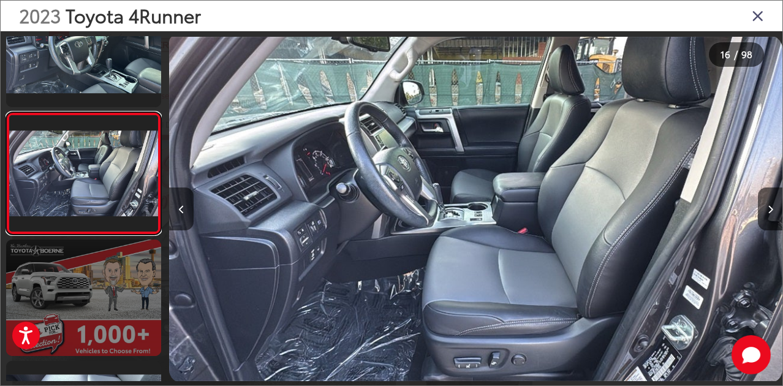
scroll to position [1847, 0]
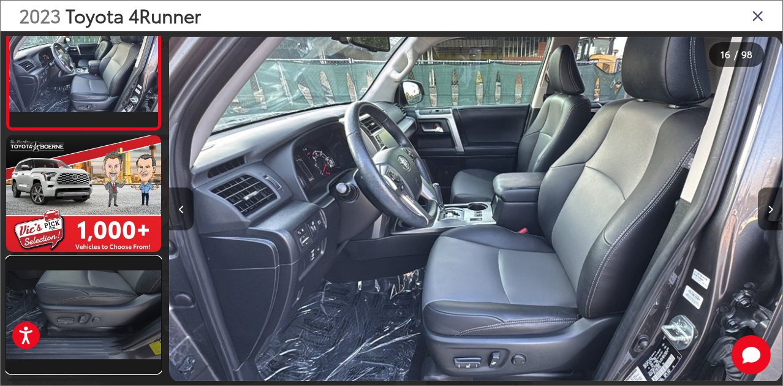
click at [113, 307] on link at bounding box center [83, 315] width 155 height 116
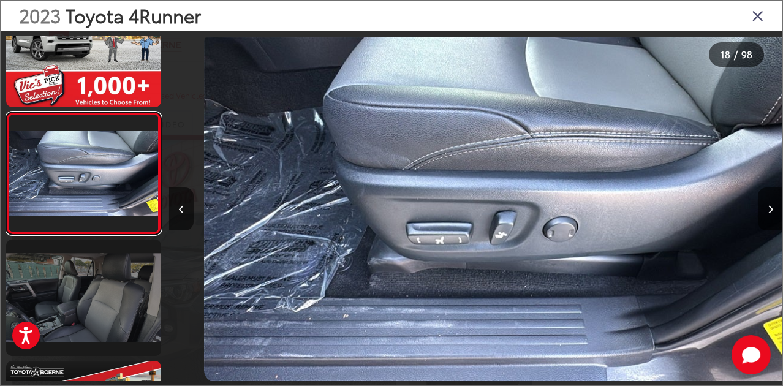
scroll to position [0, 10422]
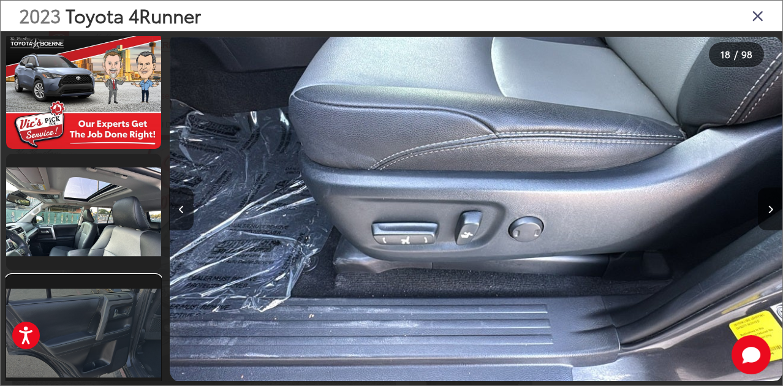
click at [102, 302] on link at bounding box center [83, 333] width 155 height 116
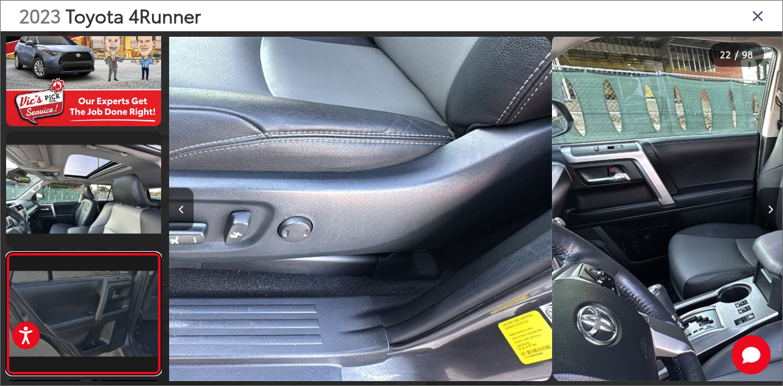
scroll to position [0, 0]
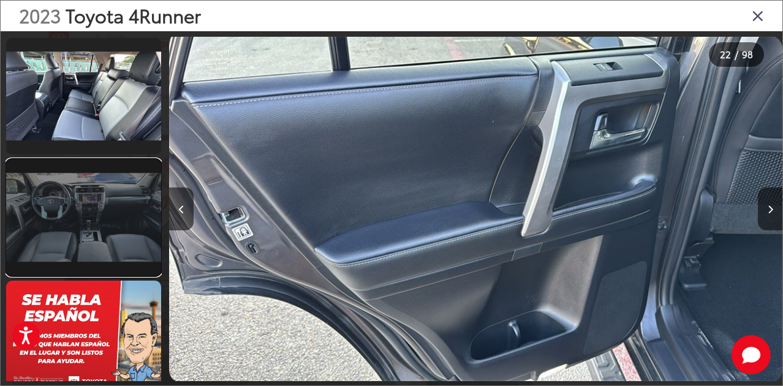
click at [91, 222] on link at bounding box center [83, 217] width 155 height 116
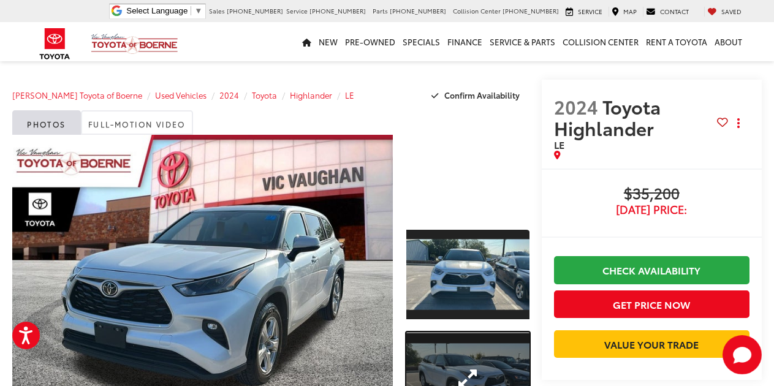
click at [444, 353] on link "Expand Photo 2" at bounding box center [467, 378] width 123 height 92
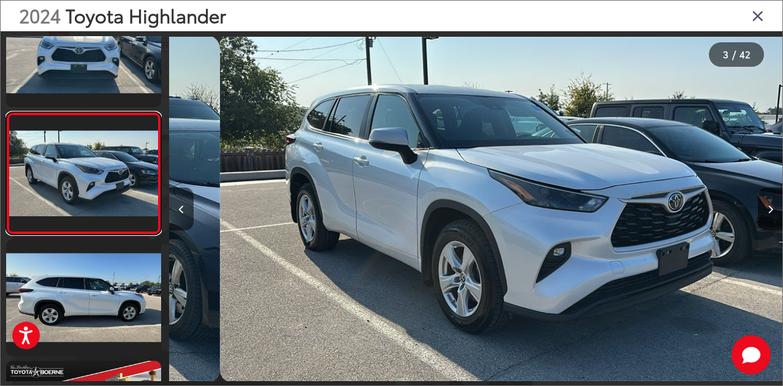
scroll to position [0, 1226]
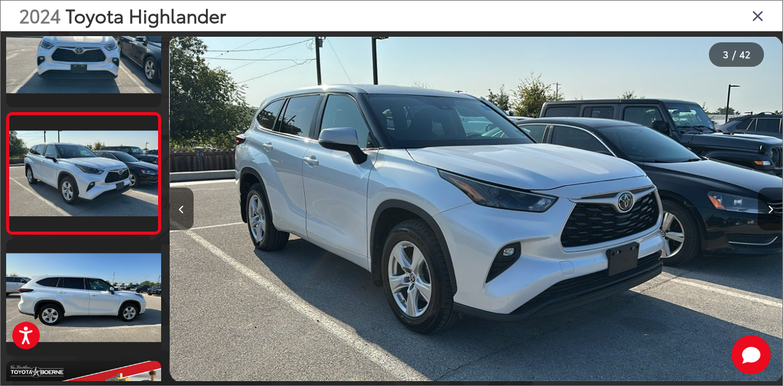
click at [770, 210] on icon "Next image" at bounding box center [771, 209] width 6 height 9
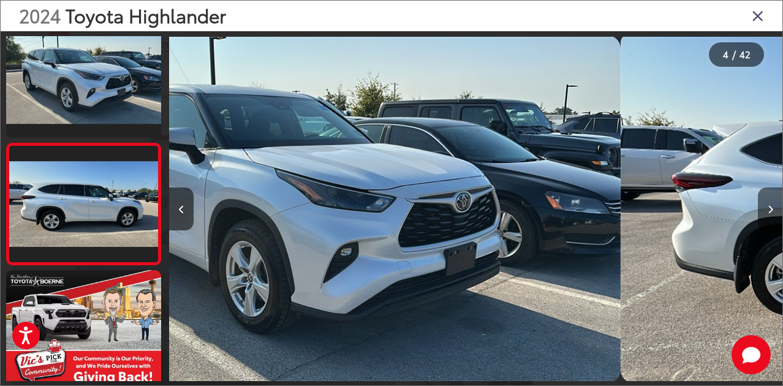
scroll to position [289, 0]
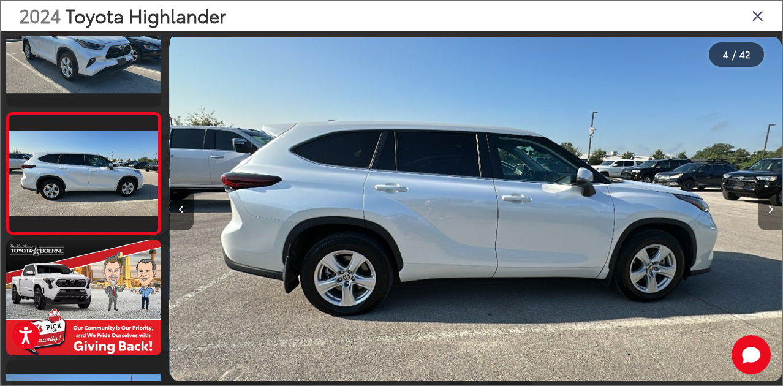
click at [770, 210] on icon "Next image" at bounding box center [771, 209] width 6 height 9
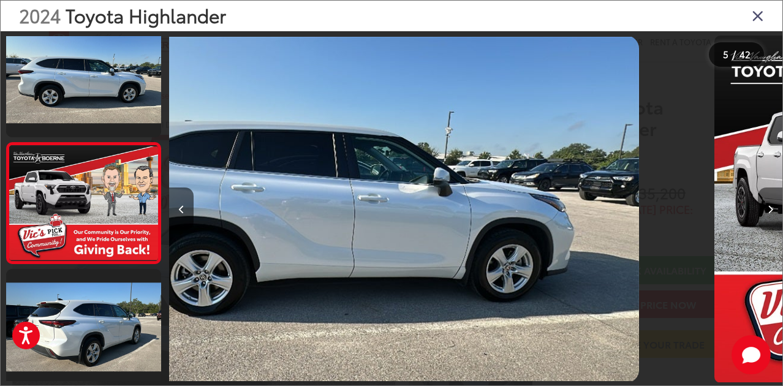
scroll to position [410, 0]
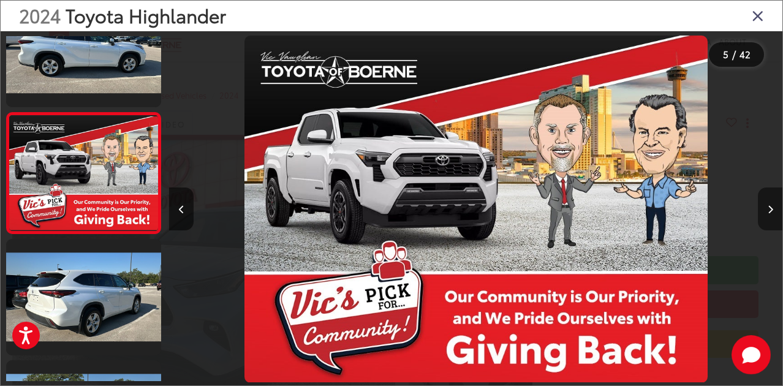
click at [770, 210] on icon "Next image" at bounding box center [771, 209] width 6 height 9
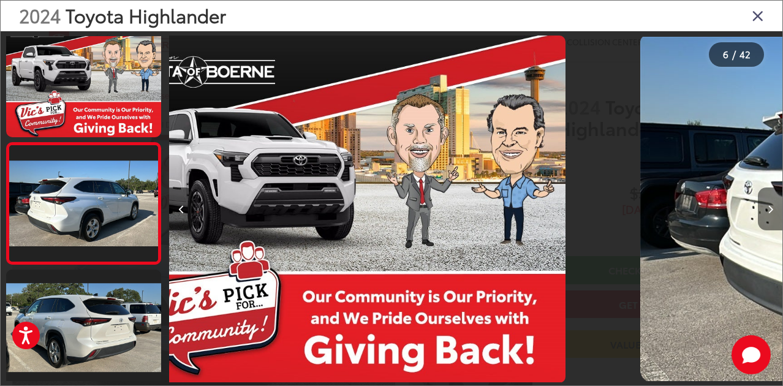
scroll to position [530, 0]
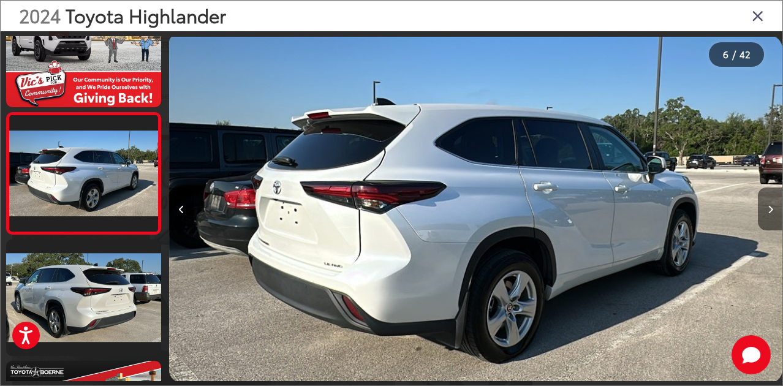
click at [770, 210] on icon "Next image" at bounding box center [771, 209] width 6 height 9
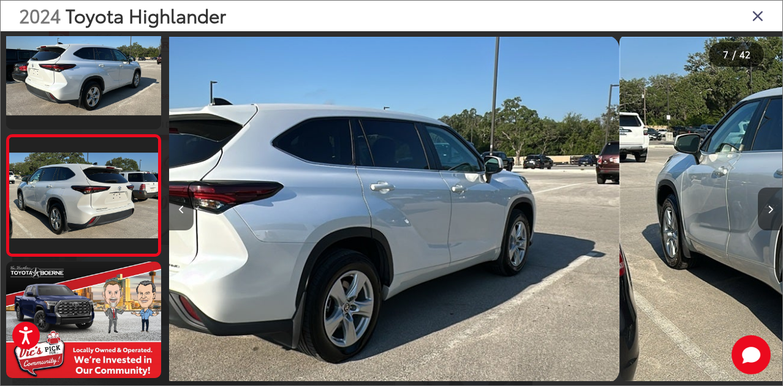
scroll to position [652, 0]
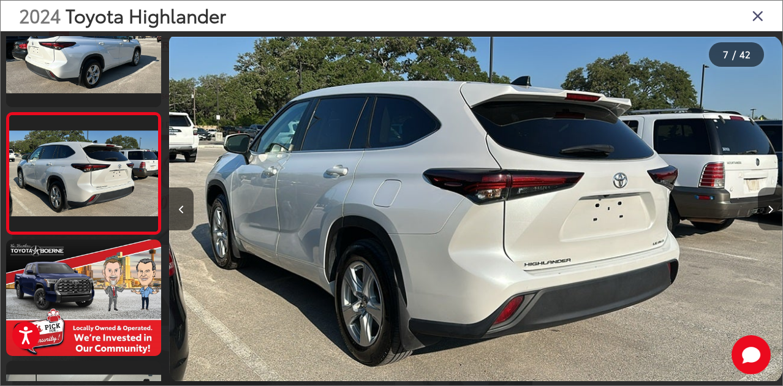
click at [770, 210] on icon "Next image" at bounding box center [771, 209] width 6 height 9
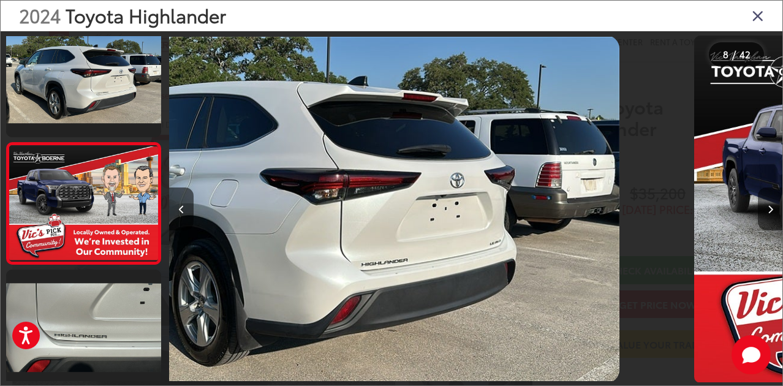
scroll to position [773, 0]
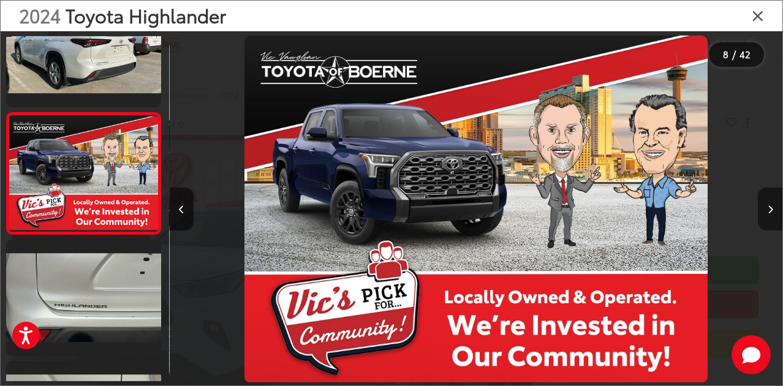
click at [770, 210] on icon "Next image" at bounding box center [771, 209] width 6 height 9
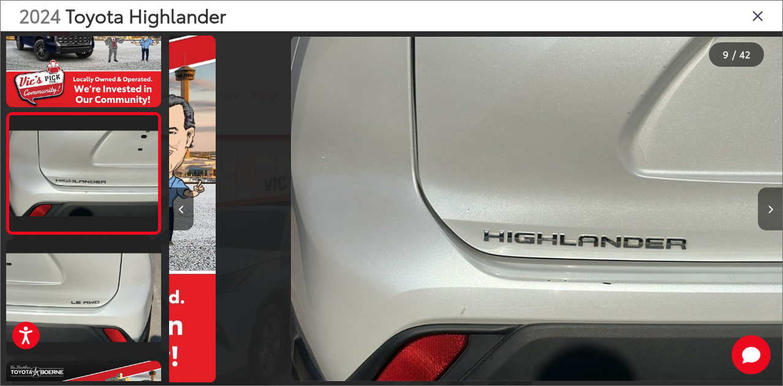
scroll to position [0, 4904]
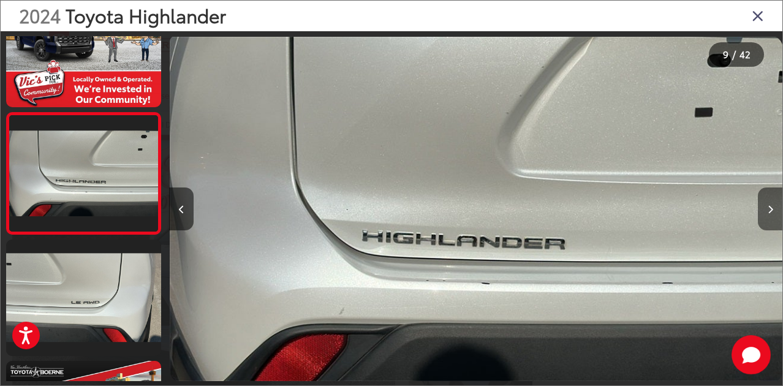
click at [770, 209] on icon "Next image" at bounding box center [771, 209] width 6 height 9
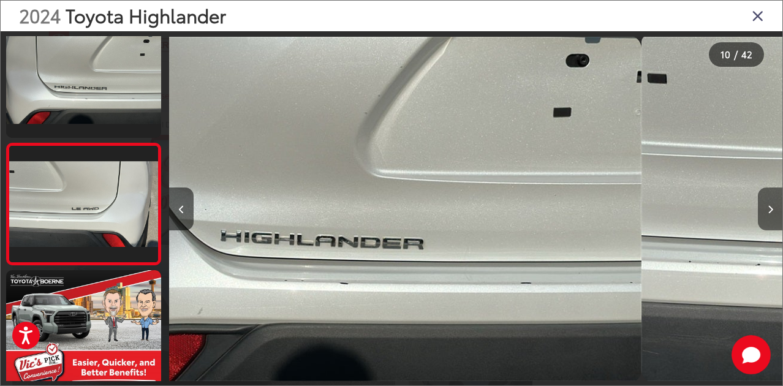
scroll to position [1016, 0]
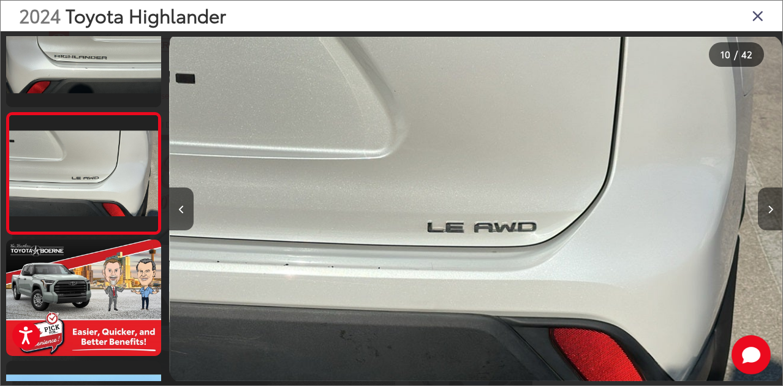
click at [770, 209] on icon "Next image" at bounding box center [771, 209] width 6 height 9
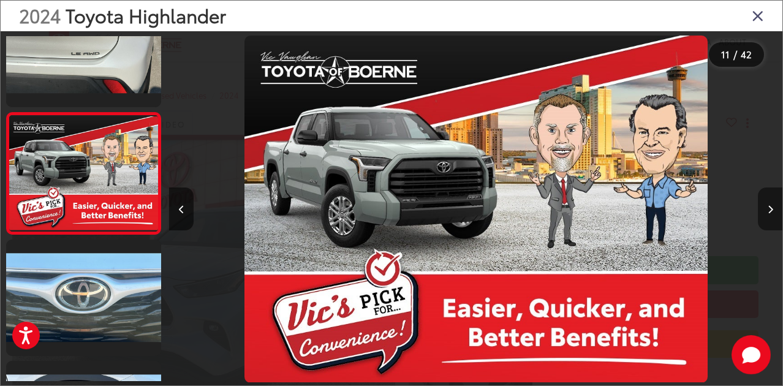
click at [770, 209] on icon "Next image" at bounding box center [771, 209] width 6 height 9
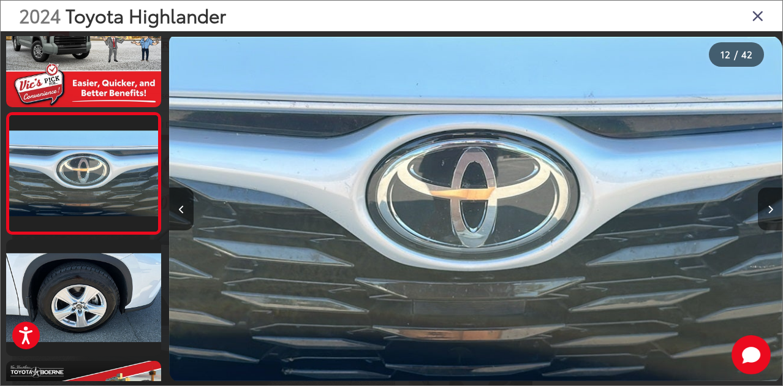
click at [770, 209] on icon "Next image" at bounding box center [771, 209] width 6 height 9
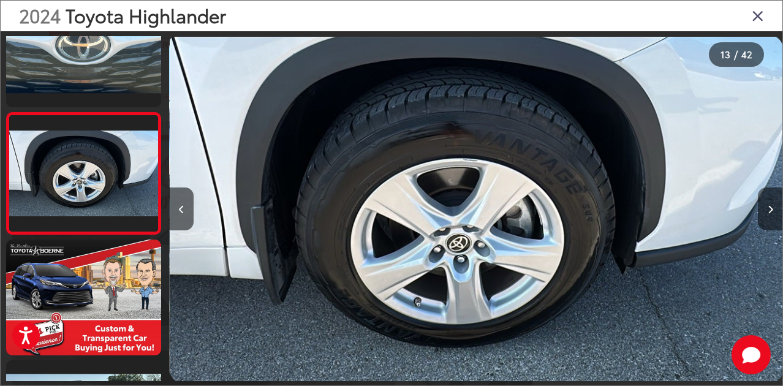
click at [770, 209] on icon "Next image" at bounding box center [771, 209] width 6 height 9
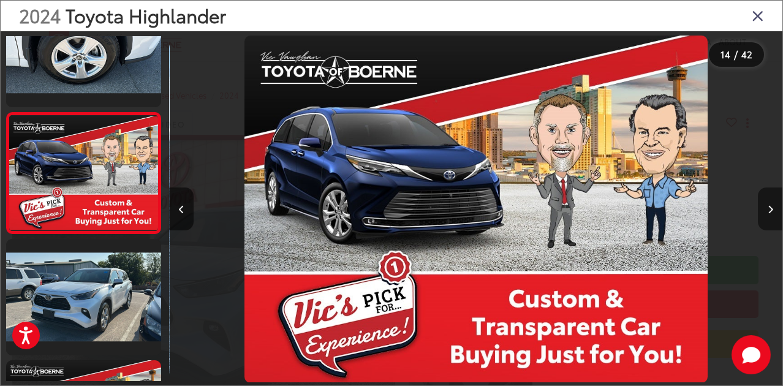
click at [770, 209] on icon "Next image" at bounding box center [771, 209] width 6 height 9
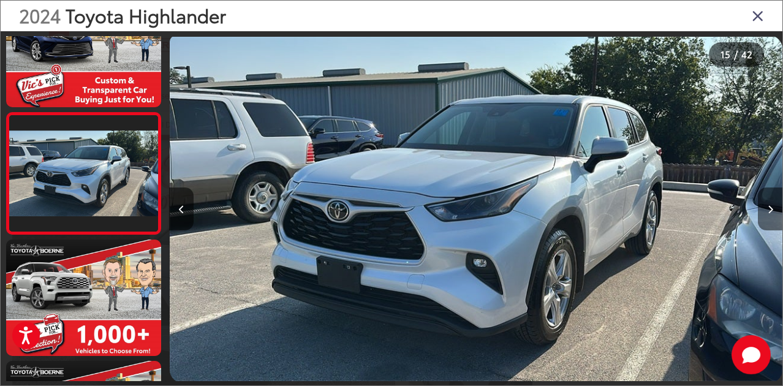
click at [770, 209] on icon "Next image" at bounding box center [771, 209] width 6 height 9
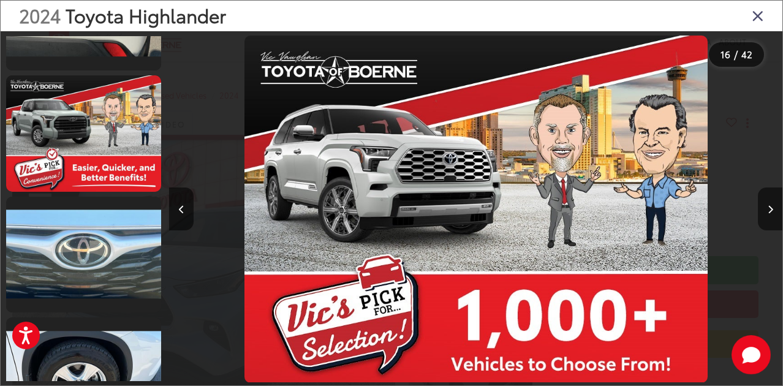
click at [757, 21] on icon "Close gallery" at bounding box center [758, 15] width 12 height 16
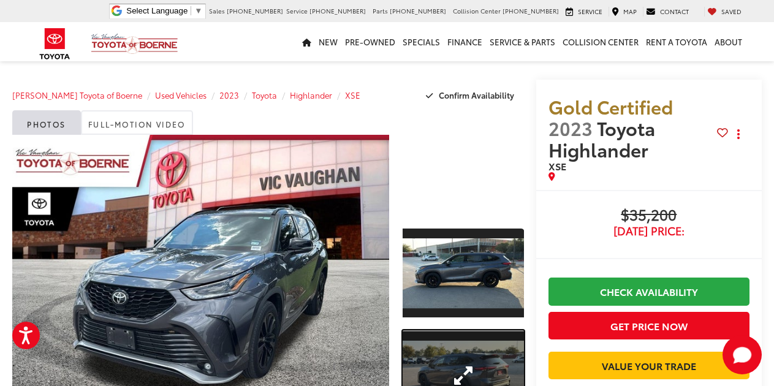
click at [447, 346] on link "Expand Photo 2" at bounding box center [462, 375] width 121 height 91
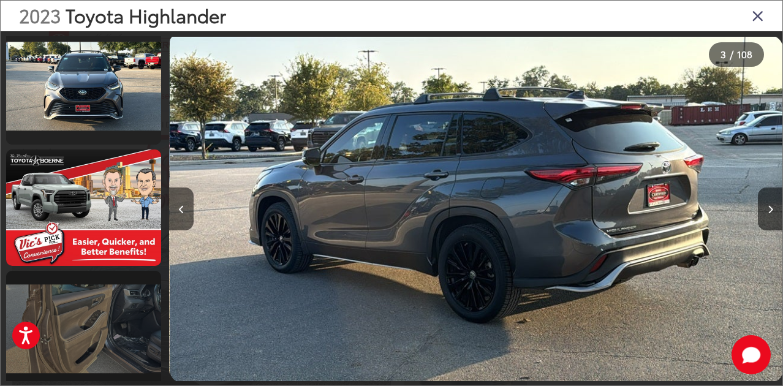
scroll to position [1109, 0]
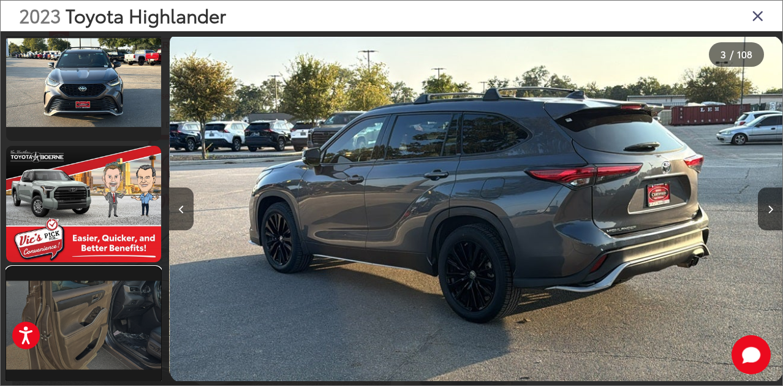
click at [111, 317] on link at bounding box center [83, 325] width 155 height 116
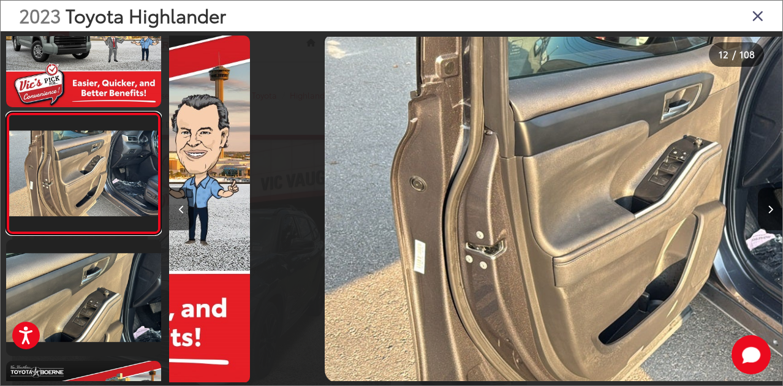
scroll to position [0, 6744]
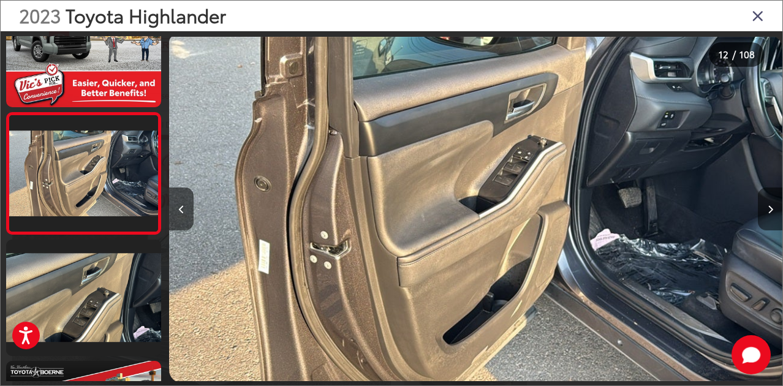
click at [768, 214] on button "Next image" at bounding box center [770, 208] width 25 height 43
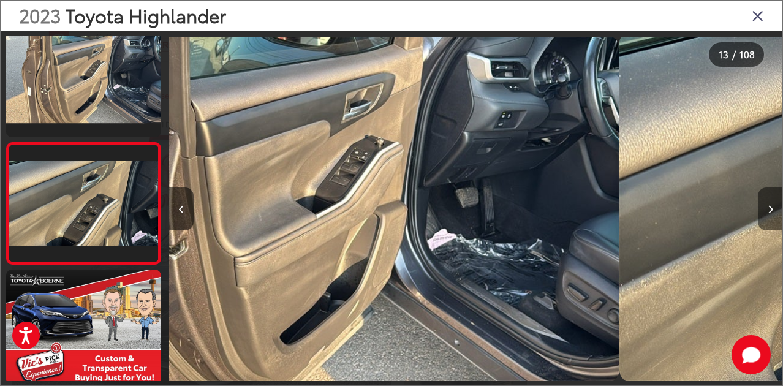
scroll to position [1380, 0]
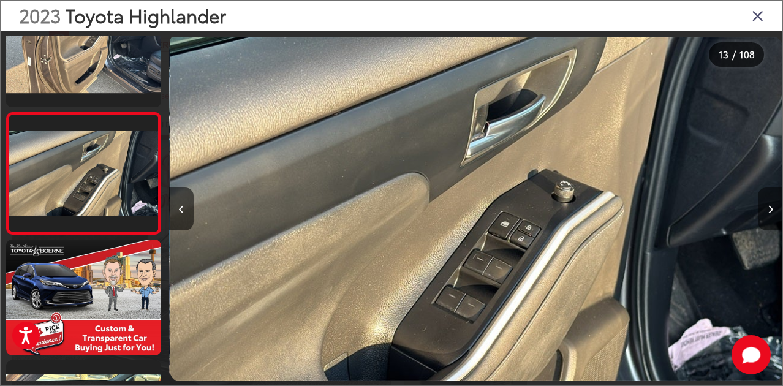
click at [768, 214] on button "Next image" at bounding box center [770, 208] width 25 height 43
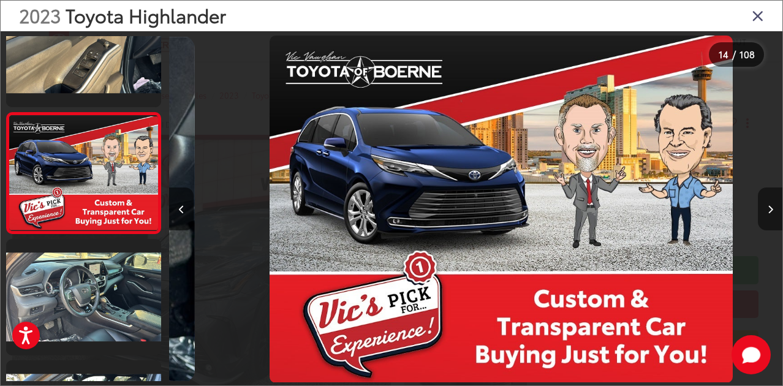
scroll to position [0, 7970]
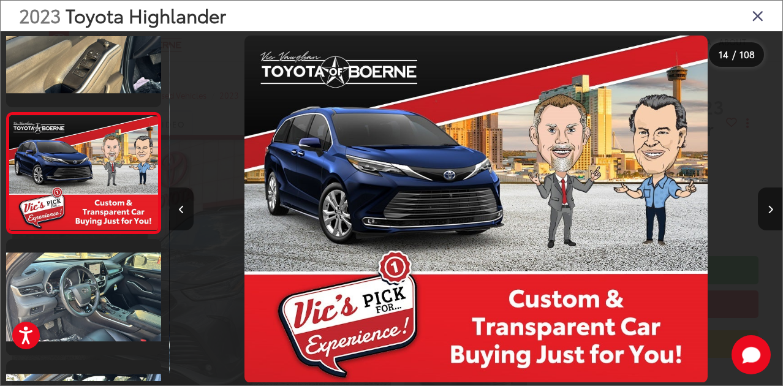
click at [176, 210] on button "Previous image" at bounding box center [181, 208] width 25 height 43
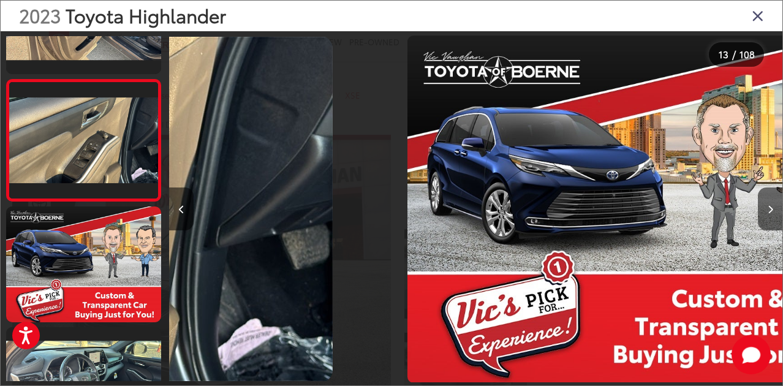
scroll to position [0, 0]
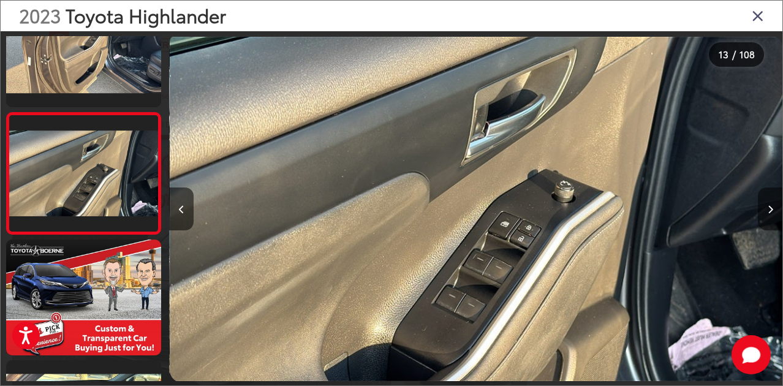
click at [772, 217] on button "Next image" at bounding box center [770, 208] width 25 height 43
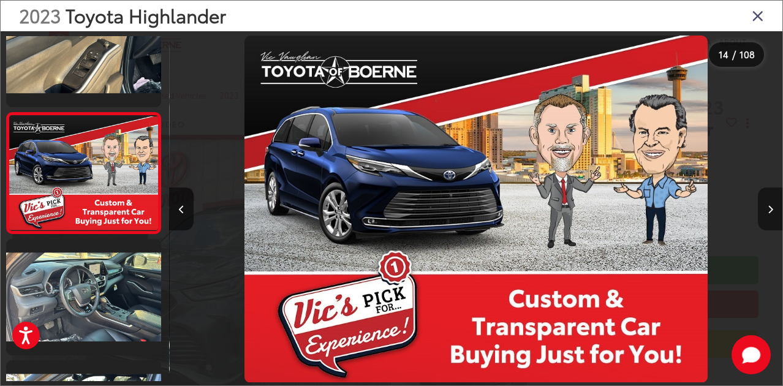
click at [772, 217] on button "Next image" at bounding box center [770, 208] width 25 height 43
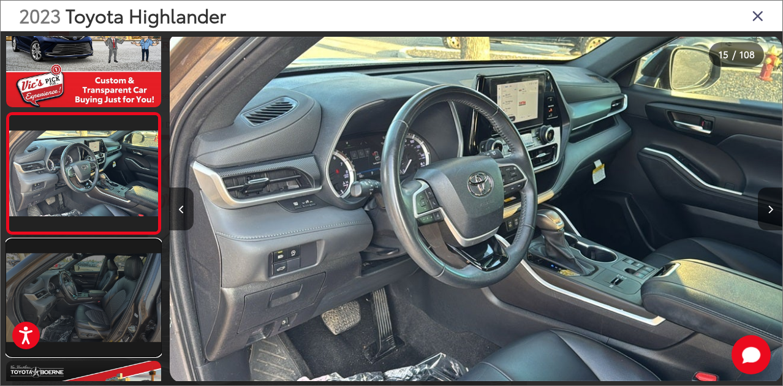
click at [96, 322] on link at bounding box center [83, 298] width 155 height 116
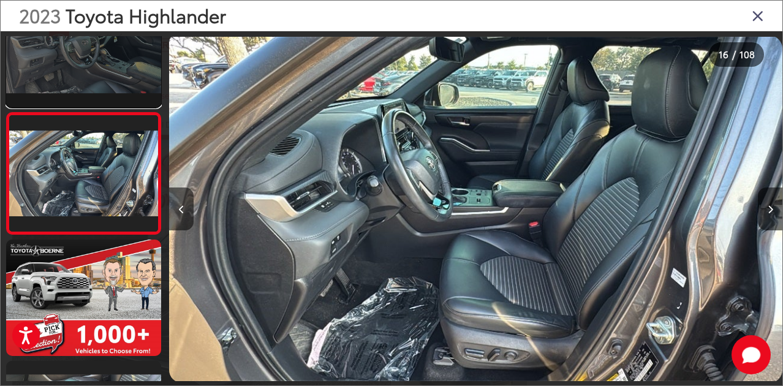
click at [91, 61] on link at bounding box center [83, 49] width 155 height 116
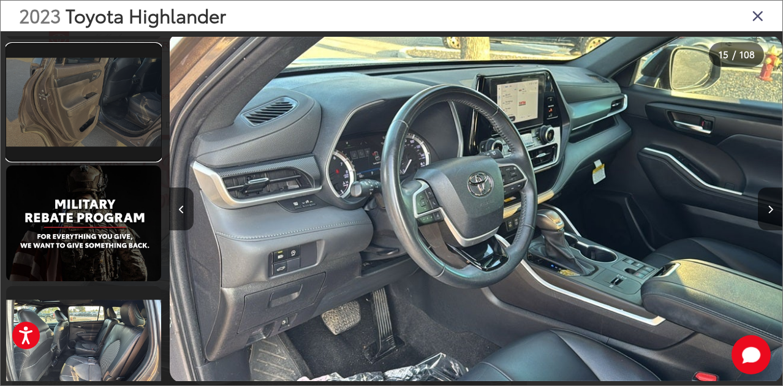
click at [92, 111] on link at bounding box center [83, 102] width 155 height 116
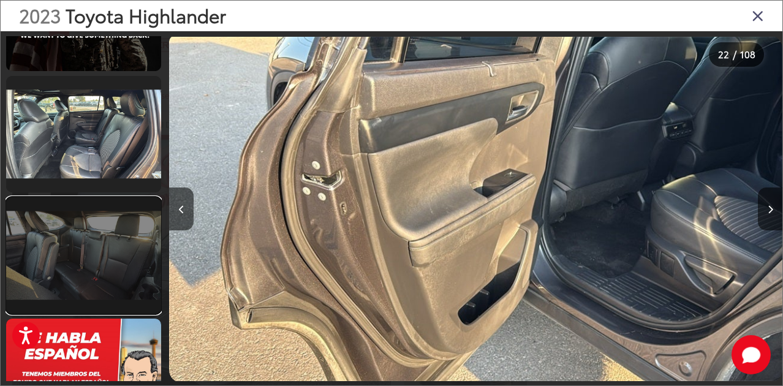
click at [123, 226] on link at bounding box center [83, 255] width 155 height 116
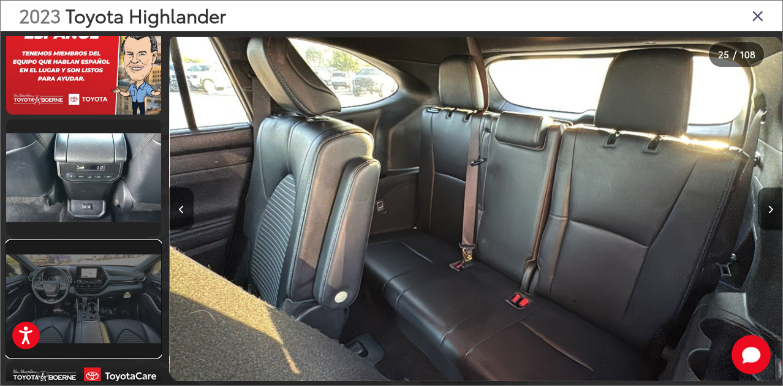
click at [93, 298] on link at bounding box center [83, 299] width 155 height 116
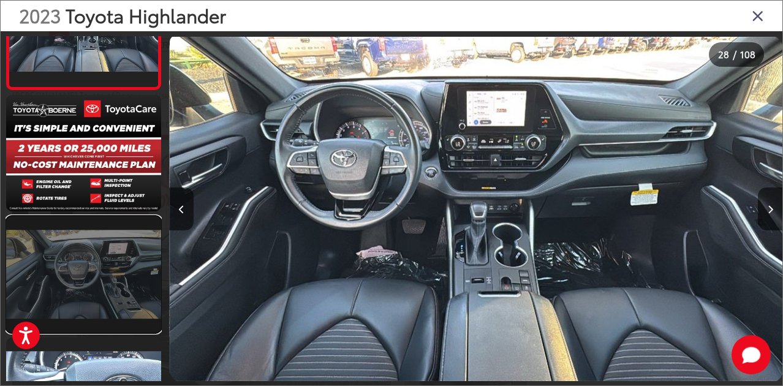
click at [91, 298] on link at bounding box center [83, 274] width 155 height 116
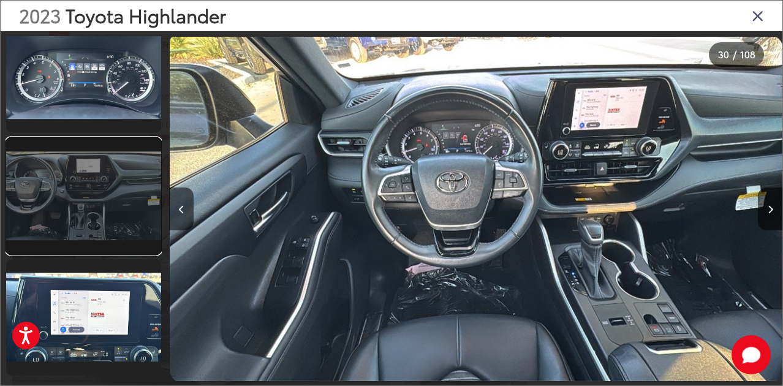
click at [71, 227] on link at bounding box center [83, 196] width 155 height 116
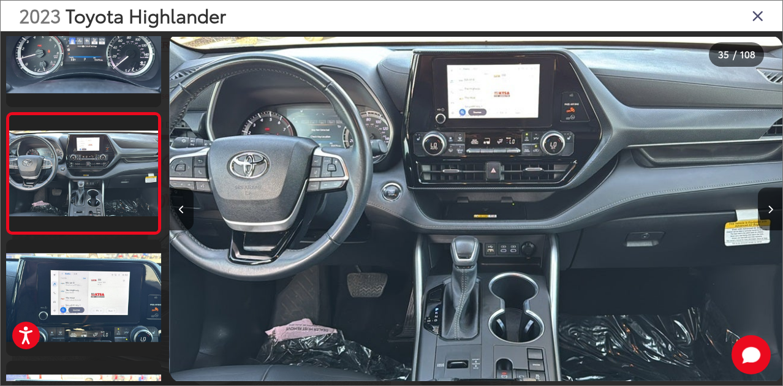
click at [758, 15] on icon "Close gallery" at bounding box center [758, 15] width 12 height 16
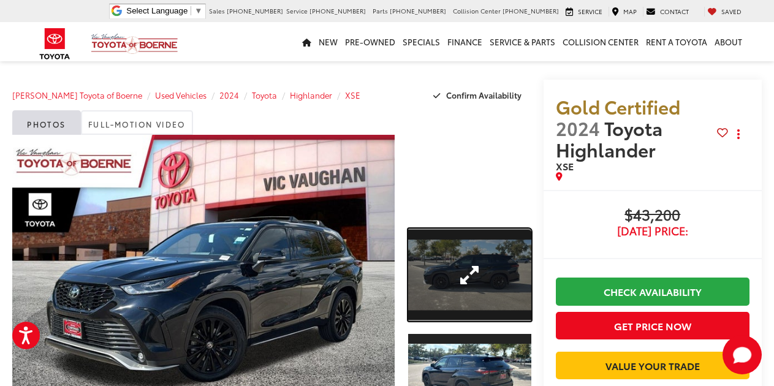
click at [440, 257] on link "Expand Photo 1" at bounding box center [469, 274] width 123 height 92
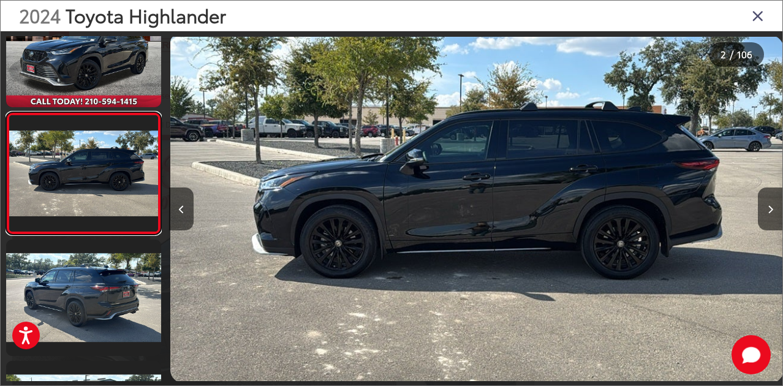
scroll to position [0, 613]
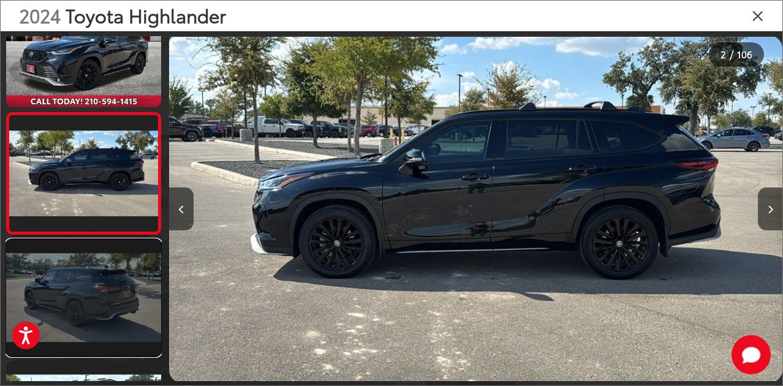
click at [86, 293] on link at bounding box center [83, 298] width 155 height 116
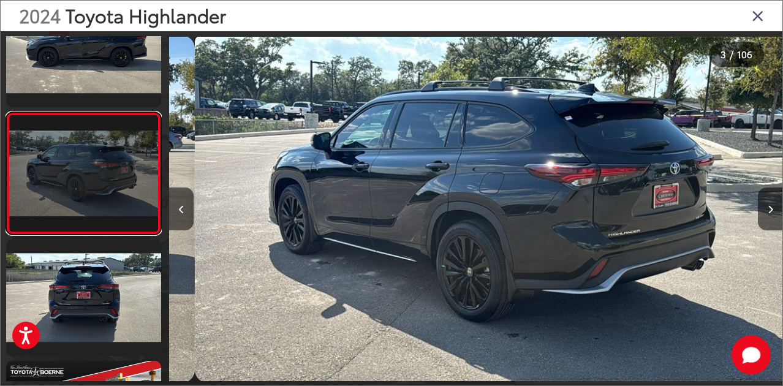
scroll to position [0, 1226]
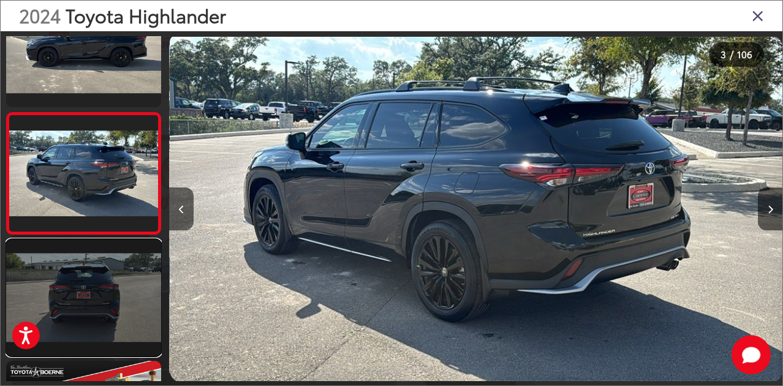
click at [81, 315] on link at bounding box center [83, 298] width 155 height 116
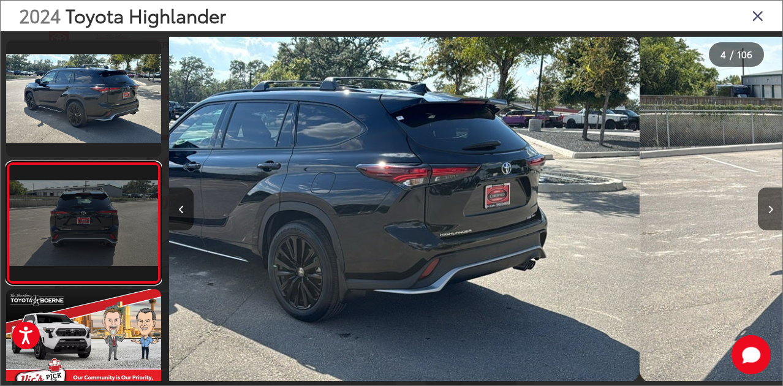
scroll to position [289, 0]
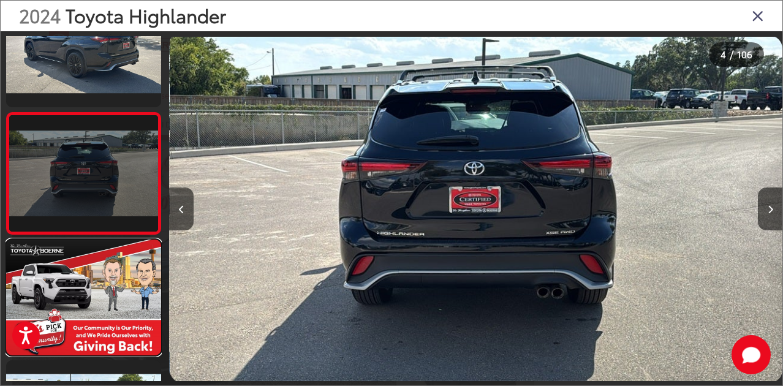
click at [81, 315] on link at bounding box center [83, 298] width 155 height 116
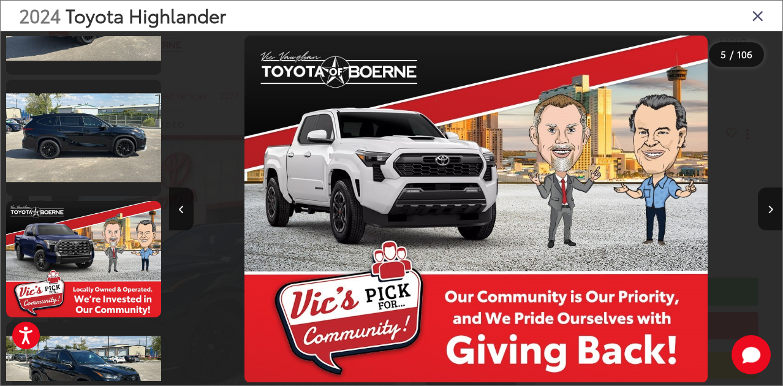
scroll to position [719, 0]
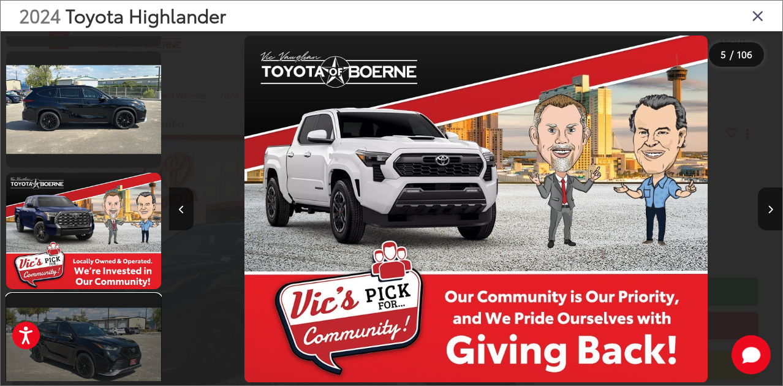
click at [83, 325] on link at bounding box center [83, 352] width 155 height 116
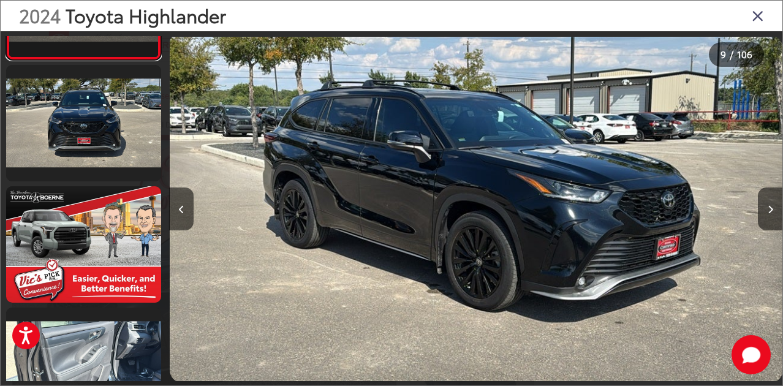
scroll to position [0, 0]
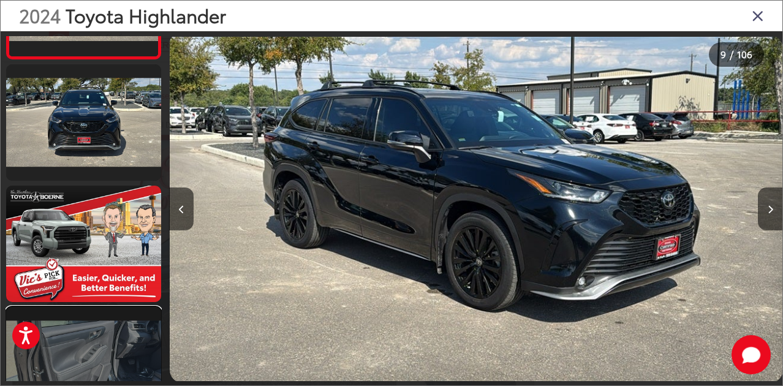
click at [81, 360] on link at bounding box center [83, 365] width 155 height 116
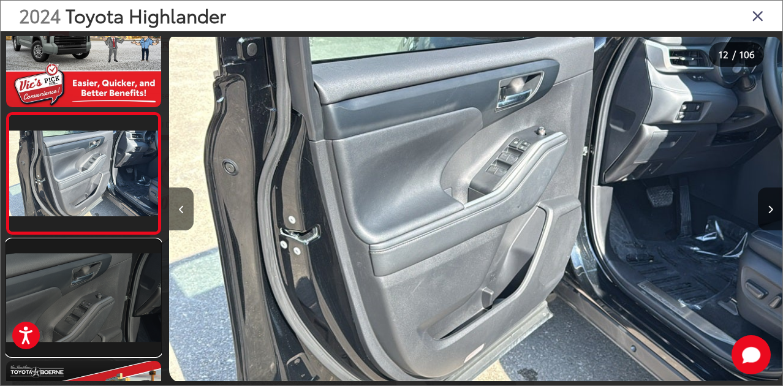
click at [103, 304] on link at bounding box center [83, 298] width 155 height 116
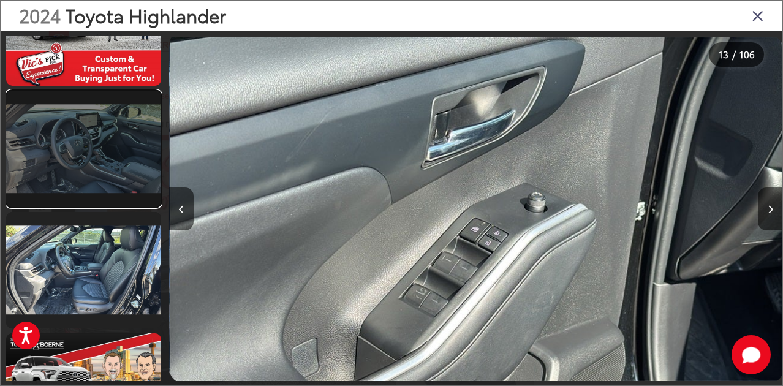
click at [81, 145] on link at bounding box center [83, 149] width 155 height 116
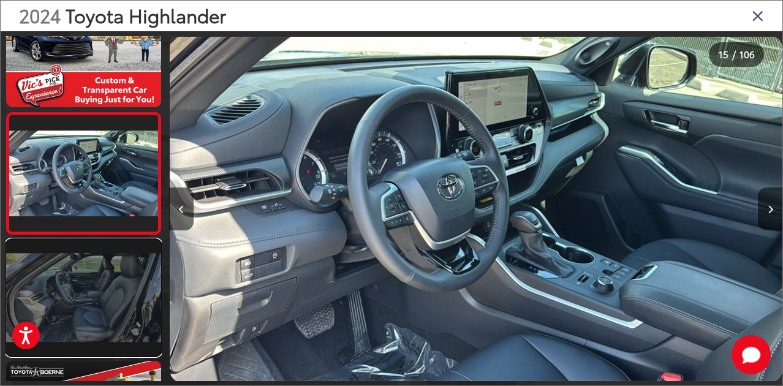
click at [118, 294] on link at bounding box center [83, 298] width 155 height 116
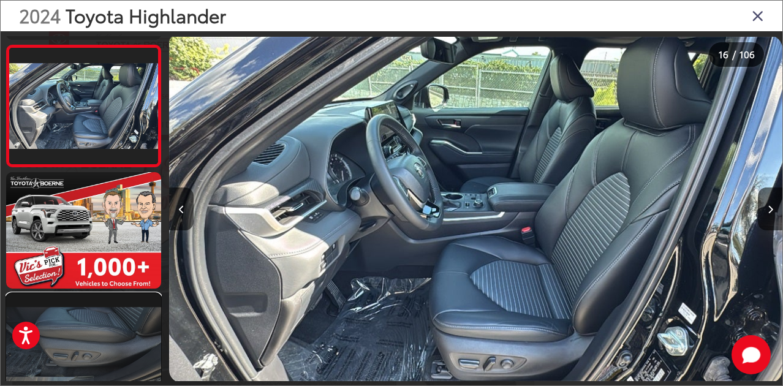
click at [91, 346] on link at bounding box center [83, 351] width 155 height 116
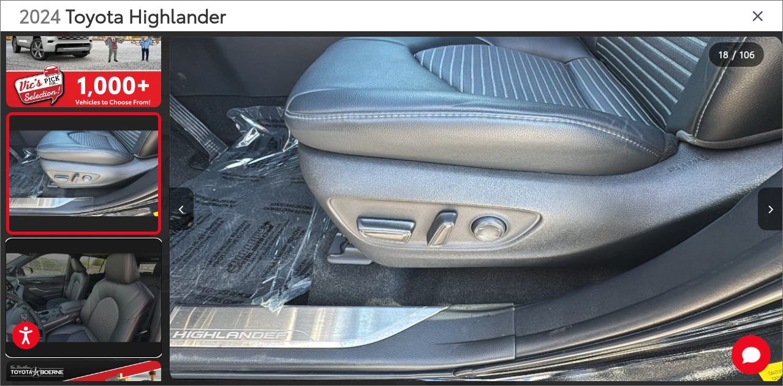
click at [76, 297] on link at bounding box center [83, 298] width 155 height 116
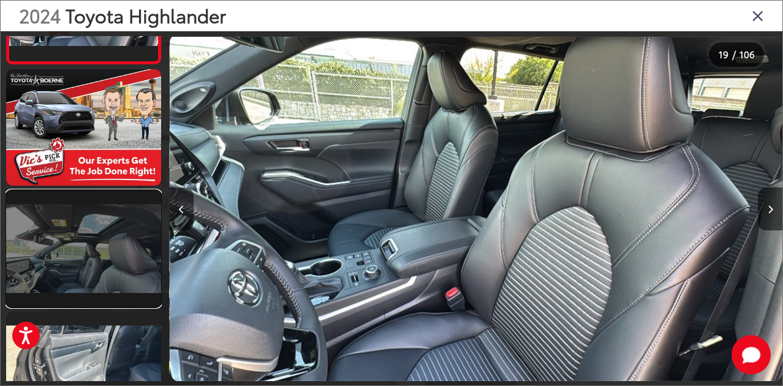
click at [80, 258] on link at bounding box center [83, 249] width 155 height 116
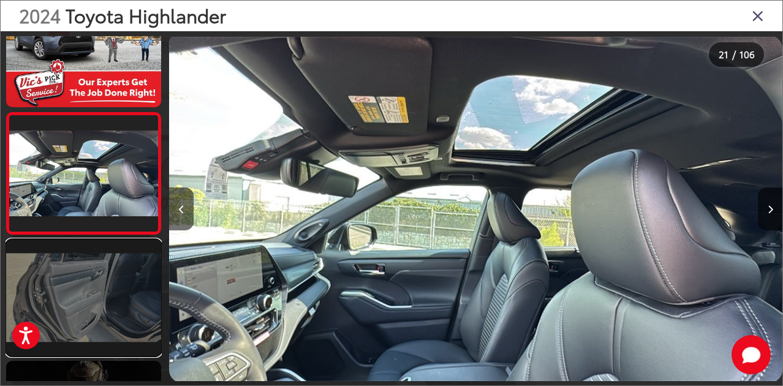
click at [98, 306] on link at bounding box center [83, 298] width 155 height 116
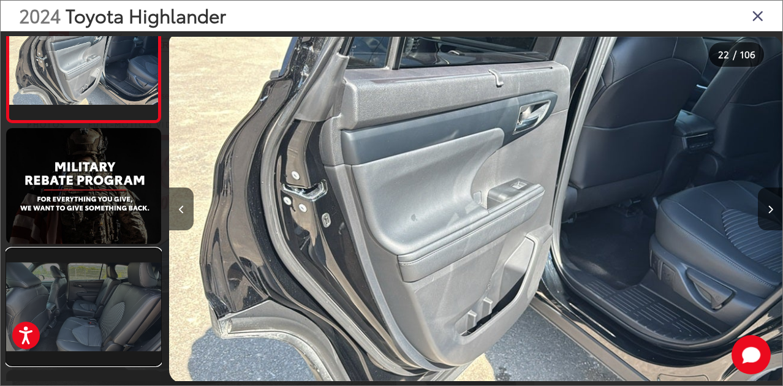
click at [98, 306] on link at bounding box center [83, 307] width 155 height 116
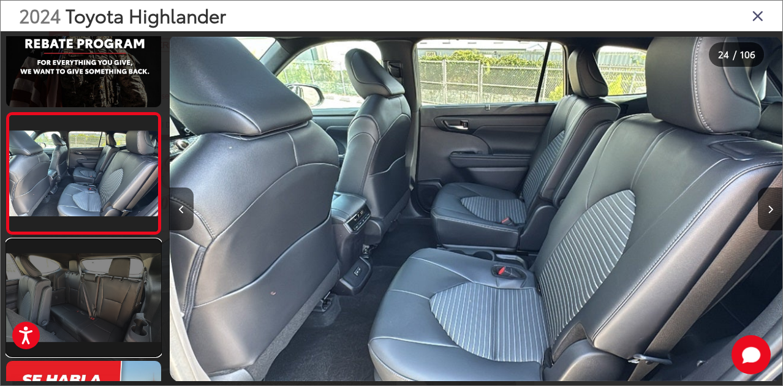
click at [88, 309] on link at bounding box center [83, 298] width 155 height 116
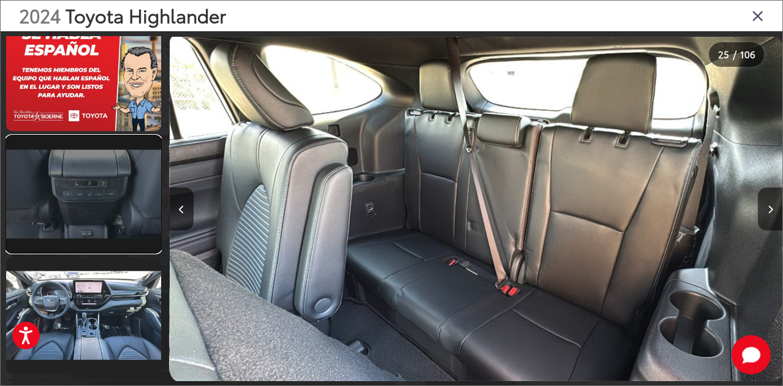
click at [86, 222] on link at bounding box center [83, 194] width 155 height 116
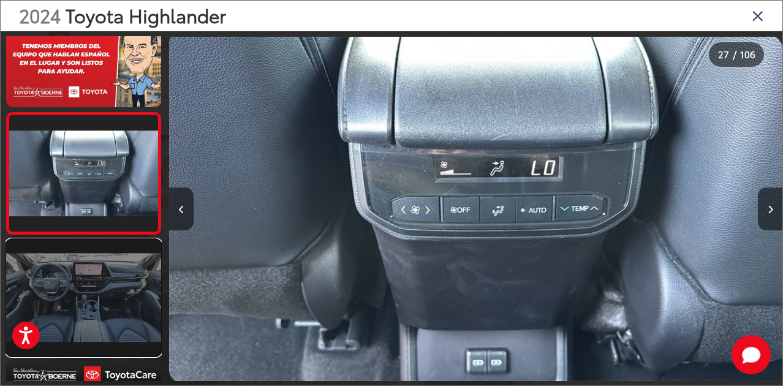
click at [105, 289] on link at bounding box center [83, 298] width 155 height 116
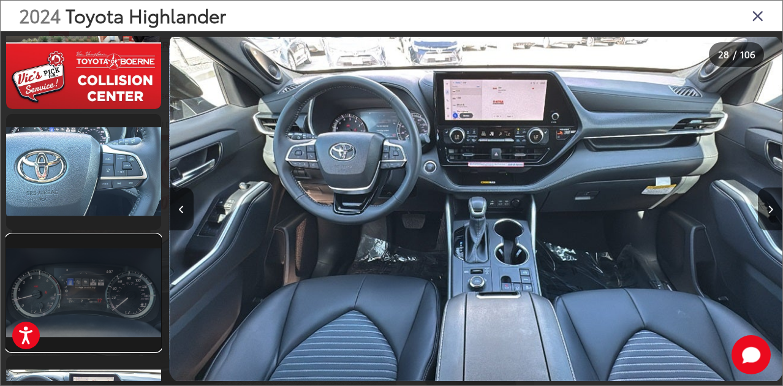
click at [111, 311] on link at bounding box center [83, 293] width 155 height 116
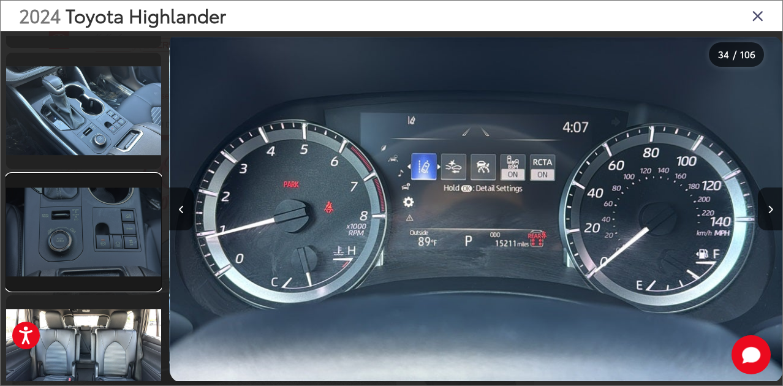
click at [108, 259] on link at bounding box center [83, 232] width 155 height 116
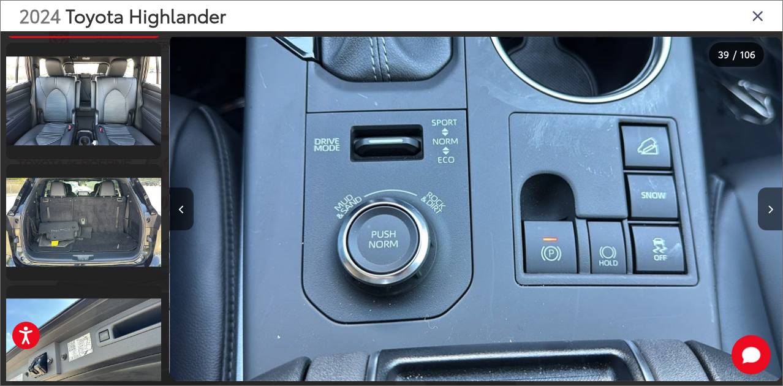
click at [761, 20] on icon "Close gallery" at bounding box center [758, 15] width 12 height 16
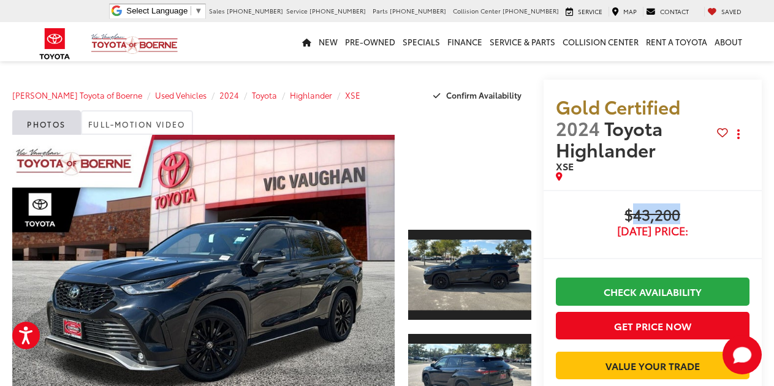
drag, startPoint x: 622, startPoint y: 194, endPoint x: 678, endPoint y: 189, distance: 56.6
click at [678, 206] on span "$43,200" at bounding box center [653, 215] width 194 height 18
